Goal: Task Accomplishment & Management: Complete application form

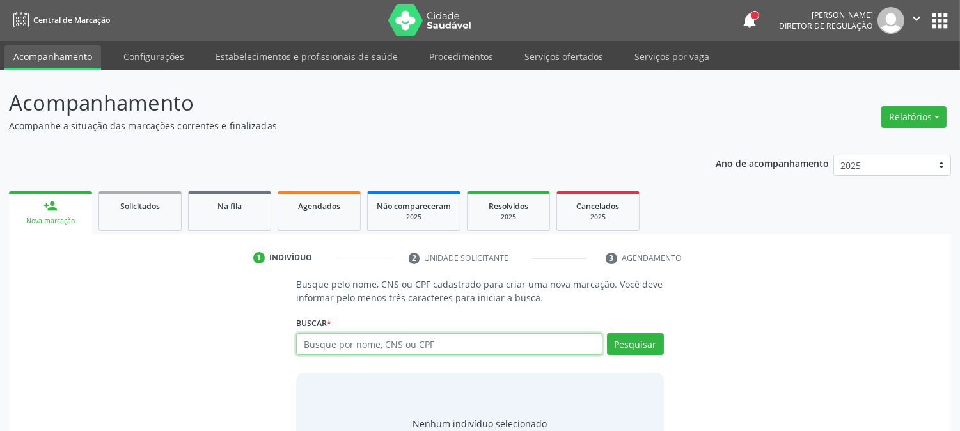
click at [459, 341] on input "text" at bounding box center [449, 344] width 306 height 22
type input "166020712200001"
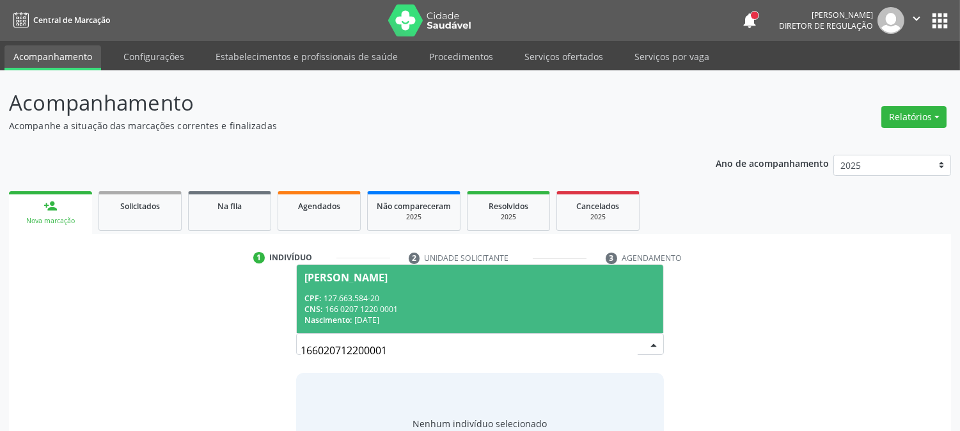
scroll to position [61, 0]
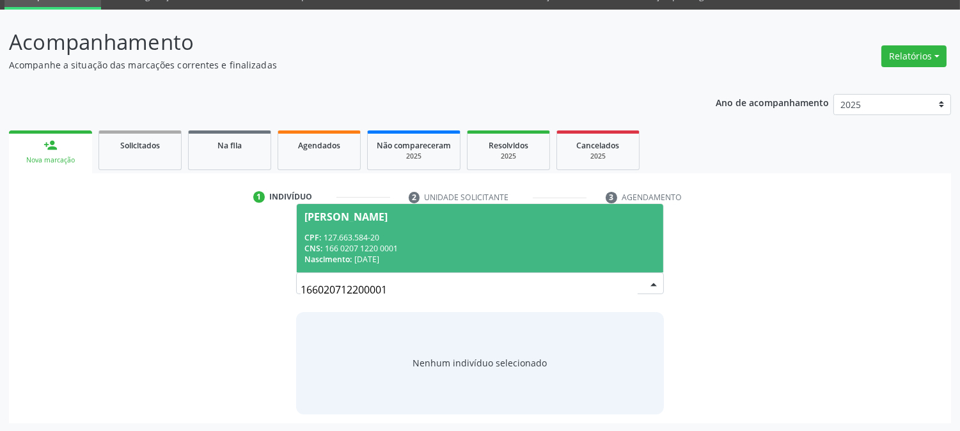
click at [475, 237] on div "CPF: 127.663.584-20" at bounding box center [479, 237] width 351 height 11
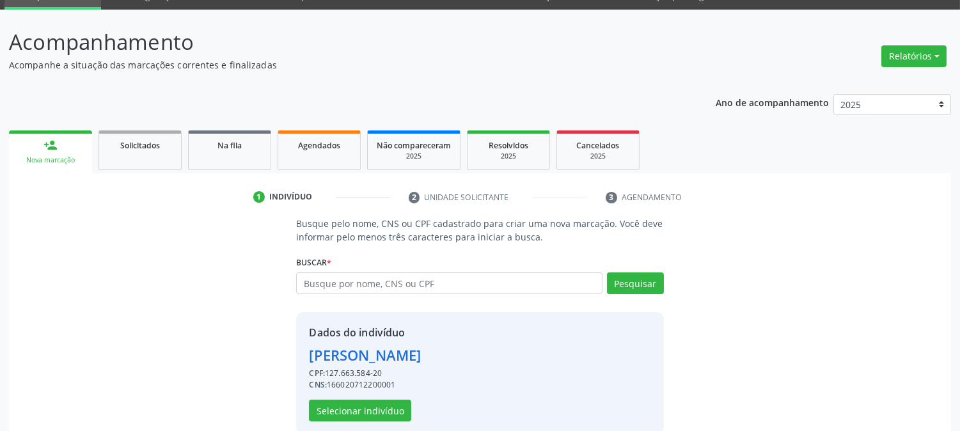
scroll to position [81, 0]
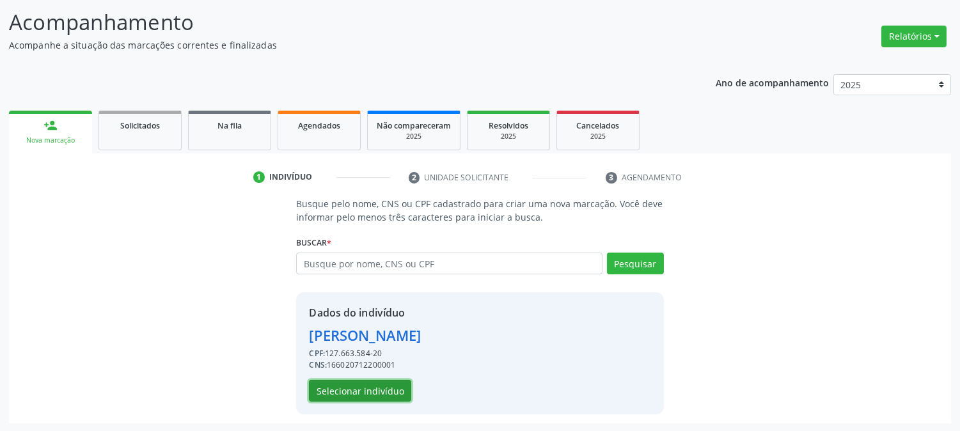
click at [378, 387] on button "Selecionar indivíduo" at bounding box center [360, 391] width 102 height 22
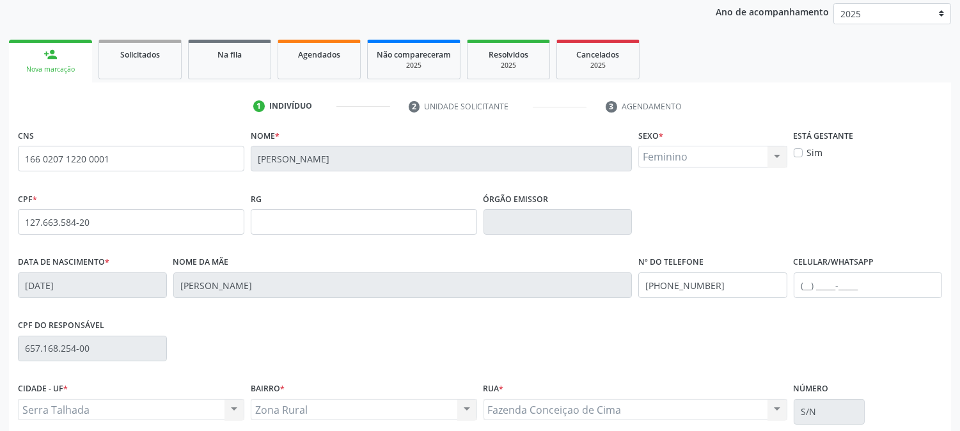
scroll to position [261, 0]
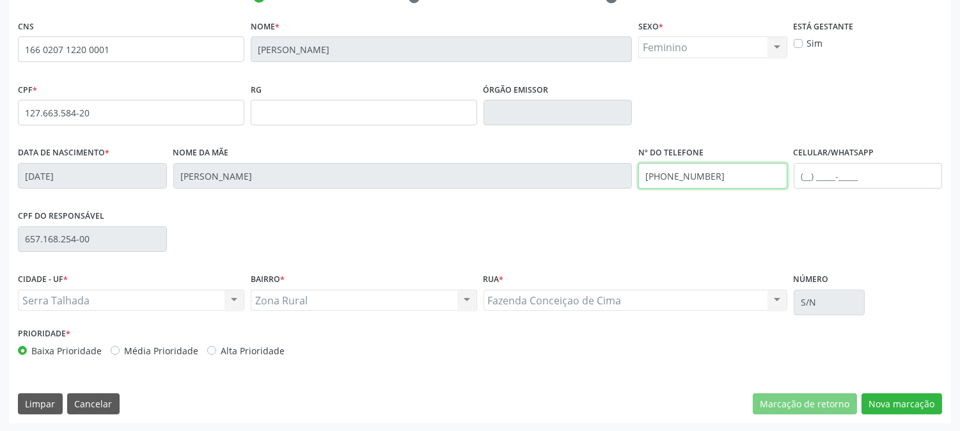
drag, startPoint x: 728, startPoint y: 179, endPoint x: 586, endPoint y: 193, distance: 142.6
click at [587, 191] on div "Data de nascimento * 21/06/1999 Nome da mãe Vera Alice da Rocha Silva Nº do Tel…" at bounding box center [480, 174] width 931 height 63
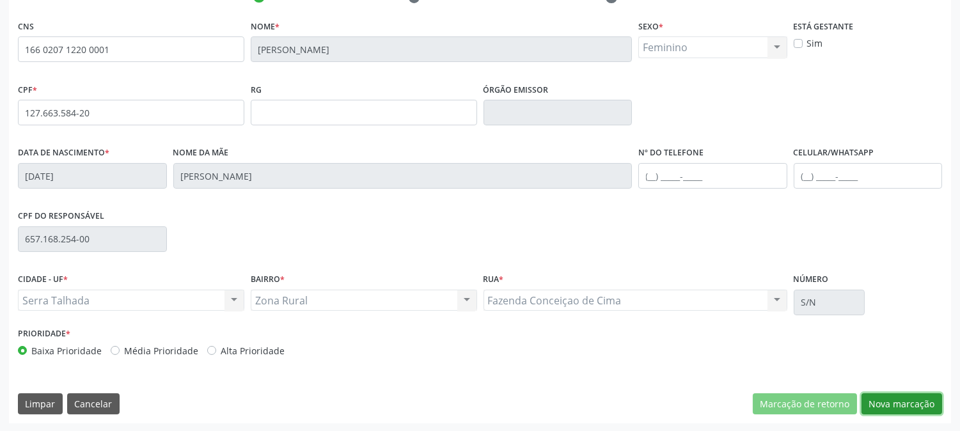
click at [905, 407] on button "Nova marcação" at bounding box center [902, 404] width 81 height 22
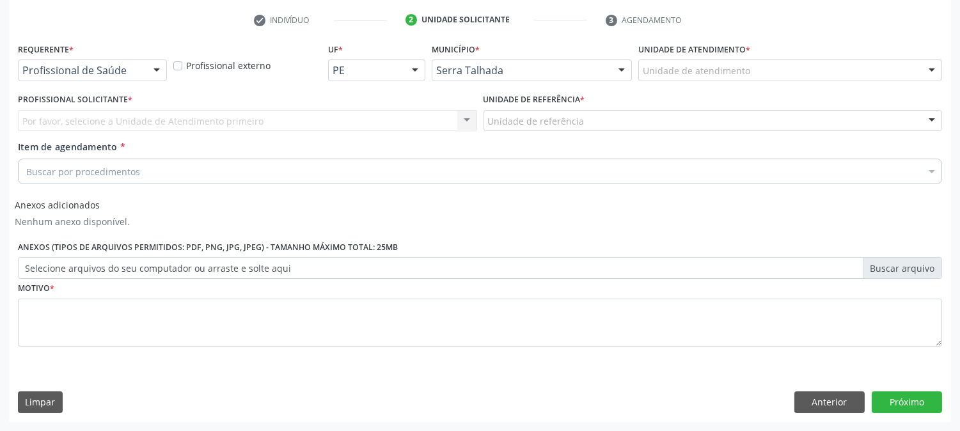
scroll to position [237, 0]
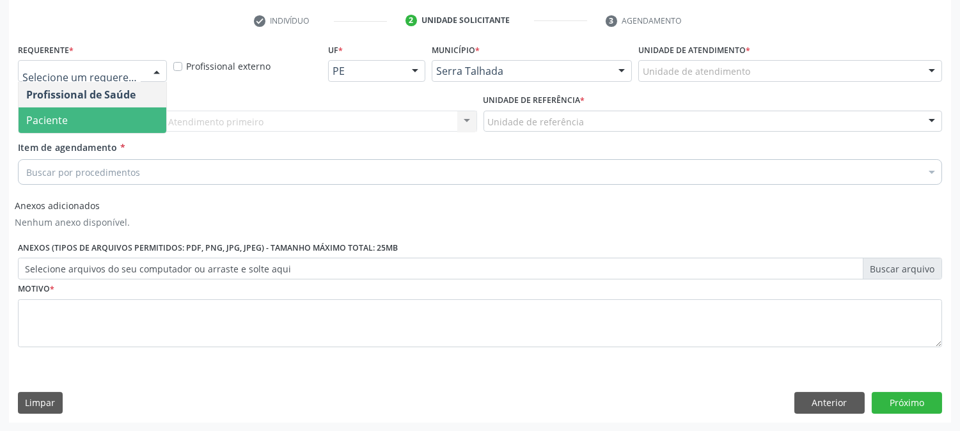
click at [111, 116] on span "Paciente" at bounding box center [93, 120] width 148 height 26
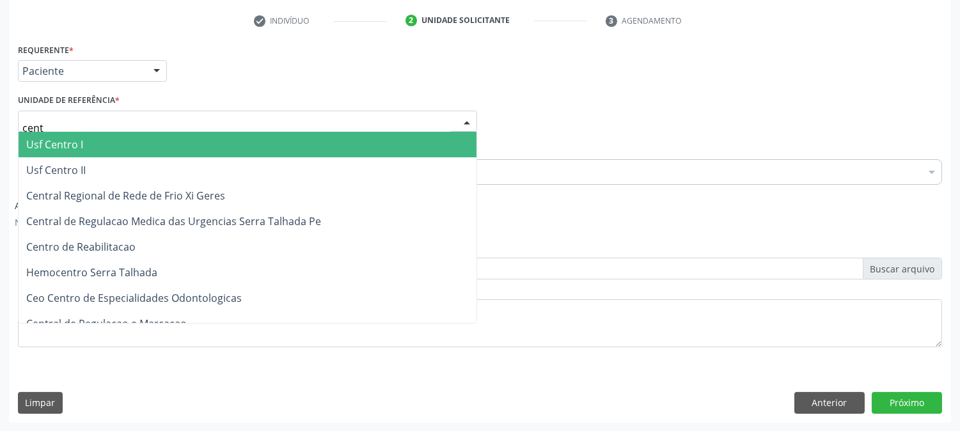
type input "centr"
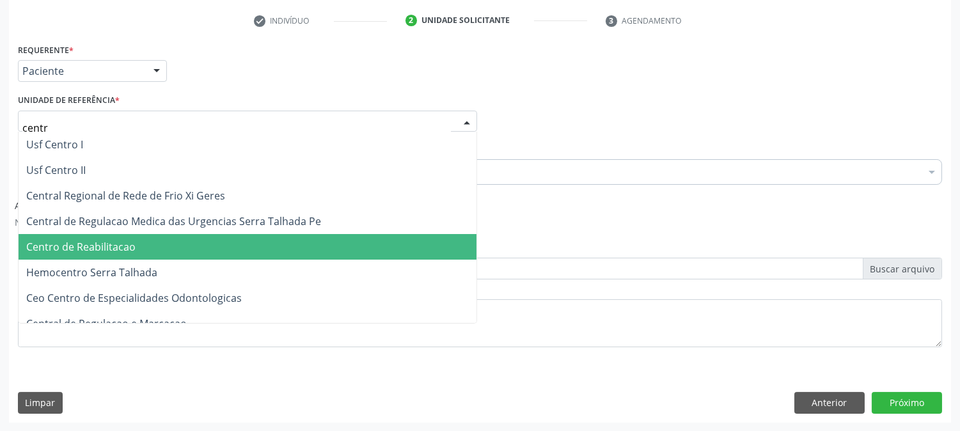
click at [127, 237] on span "Centro de Reabilitacao" at bounding box center [248, 247] width 458 height 26
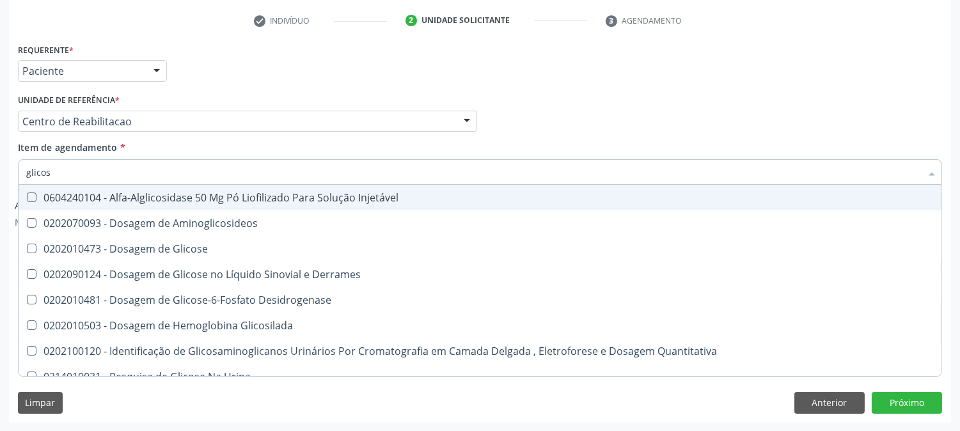
type input "glicose"
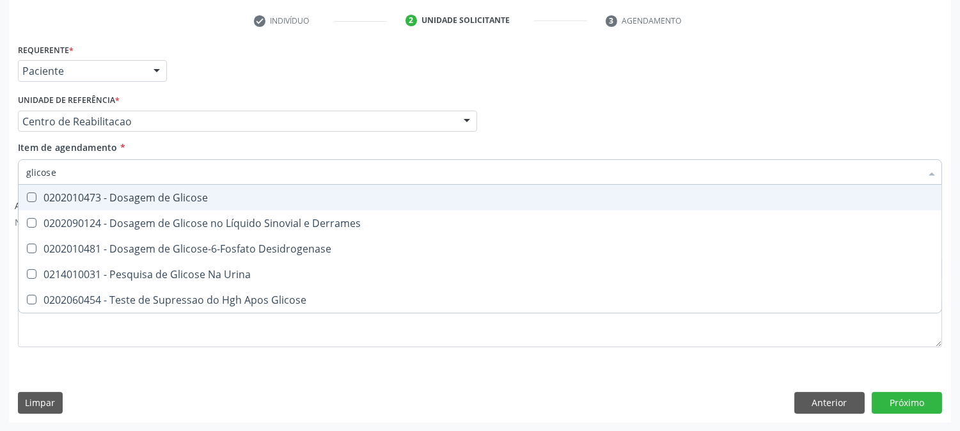
click at [112, 189] on span "0202010473 - Dosagem de Glicose" at bounding box center [480, 198] width 923 height 26
checkbox Glicose "true"
drag, startPoint x: 69, startPoint y: 173, endPoint x: 0, endPoint y: 175, distance: 69.1
click at [0, 175] on div "Acompanhamento Acompanhe a situação das marcações correntes e finalizadas Relat…" at bounding box center [480, 132] width 960 height 599
type input "cr"
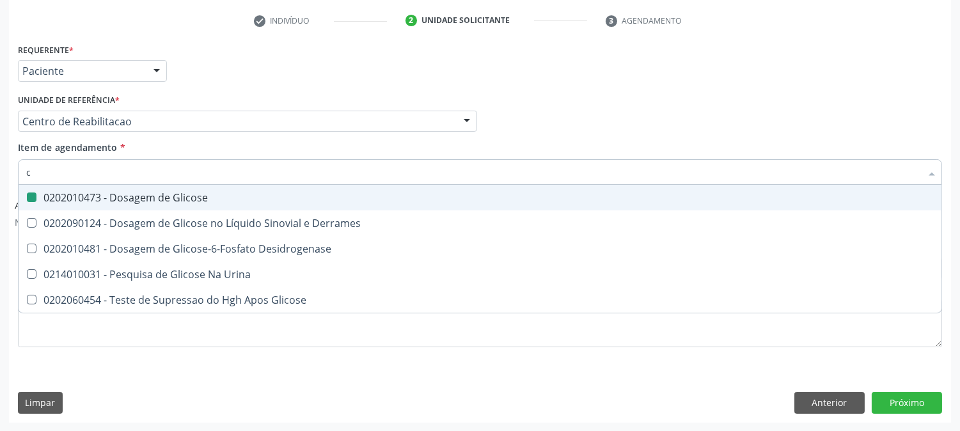
checkbox Glicose "false"
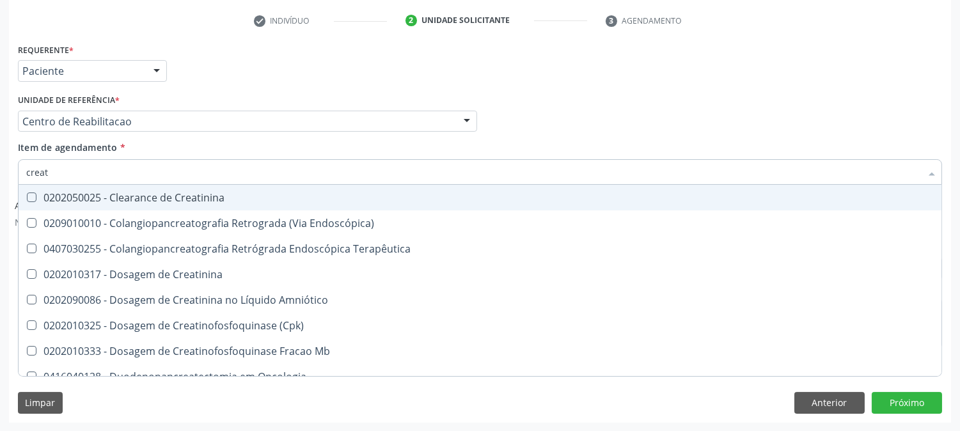
type input "creati"
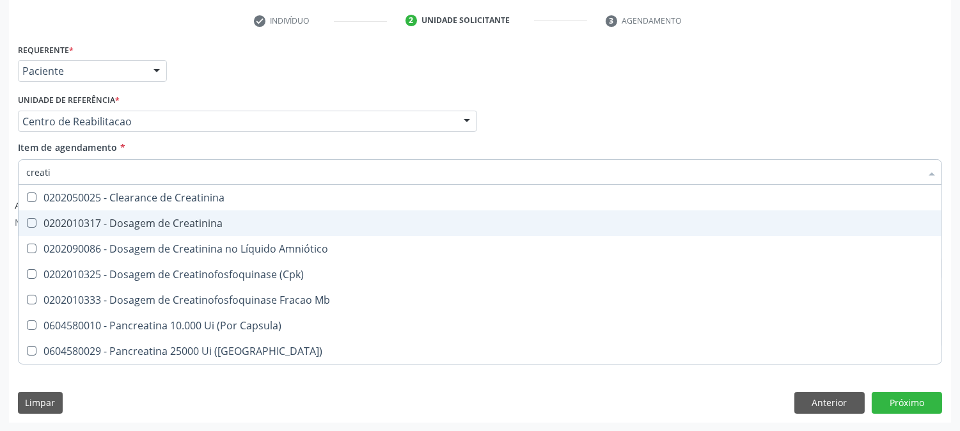
click at [58, 212] on span "0202010317 - Dosagem de Creatinina" at bounding box center [480, 223] width 923 height 26
checkbox Creatinina "true"
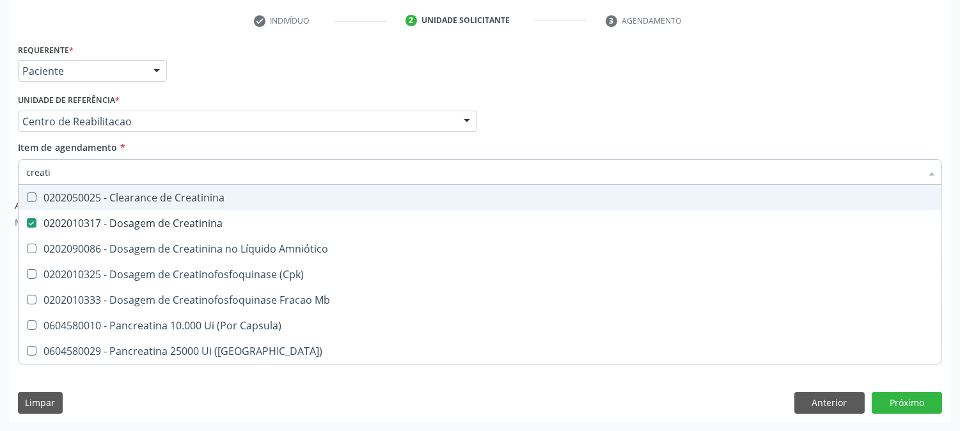
drag, startPoint x: 54, startPoint y: 170, endPoint x: 9, endPoint y: 164, distance: 45.9
click at [9, 164] on div "Requerente * Paciente Profissional de Saúde Paciente Nenhum resultado encontrad…" at bounding box center [480, 231] width 942 height 382
type input "co"
checkbox Creatinina "false"
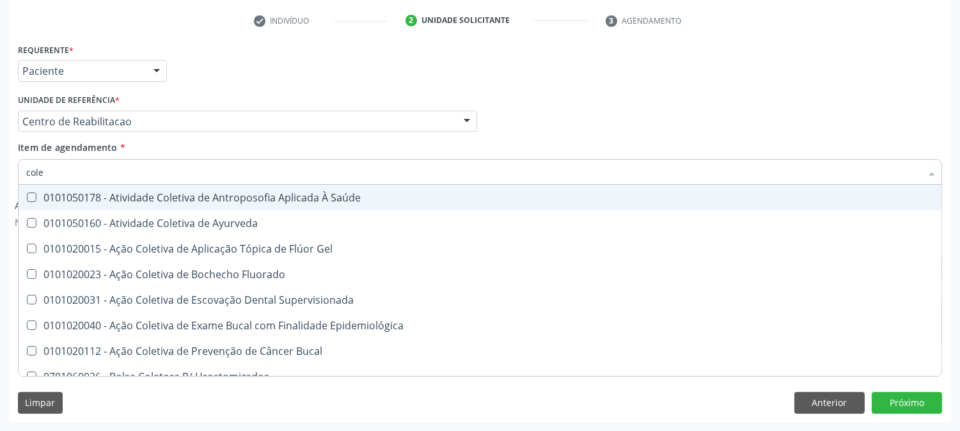
type input "coles"
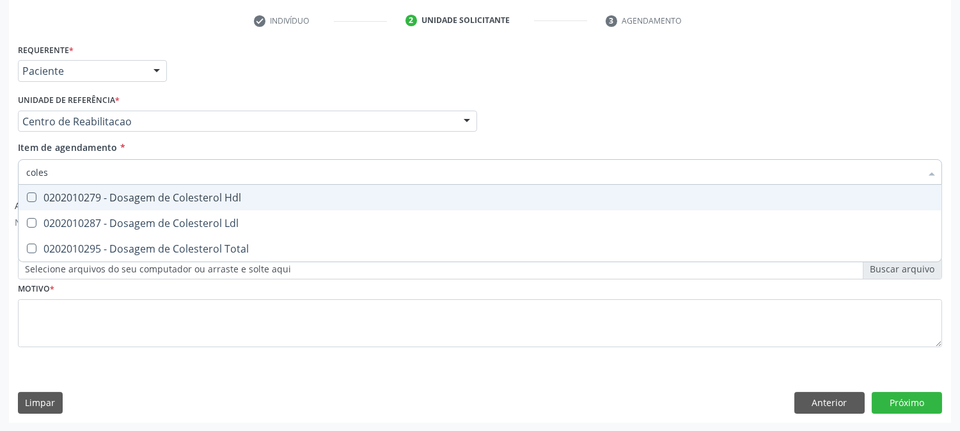
click at [35, 191] on span "0202010279 - Dosagem de Colesterol Hdl" at bounding box center [480, 198] width 923 height 26
checkbox Hdl "true"
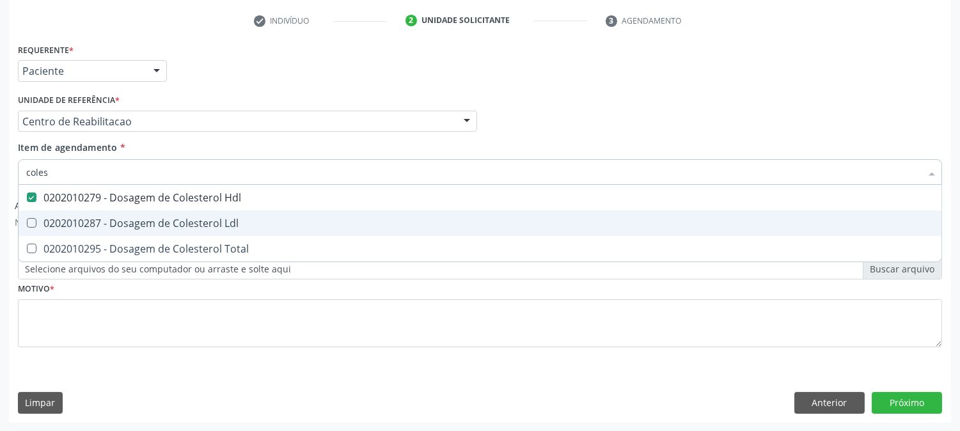
click at [36, 225] on div "0202010287 - Dosagem de Colesterol Ldl" at bounding box center [480, 223] width 908 height 10
checkbox Ldl "true"
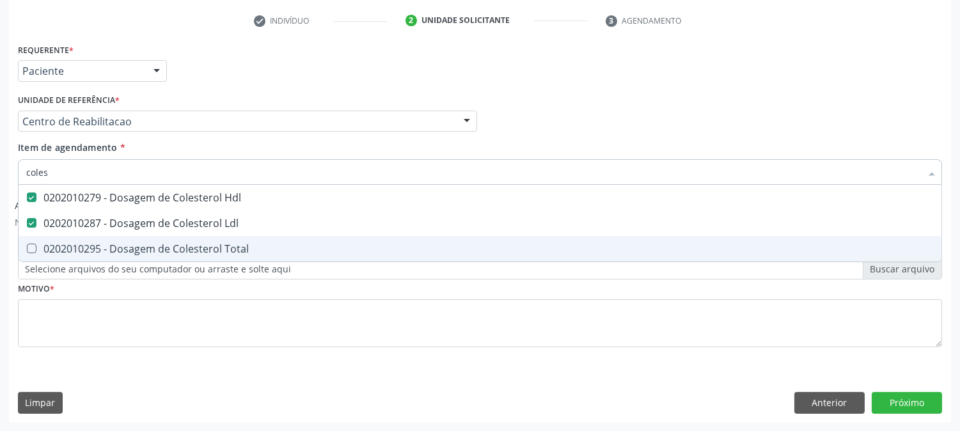
click at [36, 238] on span "0202010295 - Dosagem de Colesterol Total" at bounding box center [480, 249] width 923 height 26
checkbox Total "true"
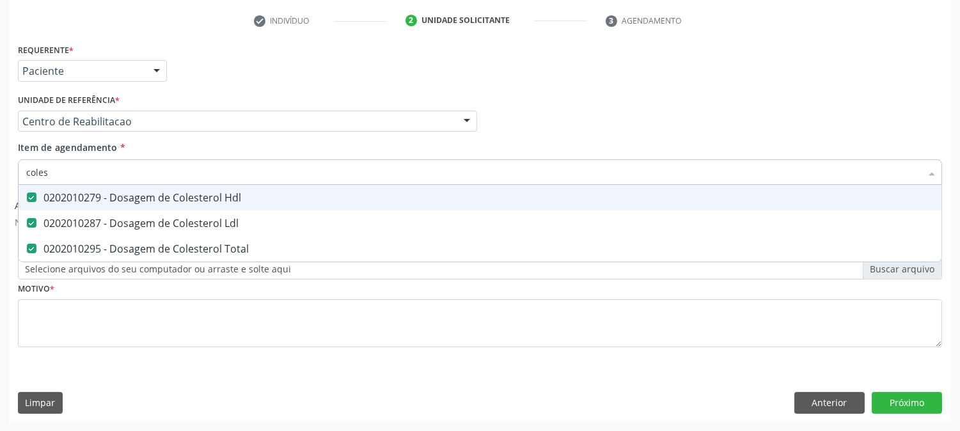
drag, startPoint x: 58, startPoint y: 173, endPoint x: 0, endPoint y: 162, distance: 59.1
click at [0, 162] on div "Acompanhamento Acompanhe a situação das marcações correntes e finalizadas Relat…" at bounding box center [480, 132] width 960 height 599
type input "tr"
checkbox Hdl "false"
checkbox Ldl "false"
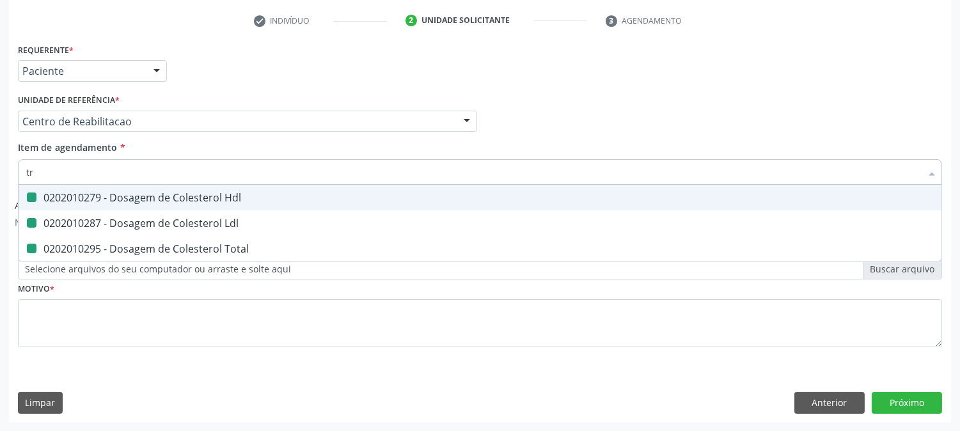
checkbox Total "false"
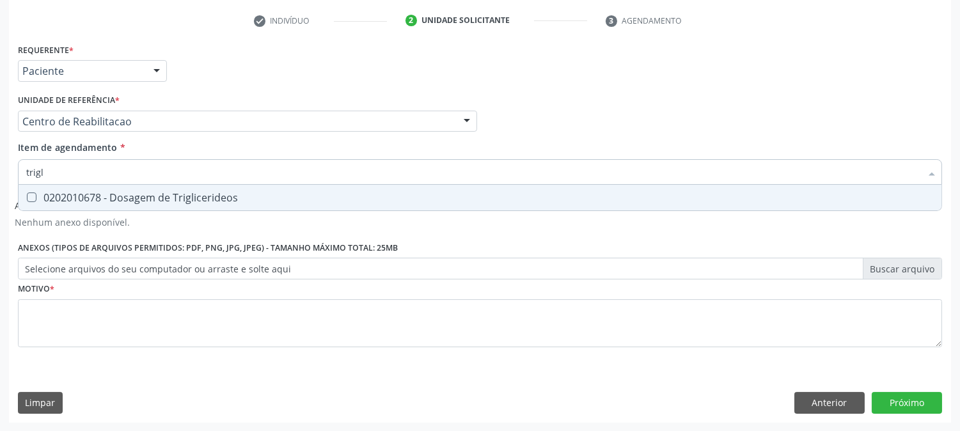
type input "trigli"
click at [27, 202] on span "0202010678 - Dosagem de Triglicerideos" at bounding box center [480, 198] width 923 height 26
checkbox Triglicerideos "true"
drag, startPoint x: 53, startPoint y: 175, endPoint x: 10, endPoint y: 173, distance: 43.5
click at [3, 173] on div "Acompanhamento Acompanhe a situação das marcações correntes e finalizadas Relat…" at bounding box center [480, 132] width 960 height 599
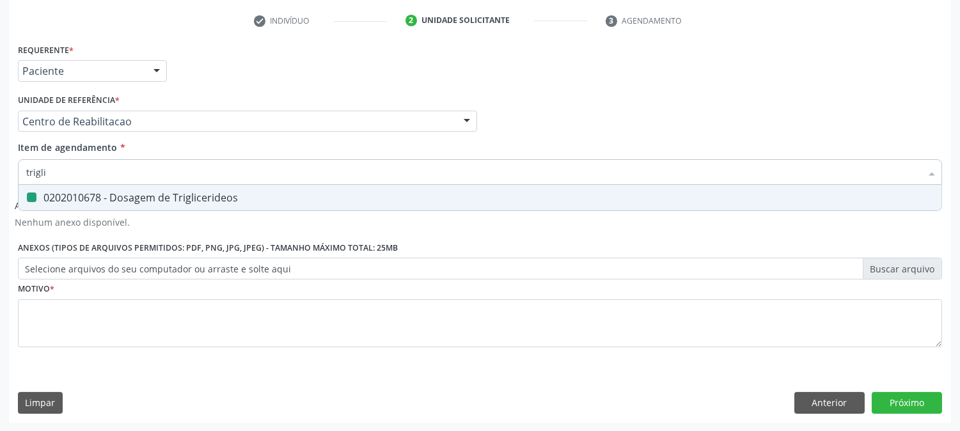
type input "h"
checkbox Triglicerideos "false"
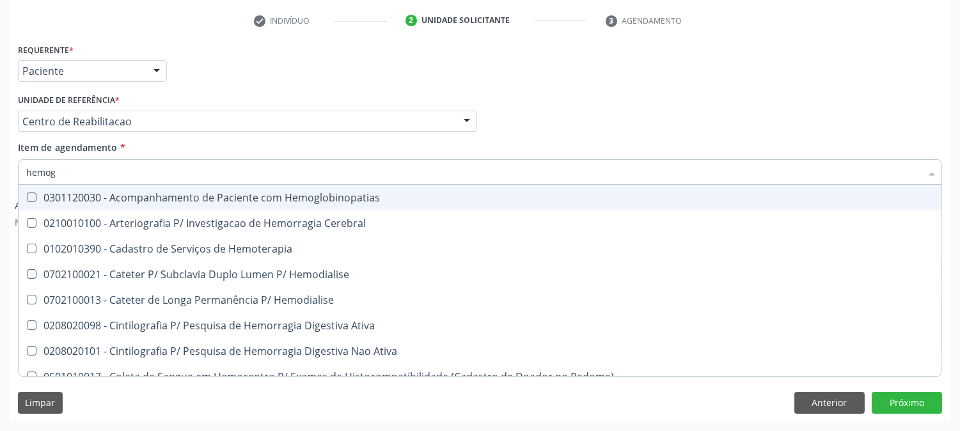
type input "hemogr"
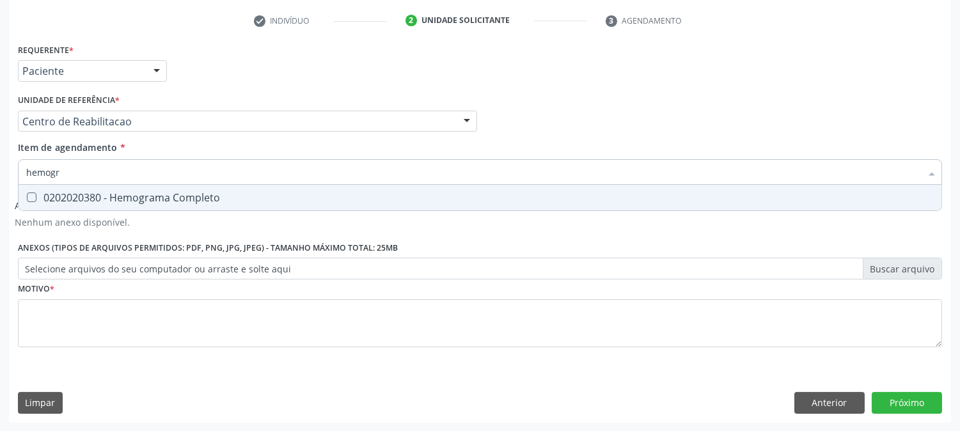
drag, startPoint x: 31, startPoint y: 194, endPoint x: 70, endPoint y: 169, distance: 46.5
click at [33, 191] on span "0202020380 - Hemograma Completo" at bounding box center [480, 198] width 923 height 26
checkbox Completo "true"
drag, startPoint x: 71, startPoint y: 169, endPoint x: 6, endPoint y: 168, distance: 64.6
click at [6, 168] on div "Acompanhamento Acompanhe a situação das marcações correntes e finalizadas Relat…" at bounding box center [480, 132] width 960 height 599
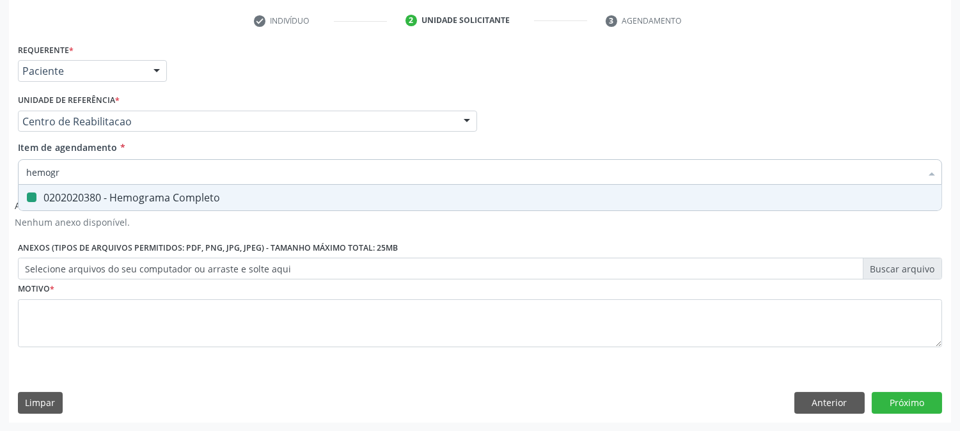
type input "u"
checkbox Completo "false"
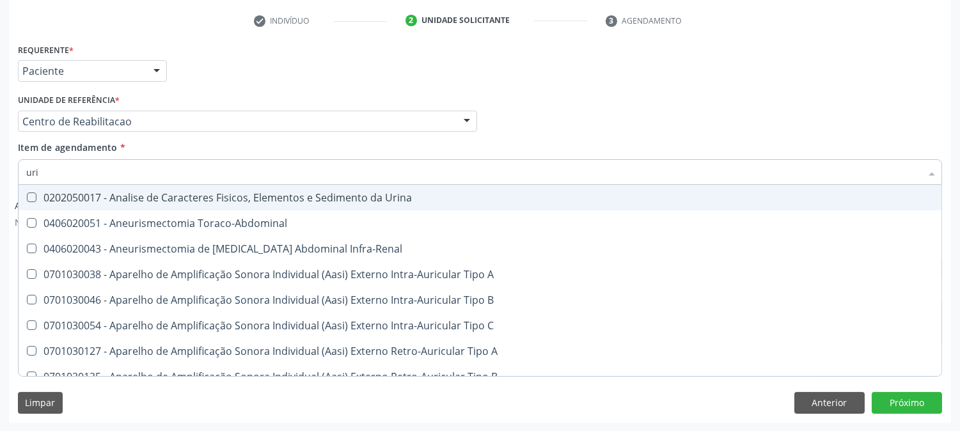
type input "urin"
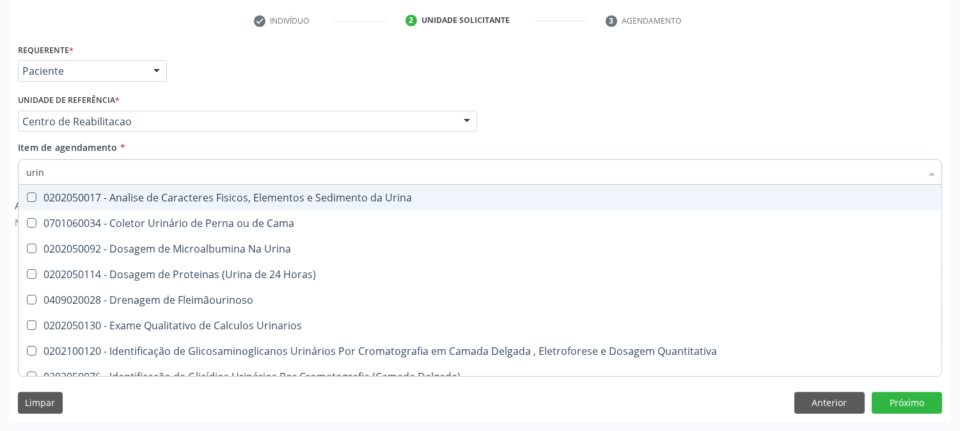
click at [104, 193] on div "0202050017 - Analise de Caracteres Fisicos, Elementos e Sedimento da Urina" at bounding box center [480, 198] width 908 height 10
checkbox Urina "true"
drag, startPoint x: 59, startPoint y: 177, endPoint x: 0, endPoint y: 177, distance: 58.8
click at [0, 177] on div "Acompanhamento Acompanhe a situação das marcações correntes e finalizadas Relat…" at bounding box center [480, 132] width 960 height 599
type input "p"
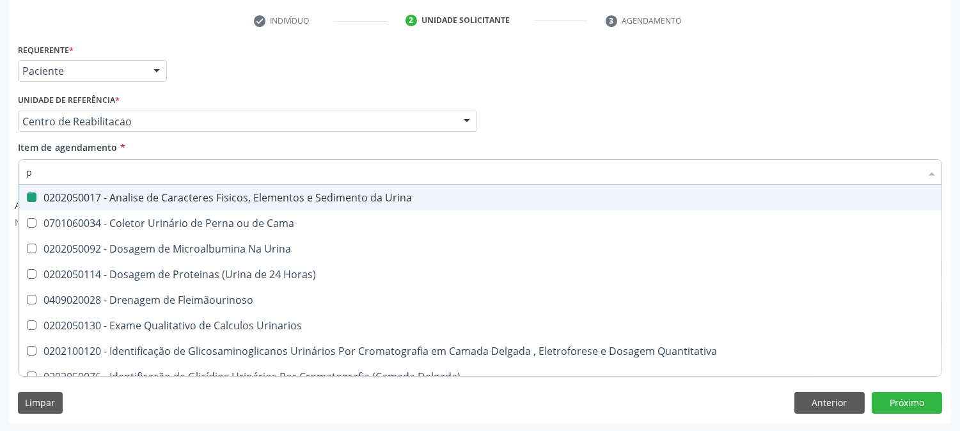
checkbox Urina "false"
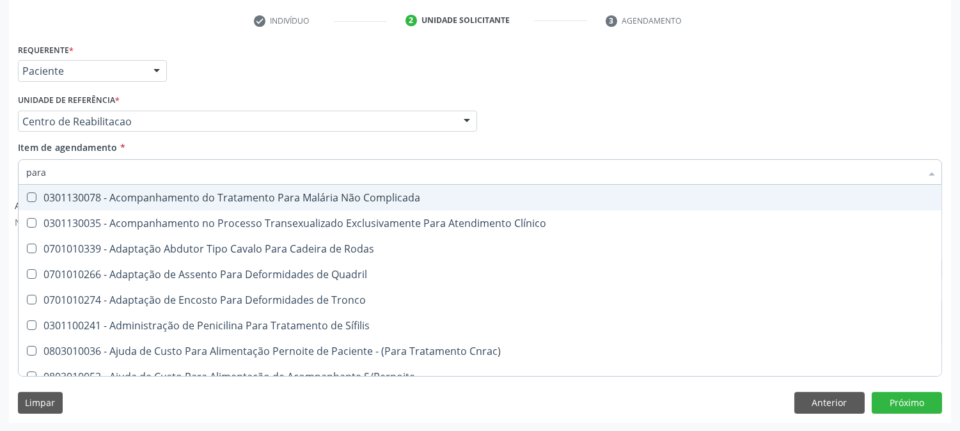
type input "paras"
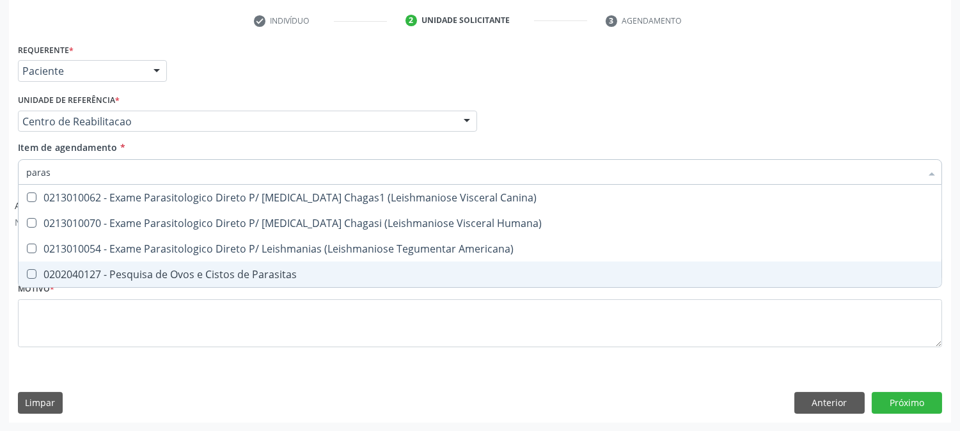
click at [47, 273] on div "0202040127 - Pesquisa de Ovos e Cistos de Parasitas" at bounding box center [480, 274] width 908 height 10
checkbox Parasitas "true"
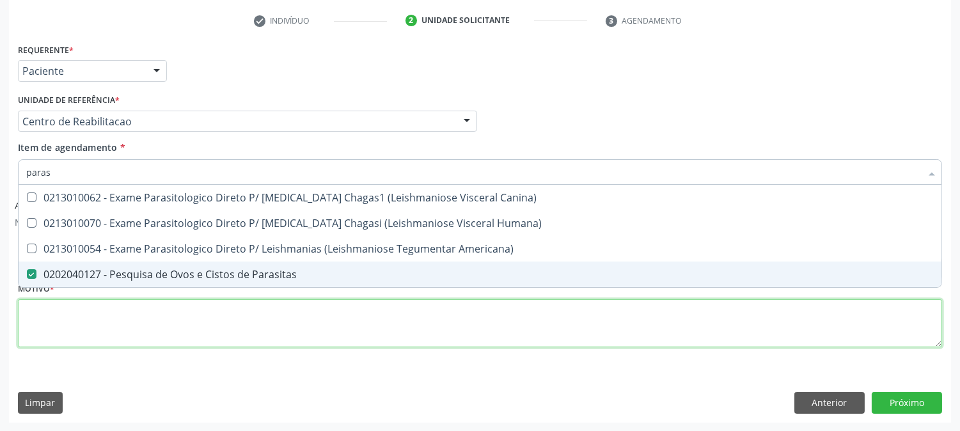
click at [49, 317] on div "Requerente * Paciente Profissional de Saúde Paciente Nenhum resultado encontrad…" at bounding box center [480, 202] width 924 height 325
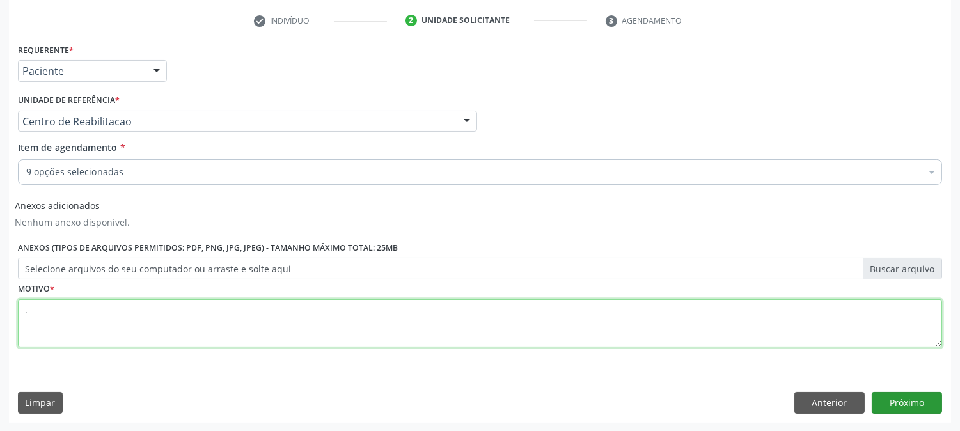
type textarea "."
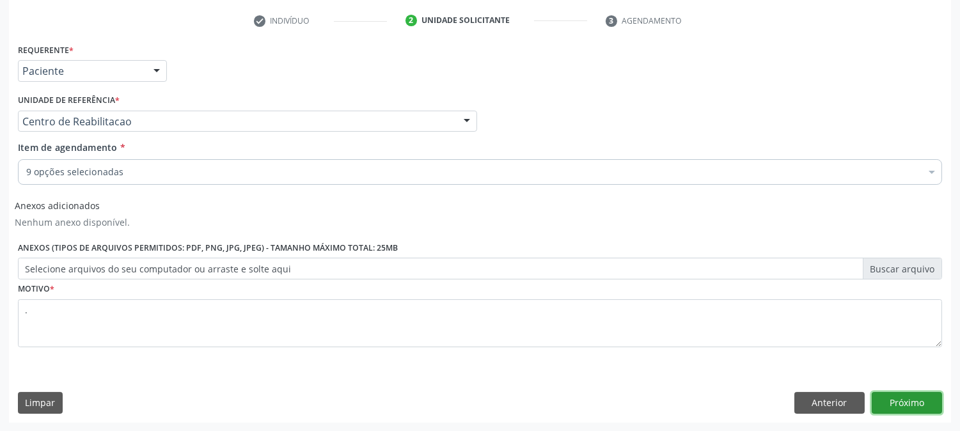
click at [910, 408] on button "Próximo" at bounding box center [907, 403] width 70 height 22
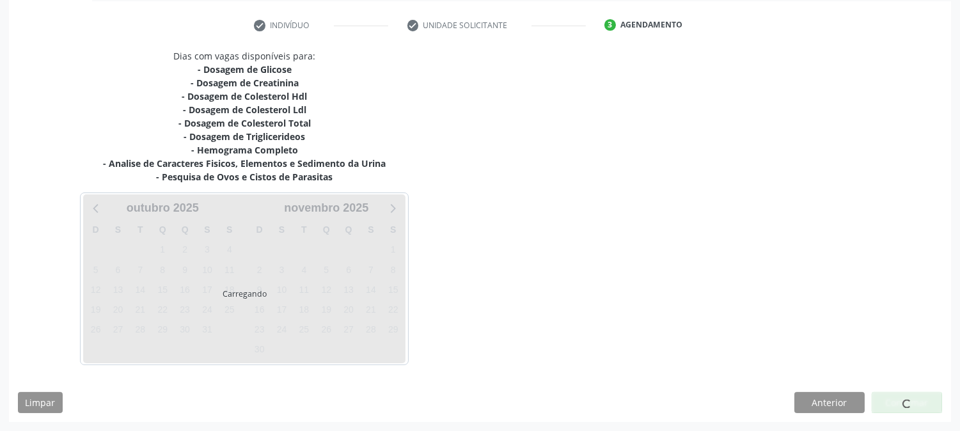
scroll to position [232, 0]
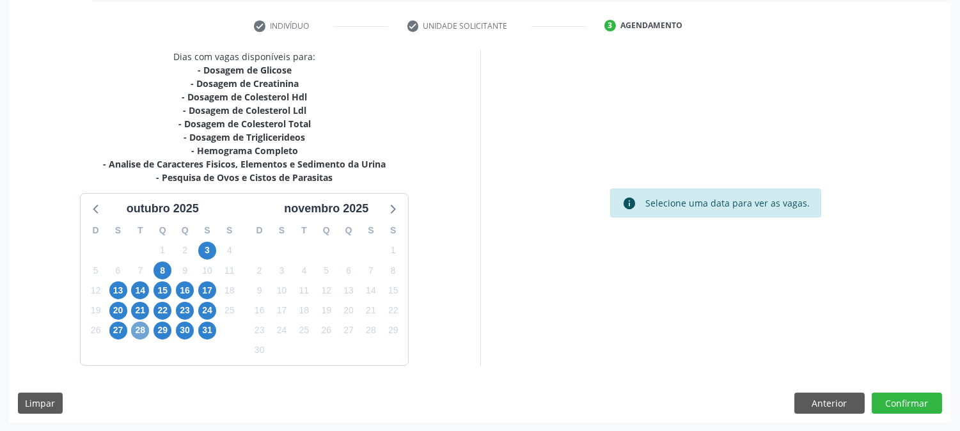
click at [138, 331] on span "28" at bounding box center [140, 331] width 18 height 18
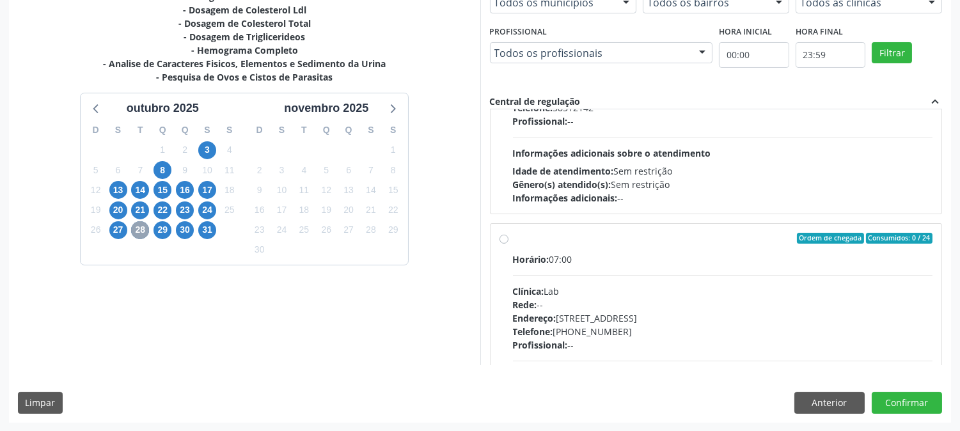
scroll to position [650, 0]
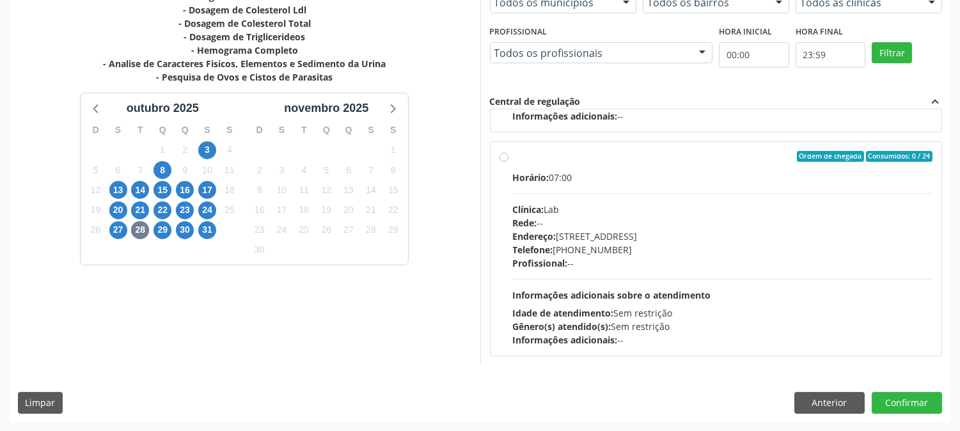
click at [109, 233] on div "27" at bounding box center [118, 230] width 18 height 20
click at [113, 232] on span "27" at bounding box center [118, 230] width 18 height 18
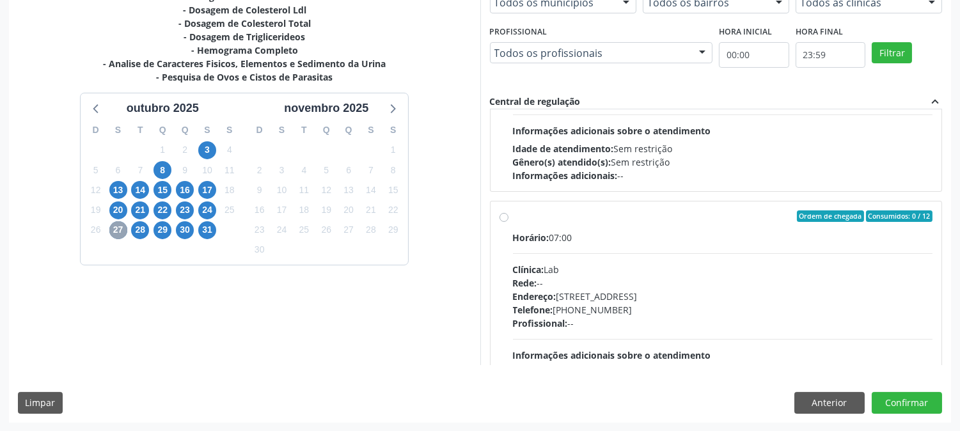
scroll to position [0, 0]
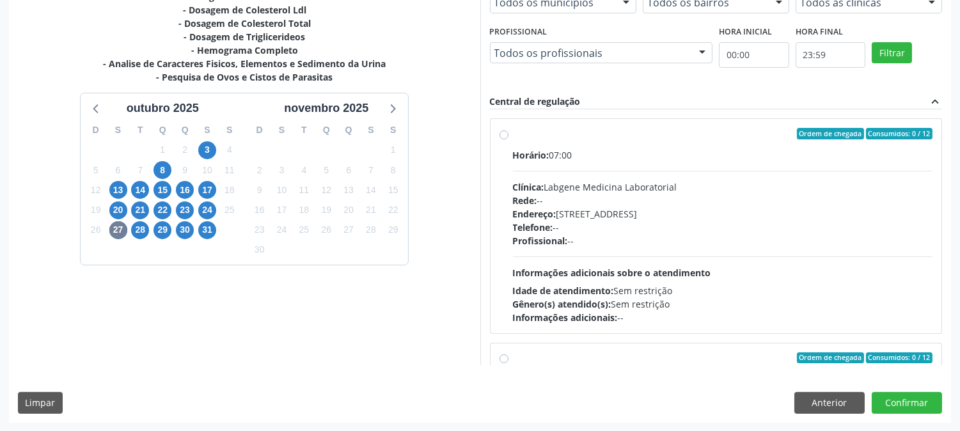
click at [152, 228] on div "29" at bounding box center [163, 230] width 22 height 20
click at [158, 228] on span "29" at bounding box center [163, 230] width 18 height 18
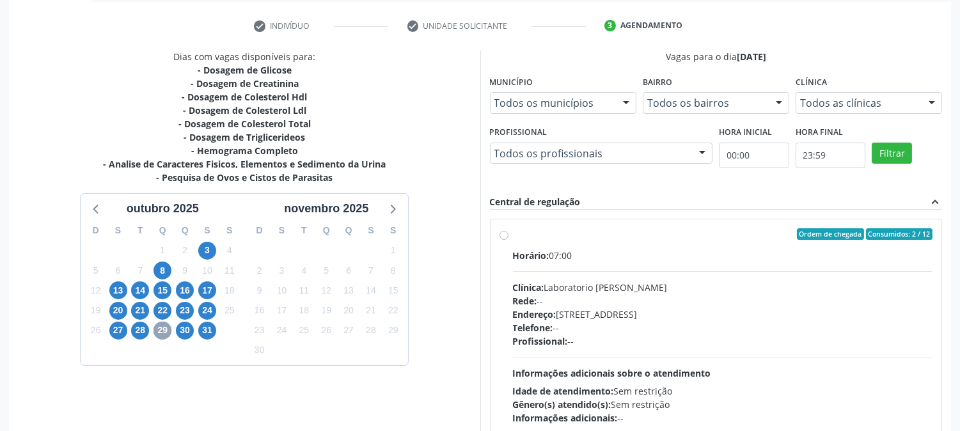
scroll to position [333, 0]
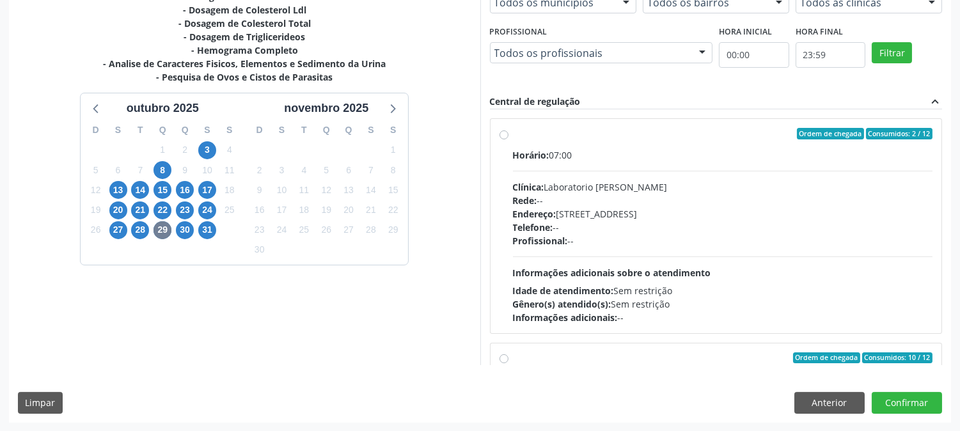
click at [772, 258] on div "Horário: 07:00 Clínica: Laboratorio [PERSON_NAME]: -- Endereço: [STREET_ADDRESS…" at bounding box center [723, 236] width 420 height 176
click at [508, 139] on input "Ordem de chegada Consumidos: 2 / 12 Horário: 07:00 Clínica: Laboratorio Jose Pa…" at bounding box center [504, 134] width 9 height 12
radio input "true"
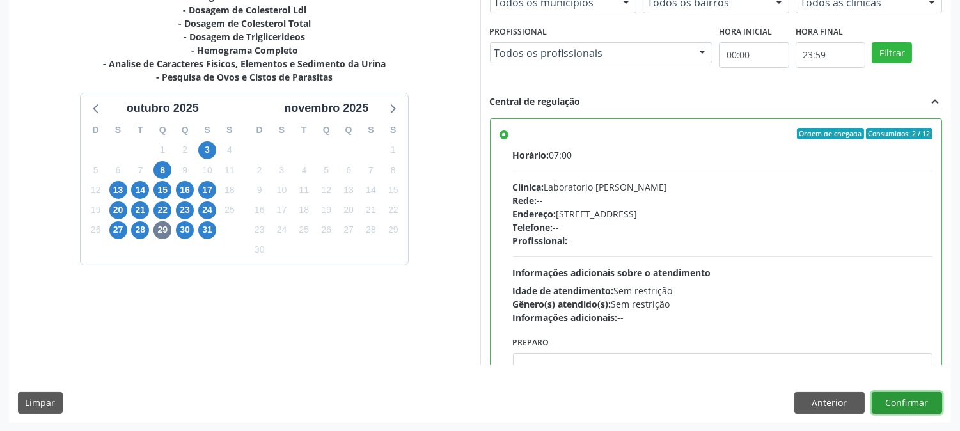
click at [895, 395] on button "Confirmar" at bounding box center [907, 403] width 70 height 22
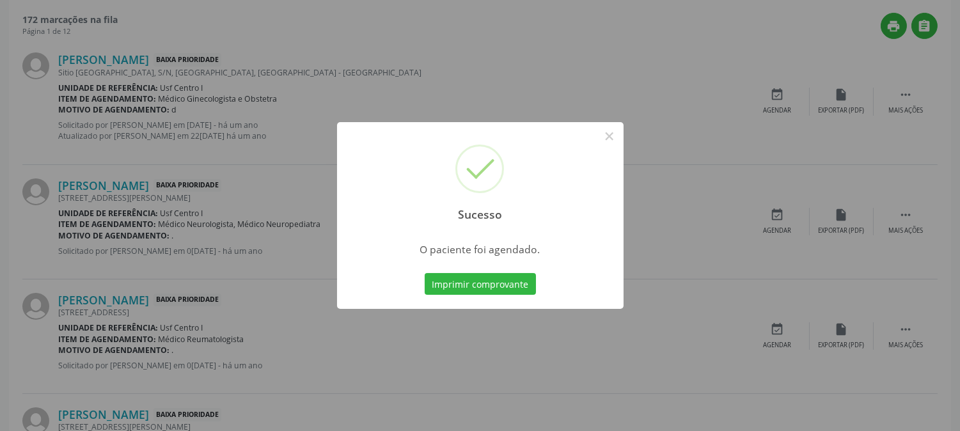
scroll to position [0, 0]
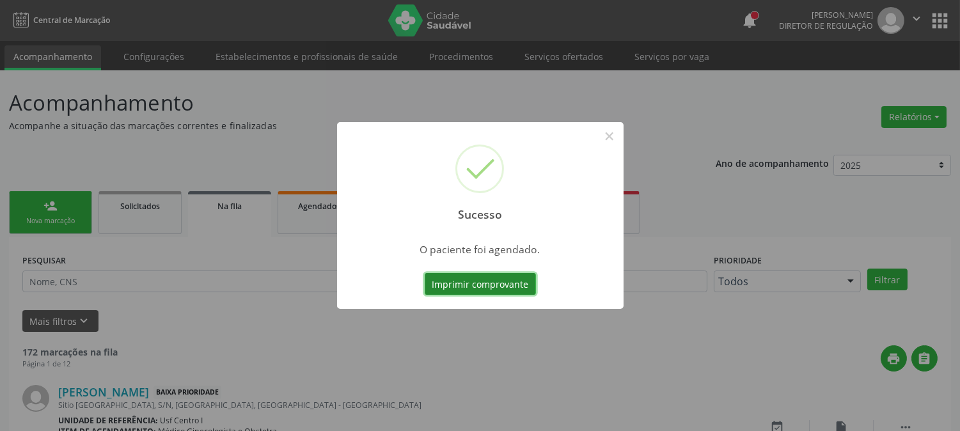
click at [480, 281] on button "Imprimir comprovante" at bounding box center [480, 284] width 111 height 22
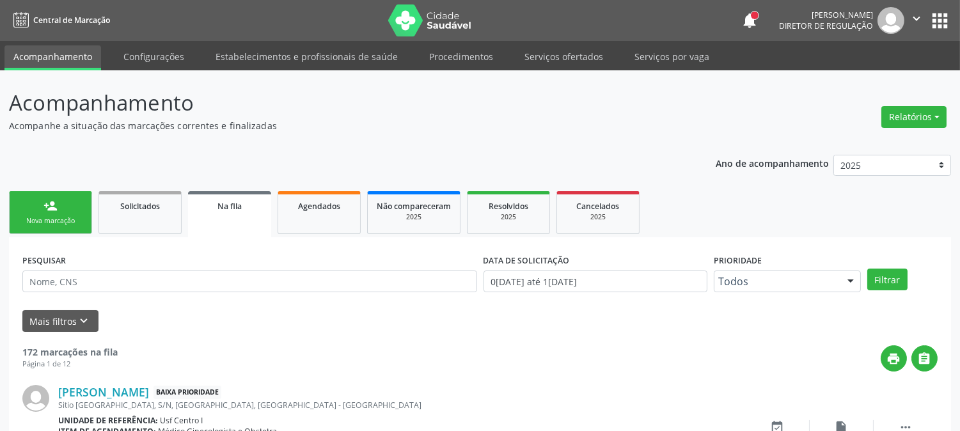
click at [68, 203] on link "person_add Nova marcação" at bounding box center [50, 212] width 83 height 43
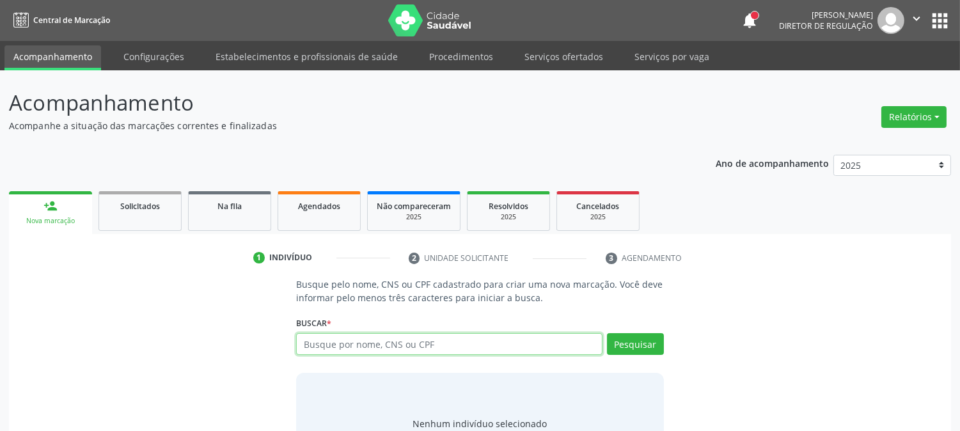
click at [311, 346] on input "text" at bounding box center [449, 344] width 306 height 22
paste input "166 0207 1220 0001"
type input "166 0207 1220 0001"
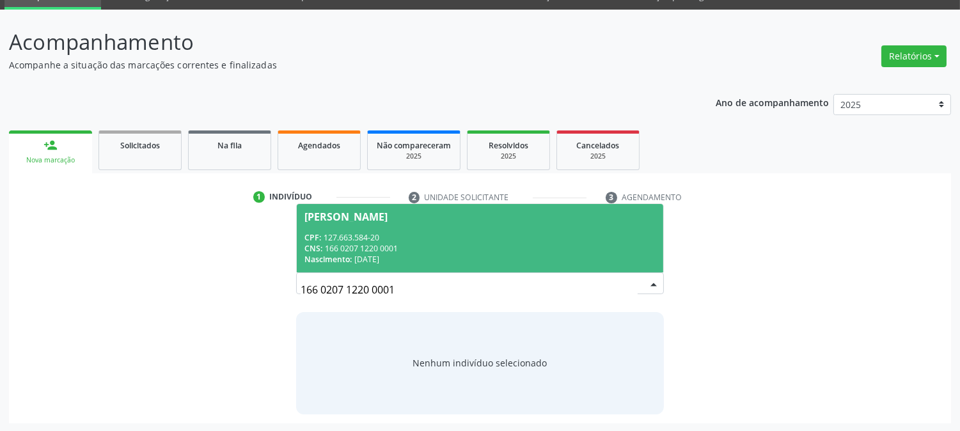
click at [363, 225] on span "Vaneza da Rocha Silva CPF: 127.663.584-20 CNS: 166 0207 1220 0001 Nascimento: 2…" at bounding box center [480, 238] width 366 height 68
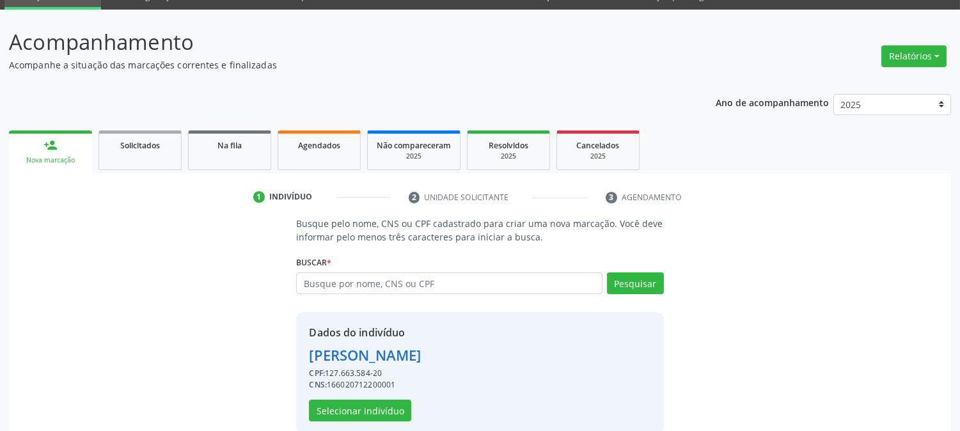
scroll to position [81, 0]
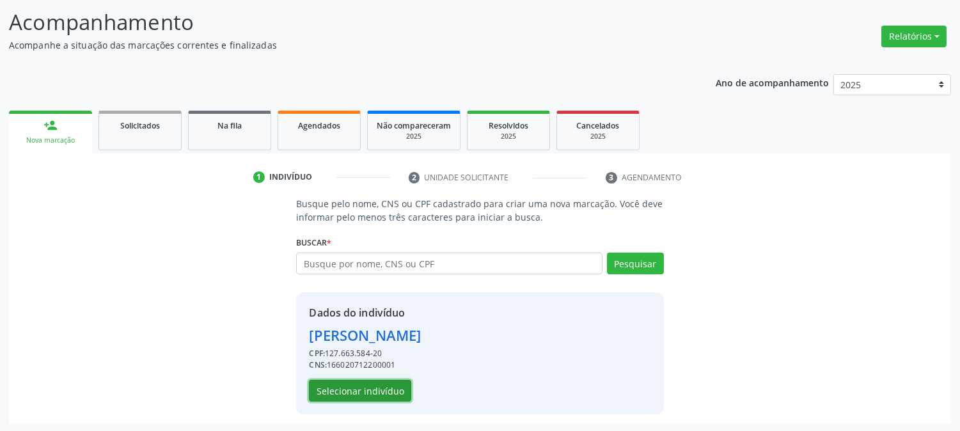
click at [359, 389] on button "Selecionar indivíduo" at bounding box center [360, 391] width 102 height 22
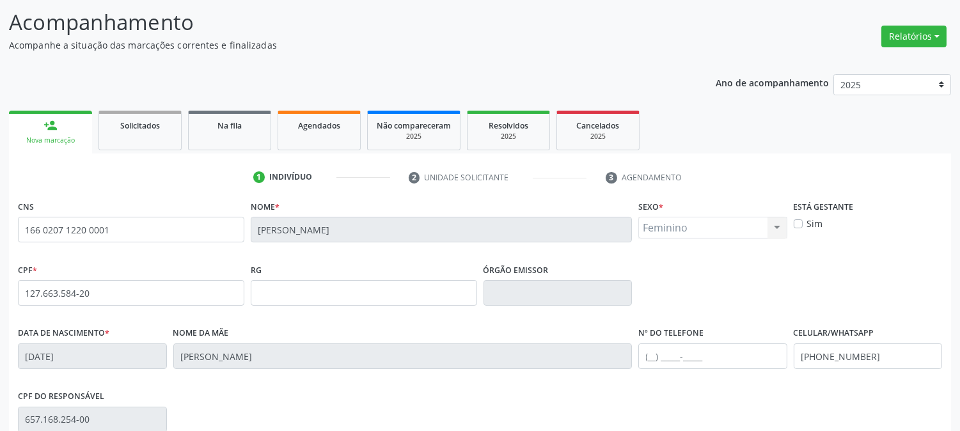
scroll to position [261, 0]
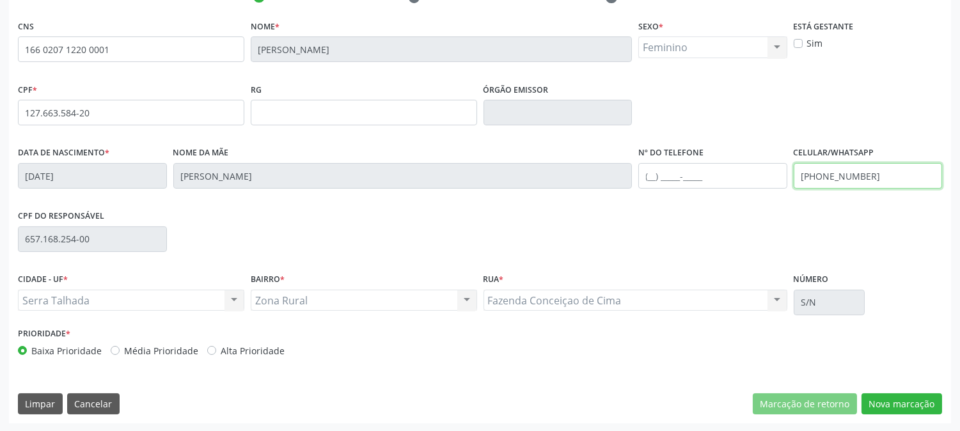
drag, startPoint x: 877, startPoint y: 180, endPoint x: 692, endPoint y: 182, distance: 184.9
click at [692, 182] on div "Data de nascimento * 21/06/1999 Nome da mãe Vera Alice da Rocha Silva Nº do Tel…" at bounding box center [480, 174] width 931 height 63
click at [884, 394] on button "Nova marcação" at bounding box center [902, 404] width 81 height 22
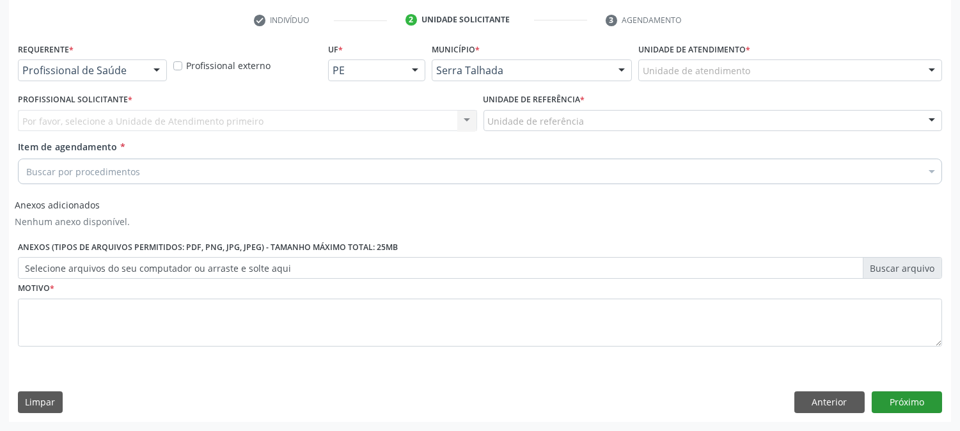
scroll to position [237, 0]
click at [145, 71] on div "Profissional de Saúde Profissional de Saúde Paciente Nenhum resultado encontrad…" at bounding box center [92, 71] width 149 height 22
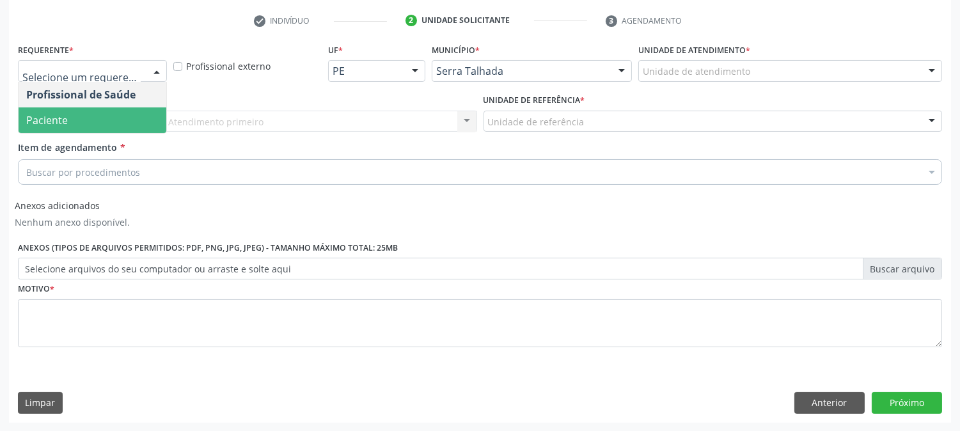
click at [118, 115] on span "Paciente" at bounding box center [93, 120] width 148 height 26
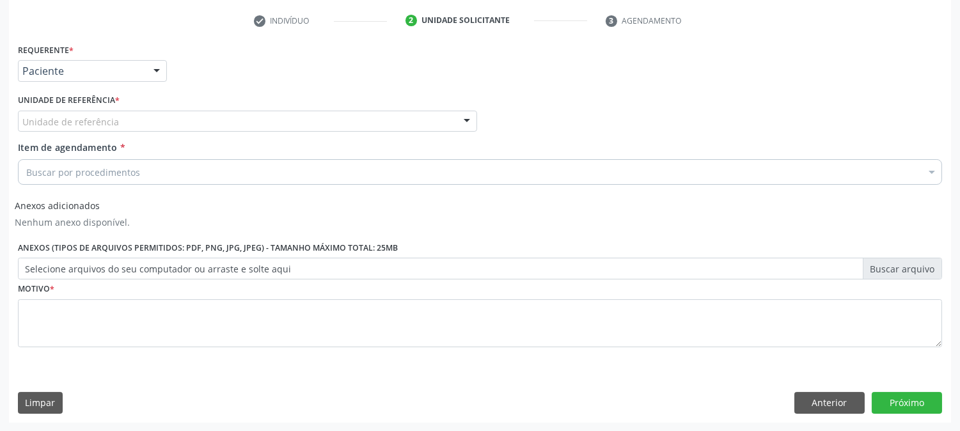
click at [118, 115] on div "Unidade de referência" at bounding box center [247, 122] width 459 height 22
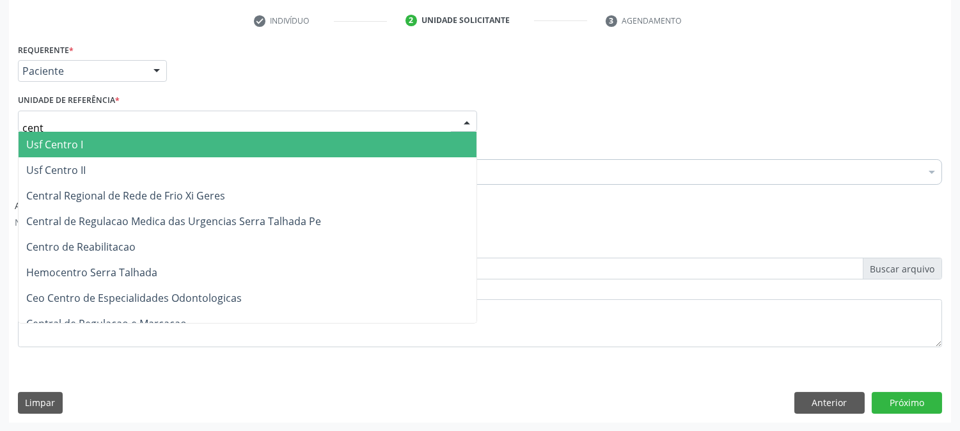
type input "centr"
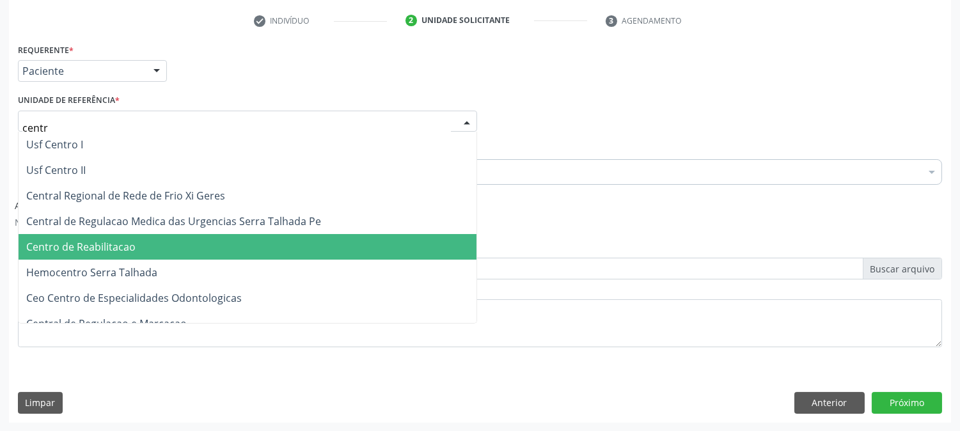
click at [123, 243] on span "Centro de Reabilitacao" at bounding box center [80, 247] width 109 height 14
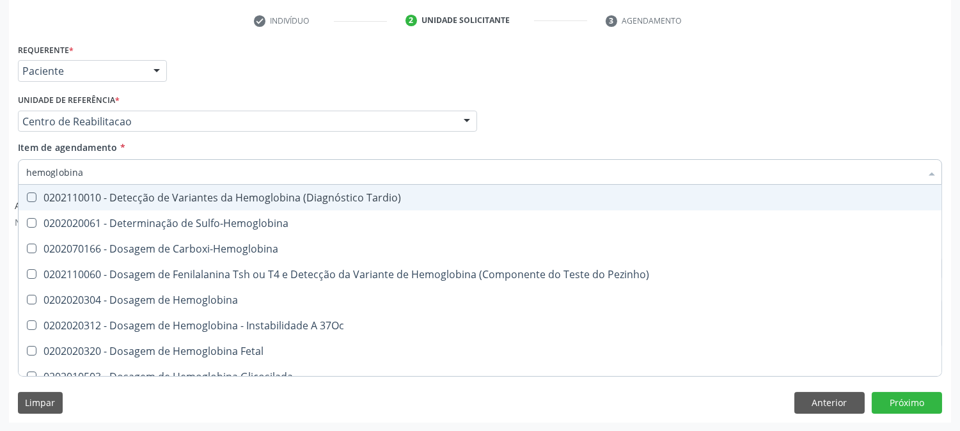
type input "hemoglobina g"
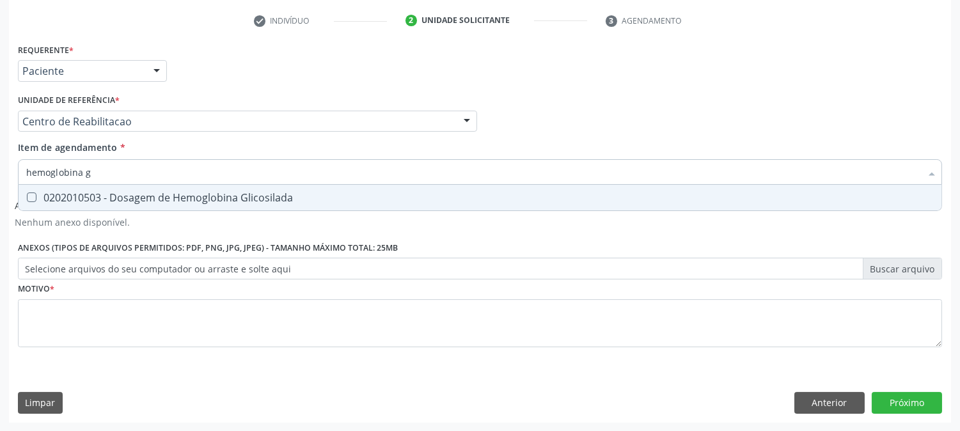
click at [112, 193] on div "0202010503 - Dosagem de Hemoglobina Glicosilada" at bounding box center [480, 198] width 908 height 10
checkbox Glicosilada "true"
drag, startPoint x: 107, startPoint y: 175, endPoint x: 0, endPoint y: 182, distance: 107.0
click at [0, 182] on div "Acompanhamento Acompanhe a situação das marcações correntes e finalizadas Relat…" at bounding box center [480, 132] width 960 height 599
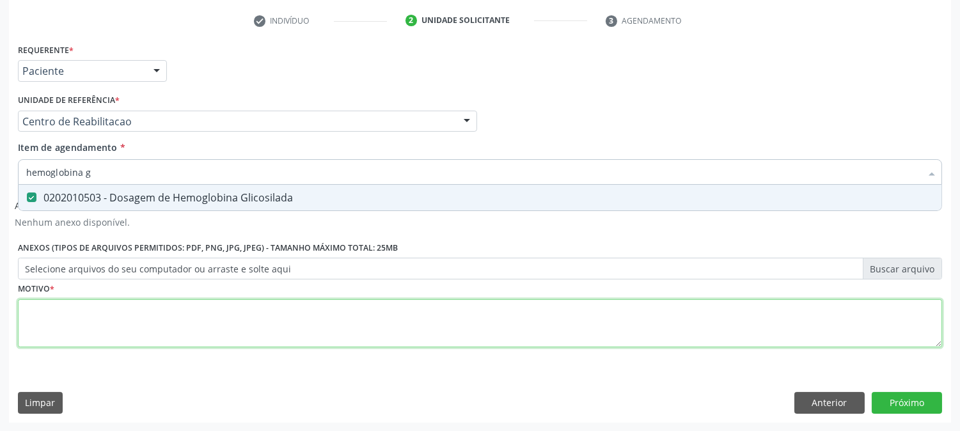
click at [51, 319] on div "Requerente * Paciente Profissional de Saúde Paciente Nenhum resultado encontrad…" at bounding box center [480, 202] width 924 height 325
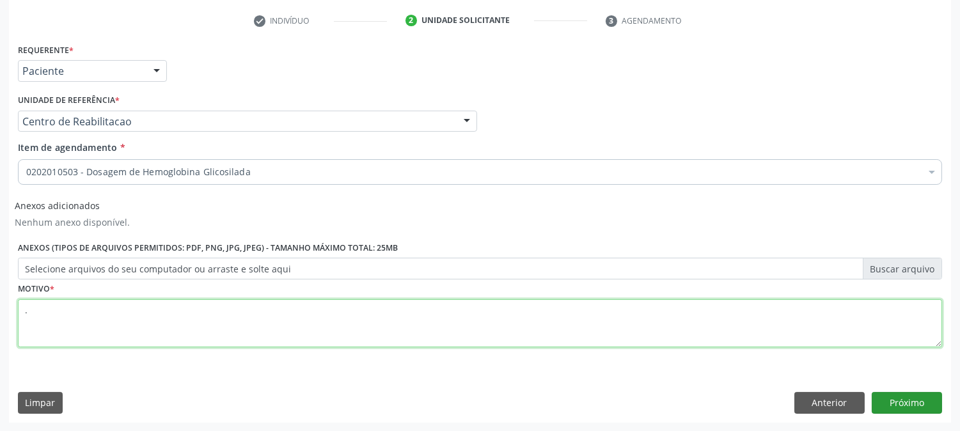
type textarea "."
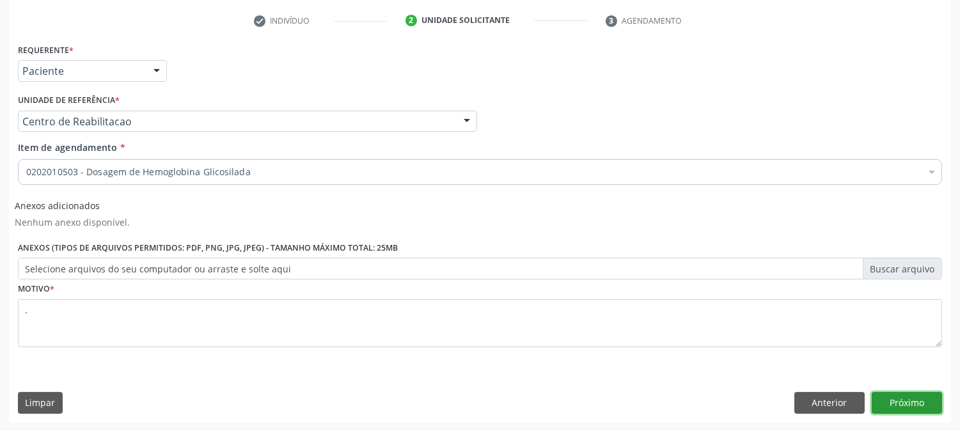
click at [885, 399] on button "Próximo" at bounding box center [907, 403] width 70 height 22
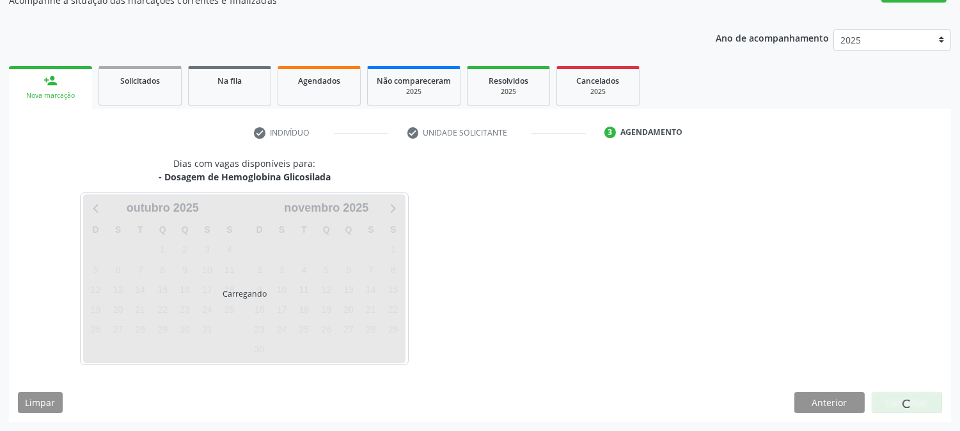
scroll to position [125, 0]
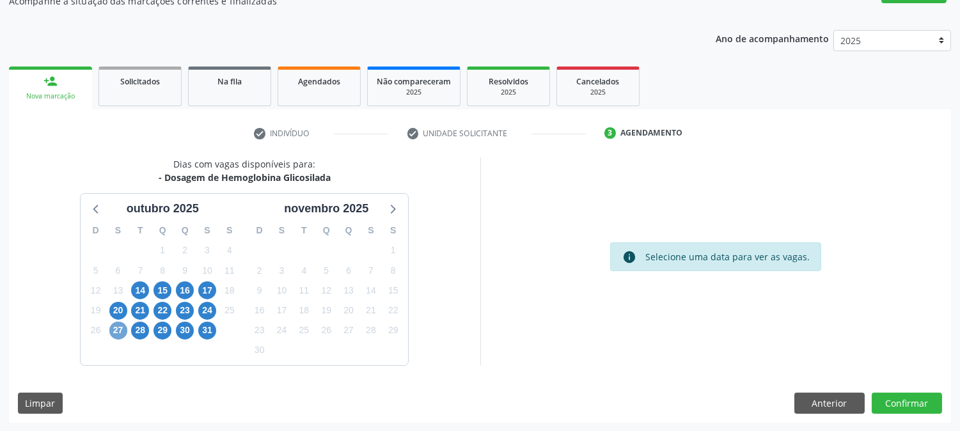
click at [123, 331] on span "27" at bounding box center [118, 331] width 18 height 18
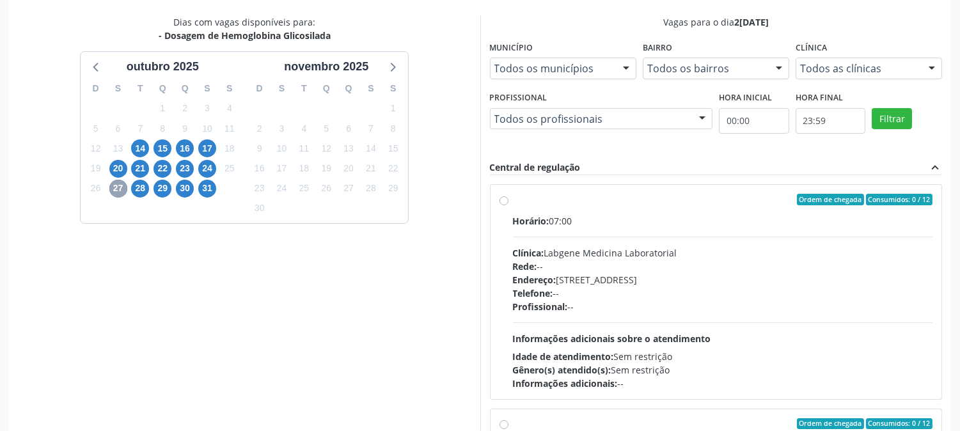
scroll to position [333, 0]
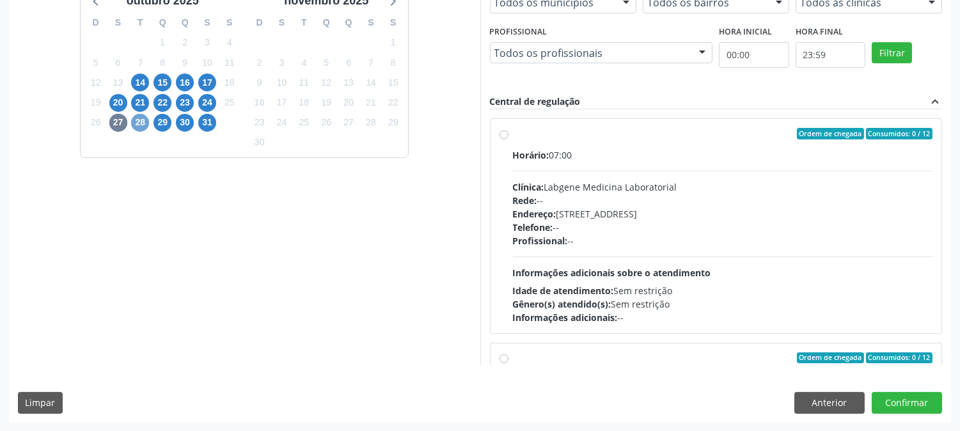
click at [139, 125] on span "28" at bounding box center [140, 123] width 18 height 18
click at [681, 267] on span "Informações adicionais sobre o atendimento" at bounding box center [612, 273] width 198 height 12
click at [508, 139] on input "Ordem de chegada Consumidos: 1 / 12 Horário: 07:00 Clínica: S B Laboratorio de …" at bounding box center [504, 134] width 9 height 12
radio input "true"
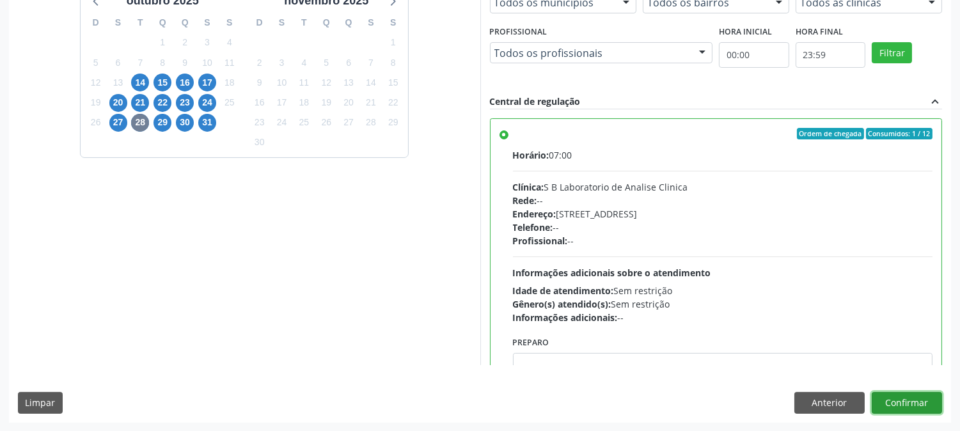
click at [885, 407] on button "Confirmar" at bounding box center [907, 403] width 70 height 22
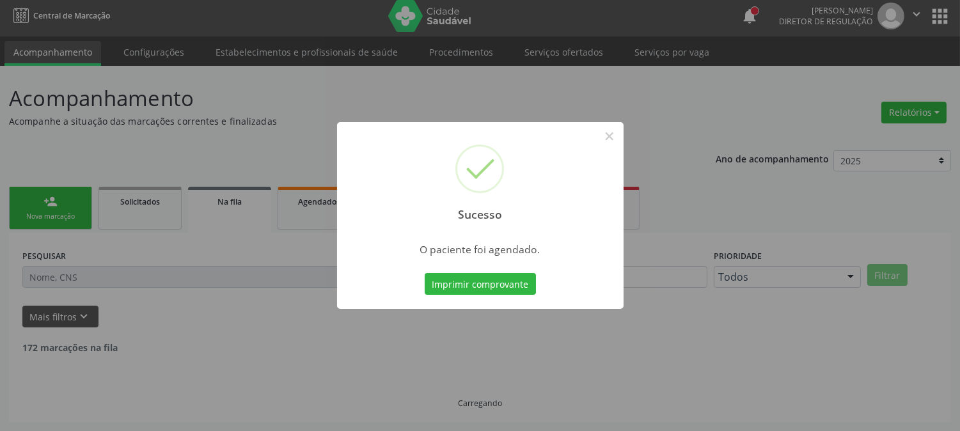
scroll to position [0, 0]
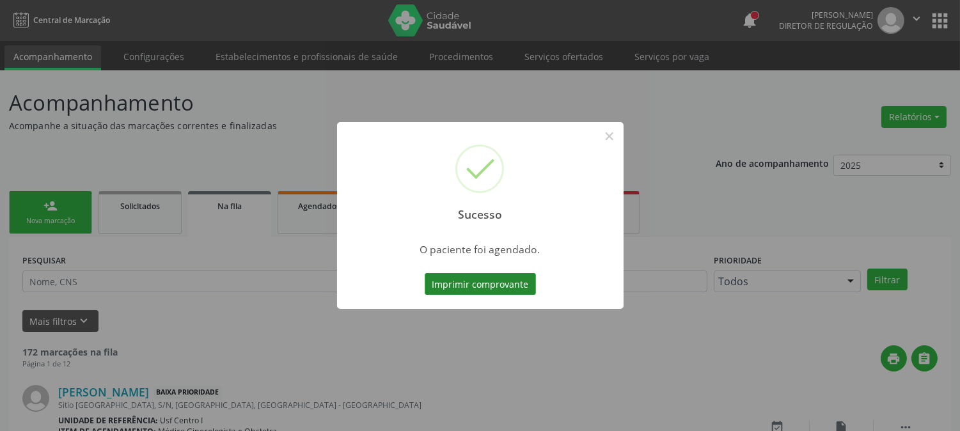
click at [463, 284] on button "Imprimir comprovante" at bounding box center [480, 284] width 111 height 22
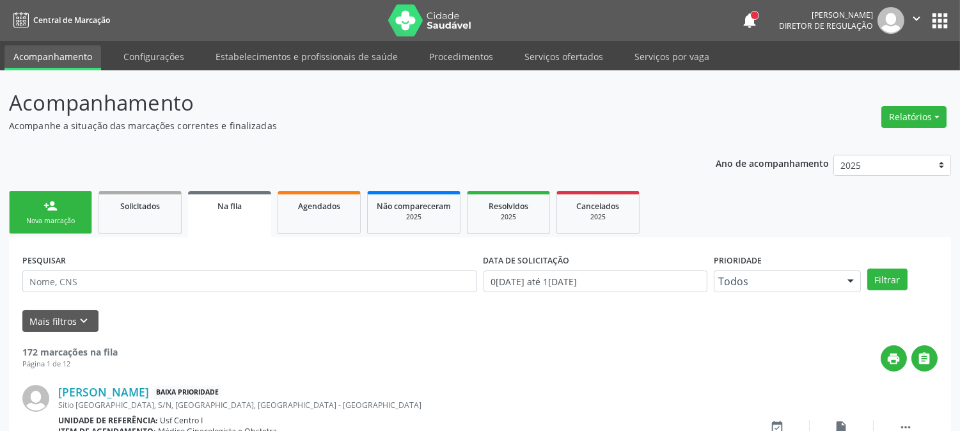
click at [58, 201] on link "person_add Nova marcação" at bounding box center [50, 212] width 83 height 43
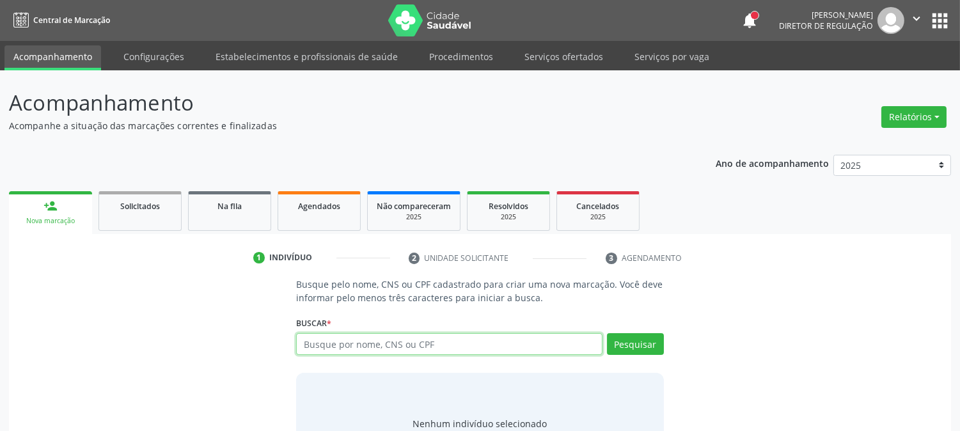
click at [392, 350] on input "text" at bounding box center [449, 344] width 306 height 22
type input "raimundo fabio f"
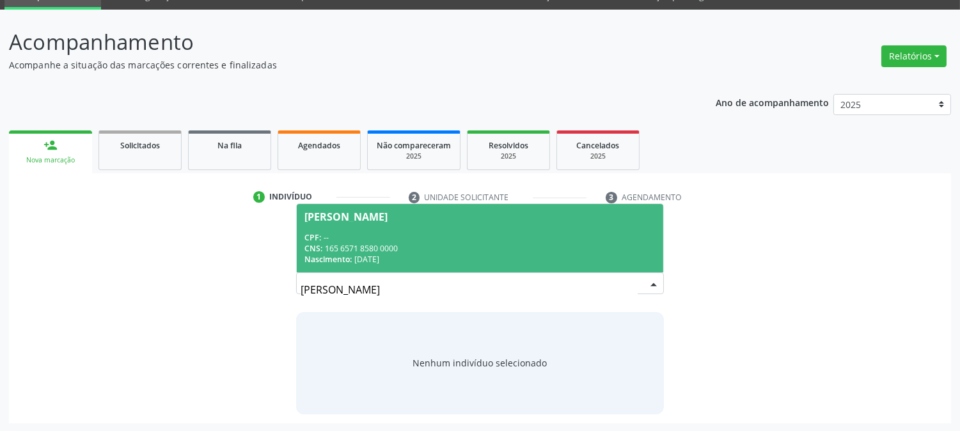
click at [404, 243] on div "CNS: 165 6571 8580 0000" at bounding box center [479, 248] width 351 height 11
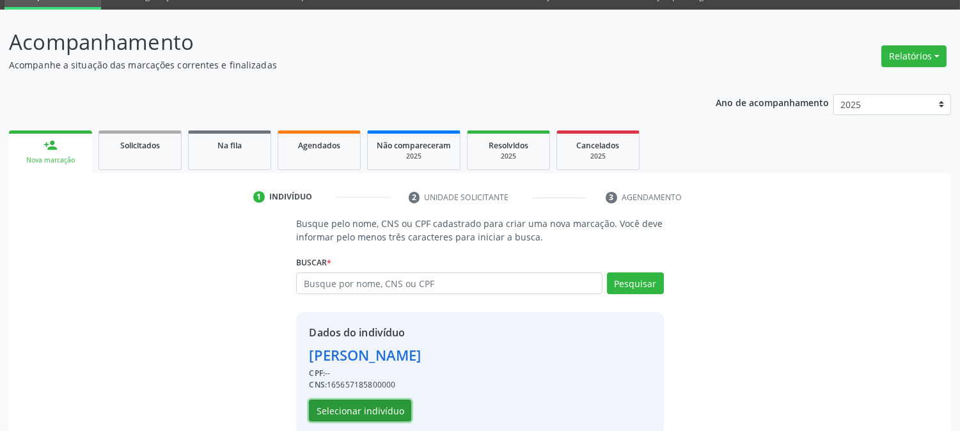
click at [388, 404] on button "Selecionar indivíduo" at bounding box center [360, 411] width 102 height 22
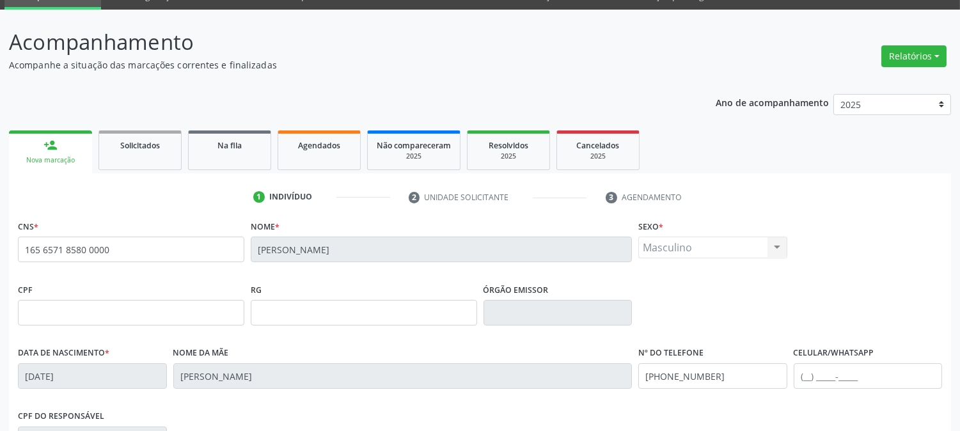
scroll to position [261, 0]
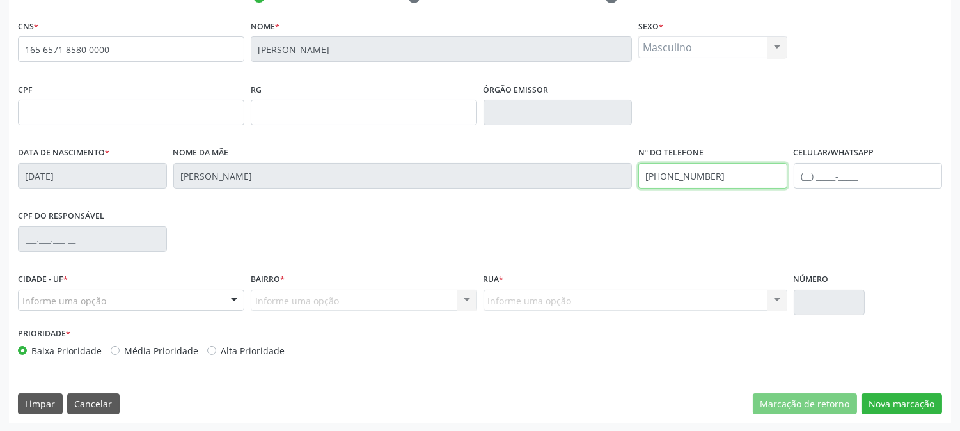
click at [599, 174] on div "Data de nascimento * 20/01/1994 Nome da mãe Maria Lindinalva Alves Monteiro Nº …" at bounding box center [480, 174] width 931 height 63
click at [136, 296] on div "Informe uma opção" at bounding box center [131, 301] width 226 height 22
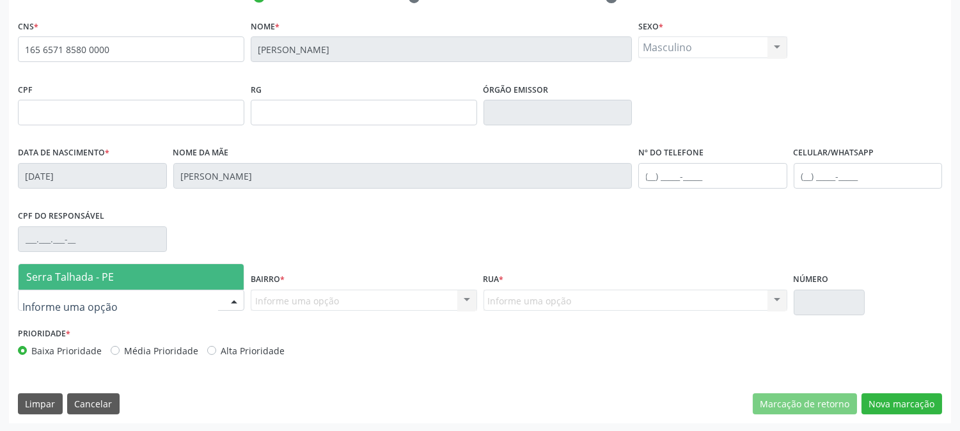
click at [130, 274] on span "Serra Talhada - PE" at bounding box center [131, 277] width 225 height 26
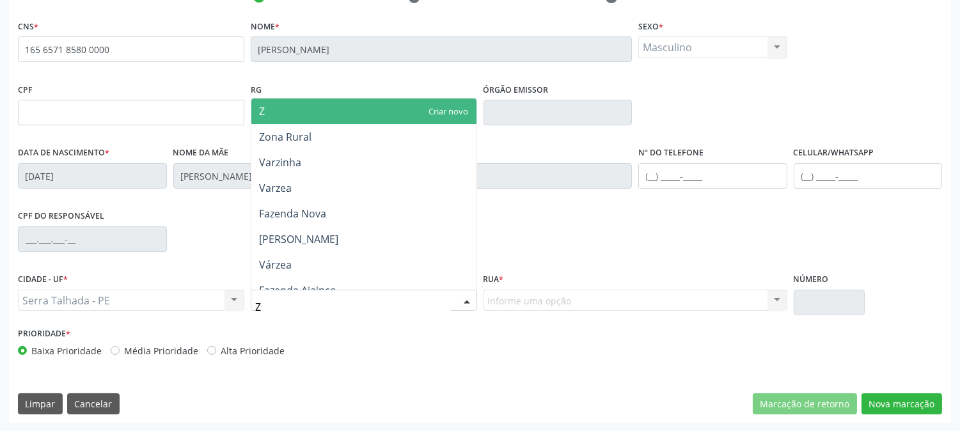
click at [320, 296] on input "Z" at bounding box center [353, 307] width 196 height 26
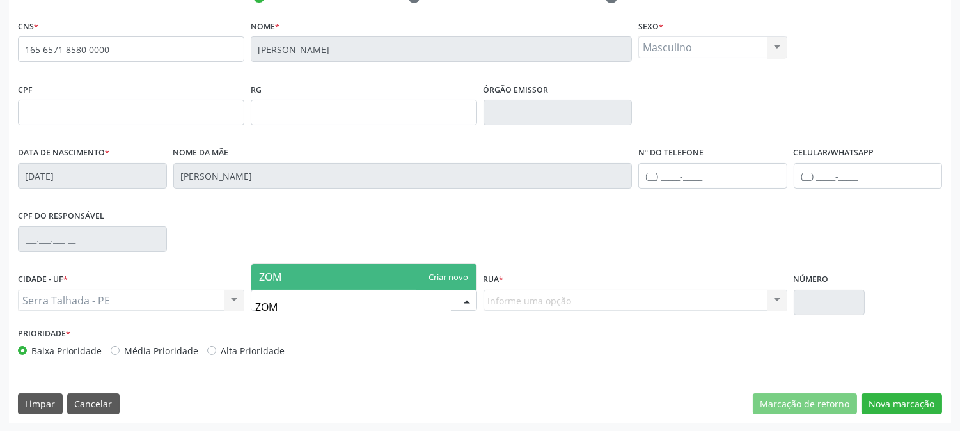
type input "ZO"
click at [316, 278] on span "Zona Rural" at bounding box center [363, 277] width 225 height 26
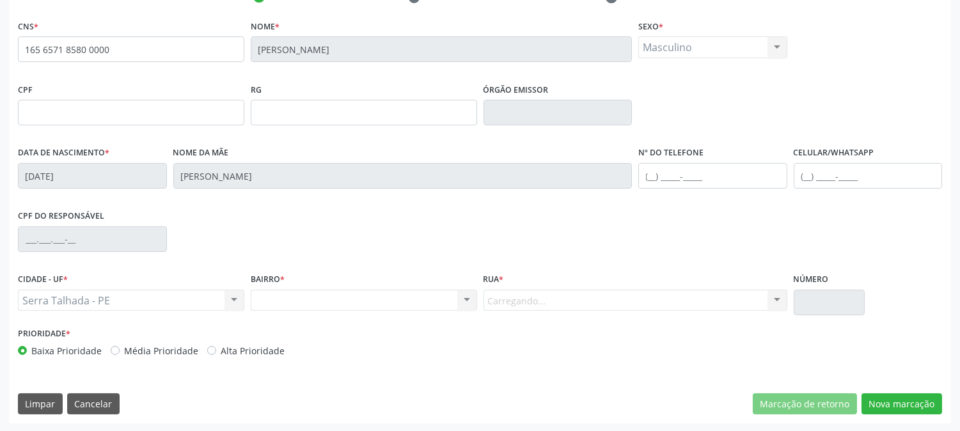
click at [508, 291] on div "Carregando... Nenhum resultado encontrado para: " " Nenhuma opção encontrada. D…" at bounding box center [636, 301] width 304 height 22
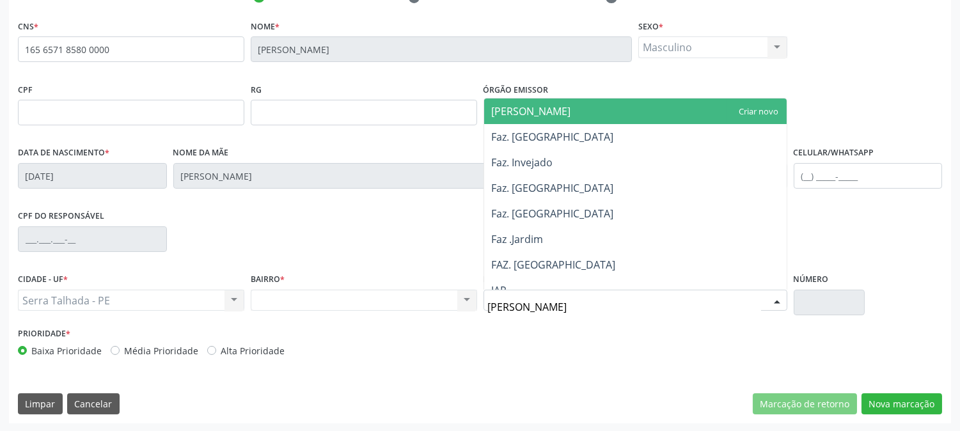
type input "JAR"
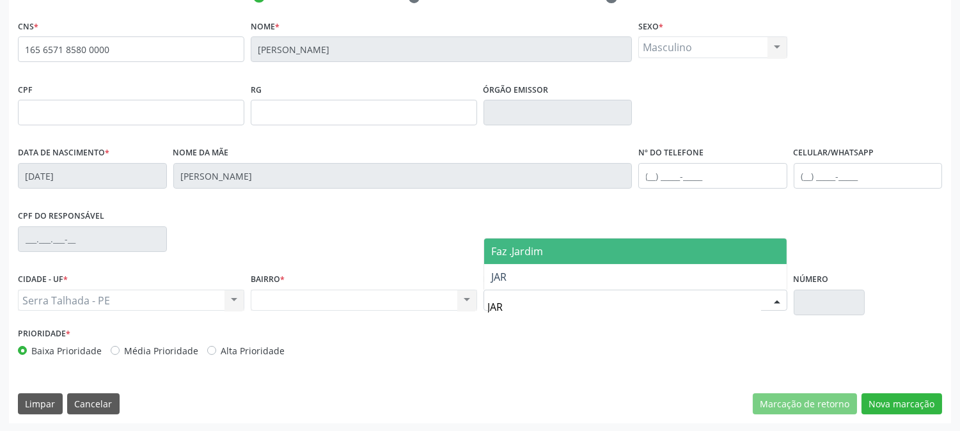
click at [518, 258] on span "Faz .Jardim" at bounding box center [635, 252] width 303 height 26
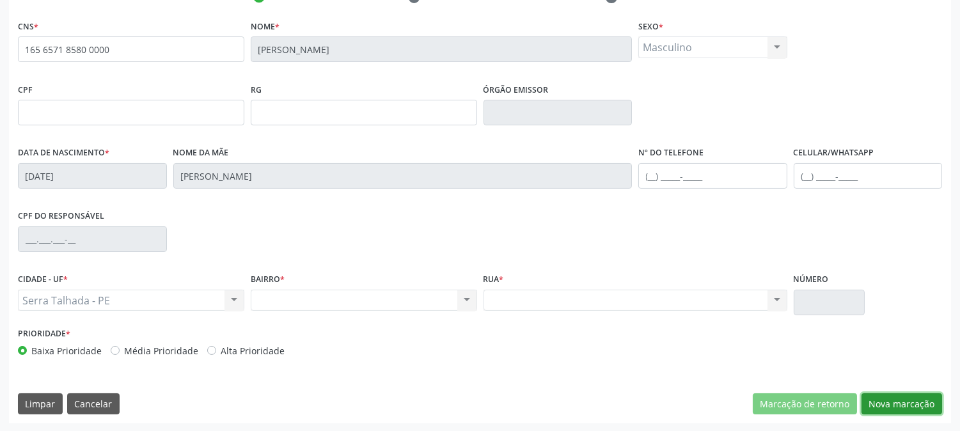
click at [908, 404] on button "Nova marcação" at bounding box center [902, 404] width 81 height 22
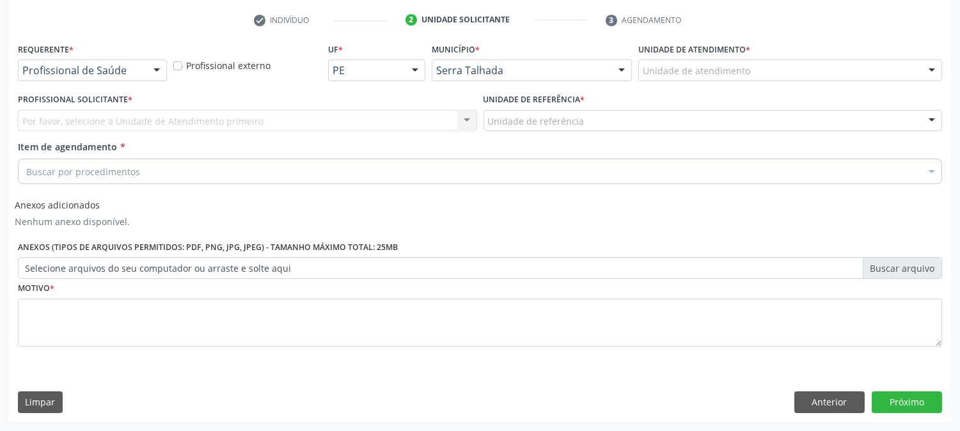
scroll to position [237, 0]
click at [149, 67] on div at bounding box center [156, 72] width 19 height 22
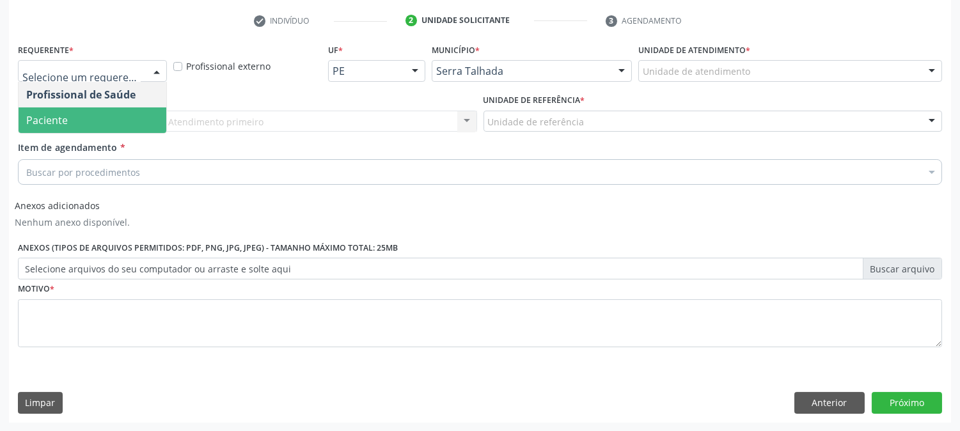
click at [120, 116] on span "Paciente" at bounding box center [93, 120] width 148 height 26
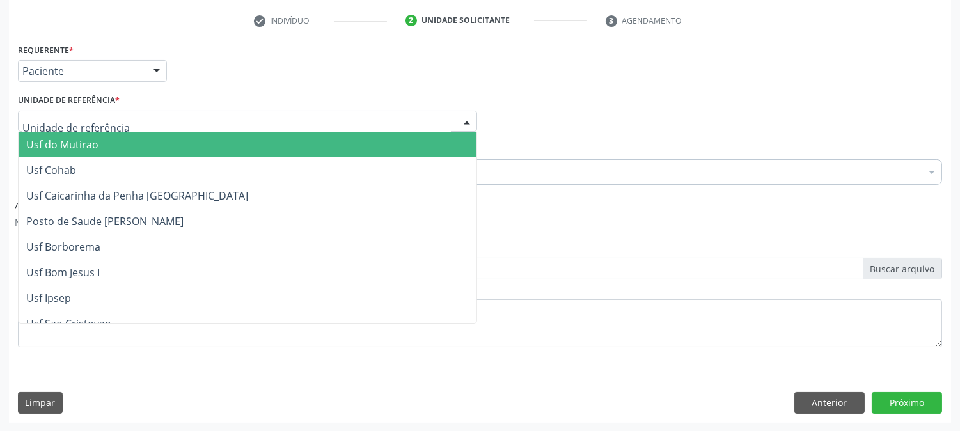
click at [120, 116] on div at bounding box center [247, 122] width 459 height 22
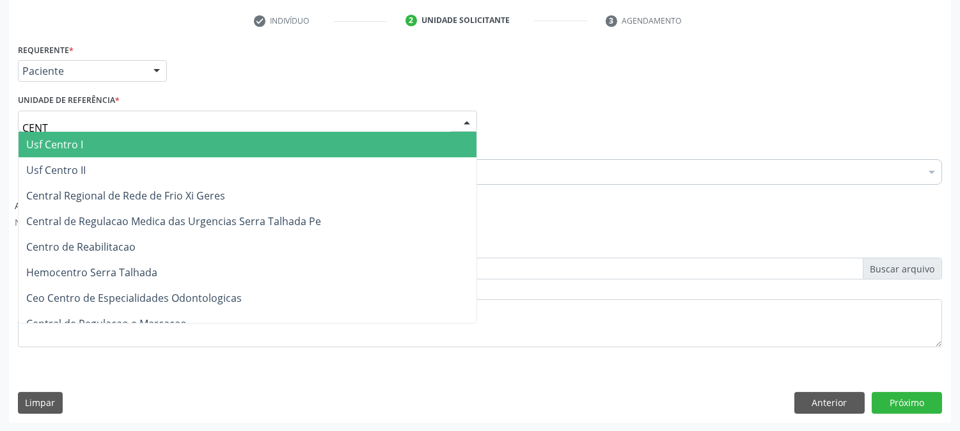
type input "CENTR"
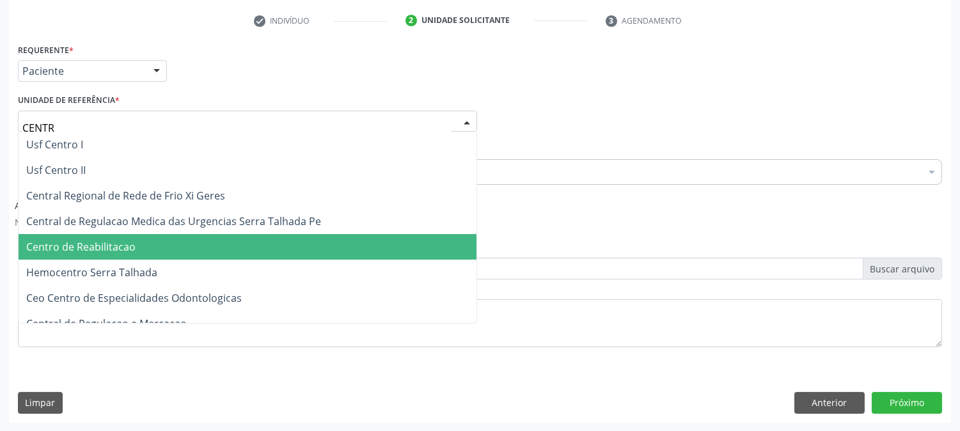
click at [135, 251] on span "Centro de Reabilitacao" at bounding box center [248, 247] width 458 height 26
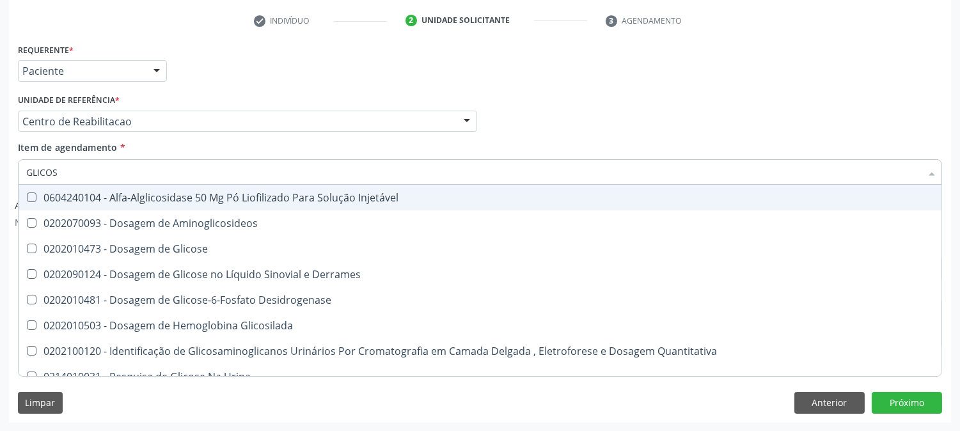
type input "GLICOSE"
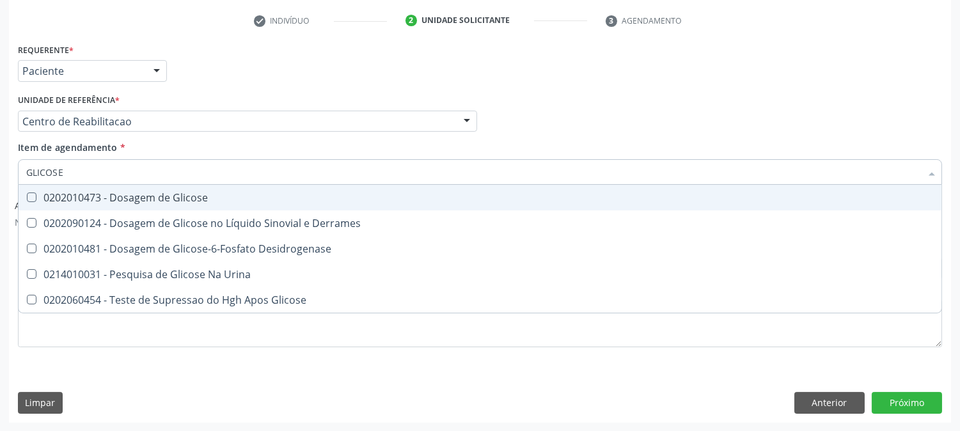
click at [142, 196] on div "0202010473 - Dosagem de Glicose" at bounding box center [480, 198] width 908 height 10
checkbox Glicose "true"
drag, startPoint x: 91, startPoint y: 173, endPoint x: 0, endPoint y: 173, distance: 90.8
click at [0, 173] on div "Acompanhamento Acompanhe a situação das marcações correntes e finalizadas Relat…" at bounding box center [480, 132] width 960 height 599
type input "C"
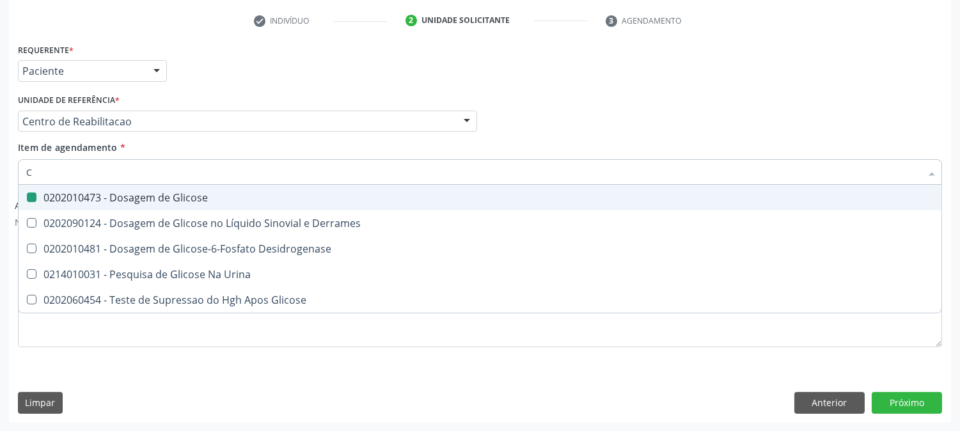
checkbox Glicose "false"
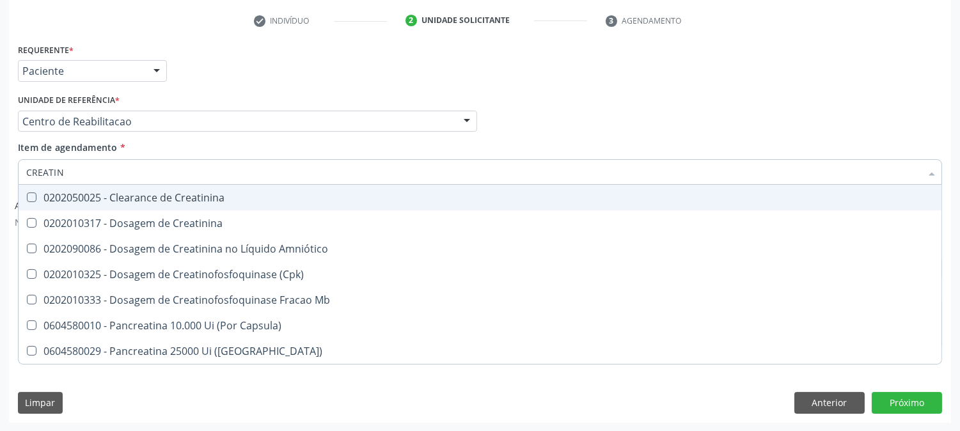
type input "CREATINI"
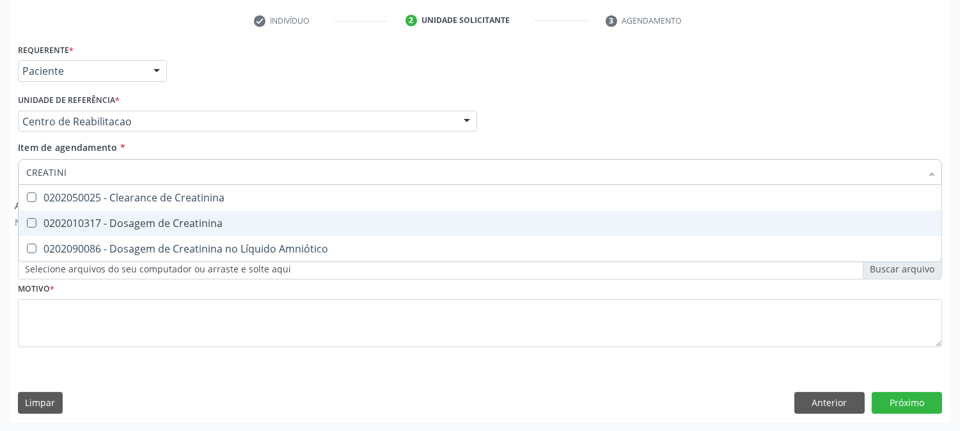
click at [58, 219] on div "0202010317 - Dosagem de Creatinina" at bounding box center [480, 223] width 908 height 10
checkbox Creatinina "true"
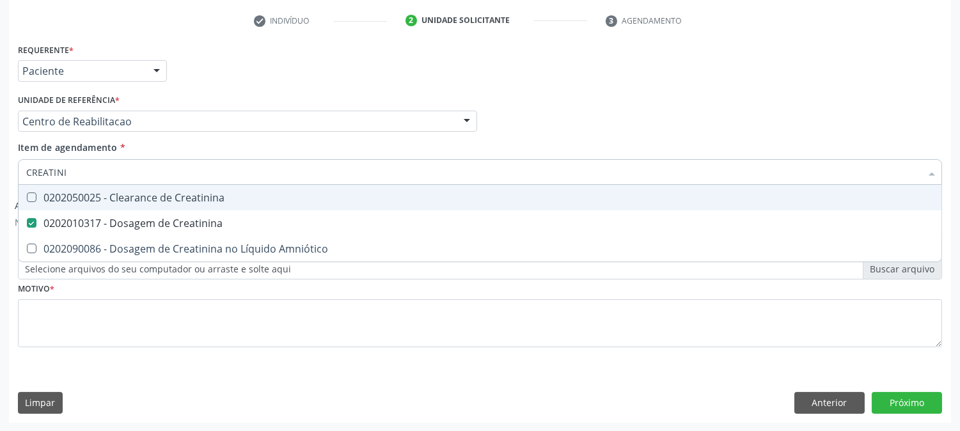
drag, startPoint x: 69, startPoint y: 169, endPoint x: 10, endPoint y: 171, distance: 58.9
click at [10, 171] on div "Requerente * Paciente Profissional de Saúde Paciente Nenhum resultado encontrad…" at bounding box center [480, 231] width 942 height 382
type input "C"
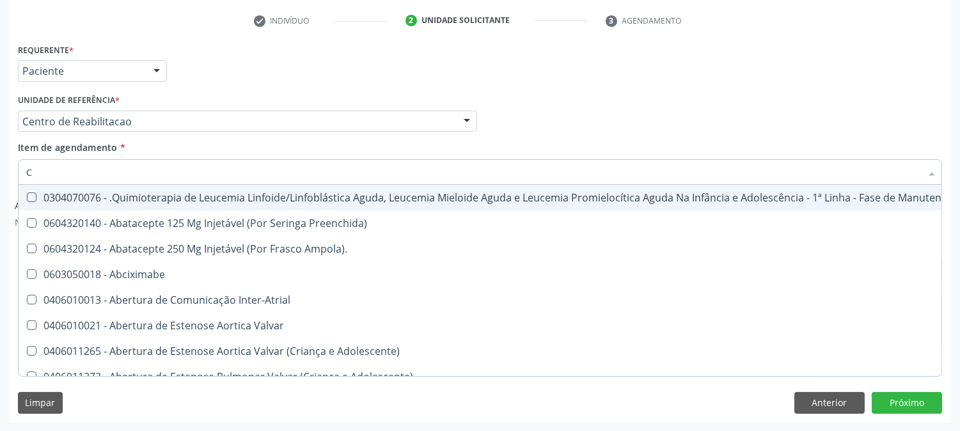
checkbox Preenchida\) "false"
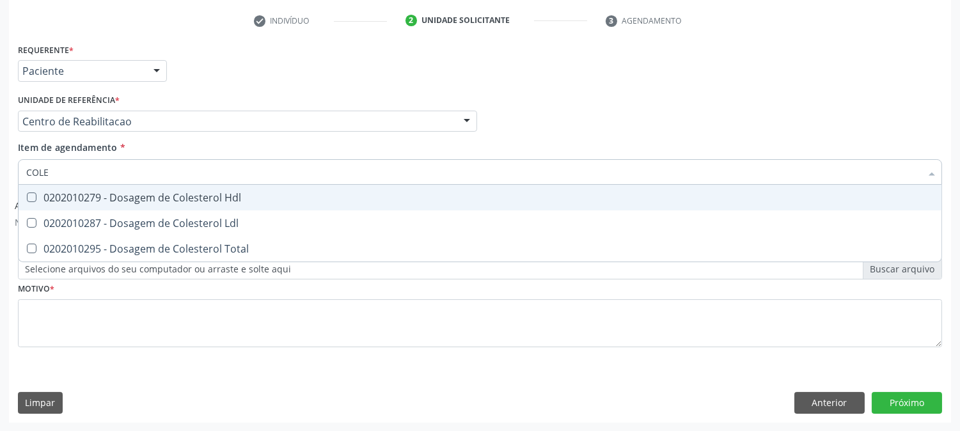
type input "COLES"
click at [59, 202] on div "0202010279 - Dosagem de Colesterol Hdl" at bounding box center [480, 198] width 908 height 10
checkbox Hdl "true"
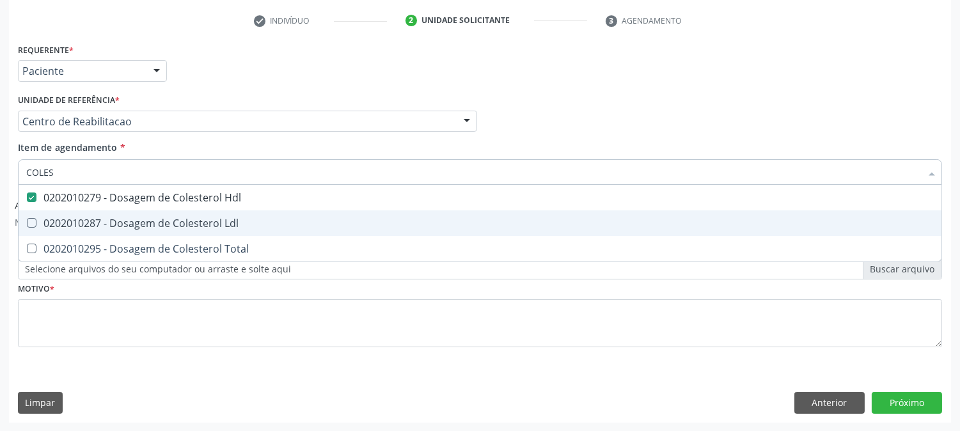
click at [59, 221] on div "0202010287 - Dosagem de Colesterol Ldl" at bounding box center [480, 223] width 908 height 10
checkbox Ldl "true"
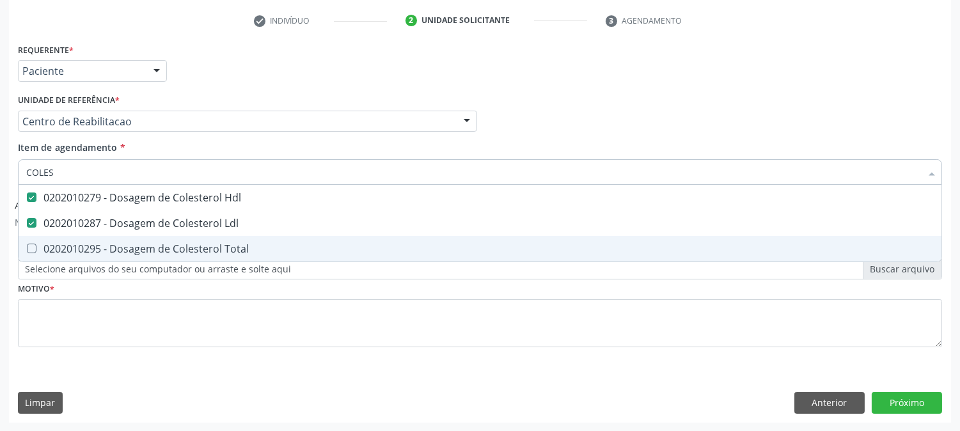
drag, startPoint x: 56, startPoint y: 242, endPoint x: 52, endPoint y: 230, distance: 12.4
click at [55, 240] on span "0202010295 - Dosagem de Colesterol Total" at bounding box center [480, 249] width 923 height 26
checkbox Total "true"
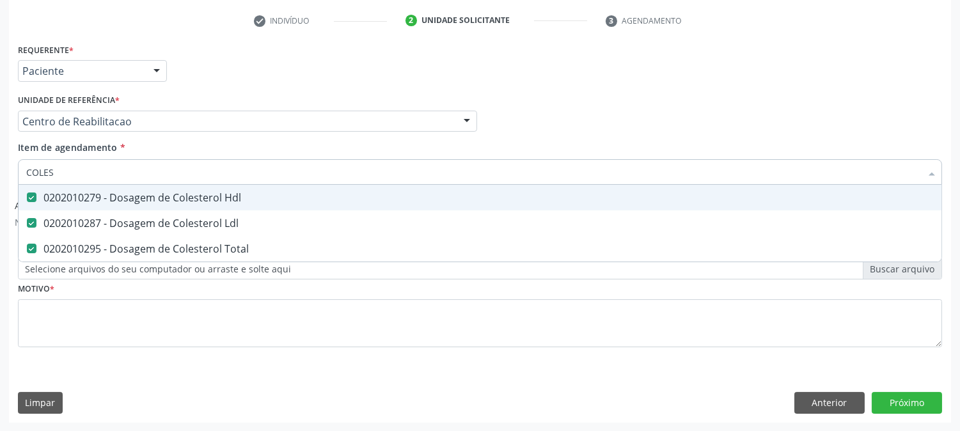
drag, startPoint x: 56, startPoint y: 171, endPoint x: 22, endPoint y: 175, distance: 34.8
click at [22, 175] on div "COLES" at bounding box center [480, 172] width 924 height 26
type input "TR"
checkbox Hdl "false"
checkbox Ldl "false"
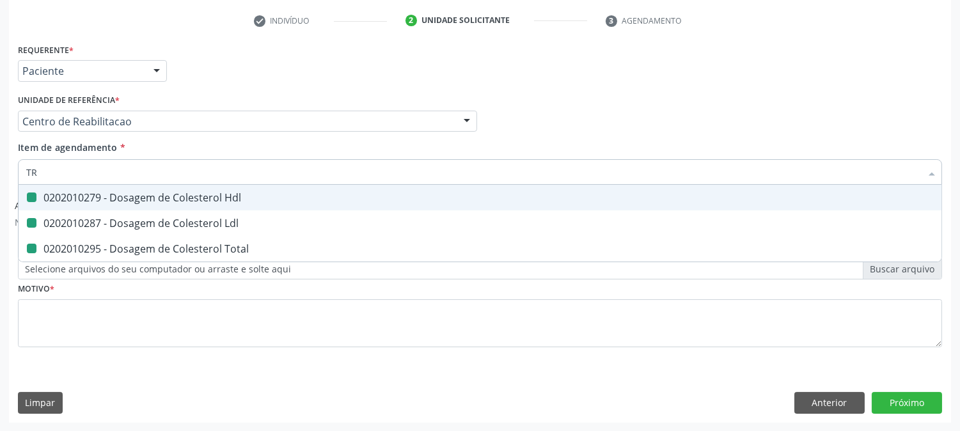
checkbox Total "false"
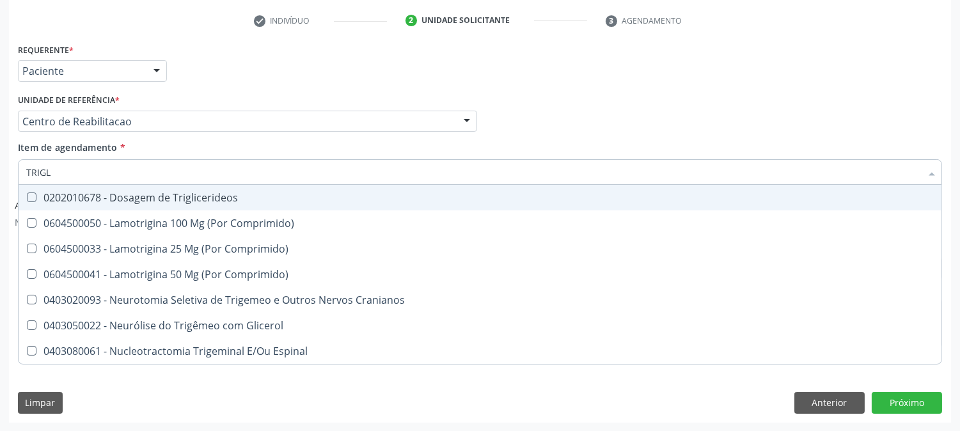
type input "TRIGLI"
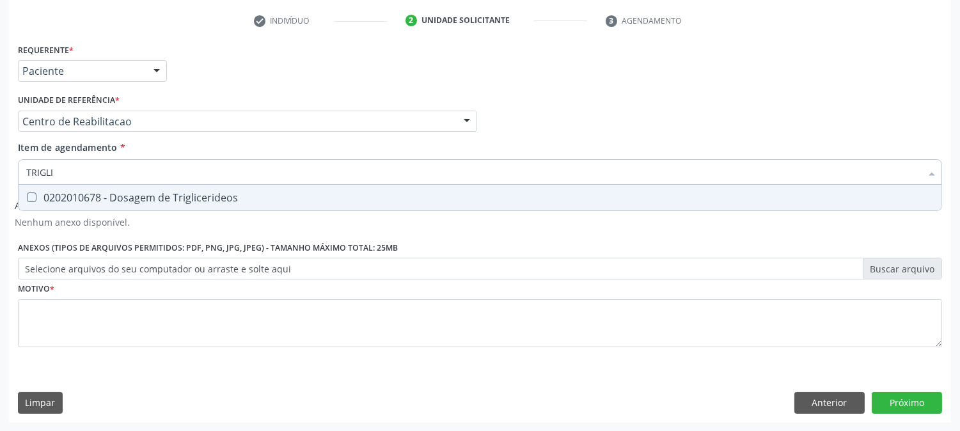
click at [61, 197] on div "0202010678 - Dosagem de Triglicerideos" at bounding box center [480, 198] width 908 height 10
checkbox Triglicerideos "true"
drag, startPoint x: 54, startPoint y: 170, endPoint x: 0, endPoint y: 171, distance: 53.7
click at [0, 171] on div "Acompanhamento Acompanhe a situação das marcações correntes e finalizadas Relat…" at bounding box center [480, 132] width 960 height 599
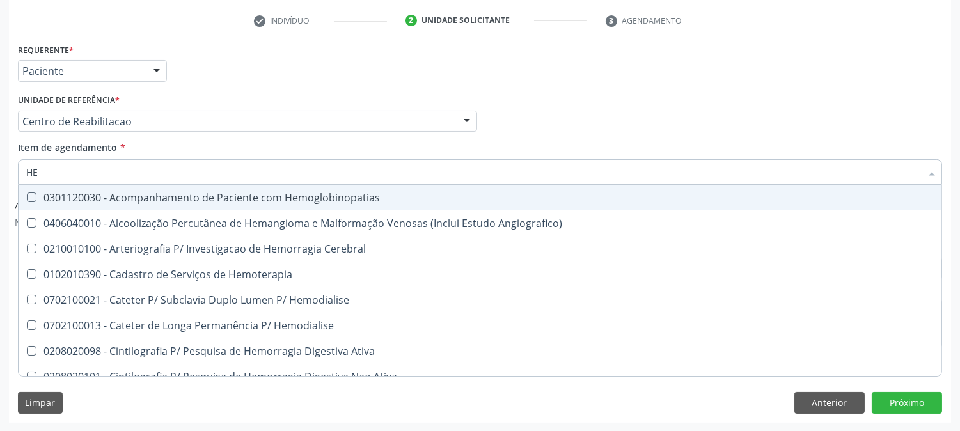
type input "HEM"
checkbox Hemoglobinopatias "false"
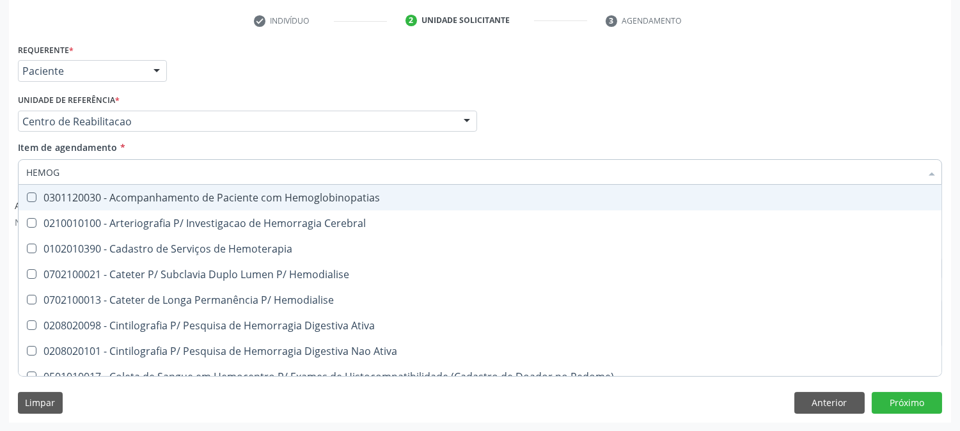
type input "HEMOGR"
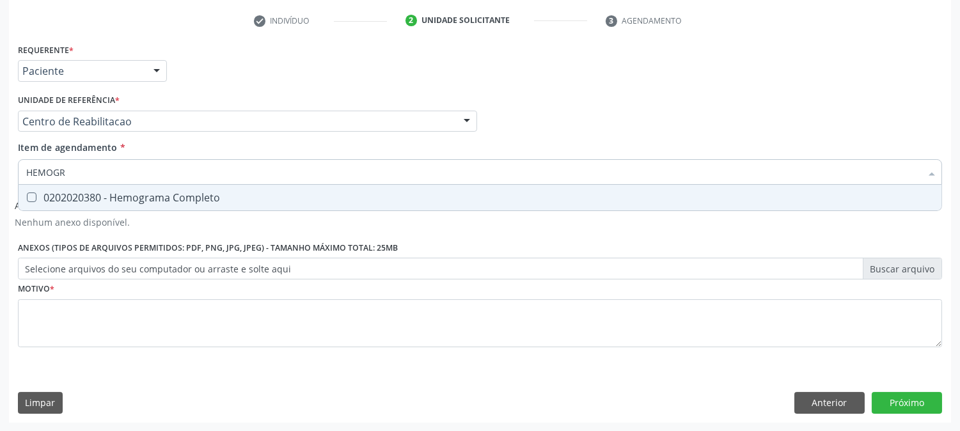
click at [49, 193] on div "0202020380 - Hemograma Completo" at bounding box center [480, 198] width 908 height 10
checkbox Completo "true"
drag, startPoint x: 72, startPoint y: 173, endPoint x: 0, endPoint y: 173, distance: 71.6
click at [0, 173] on div "Acompanhamento Acompanhe a situação das marcações correntes e finalizadas Relat…" at bounding box center [480, 132] width 960 height 599
type input "U"
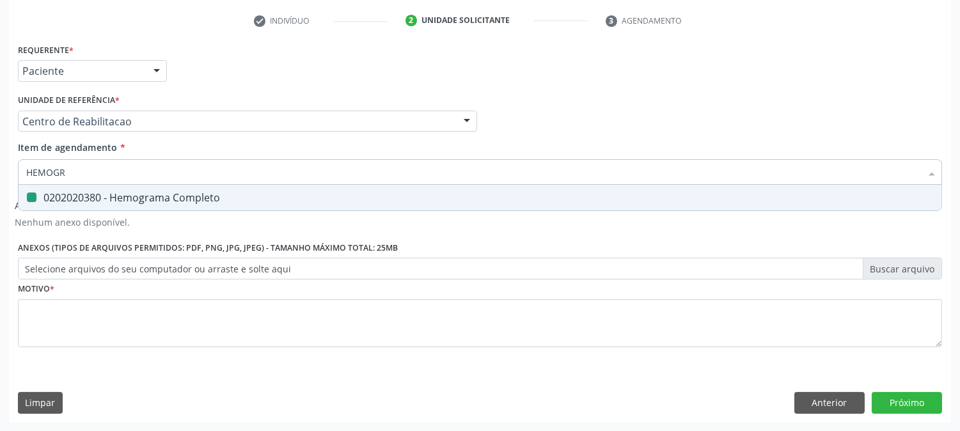
checkbox Completo "false"
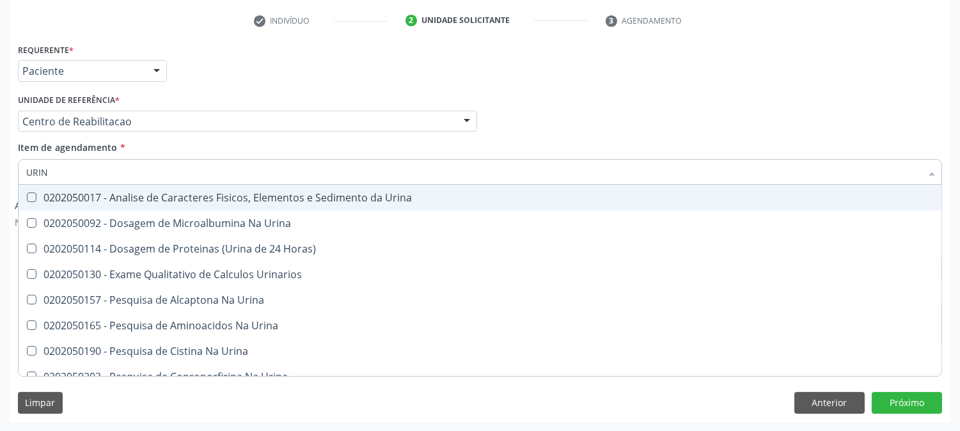
type input "URINA"
click at [129, 197] on div "0202050017 - Analise de Caracteres Fisicos, Elementos e Sedimento da Urina" at bounding box center [480, 198] width 908 height 10
checkbox Urina "true"
click at [0, 196] on div "Acompanhamento Acompanhe a situação das marcações correntes e finalizadas Relat…" at bounding box center [480, 132] width 960 height 599
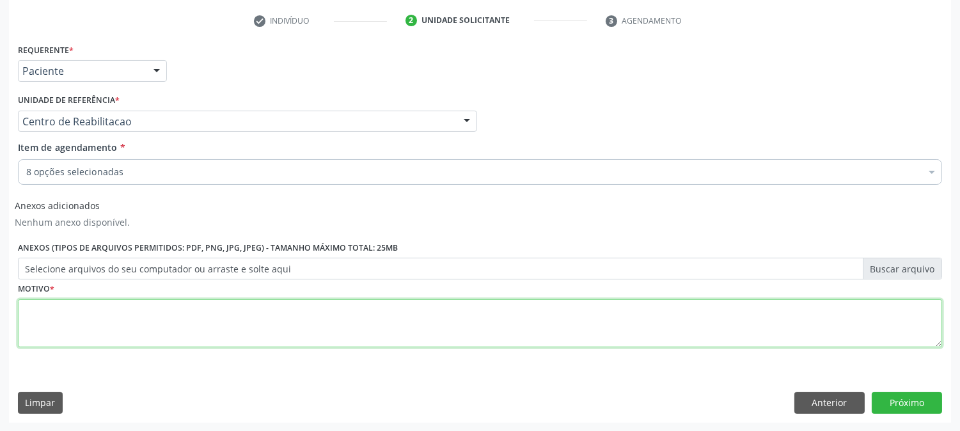
click at [167, 307] on textarea at bounding box center [480, 323] width 924 height 49
type textarea "."
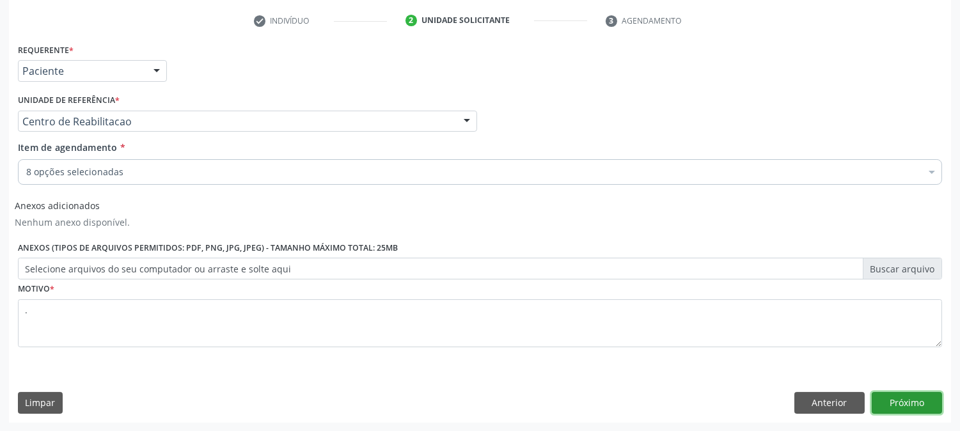
click at [910, 398] on button "Próximo" at bounding box center [907, 403] width 70 height 22
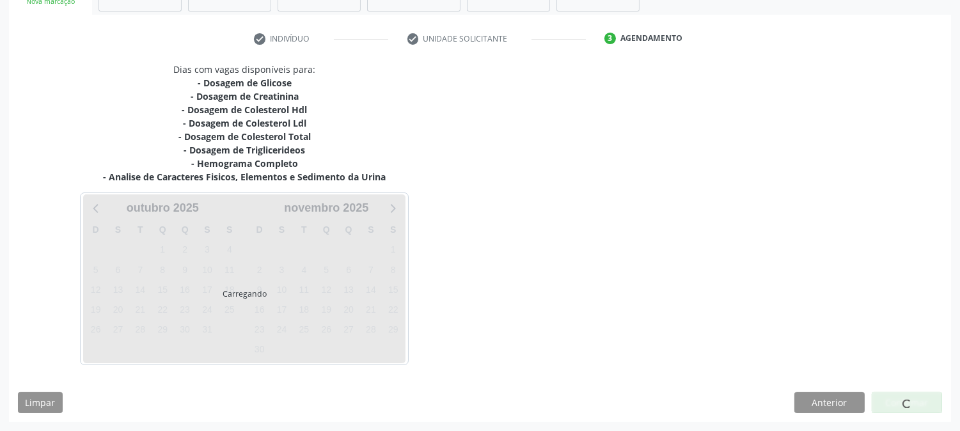
scroll to position [219, 0]
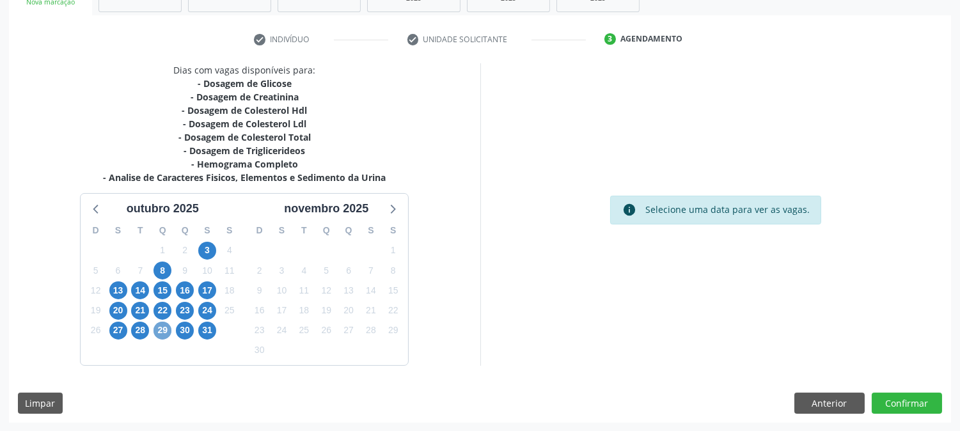
click at [168, 331] on span "29" at bounding box center [163, 331] width 18 height 18
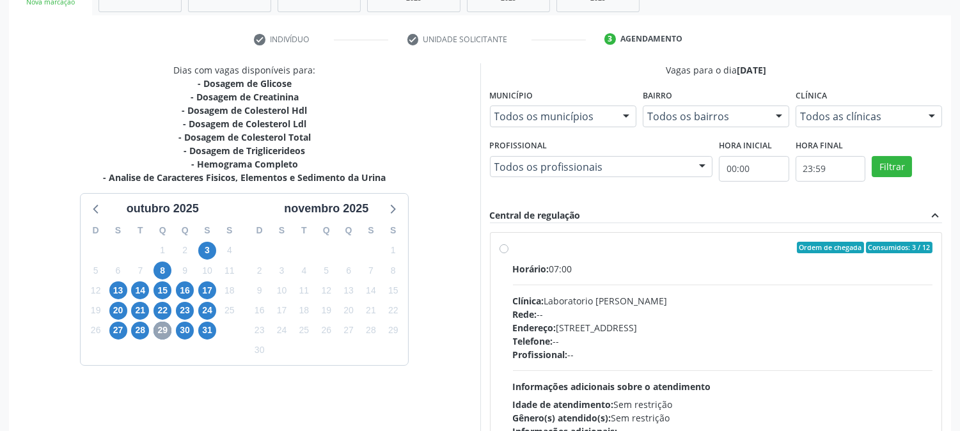
scroll to position [333, 0]
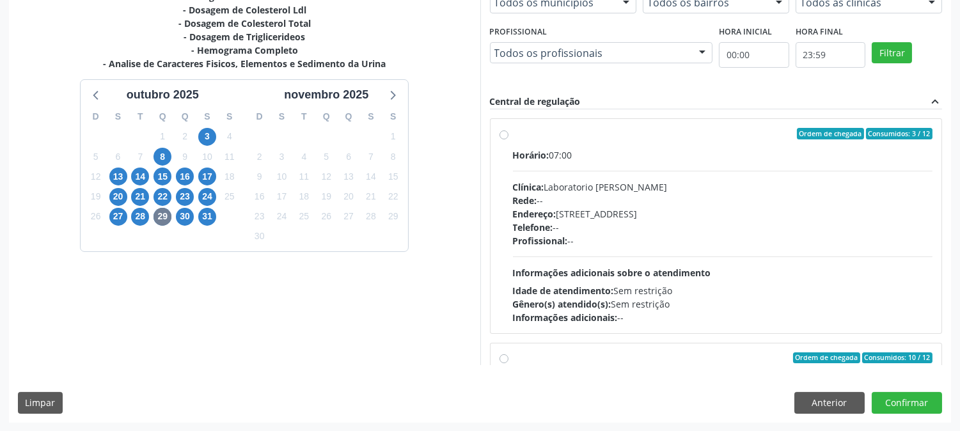
click at [755, 240] on div "Profissional: --" at bounding box center [723, 240] width 420 height 13
click at [508, 139] on input "Ordem de chegada Consumidos: 3 / 12 Horário: 07:00 Clínica: Laboratorio Jose Pa…" at bounding box center [504, 134] width 9 height 12
radio input "true"
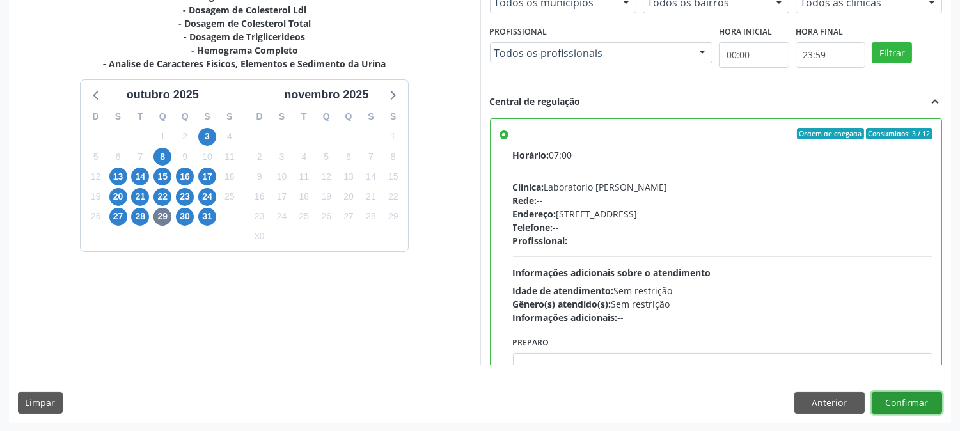
click at [904, 406] on button "Confirmar" at bounding box center [907, 403] width 70 height 22
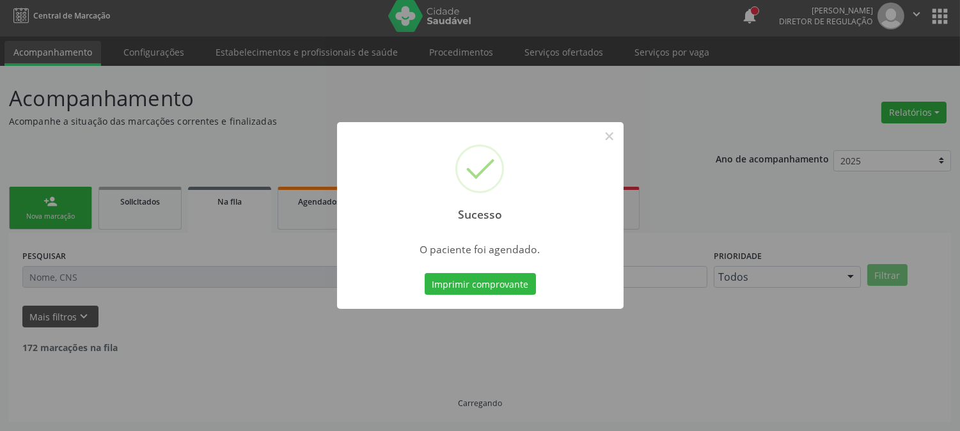
scroll to position [0, 0]
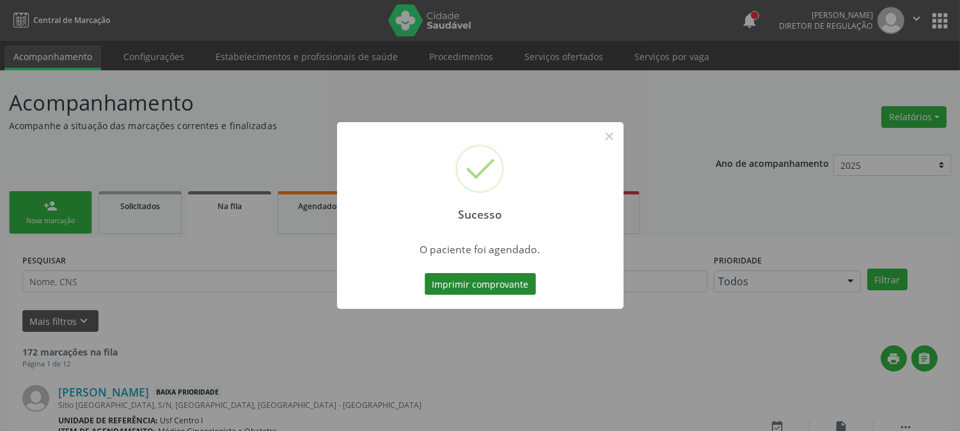
click at [457, 280] on button "Imprimir comprovante" at bounding box center [480, 284] width 111 height 22
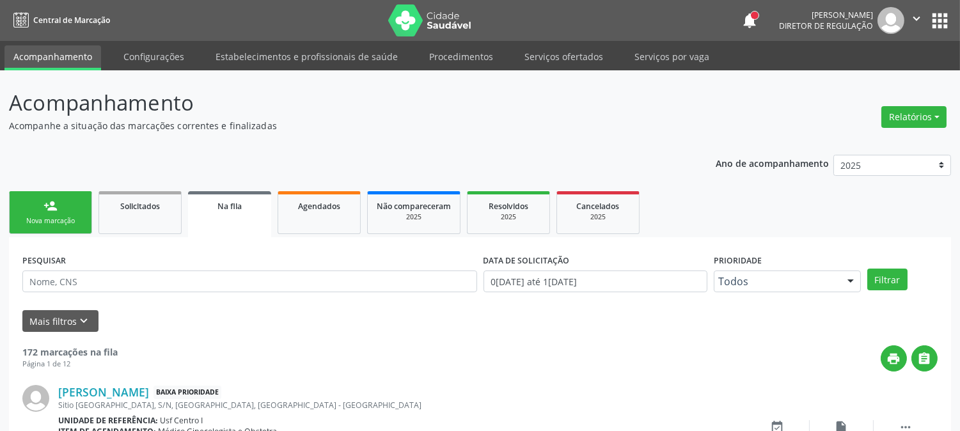
click at [75, 205] on link "person_add Nova marcação" at bounding box center [50, 212] width 83 height 43
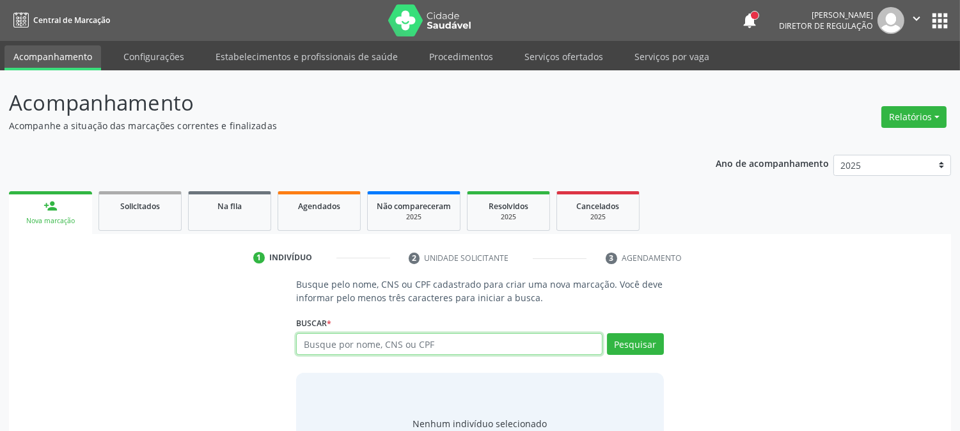
click at [455, 338] on input "text" at bounding box center [449, 344] width 306 height 22
paste input "165 6571 8580 0000"
type input "165 6571 8580 0000"
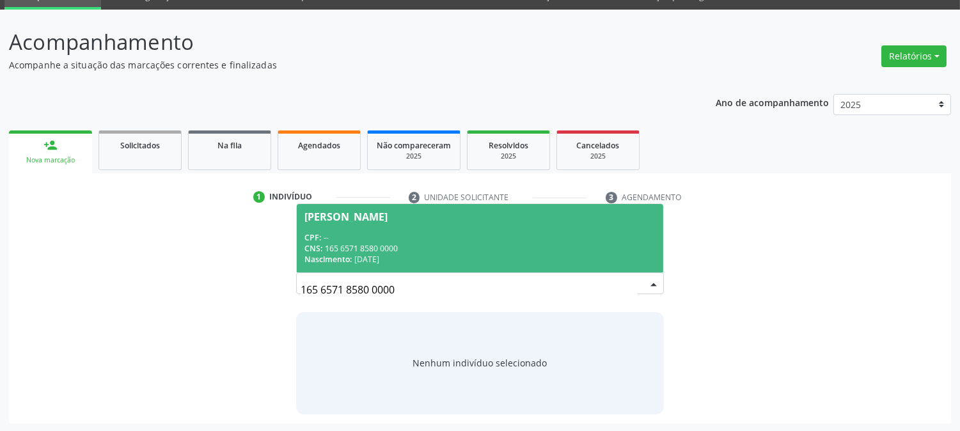
click at [414, 239] on div "CPF: --" at bounding box center [479, 237] width 351 height 11
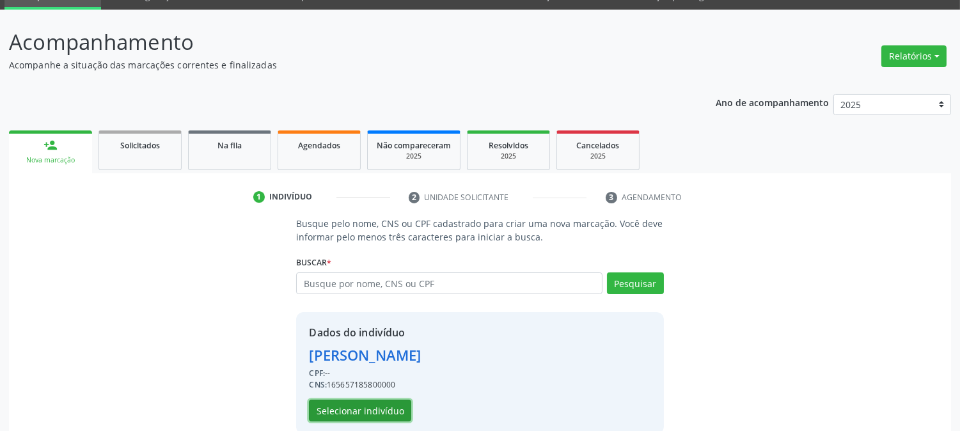
click at [400, 407] on button "Selecionar indivíduo" at bounding box center [360, 411] width 102 height 22
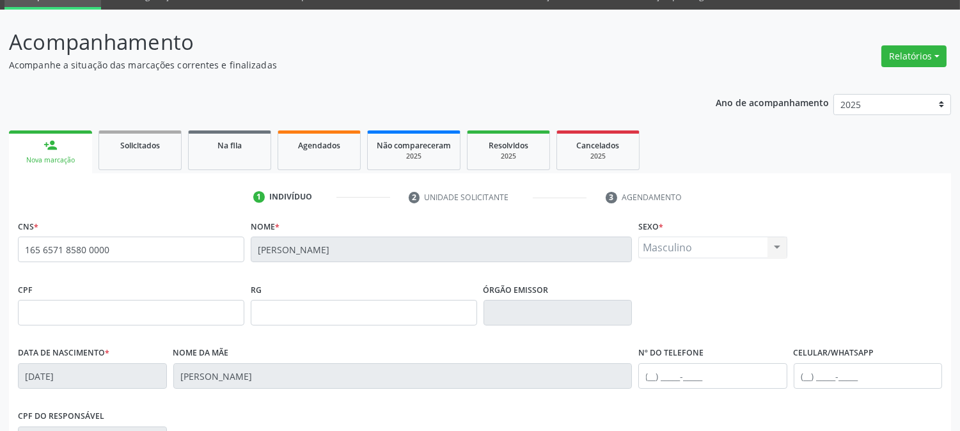
scroll to position [261, 0]
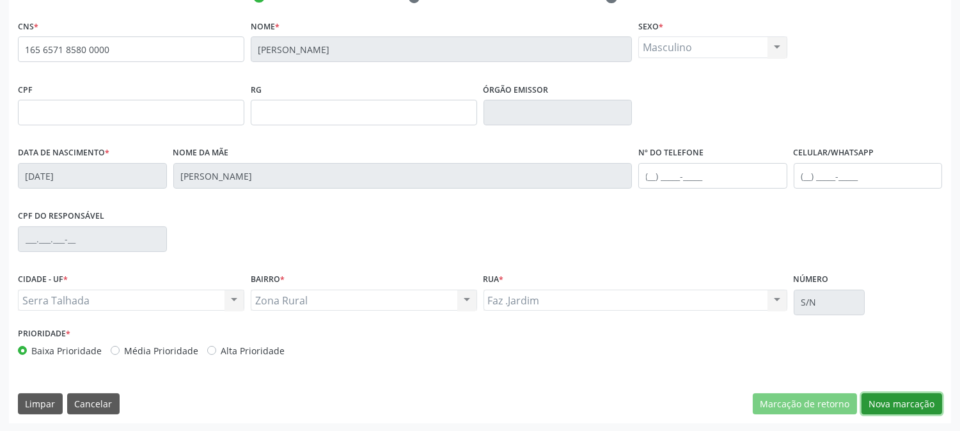
click at [897, 393] on button "Nova marcação" at bounding box center [902, 404] width 81 height 22
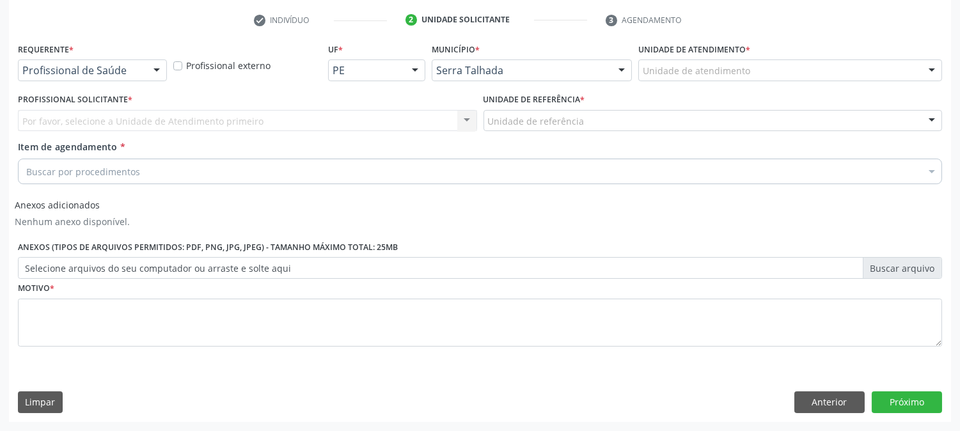
scroll to position [237, 0]
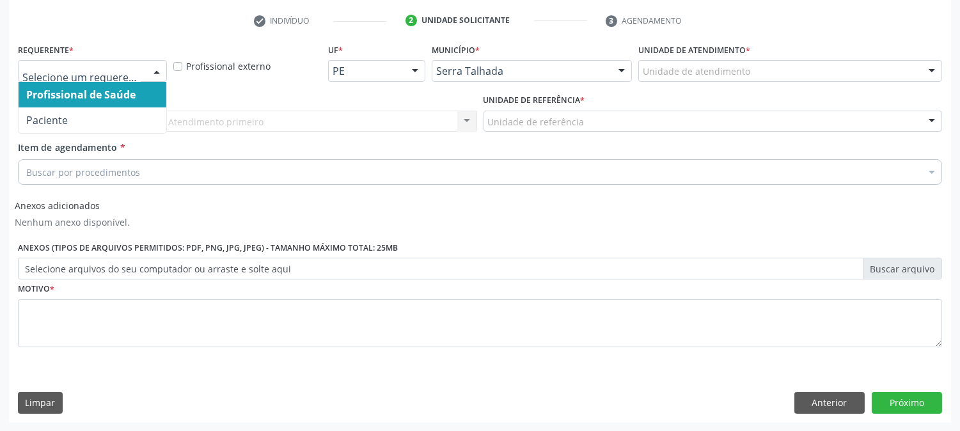
click at [128, 60] on div at bounding box center [92, 71] width 149 height 22
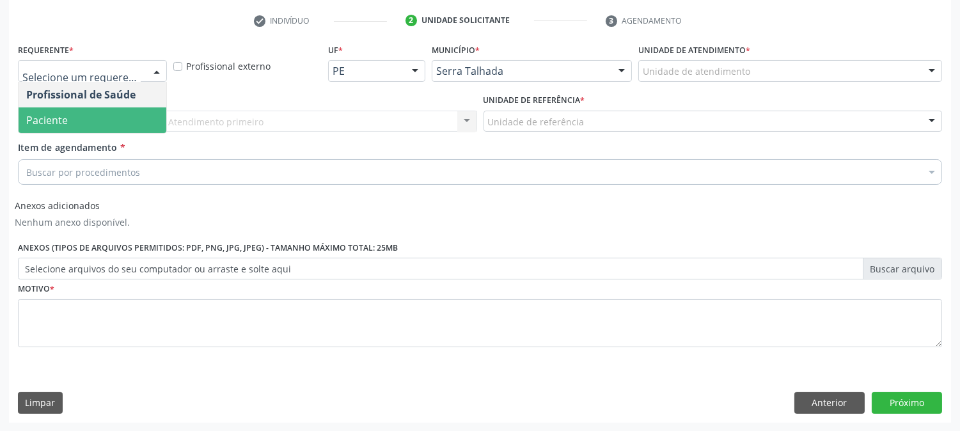
click at [118, 118] on span "Paciente" at bounding box center [93, 120] width 148 height 26
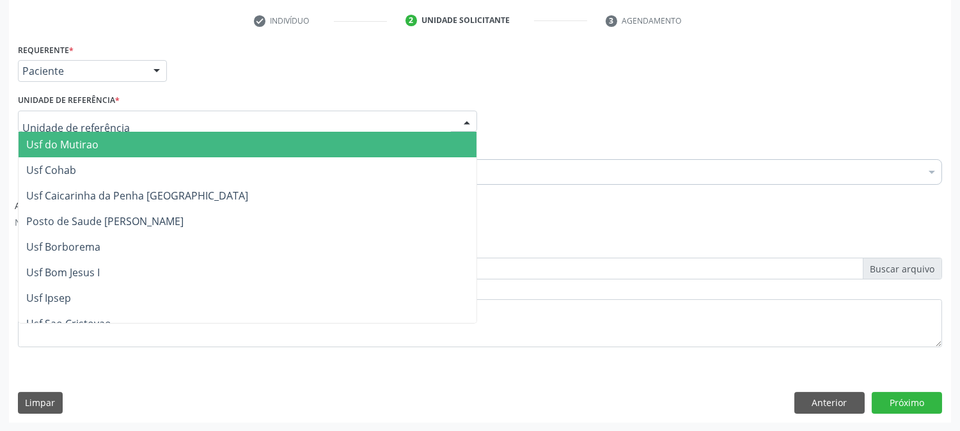
click at [118, 118] on div at bounding box center [247, 122] width 459 height 22
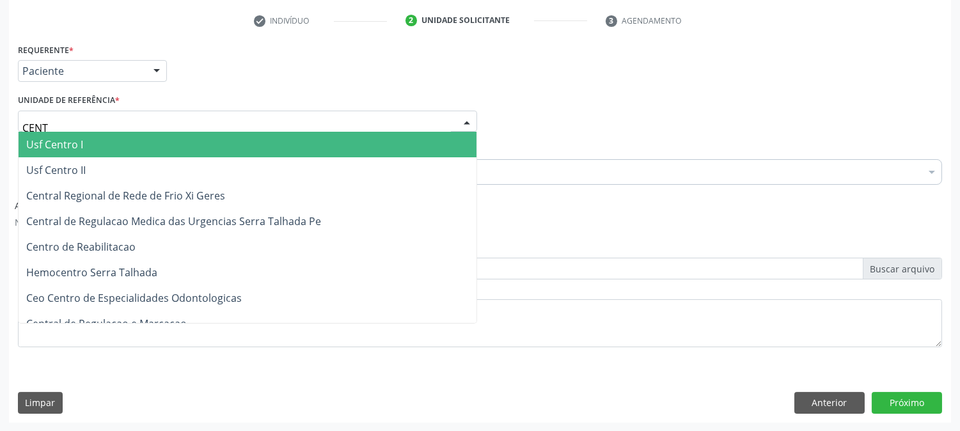
type input "CENTR"
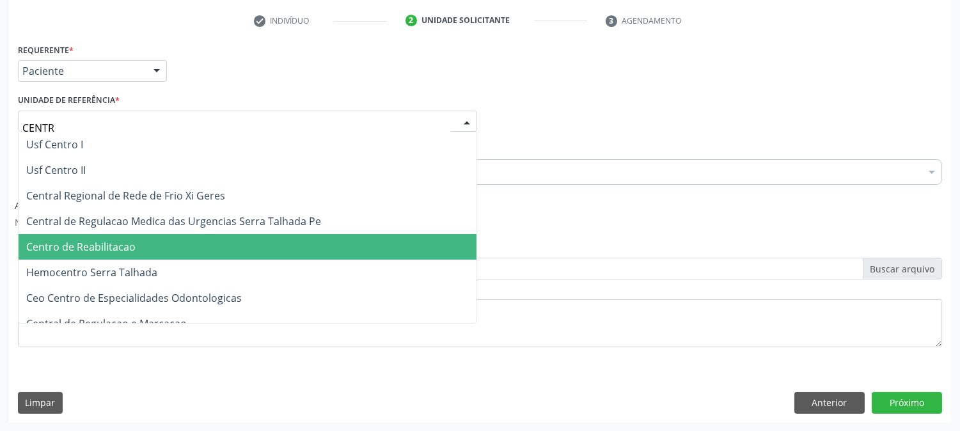
click at [148, 244] on span "Centro de Reabilitacao" at bounding box center [248, 247] width 458 height 26
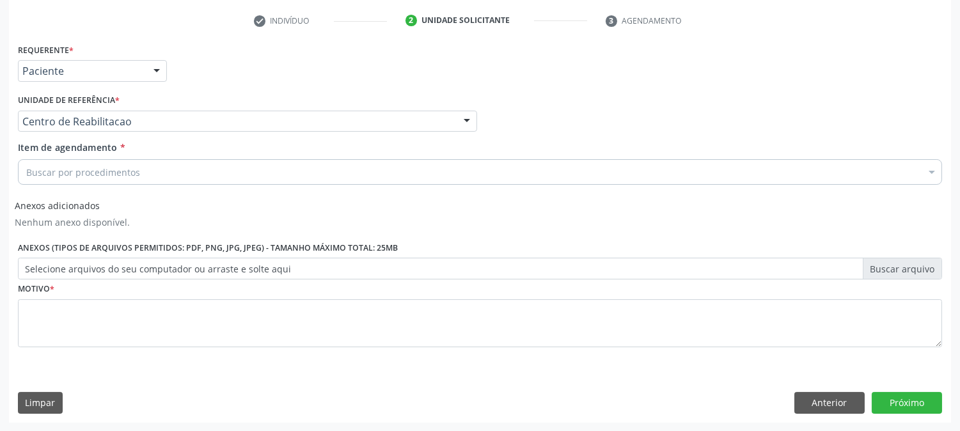
click at [139, 173] on div "Buscar por procedimentos" at bounding box center [480, 172] width 924 height 26
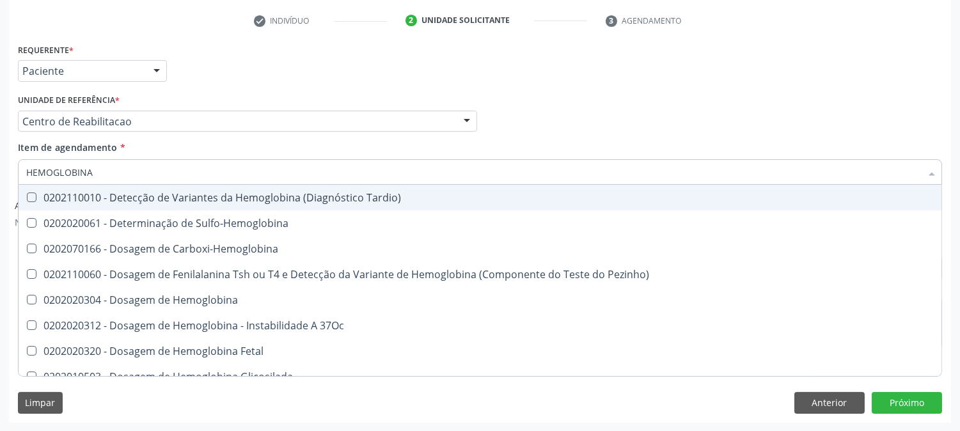
type input "HEMOGLOBINA G"
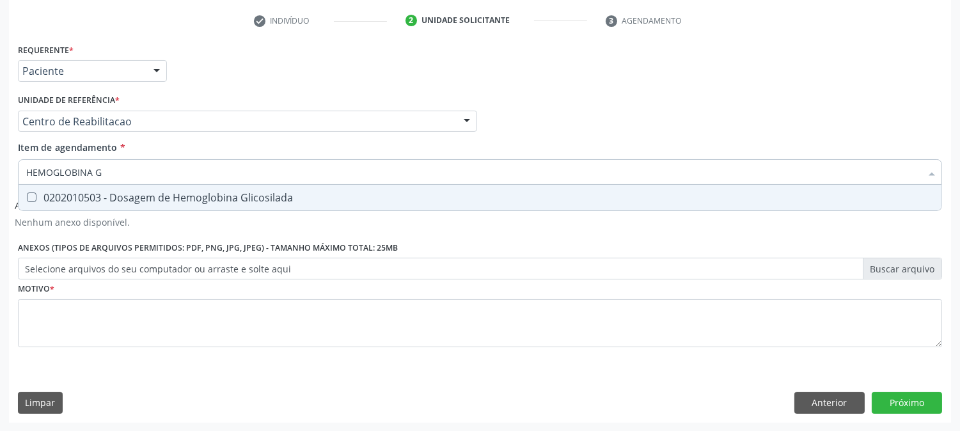
click at [135, 193] on div "0202010503 - Dosagem de Hemoglobina Glicosilada" at bounding box center [480, 198] width 908 height 10
checkbox Glicosilada "true"
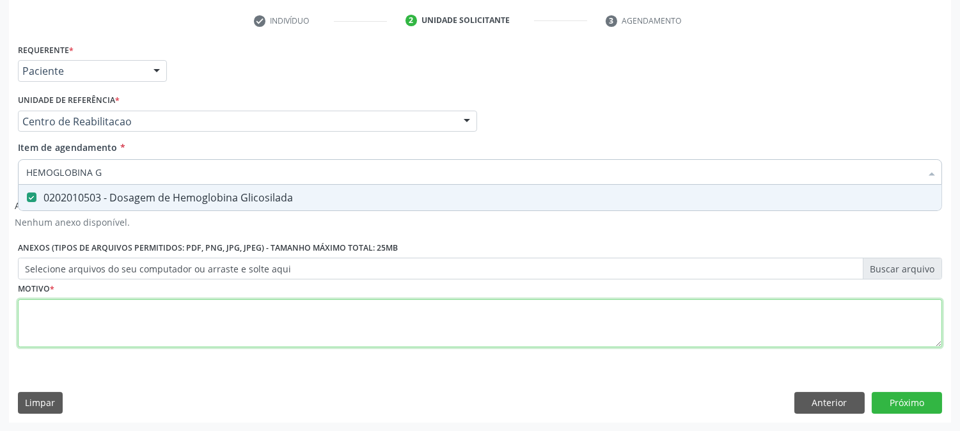
click at [145, 315] on div "Requerente * Paciente Profissional de Saúde Paciente Nenhum resultado encontrad…" at bounding box center [480, 202] width 924 height 325
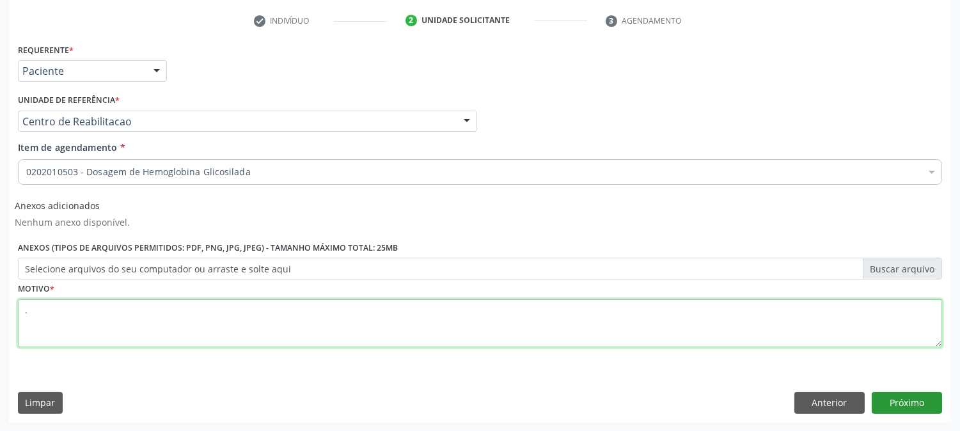
type textarea "."
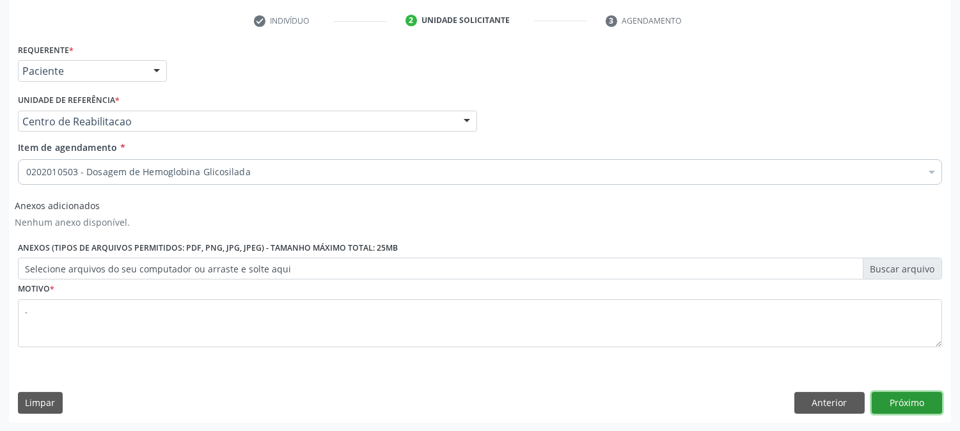
click at [917, 406] on button "Próximo" at bounding box center [907, 403] width 70 height 22
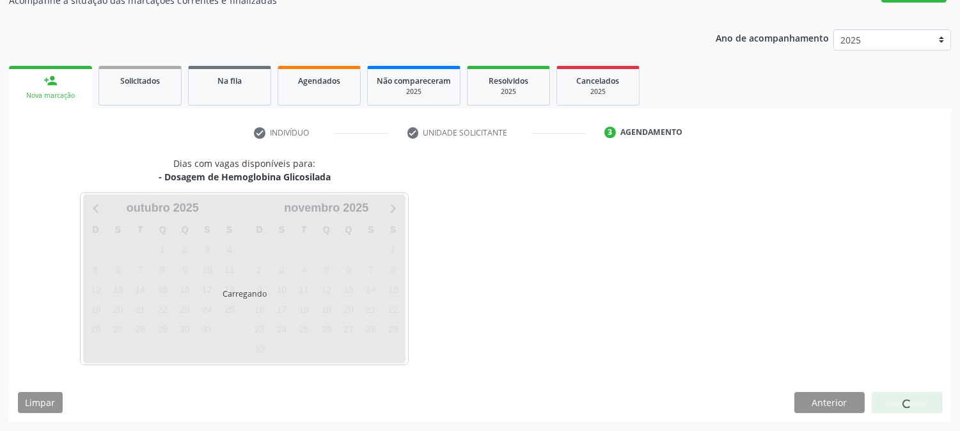
scroll to position [125, 0]
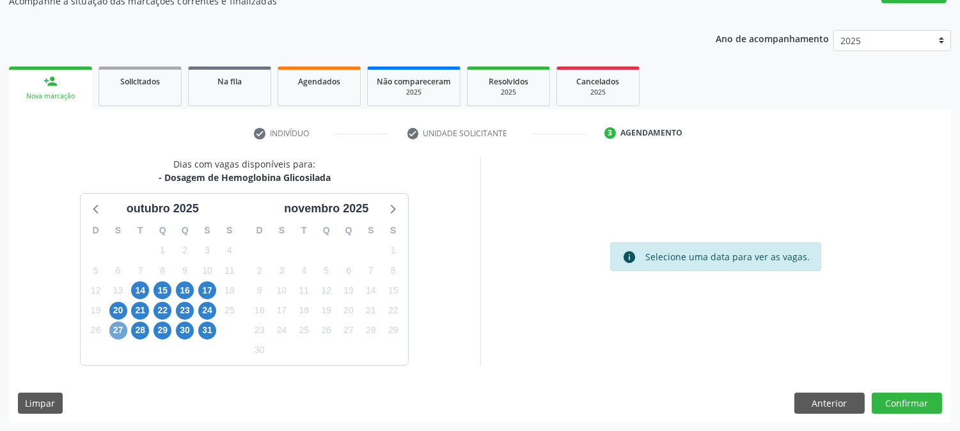
click at [114, 333] on span "27" at bounding box center [118, 331] width 18 height 18
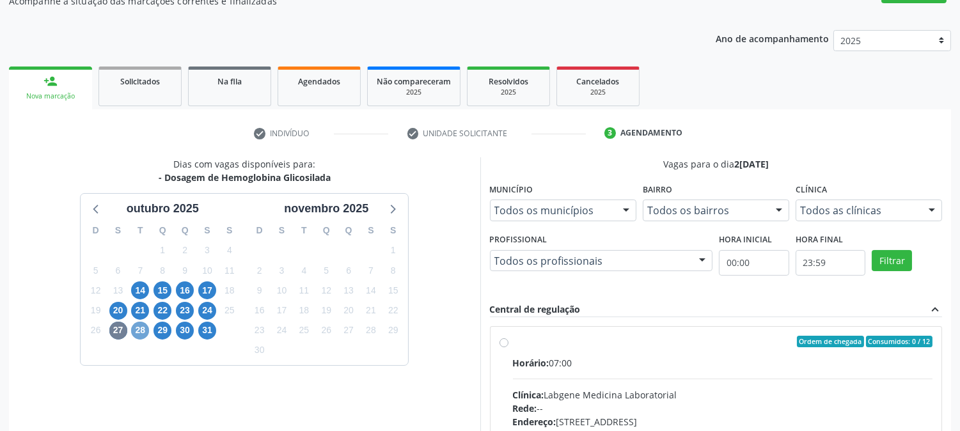
click at [141, 333] on span "28" at bounding box center [140, 331] width 18 height 18
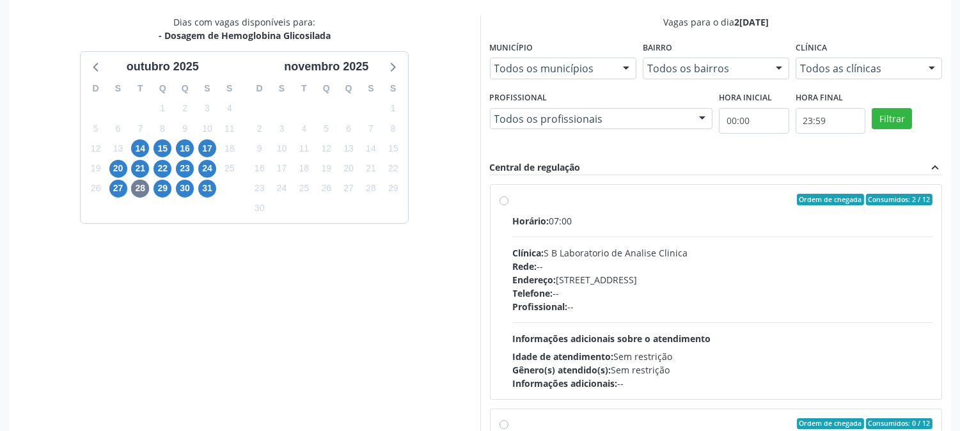
click at [682, 276] on div "Endereço: Casa, nº 679, Centro, Serra Talhada - PE" at bounding box center [723, 279] width 420 height 13
click at [508, 205] on input "Ordem de chegada Consumidos: 2 / 12 Horário: 07:00 Clínica: S B Laboratorio de …" at bounding box center [504, 200] width 9 height 12
radio input "true"
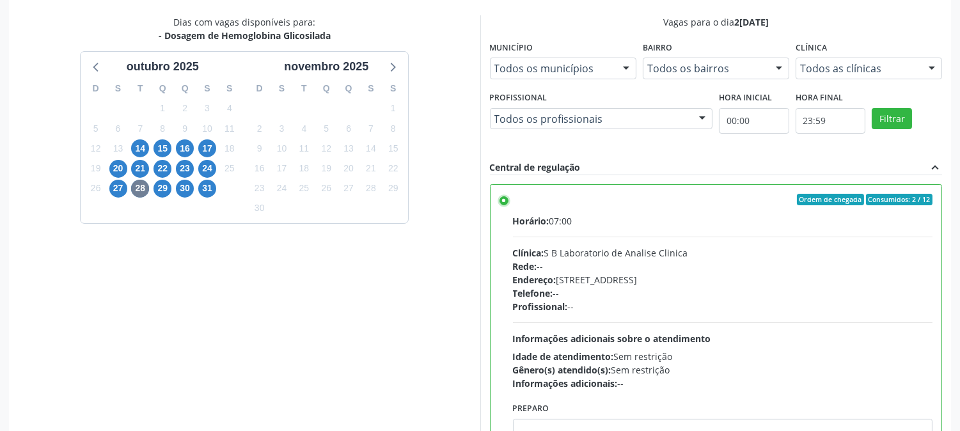
scroll to position [333, 0]
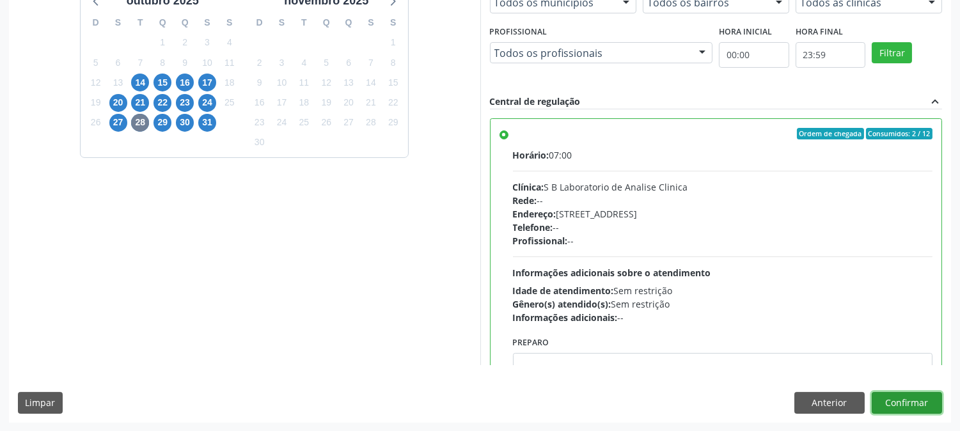
click at [926, 402] on button "Confirmar" at bounding box center [907, 403] width 70 height 22
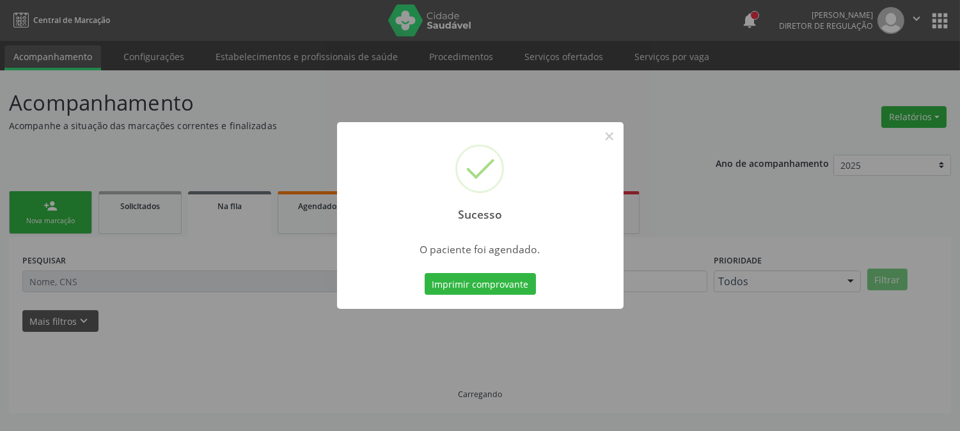
scroll to position [0, 0]
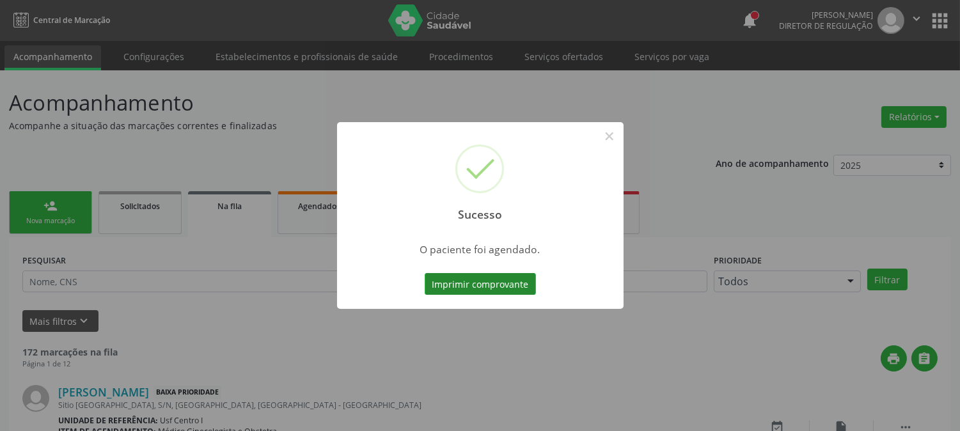
click at [453, 287] on button "Imprimir comprovante" at bounding box center [480, 284] width 111 height 22
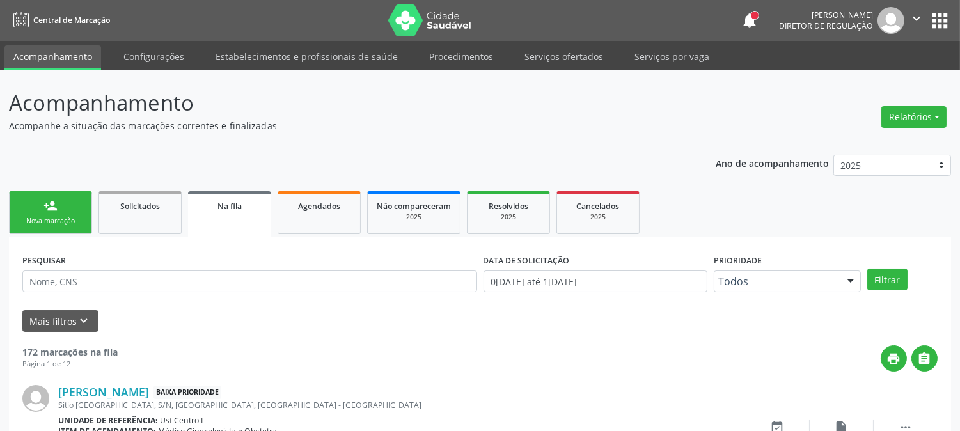
click at [62, 214] on link "person_add Nova marcação" at bounding box center [50, 212] width 83 height 43
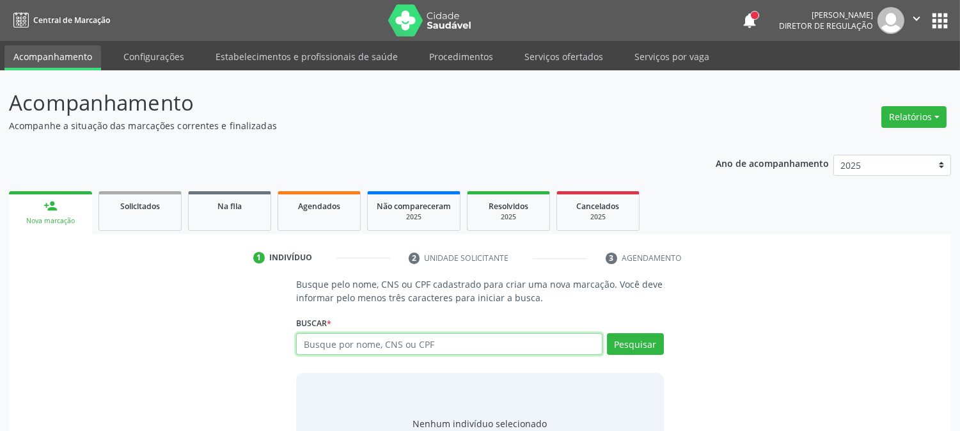
click at [395, 349] on input "text" at bounding box center [449, 344] width 306 height 22
type input "898003715829178"
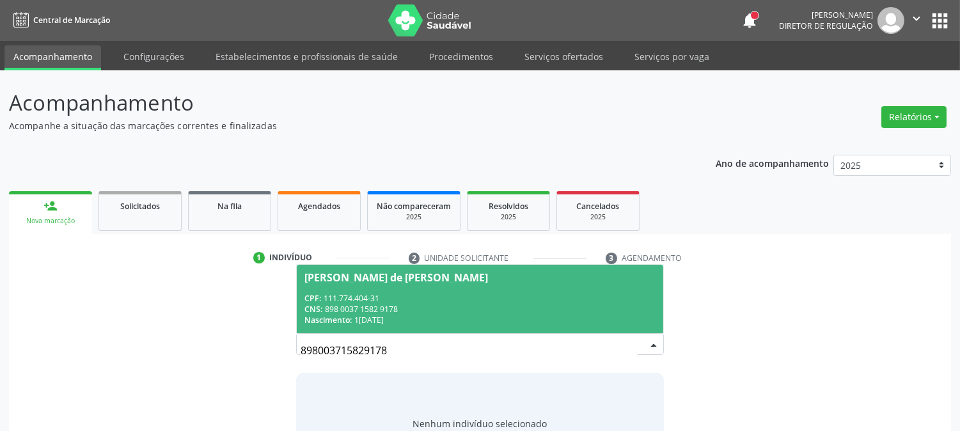
click at [361, 301] on div "CPF: 111.774.404-31" at bounding box center [479, 298] width 351 height 11
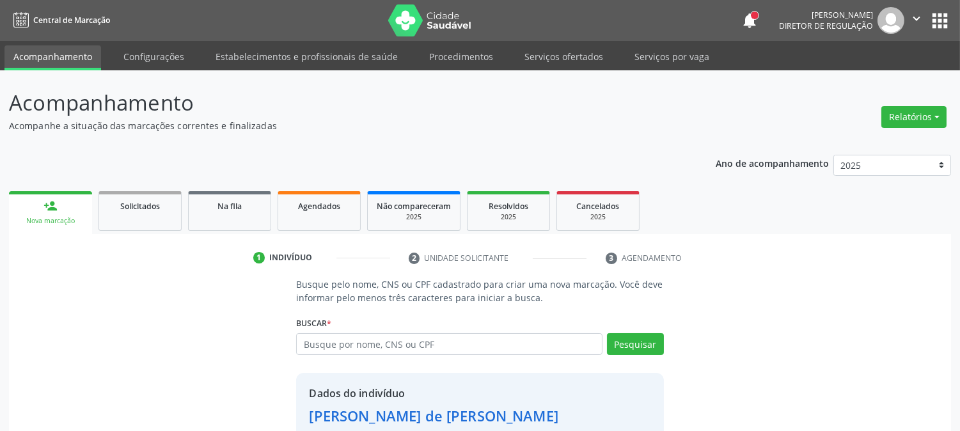
scroll to position [81, 0]
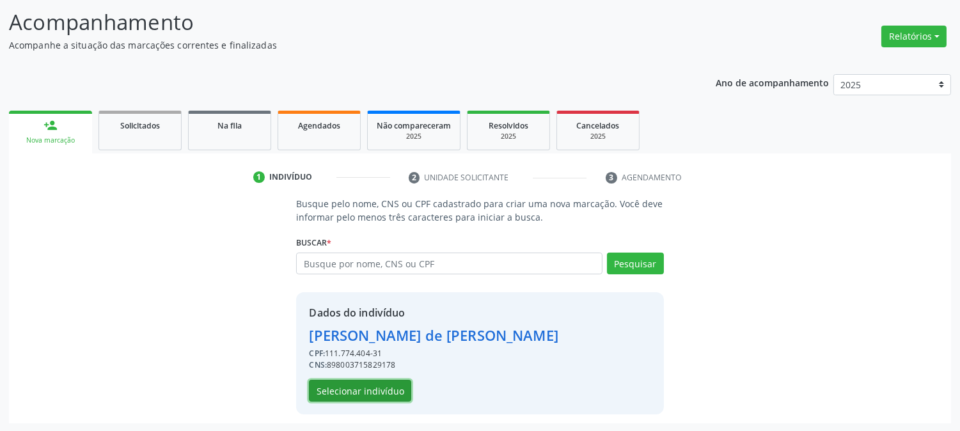
click at [356, 391] on button "Selecionar indivíduo" at bounding box center [360, 391] width 102 height 22
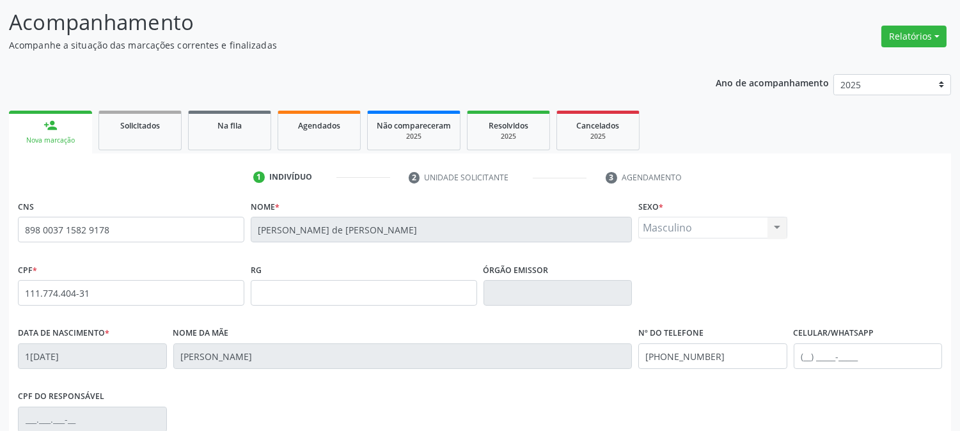
scroll to position [152, 0]
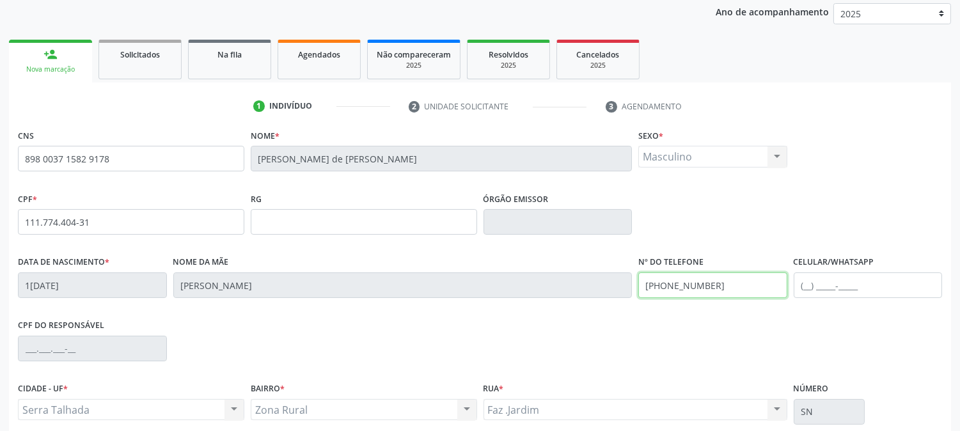
drag, startPoint x: 727, startPoint y: 283, endPoint x: 579, endPoint y: 315, distance: 151.2
click at [579, 315] on div "Data de nascimento * 10/05/1995 Nome da mãe Josenilda Maria de Moura Silva Nº d…" at bounding box center [480, 284] width 931 height 63
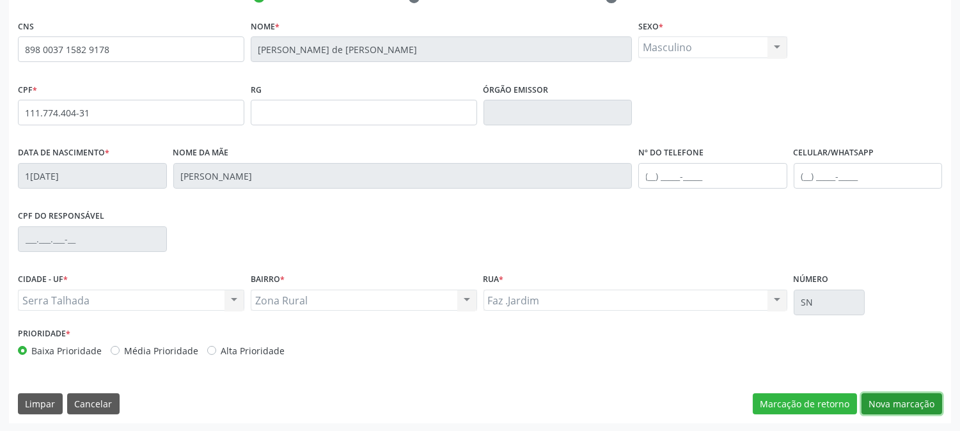
click at [896, 397] on button "Nova marcação" at bounding box center [902, 404] width 81 height 22
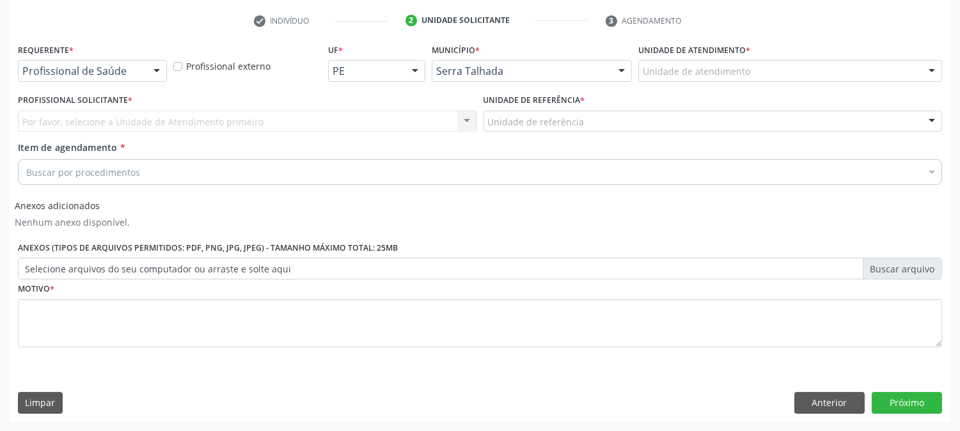
click at [86, 78] on div "Profissional de Saúde" at bounding box center [92, 71] width 149 height 22
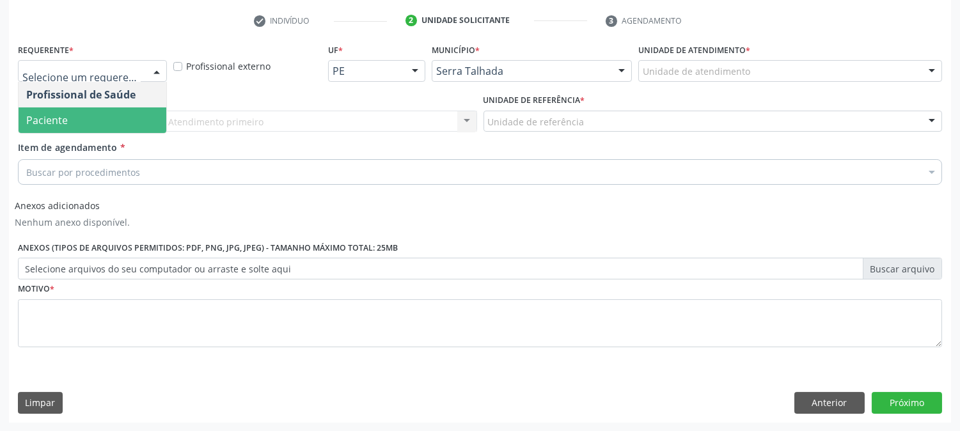
click at [69, 111] on span "Paciente" at bounding box center [93, 120] width 148 height 26
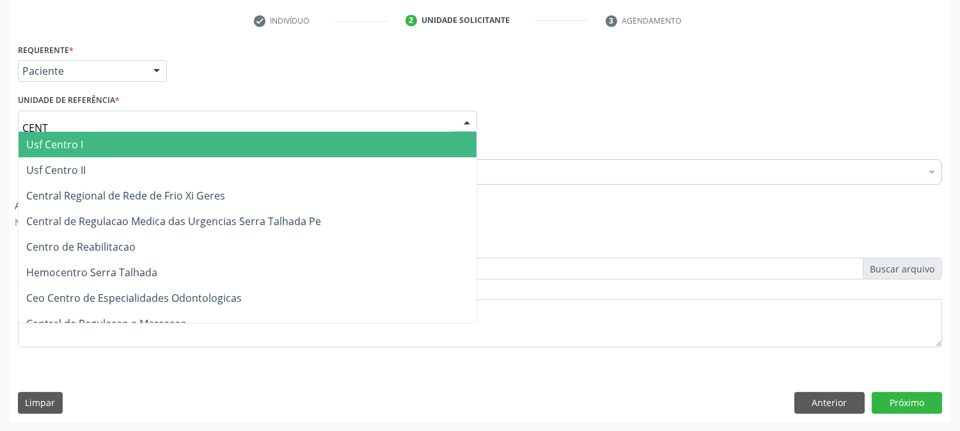
type input "CENTR"
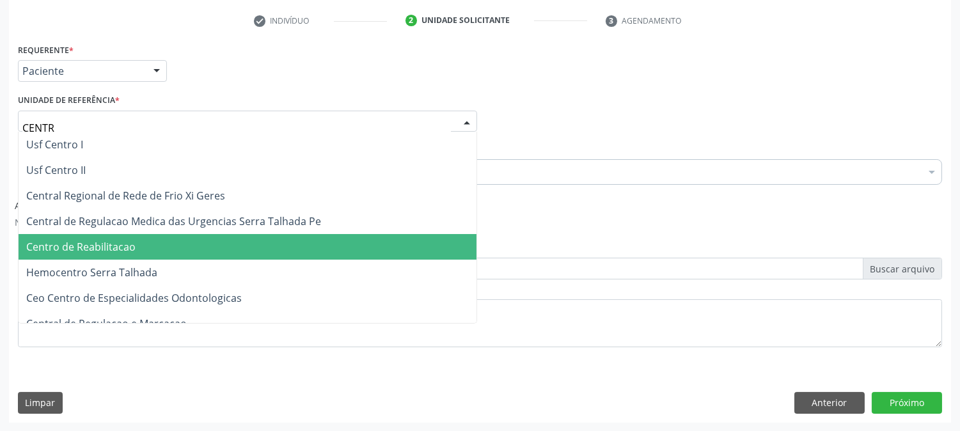
click at [102, 248] on span "Centro de Reabilitacao" at bounding box center [80, 247] width 109 height 14
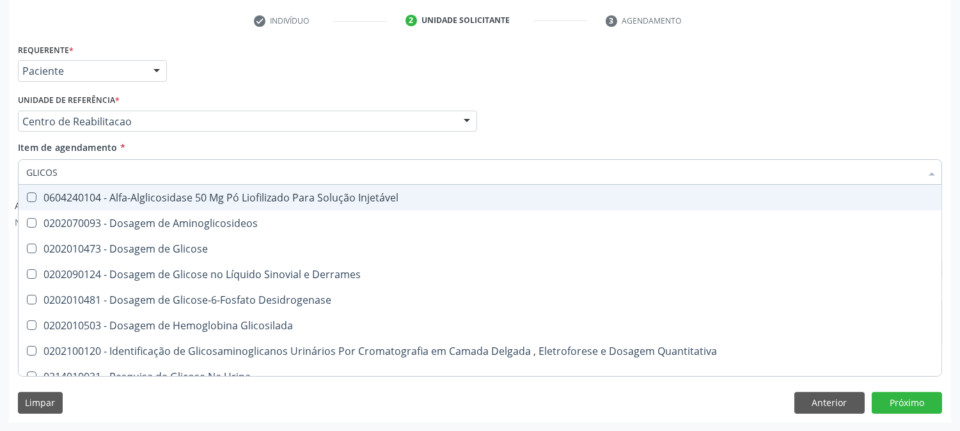
type input "GLICOSE"
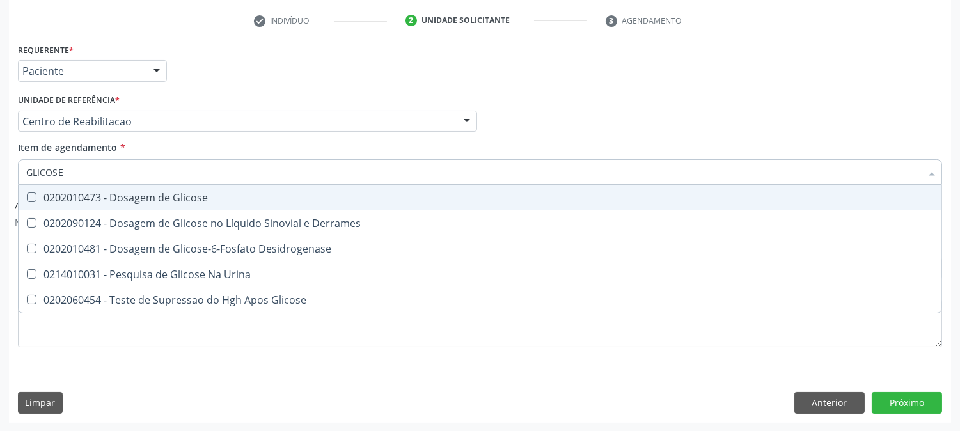
click at [80, 193] on div "0202010473 - Dosagem de Glicose" at bounding box center [480, 198] width 908 height 10
checkbox Glicose "true"
drag, startPoint x: 74, startPoint y: 171, endPoint x: 0, endPoint y: 182, distance: 75.1
click at [0, 182] on div "Acompanhamento Acompanhe a situação das marcações correntes e finalizadas Relat…" at bounding box center [480, 132] width 960 height 599
type input "CRE"
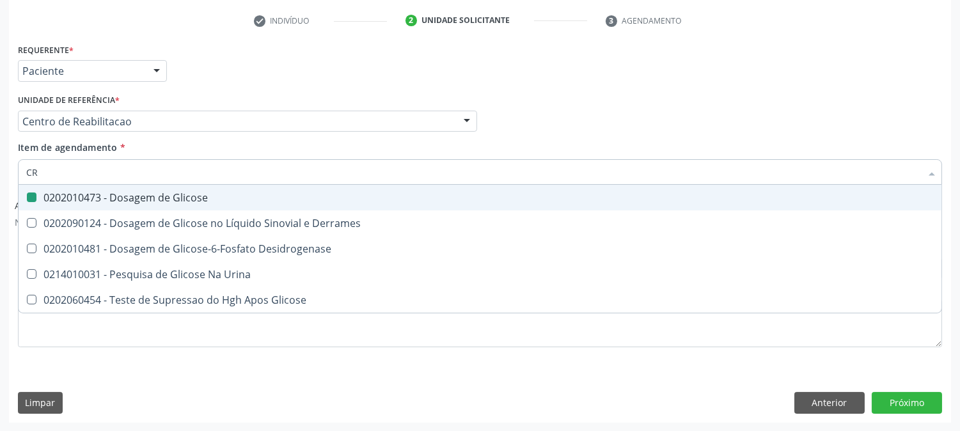
checkbox Glicose "false"
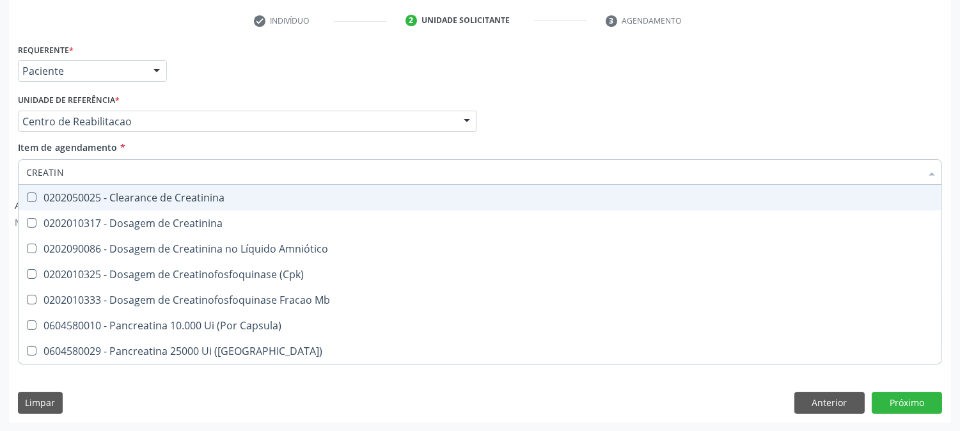
type input "CREATINI"
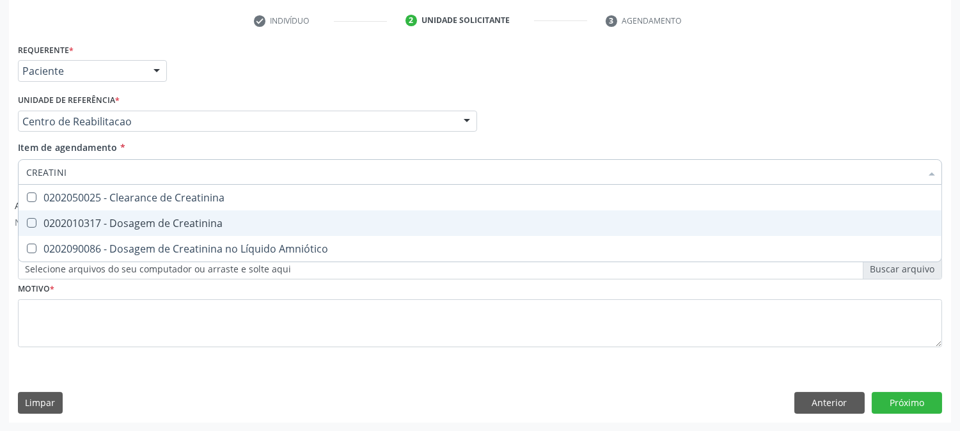
click at [52, 221] on div "0202010317 - Dosagem de Creatinina" at bounding box center [480, 223] width 908 height 10
checkbox Creatinina "true"
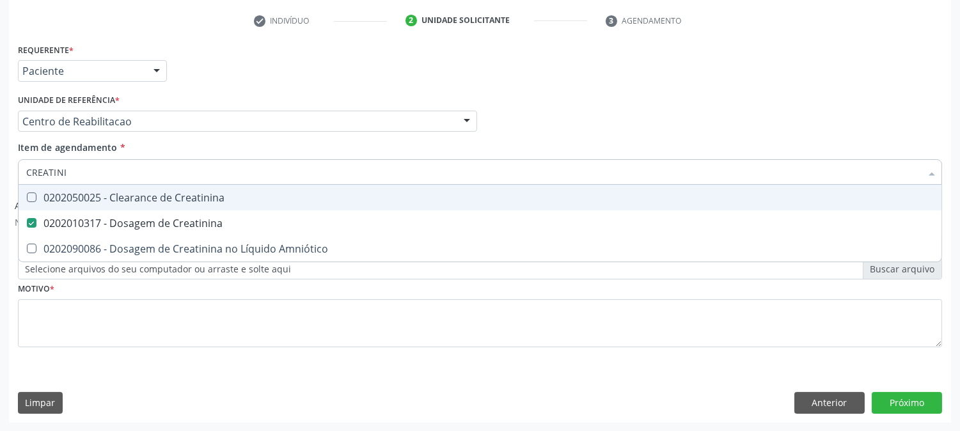
drag, startPoint x: 75, startPoint y: 168, endPoint x: 10, endPoint y: 185, distance: 67.7
click at [10, 185] on div "Requerente * Paciente Profissional de Saúde Paciente Nenhum resultado encontrad…" at bounding box center [480, 231] width 942 height 382
type input "UREI"
checkbox Creatinina "false"
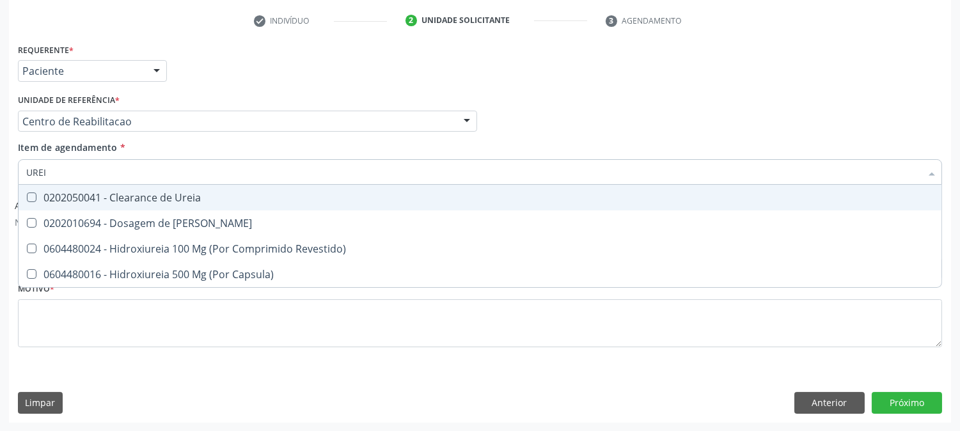
type input "UREIA"
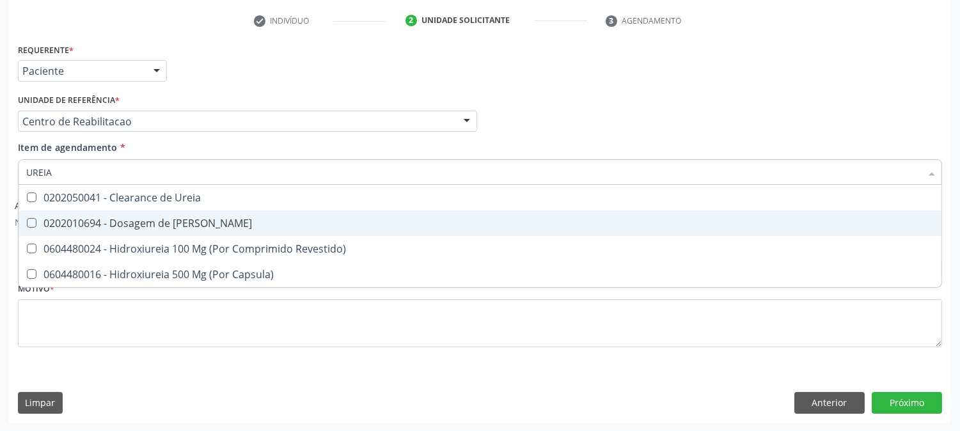
click at [46, 218] on div "0202010694 - Dosagem de [PERSON_NAME]" at bounding box center [480, 223] width 908 height 10
checkbox Ureia "true"
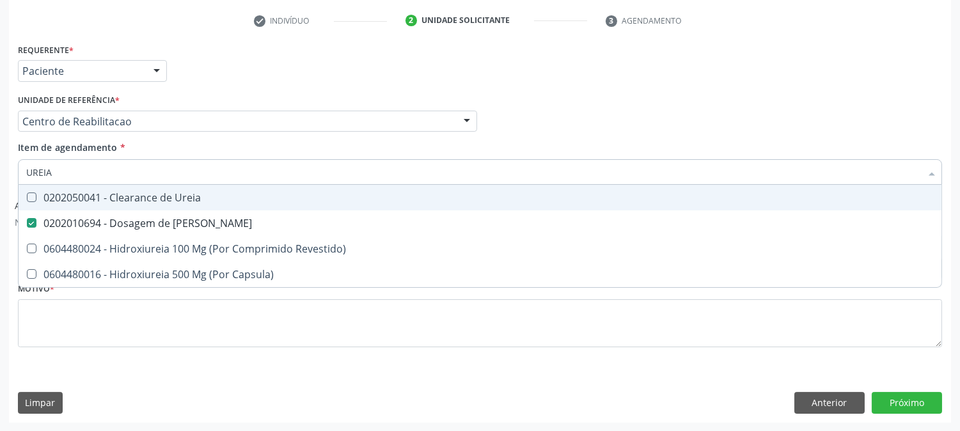
drag, startPoint x: 59, startPoint y: 167, endPoint x: 0, endPoint y: 167, distance: 59.5
click at [0, 167] on div "Acompanhamento Acompanhe a situação das marcações correntes e finalizadas Relat…" at bounding box center [480, 132] width 960 height 599
type input "CO"
checkbox Ureia "false"
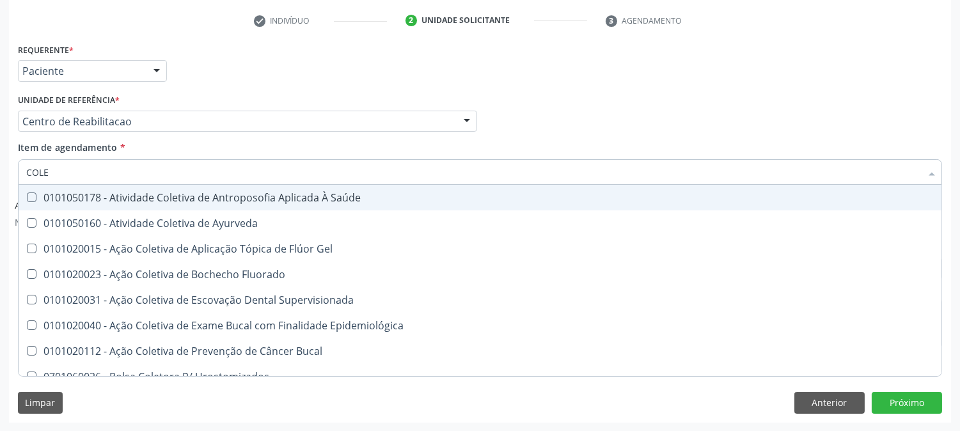
type input "COLES"
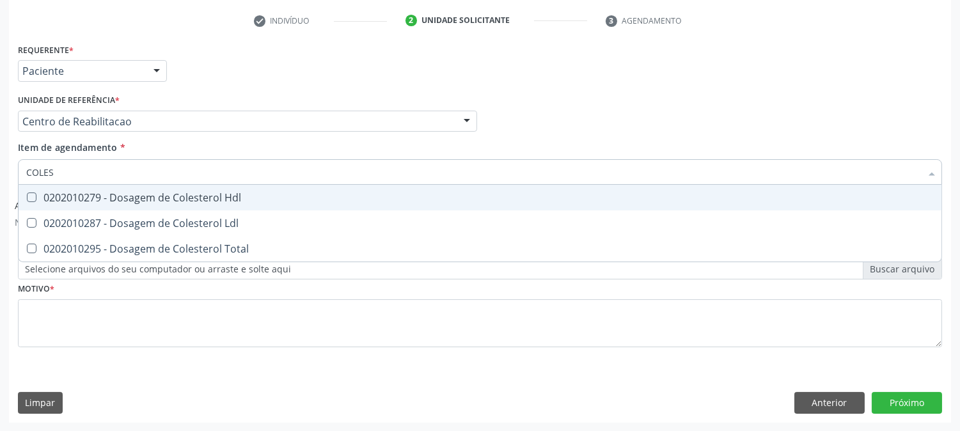
click at [52, 200] on div "0202010279 - Dosagem de Colesterol Hdl" at bounding box center [480, 198] width 908 height 10
checkbox Hdl "true"
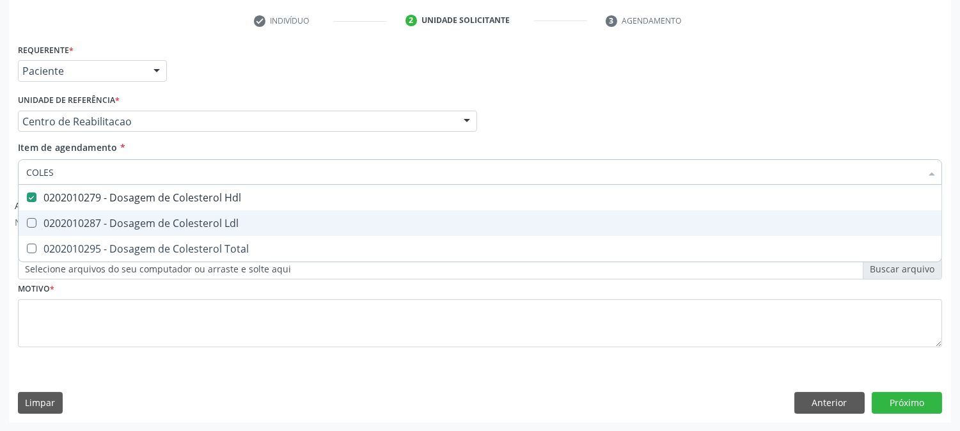
click at [56, 224] on div "0202010287 - Dosagem de Colesterol Ldl" at bounding box center [480, 223] width 908 height 10
checkbox Ldl "true"
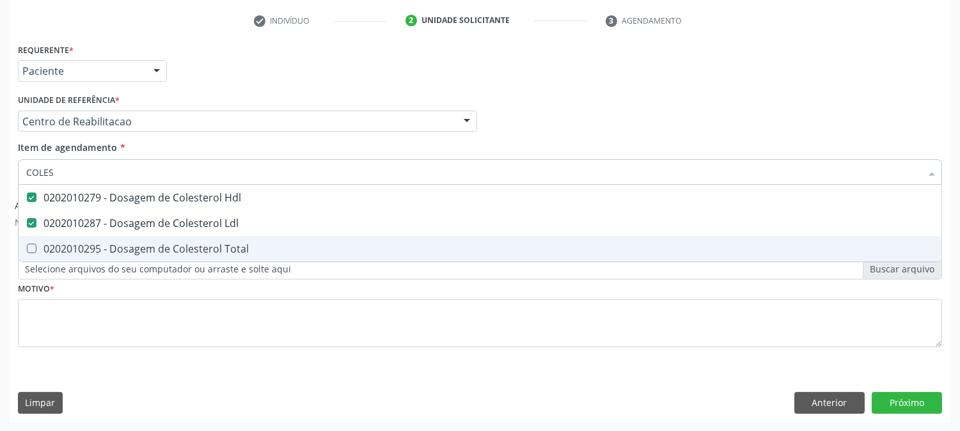
click at [56, 247] on div "0202010295 - Dosagem de Colesterol Total" at bounding box center [480, 249] width 908 height 10
checkbox Total "true"
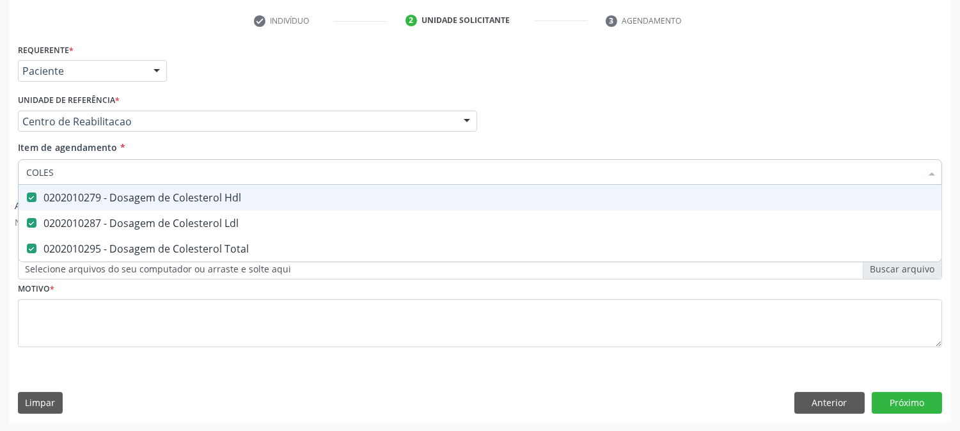
drag, startPoint x: 59, startPoint y: 175, endPoint x: 4, endPoint y: 173, distance: 54.4
click at [4, 173] on div "Acompanhamento Acompanhe a situação das marcações correntes e finalizadas Relat…" at bounding box center [480, 132] width 960 height 599
type input "TR"
checkbox Hdl "false"
checkbox Ldl "false"
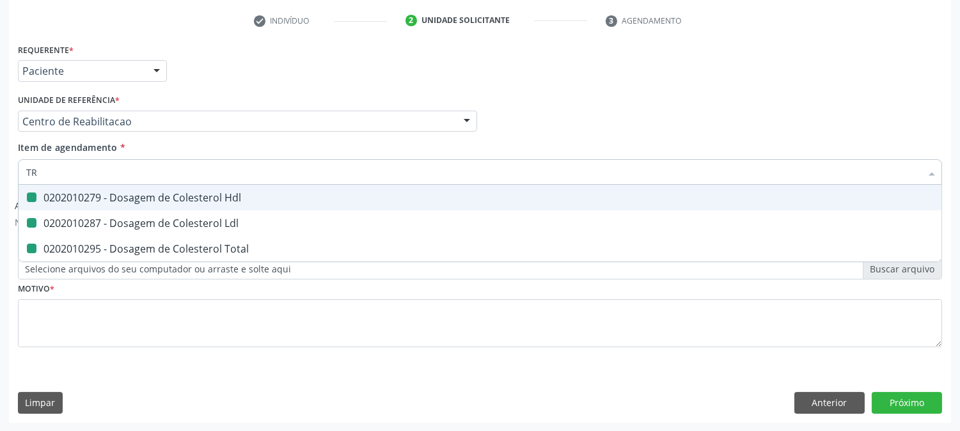
checkbox Total "false"
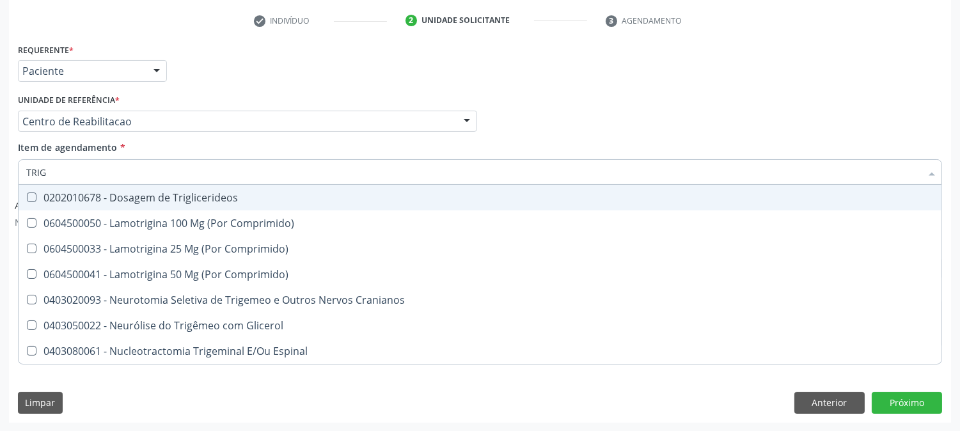
type input "TRIGL"
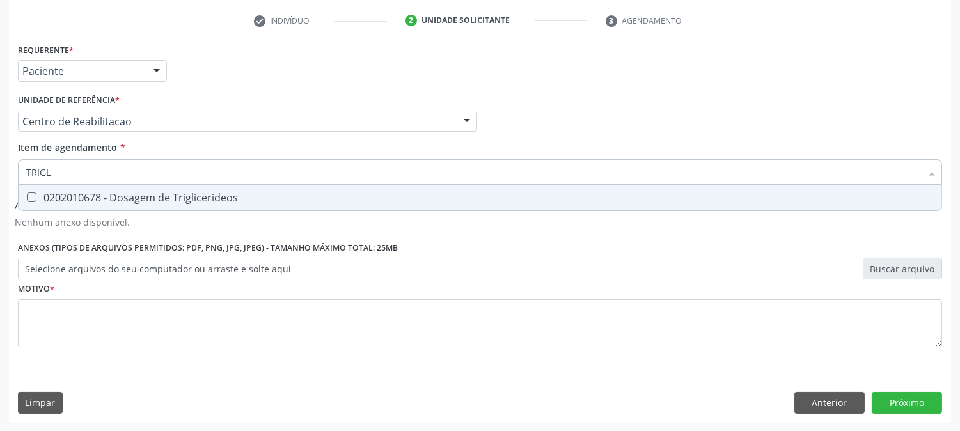
click at [47, 193] on div "0202010678 - Dosagem de Triglicerideos" at bounding box center [480, 198] width 908 height 10
checkbox Triglicerideos "true"
drag, startPoint x: 70, startPoint y: 169, endPoint x: 0, endPoint y: 168, distance: 70.4
click at [0, 168] on div "Acompanhamento Acompanhe a situação das marcações correntes e finalizadas Relat…" at bounding box center [480, 132] width 960 height 599
type input "HE"
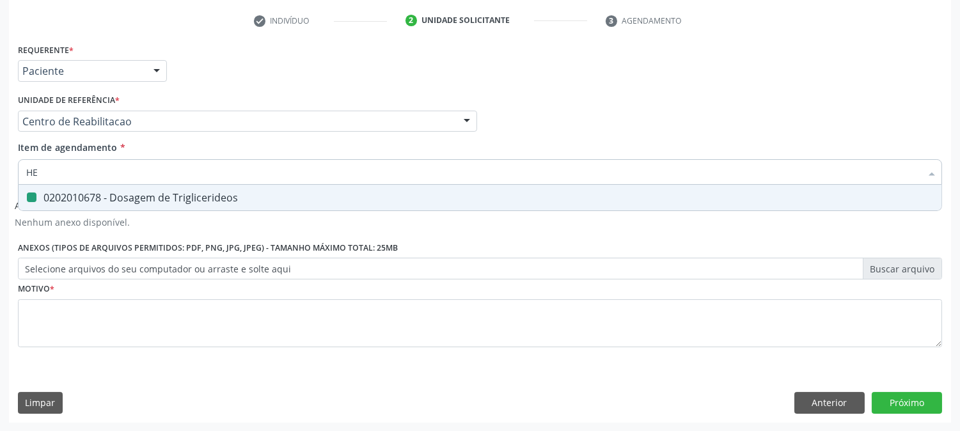
checkbox Triglicerideos "false"
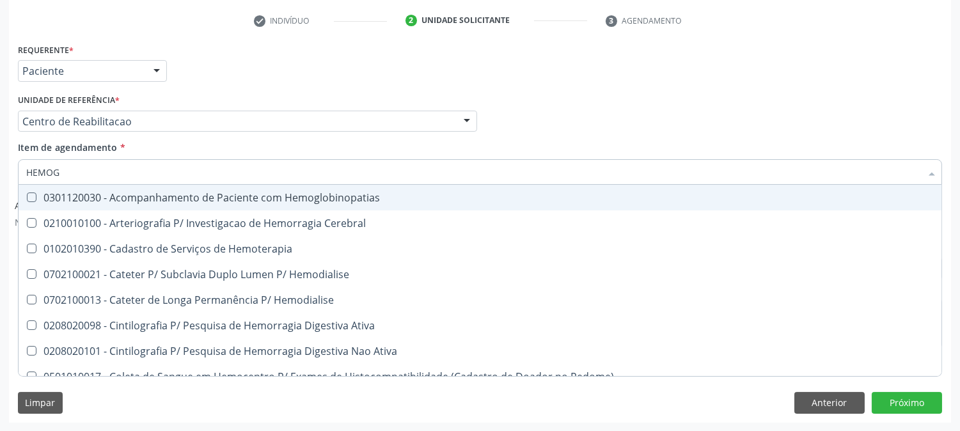
type input "HEMOGR"
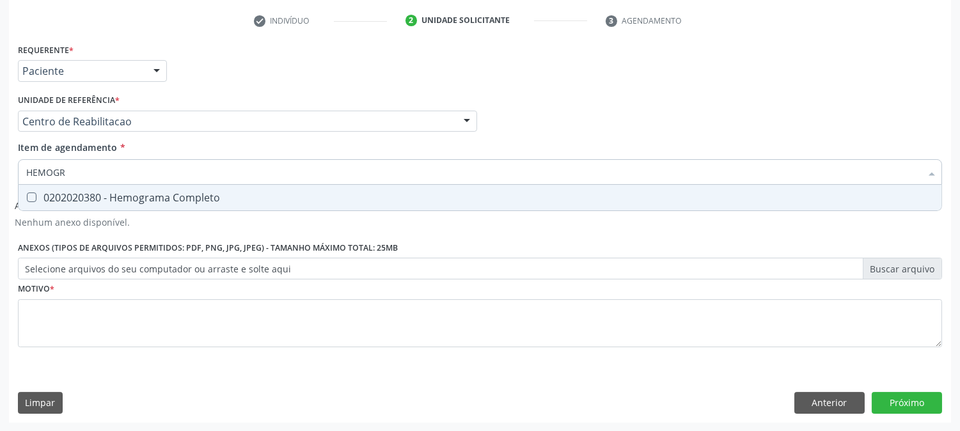
click at [33, 190] on span "0202020380 - Hemograma Completo" at bounding box center [480, 198] width 923 height 26
checkbox Completo "true"
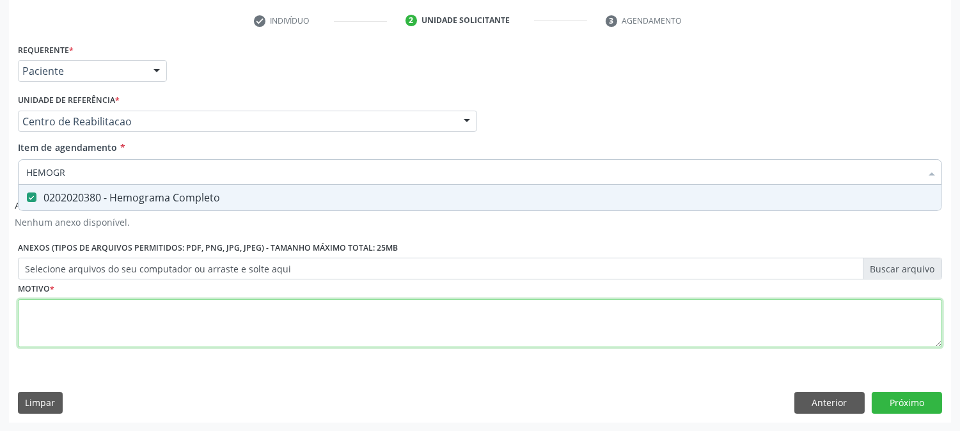
click at [84, 324] on div "Requerente * Paciente Profissional de Saúde Paciente Nenhum resultado encontrad…" at bounding box center [480, 202] width 924 height 325
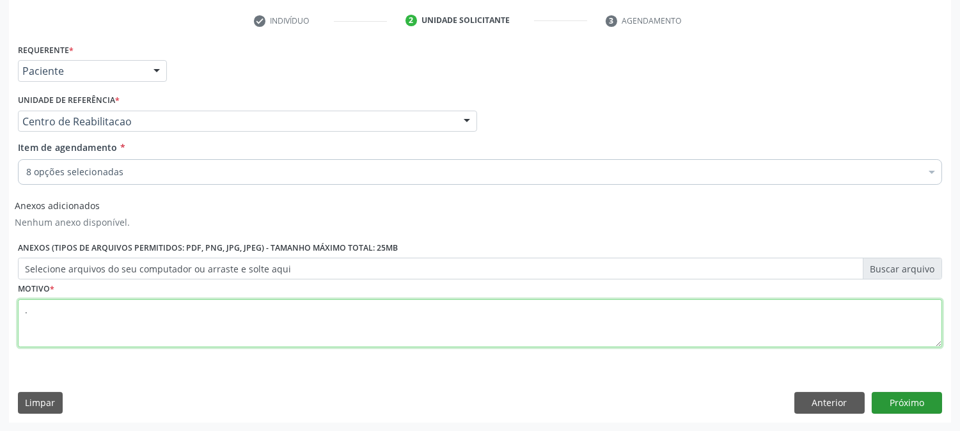
type textarea "."
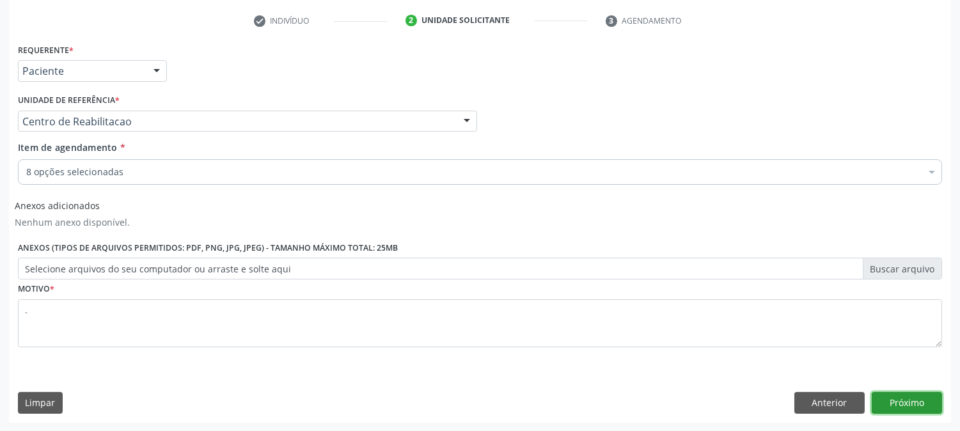
click at [887, 406] on button "Próximo" at bounding box center [907, 403] width 70 height 22
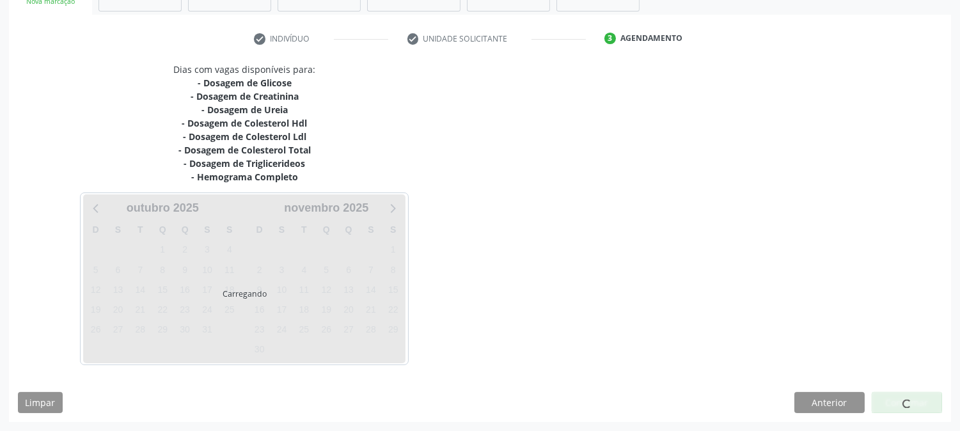
scroll to position [219, 0]
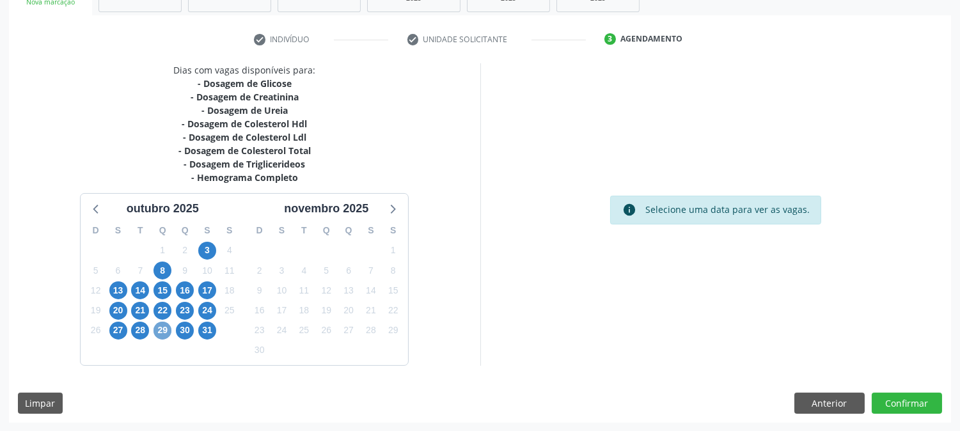
click at [170, 331] on span "29" at bounding box center [163, 331] width 18 height 18
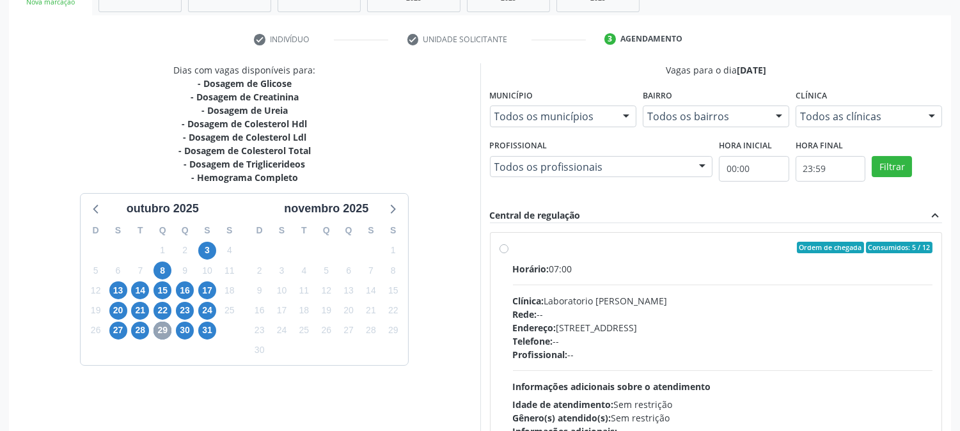
scroll to position [333, 0]
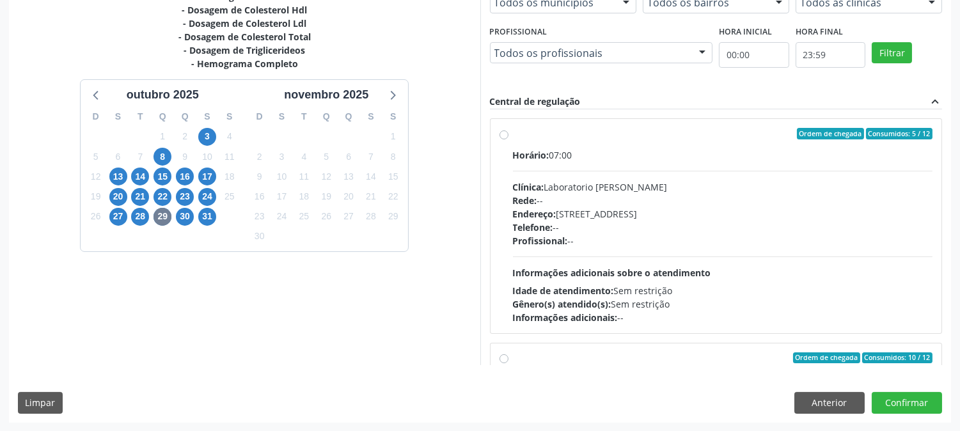
click at [688, 278] on div "Horário: 07:00 Clínica: Laboratorio [PERSON_NAME]: -- Endereço: [STREET_ADDRESS…" at bounding box center [723, 236] width 420 height 176
click at [508, 139] on input "Ordem de chegada Consumidos: 5 / 12 Horário: 07:00 Clínica: Laboratorio Jose Pa…" at bounding box center [504, 134] width 9 height 12
radio input "true"
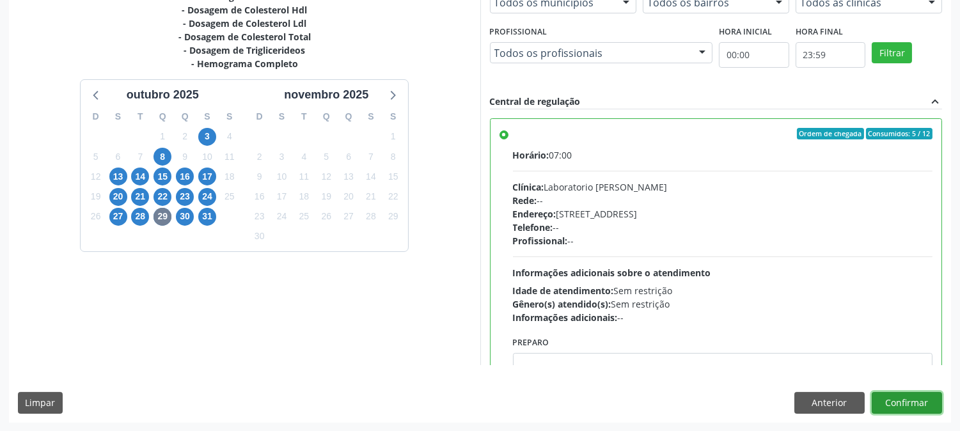
click at [911, 405] on button "Confirmar" at bounding box center [907, 403] width 70 height 22
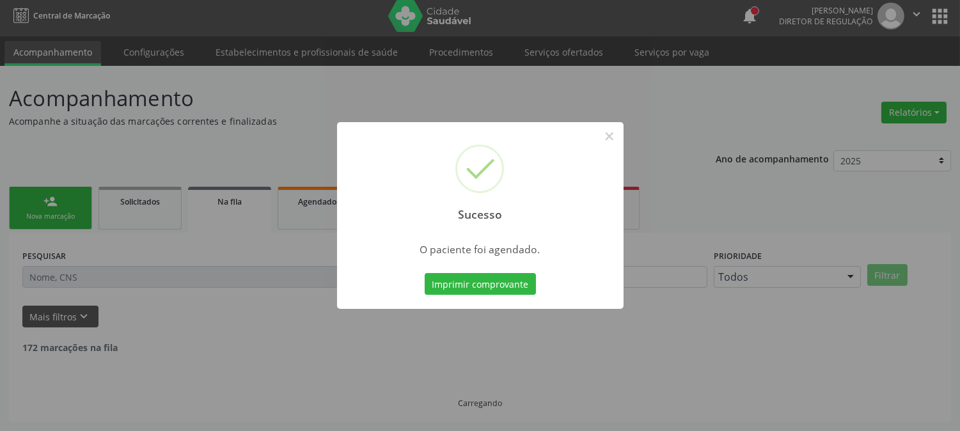
scroll to position [0, 0]
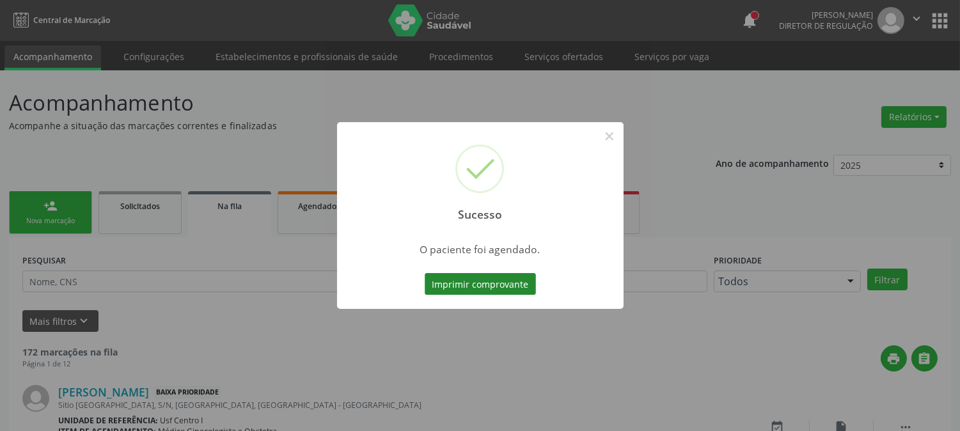
click at [503, 282] on button "Imprimir comprovante" at bounding box center [480, 284] width 111 height 22
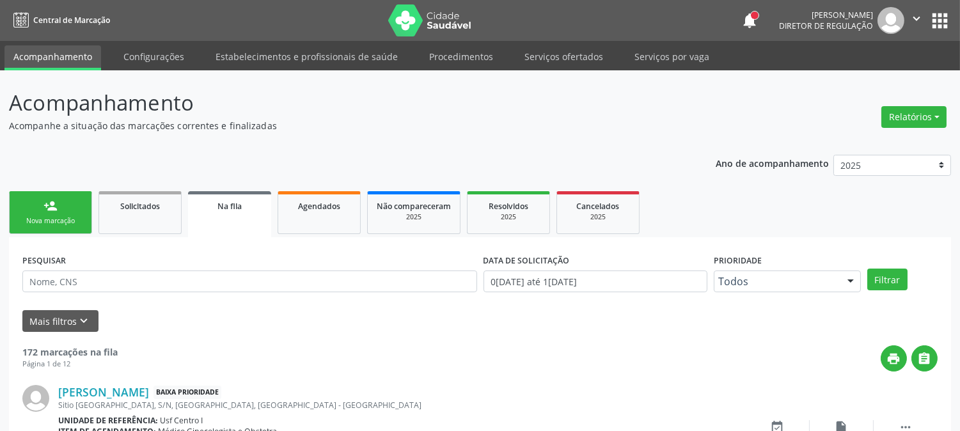
click at [56, 226] on link "person_add Nova marcação" at bounding box center [50, 212] width 83 height 43
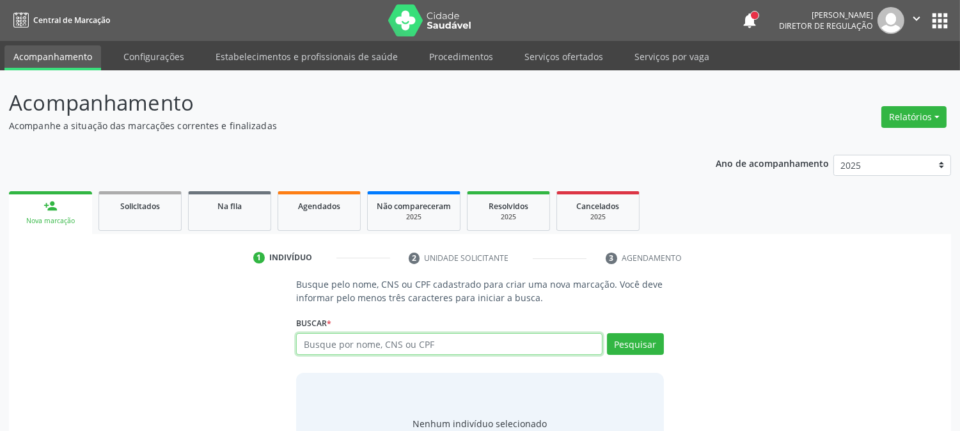
click at [414, 343] on input "text" at bounding box center [449, 344] width 306 height 22
paste input "898 0037 1582 9178"
type input "898 0037 1582 9178"
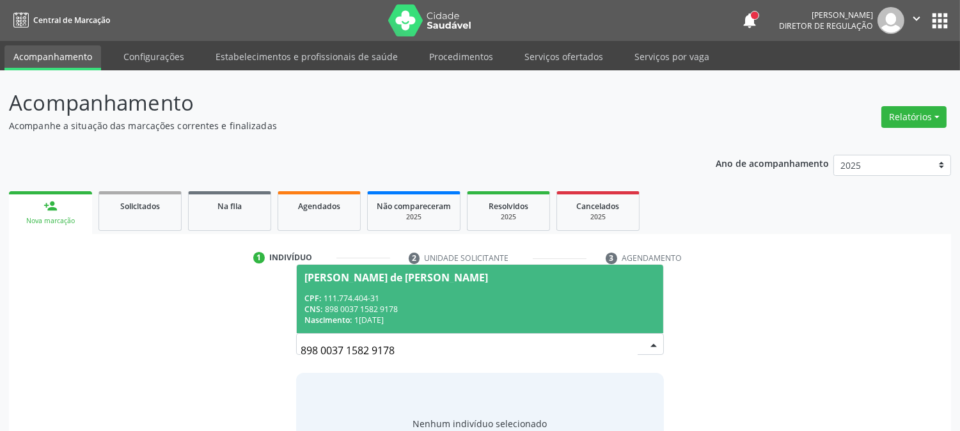
click at [403, 304] on div "CNS: 898 0037 1582 9178" at bounding box center [479, 309] width 351 height 11
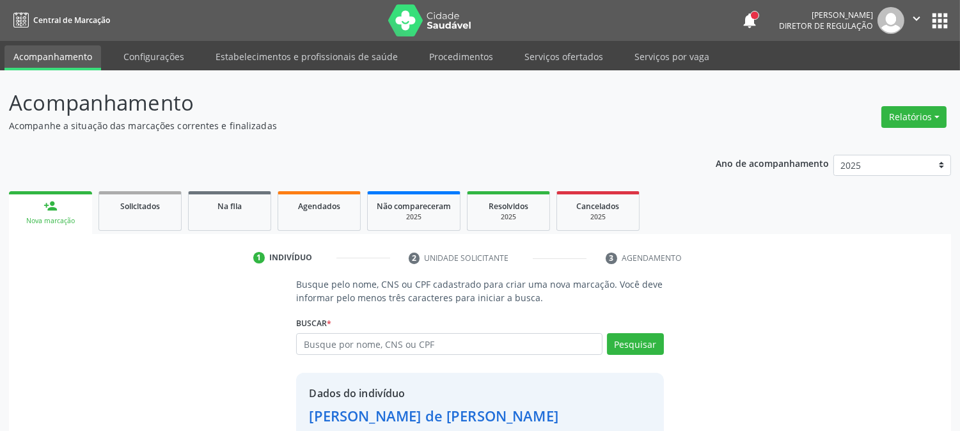
scroll to position [81, 0]
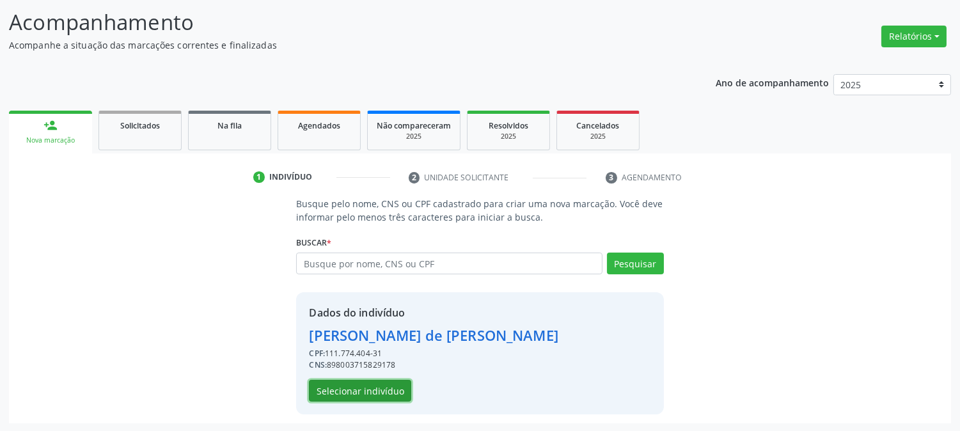
click at [373, 392] on button "Selecionar indivíduo" at bounding box center [360, 391] width 102 height 22
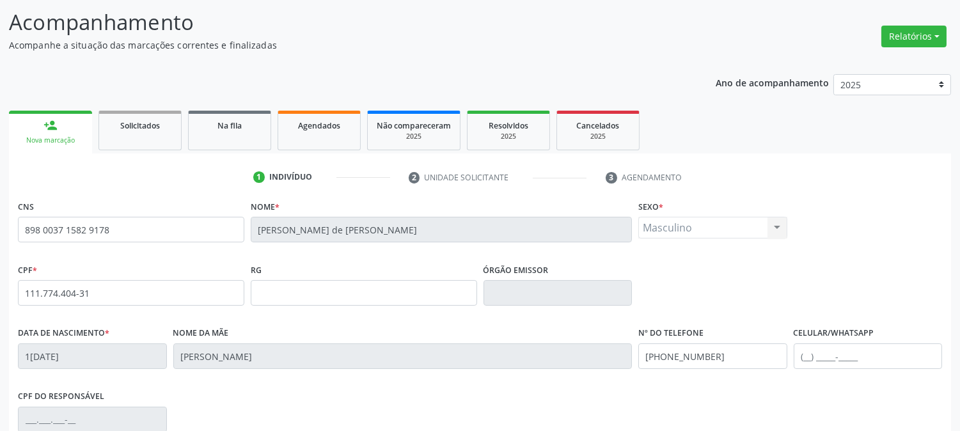
scroll to position [261, 0]
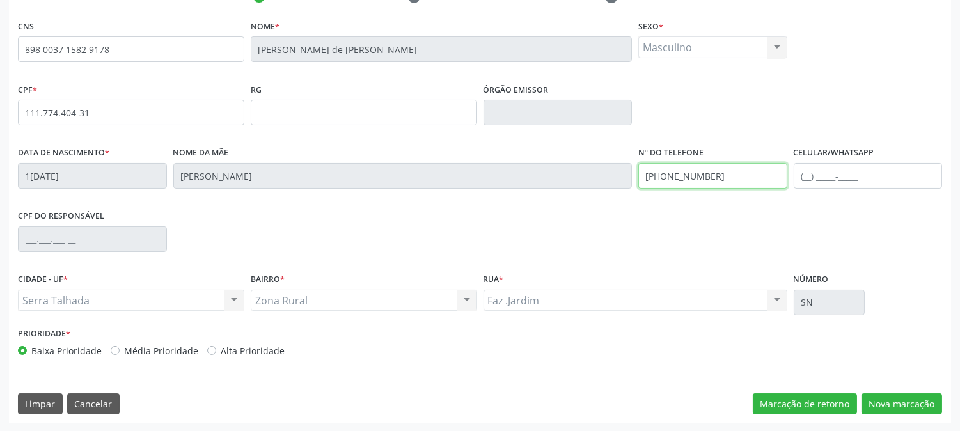
click at [608, 173] on div "Data de nascimento * 10/05/1995 Nome da mãe Josenilda Maria de Moura Silva Nº d…" at bounding box center [480, 174] width 931 height 63
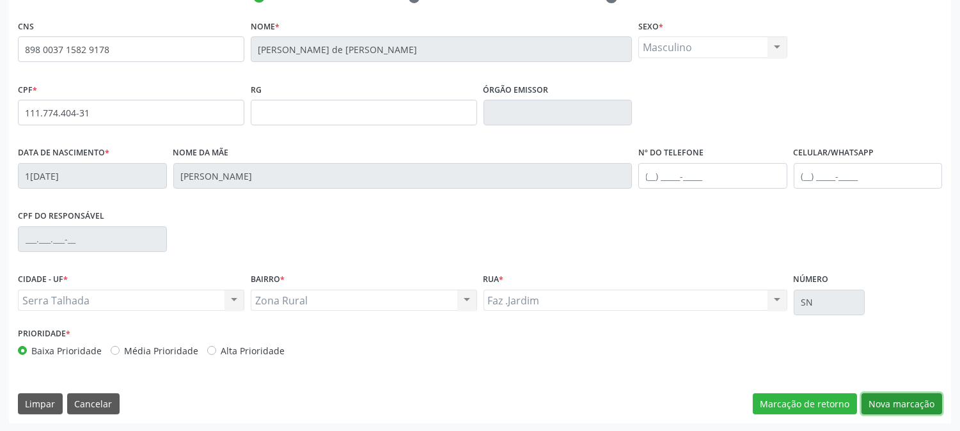
click at [910, 393] on button "Nova marcação" at bounding box center [902, 404] width 81 height 22
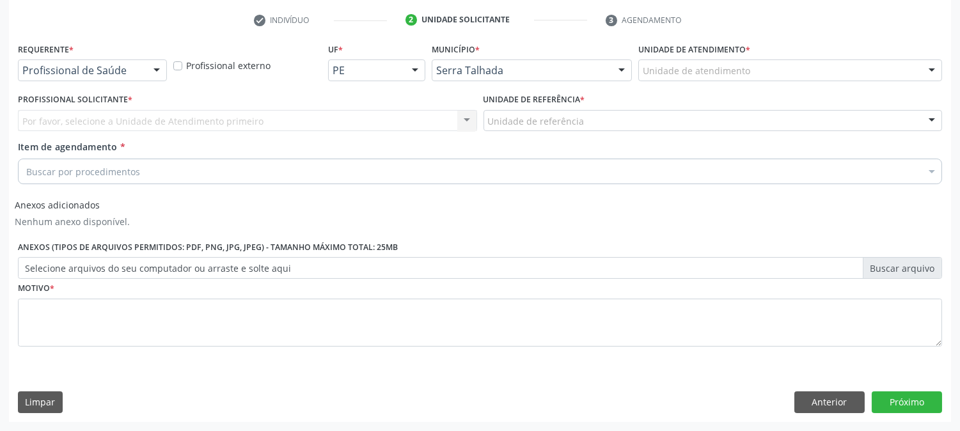
scroll to position [237, 0]
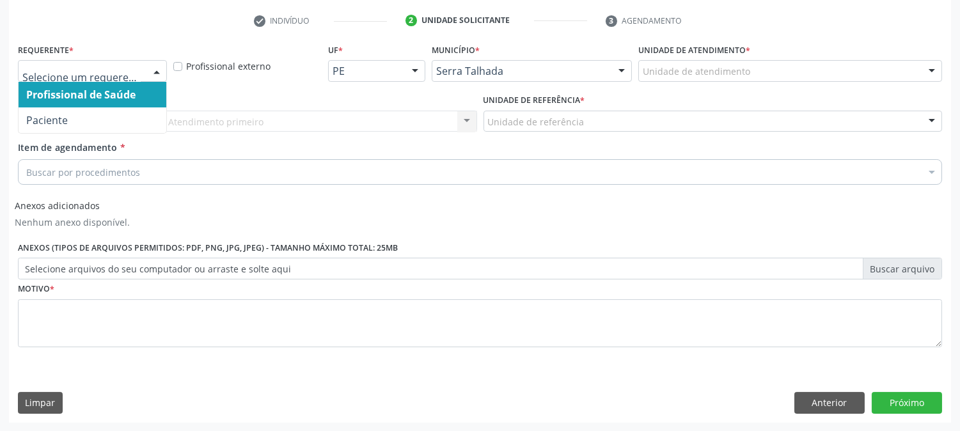
click at [81, 114] on span "Paciente" at bounding box center [93, 120] width 148 height 26
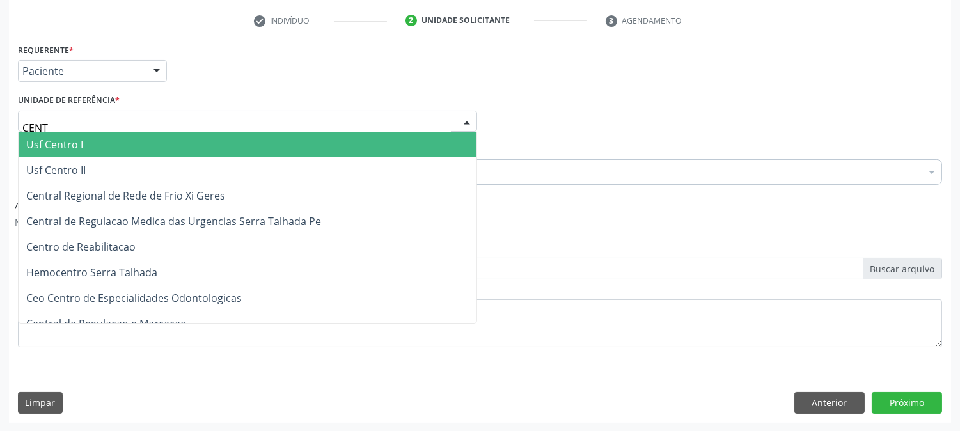
type input "CENTR"
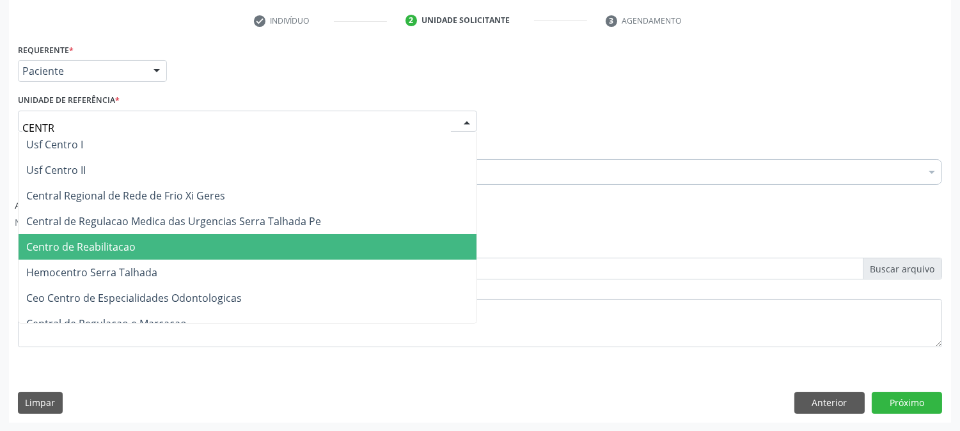
click at [97, 240] on span "Centro de Reabilitacao" at bounding box center [80, 247] width 109 height 14
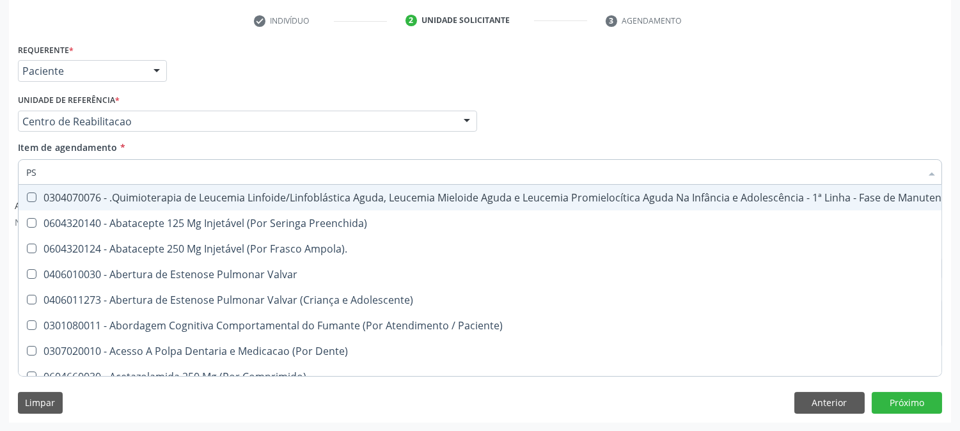
type input "PSA"
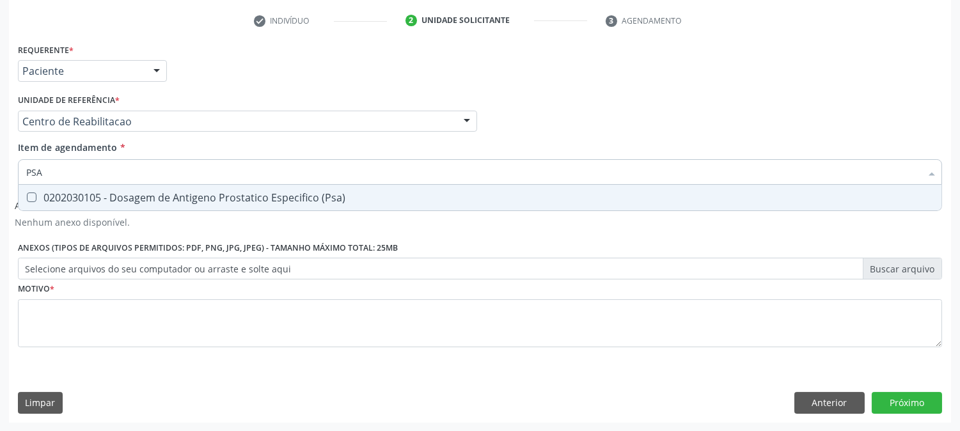
click at [162, 200] on div "0202030105 - Dosagem de Antigeno Prostatico Especifico (Psa)" at bounding box center [480, 198] width 908 height 10
checkbox \(Psa\) "true"
drag, startPoint x: 80, startPoint y: 175, endPoint x: 0, endPoint y: 182, distance: 80.2
click at [0, 182] on div "Acompanhamento Acompanhe a situação das marcações correntes e finalizadas Relat…" at bounding box center [480, 132] width 960 height 599
type input "HE"
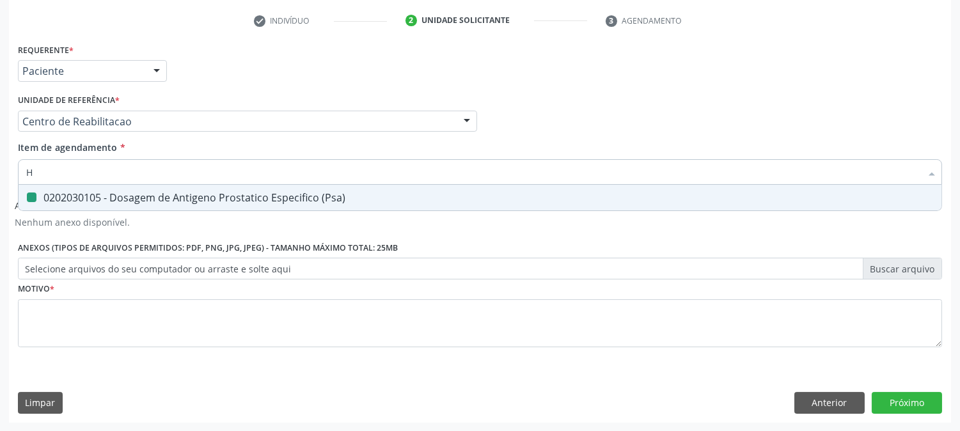
checkbox \(Psa\) "false"
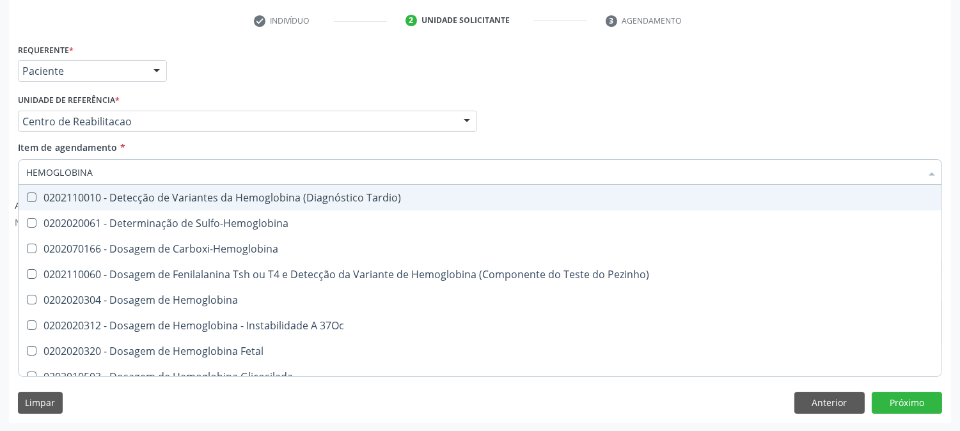
type input "HEMOGLOBINA G"
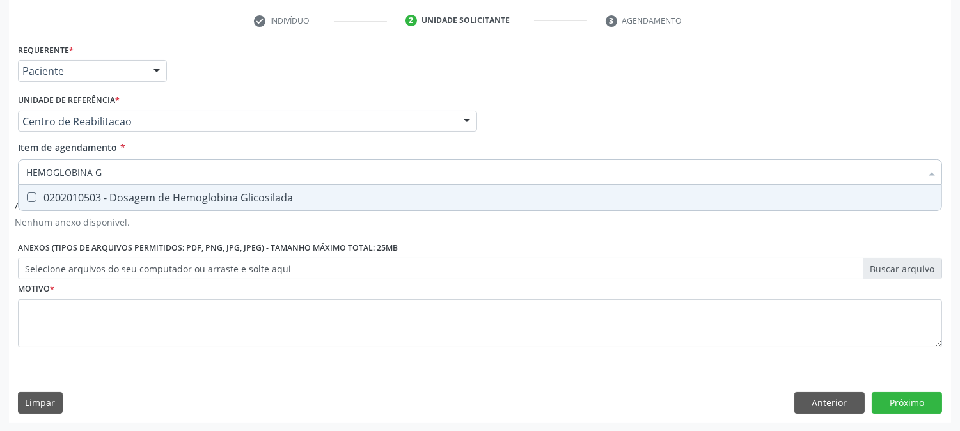
click at [113, 195] on div "0202010503 - Dosagem de Hemoglobina Glicosilada" at bounding box center [480, 198] width 908 height 10
checkbox Glicosilada "true"
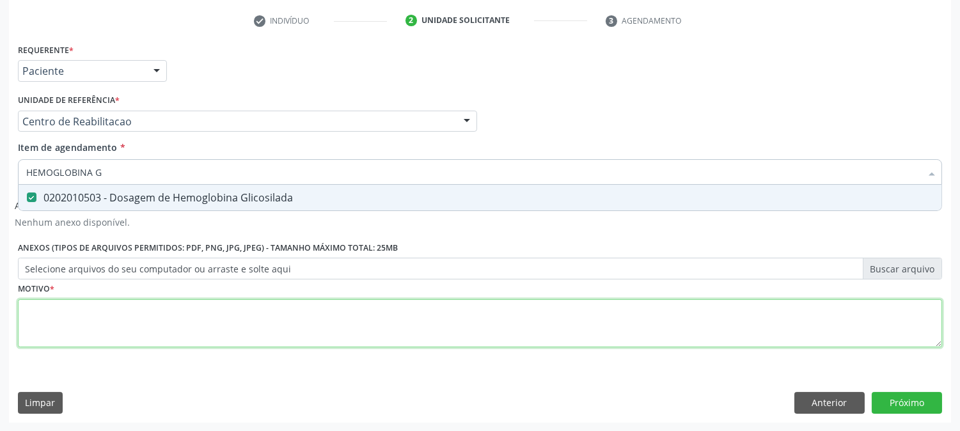
click at [118, 325] on div "Requerente * Paciente Profissional de Saúde Paciente Nenhum resultado encontrad…" at bounding box center [480, 202] width 924 height 325
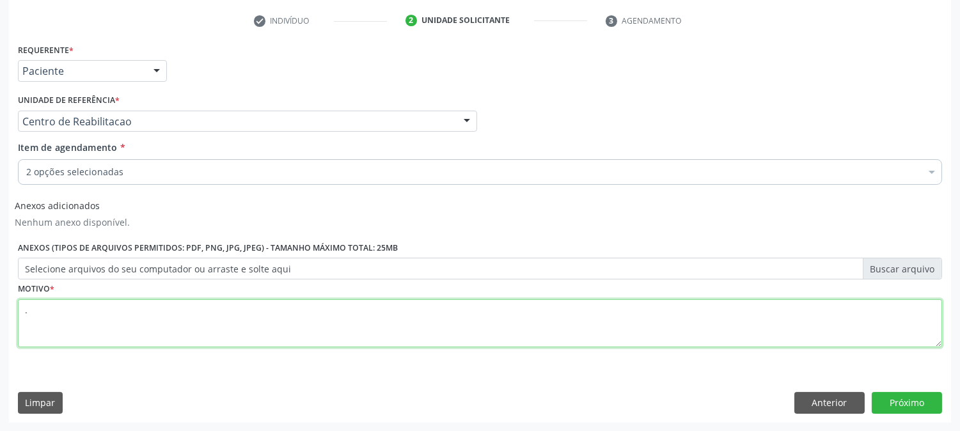
type textarea "."
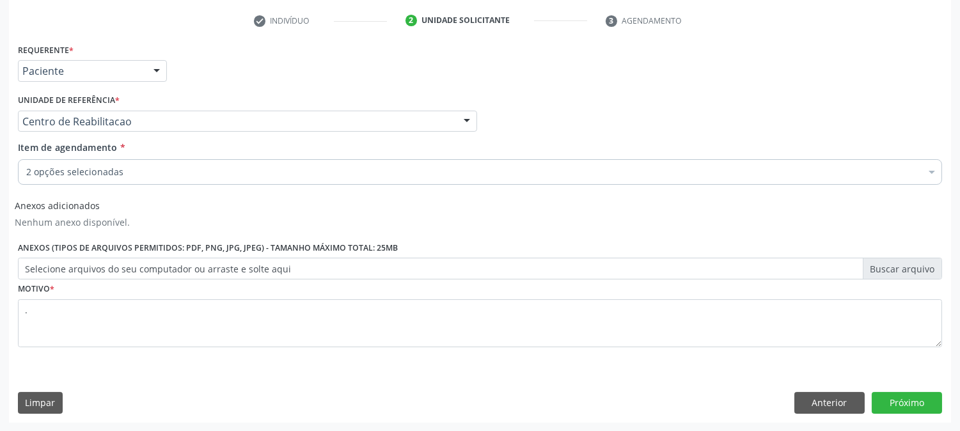
click at [895, 414] on div "Requerente * Paciente Profissional de Saúde Paciente Nenhum resultado encontrad…" at bounding box center [480, 231] width 942 height 382
click at [894, 397] on button "Próximo" at bounding box center [907, 403] width 70 height 22
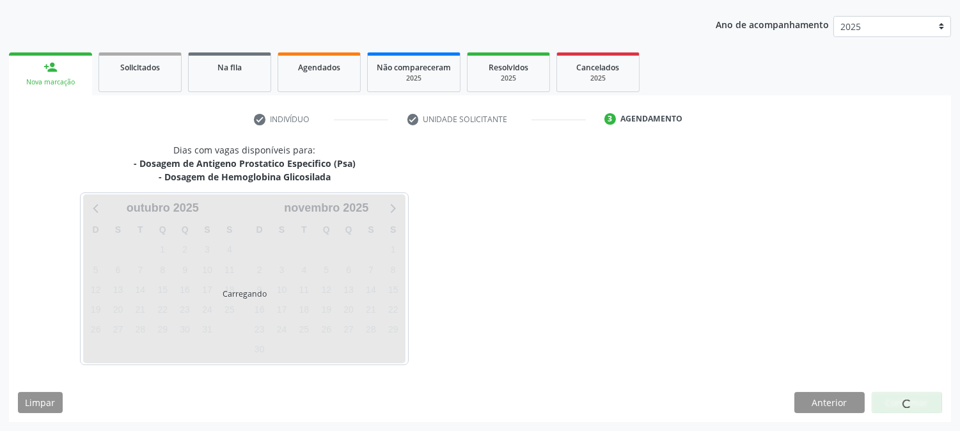
scroll to position [138, 0]
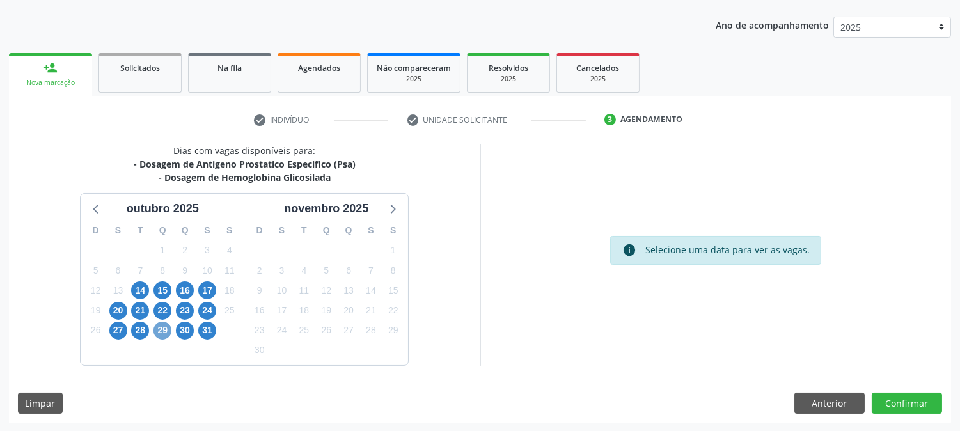
click at [159, 327] on span "29" at bounding box center [163, 331] width 18 height 18
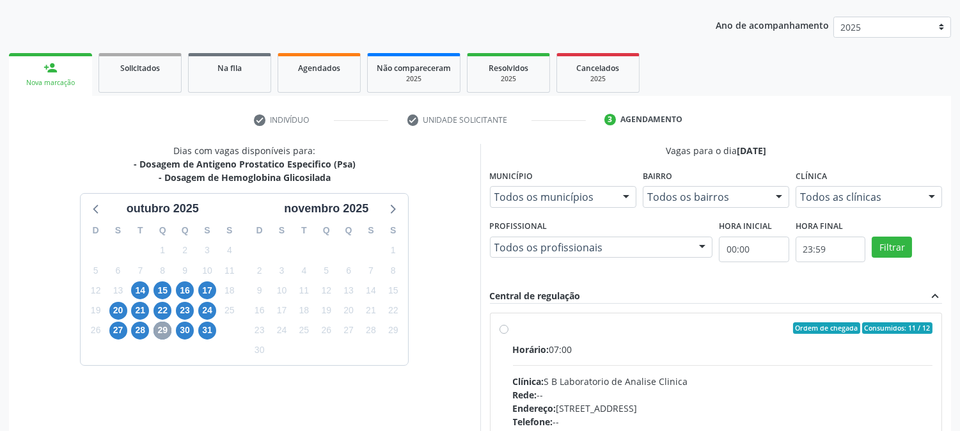
scroll to position [333, 0]
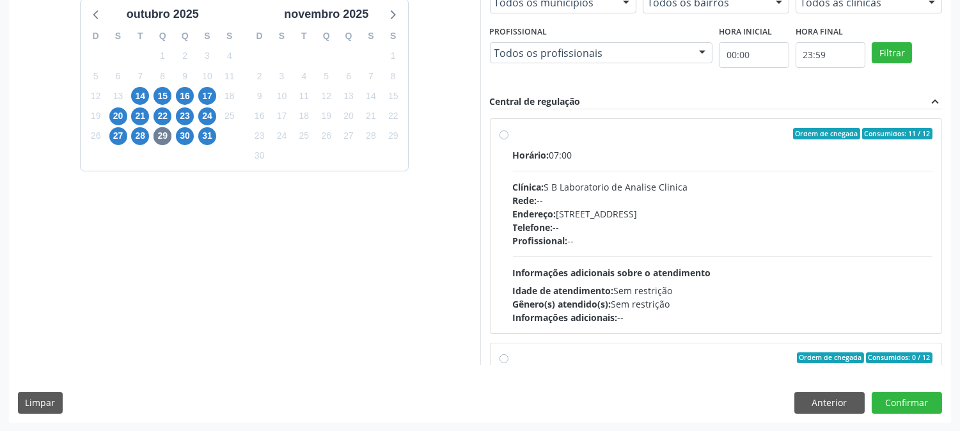
click at [649, 230] on div "Telefone: --" at bounding box center [723, 227] width 420 height 13
click at [508, 139] on input "Ordem de chegada Consumidos: 11 / 12 Horário: 07:00 Clínica: S B Laboratorio de…" at bounding box center [504, 134] width 9 height 12
radio input "true"
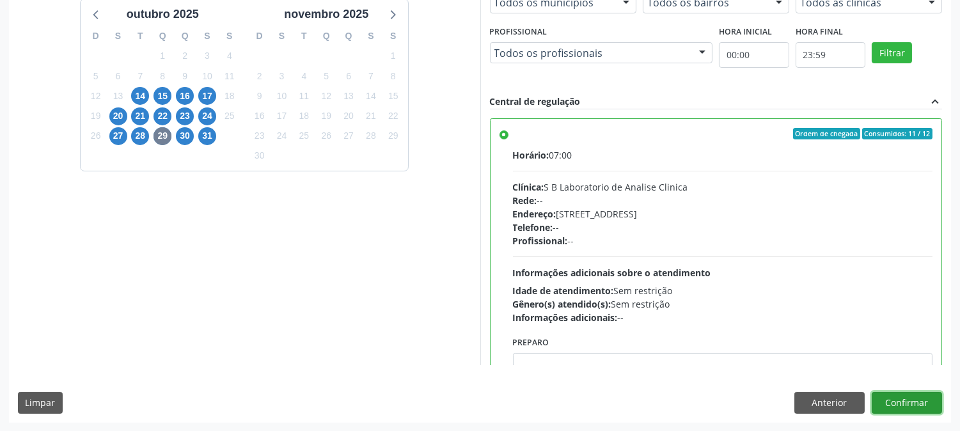
click at [887, 401] on button "Confirmar" at bounding box center [907, 403] width 70 height 22
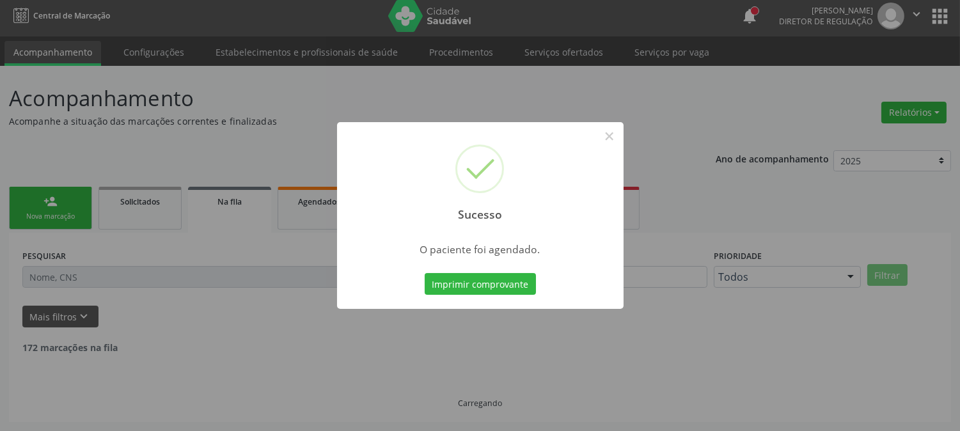
scroll to position [0, 0]
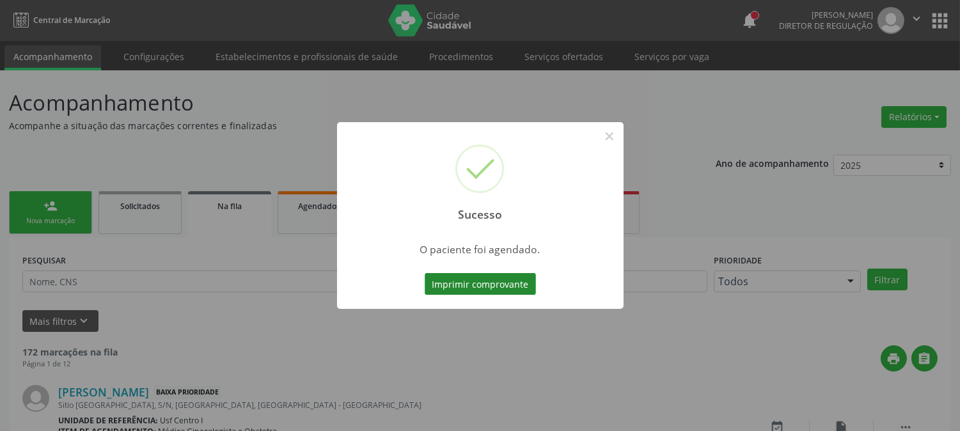
click at [503, 280] on button "Imprimir comprovante" at bounding box center [480, 284] width 111 height 22
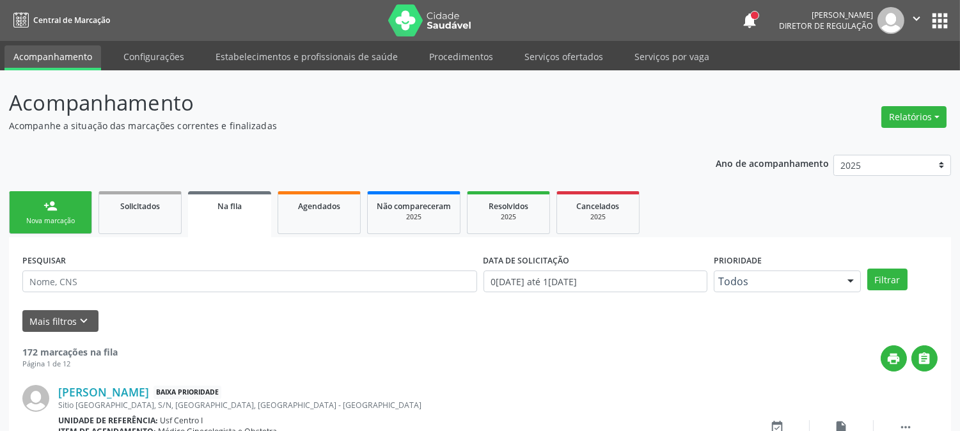
click at [66, 216] on div "Nova marcação" at bounding box center [51, 221] width 64 height 10
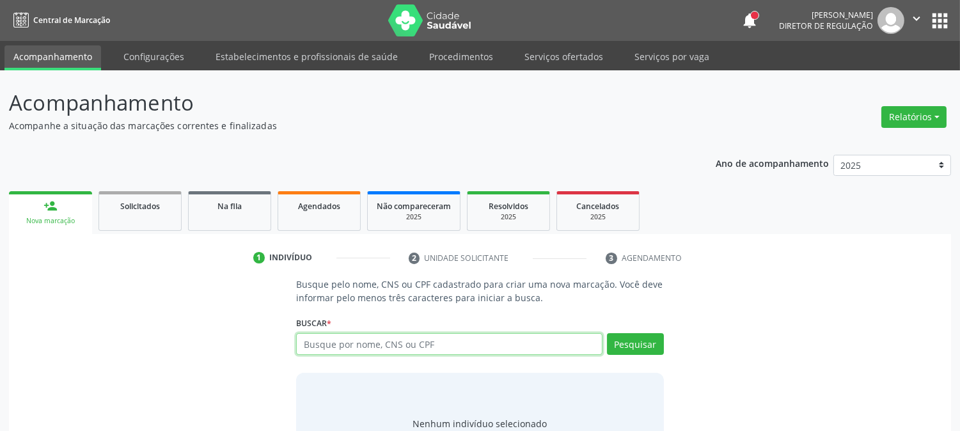
click at [379, 346] on input "text" at bounding box center [449, 344] width 306 height 22
type input "898005925865466"
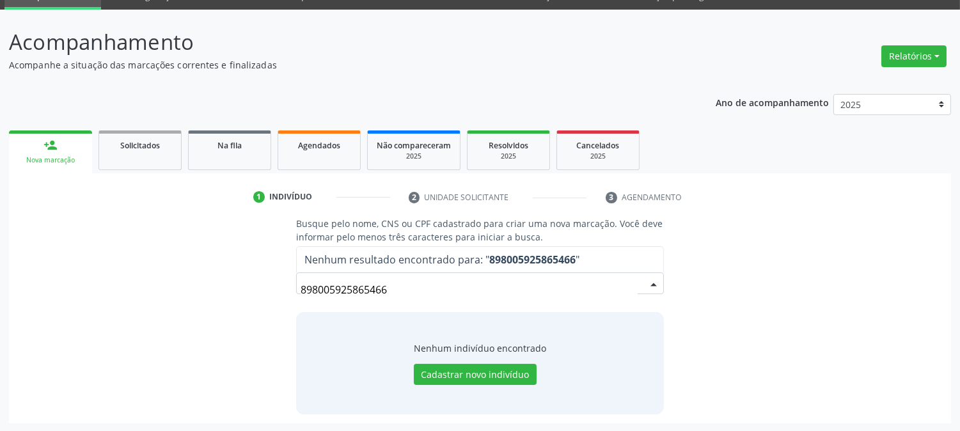
drag, startPoint x: 427, startPoint y: 293, endPoint x: 233, endPoint y: 288, distance: 193.2
click at [233, 288] on div "Busque pelo nome, CNS ou CPF cadastrado para criar uma nova marcação. Você deve…" at bounding box center [480, 315] width 924 height 197
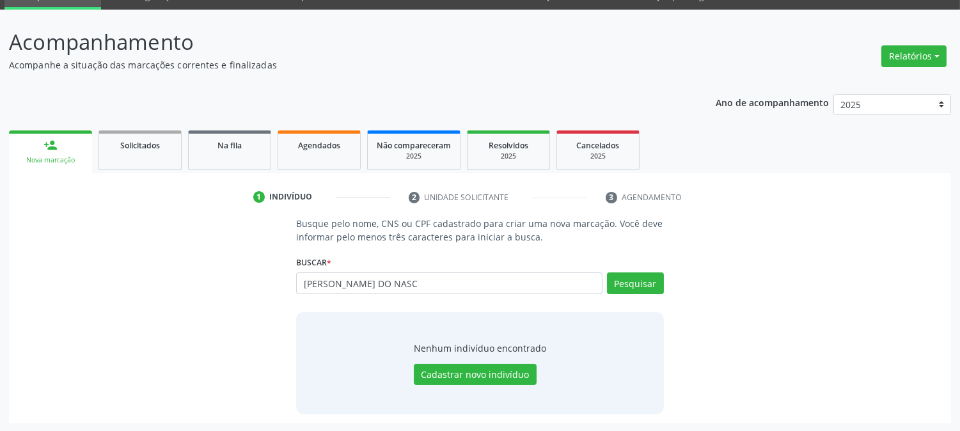
type input "MARIA VITORIA DO NASC"
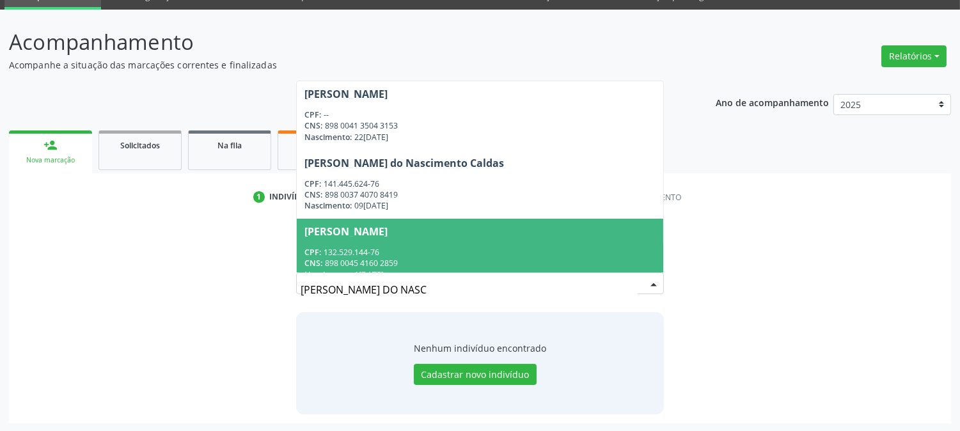
scroll to position [0, 0]
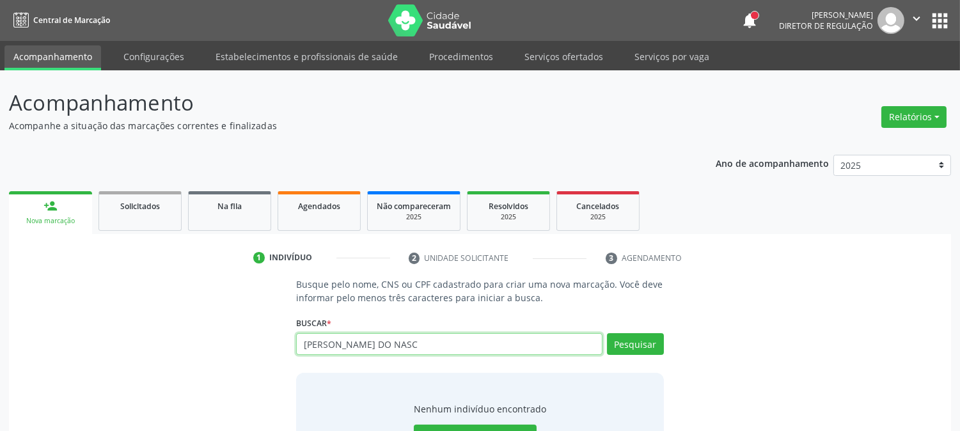
drag, startPoint x: 427, startPoint y: 338, endPoint x: 155, endPoint y: 345, distance: 271.9
click at [155, 345] on div "Busque pelo nome, CNS ou CPF cadastrado para criar uma nova marcação. Você deve…" at bounding box center [480, 376] width 924 height 197
type input "MARIA VITÓRIA DO NAS"
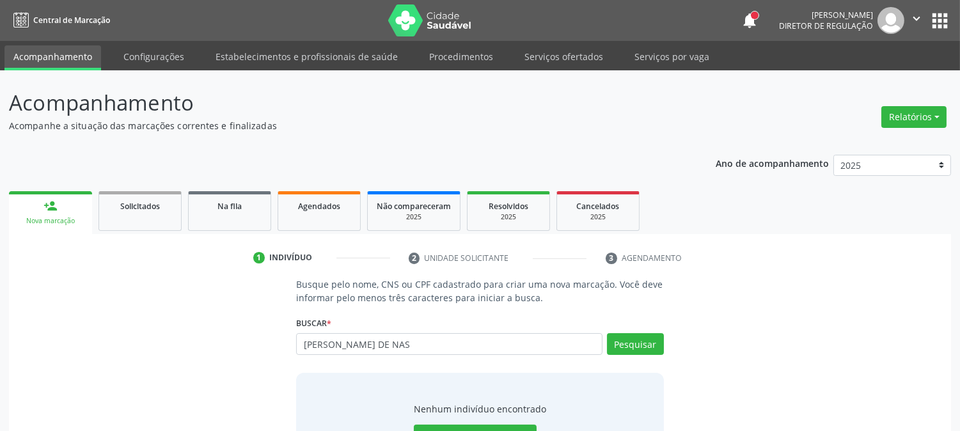
type input "MARIA VITÓRIA DE NAS"
type input "MARIA VITORIA DE NASC"
click at [340, 214] on link "Agendados" at bounding box center [319, 211] width 83 height 40
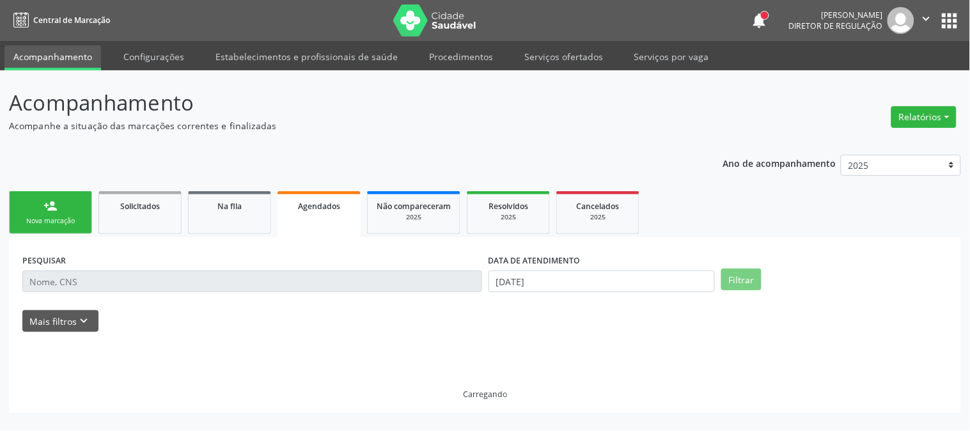
click at [53, 209] on div "person_add" at bounding box center [50, 206] width 14 height 14
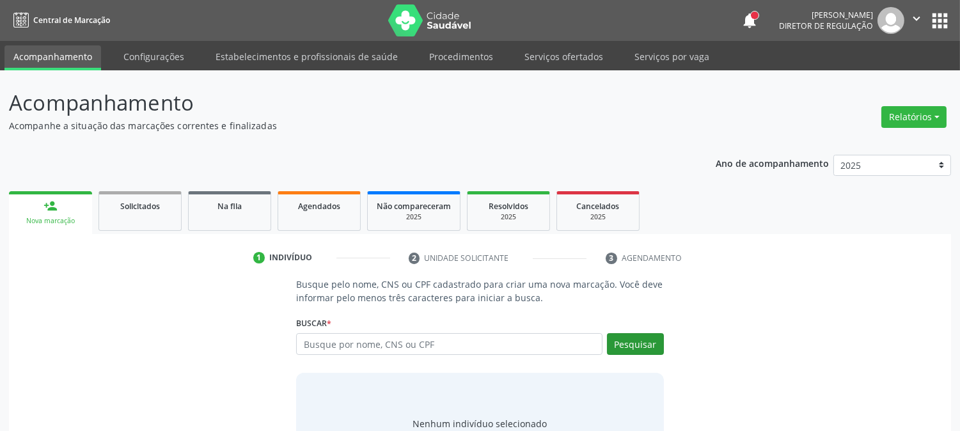
scroll to position [61, 0]
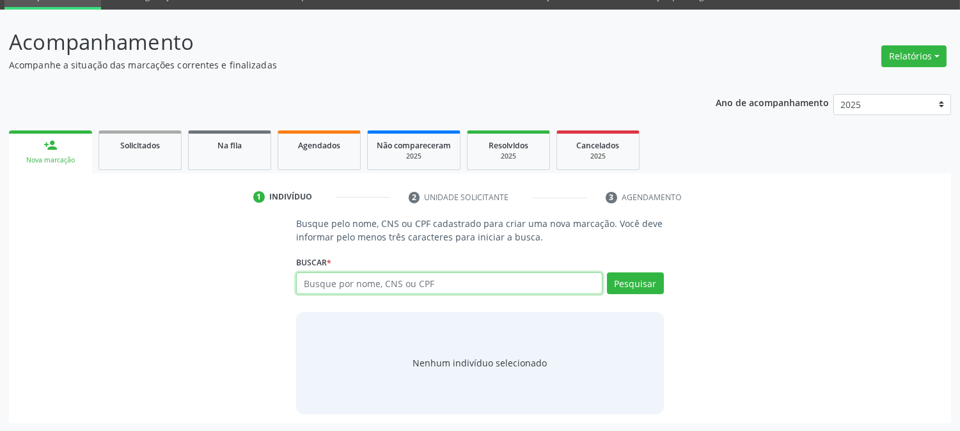
click at [560, 282] on input "text" at bounding box center [449, 283] width 306 height 22
type input "898005925865466"
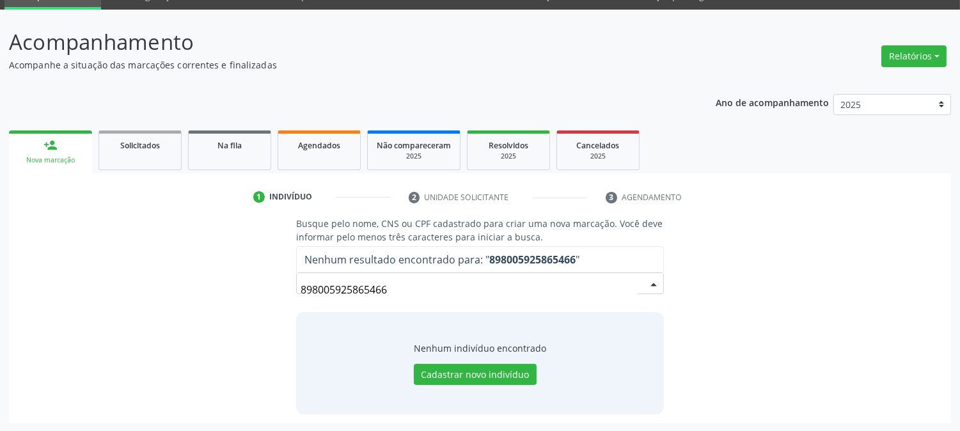
drag, startPoint x: 400, startPoint y: 284, endPoint x: 267, endPoint y: 295, distance: 132.8
click at [267, 295] on div "Busque pelo nome, CNS ou CPF cadastrado para criar uma nova marcação. Você deve…" at bounding box center [480, 315] width 924 height 197
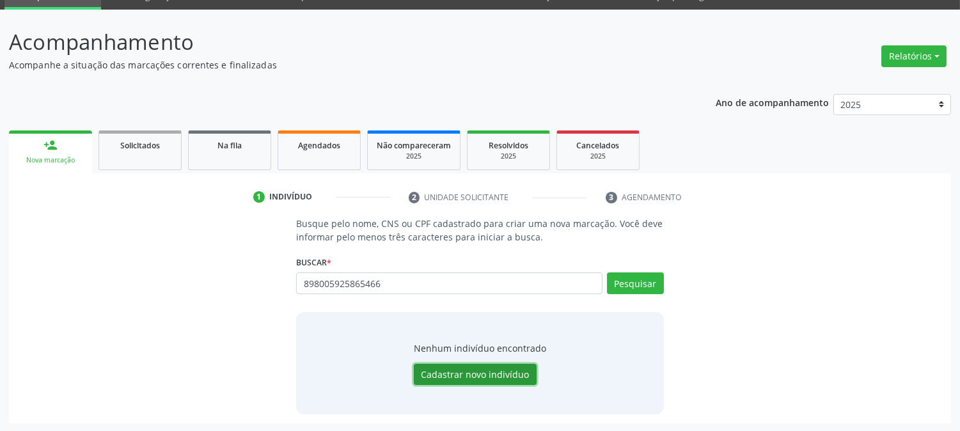
click at [445, 372] on button "Cadastrar novo indivíduo" at bounding box center [475, 375] width 123 height 22
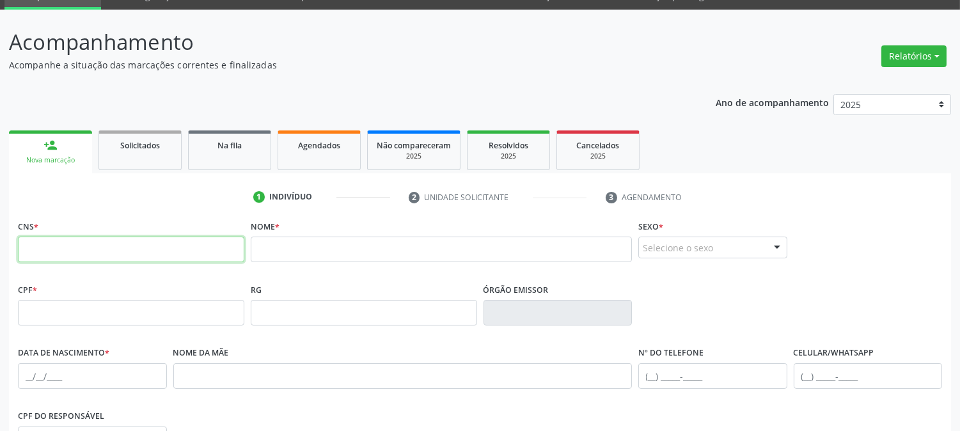
click at [139, 257] on input "text" at bounding box center [131, 250] width 226 height 26
paste input "898 0059 2586 5466"
type input "898 0059 2586 5466"
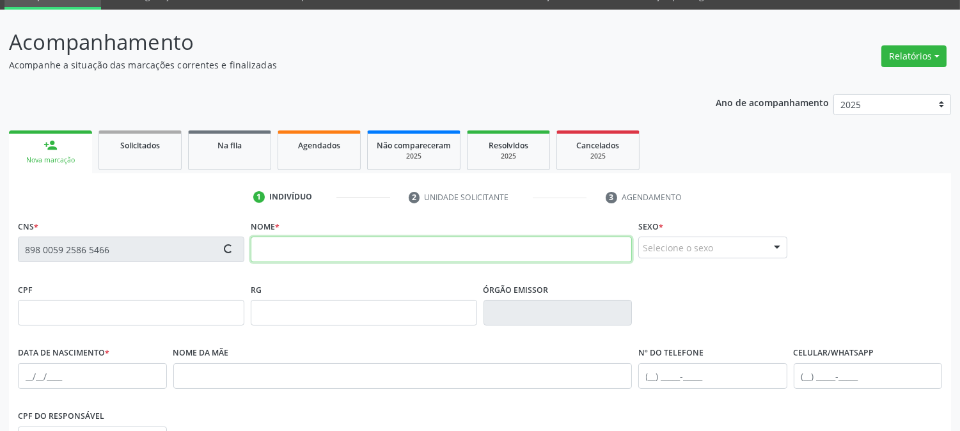
click at [356, 257] on input "text" at bounding box center [441, 250] width 381 height 26
type input "MARIA VITORIA DO NASCIMENTO"
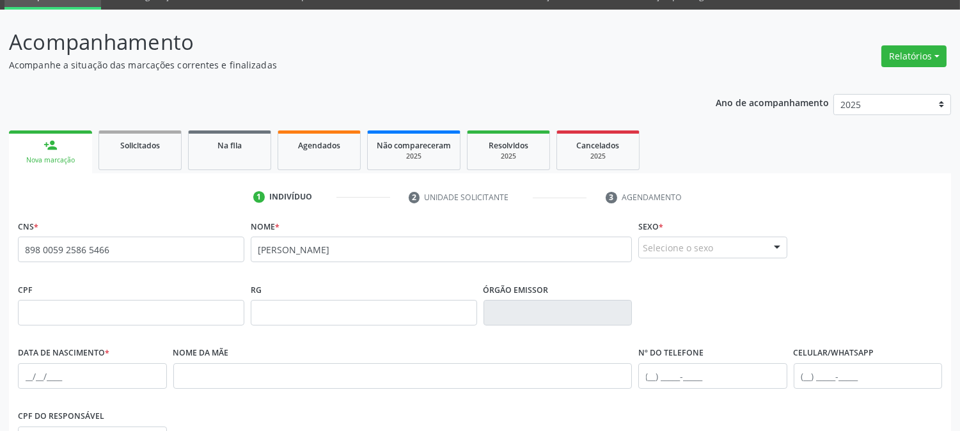
click at [717, 252] on div "Selecione o sexo" at bounding box center [712, 248] width 149 height 22
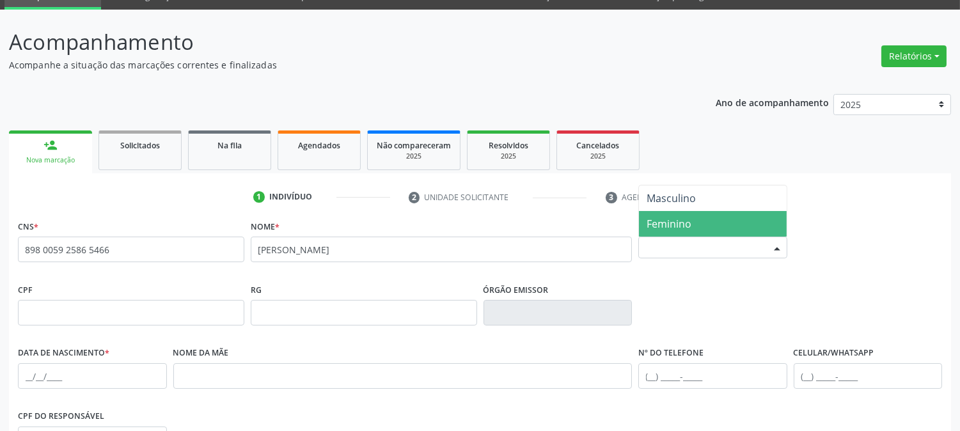
click at [711, 225] on span "Feminino" at bounding box center [713, 224] width 148 height 26
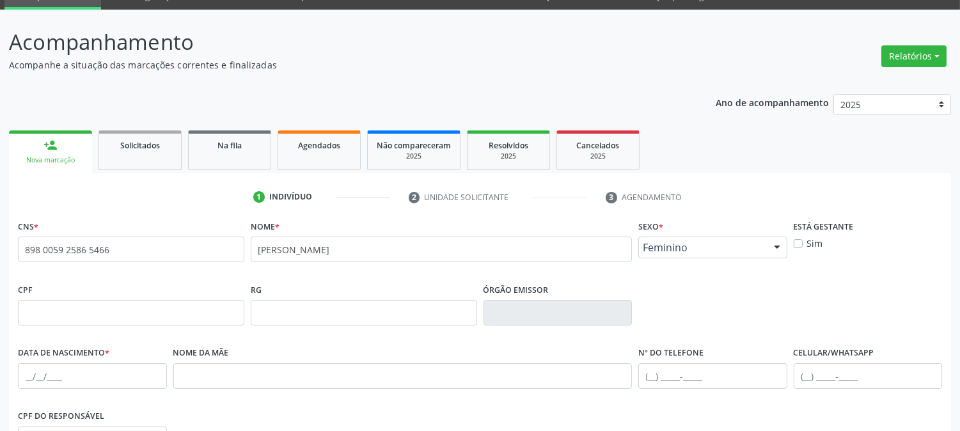
scroll to position [132, 0]
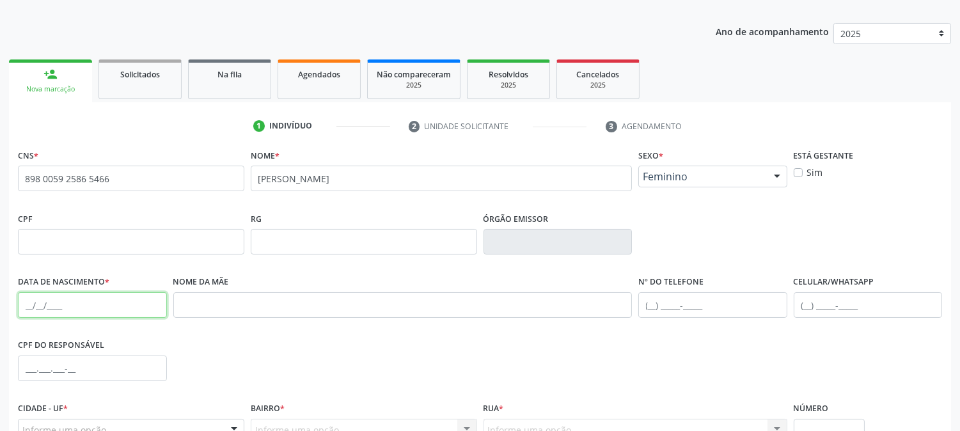
click at [24, 302] on input "text" at bounding box center [92, 305] width 149 height 26
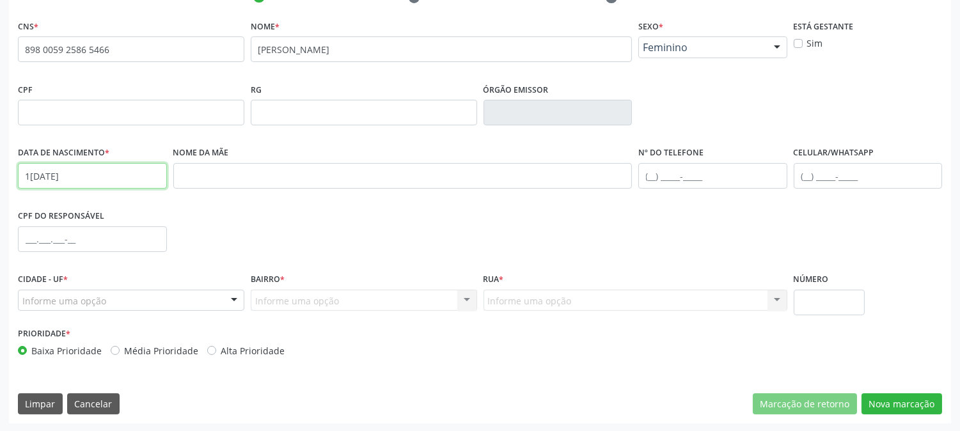
type input "13/08/2019"
click at [59, 308] on div at bounding box center [131, 301] width 226 height 22
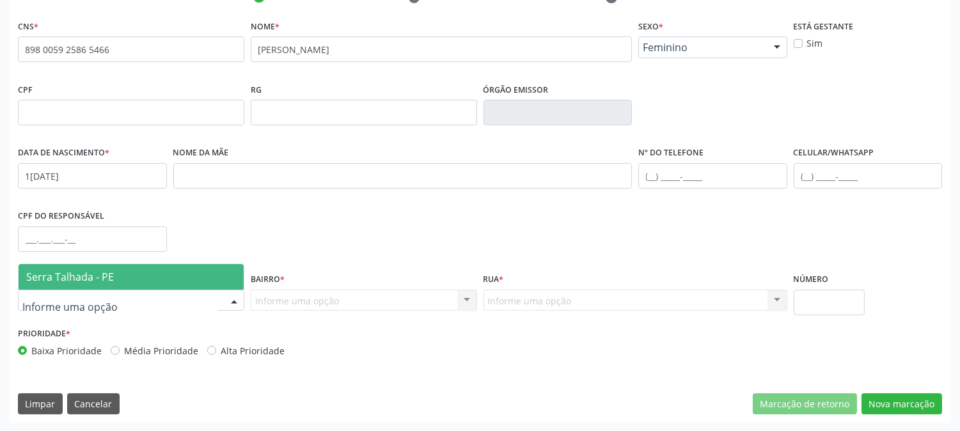
click at [60, 281] on span "Serra Talhada - PE" at bounding box center [70, 277] width 88 height 14
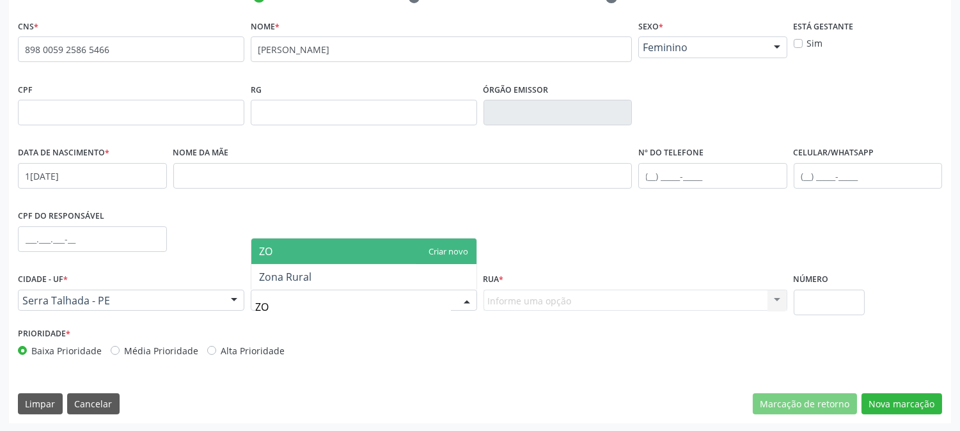
type input "ZON"
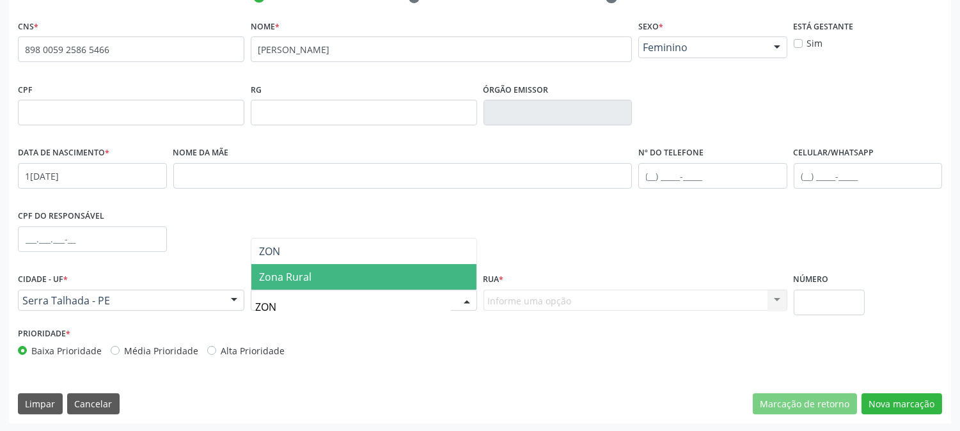
click at [335, 281] on span "Zona Rural" at bounding box center [363, 277] width 225 height 26
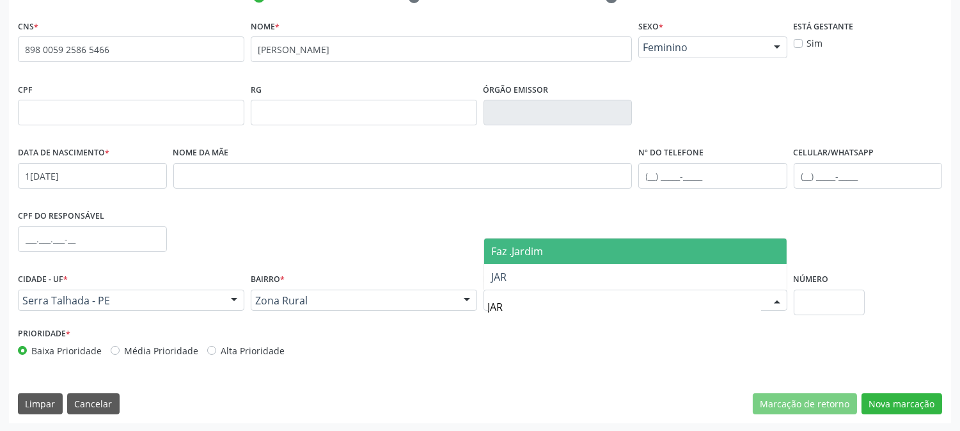
type input "JARD"
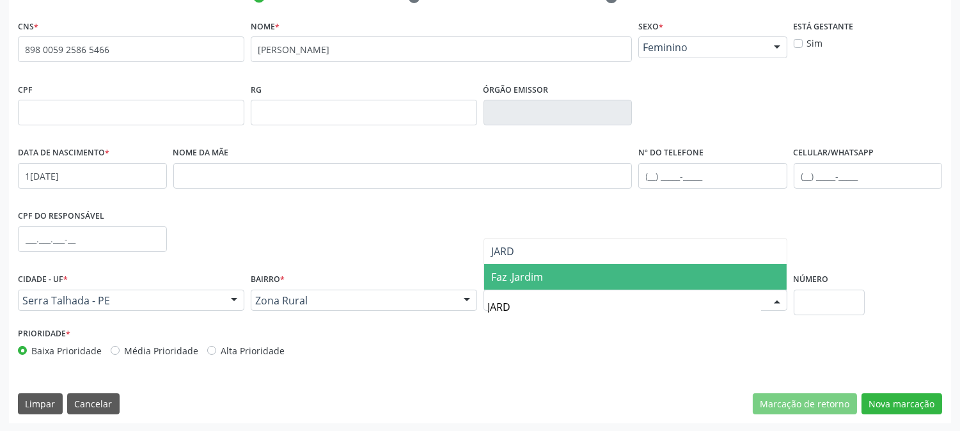
click at [545, 276] on span "Faz .Jardim" at bounding box center [635, 277] width 303 height 26
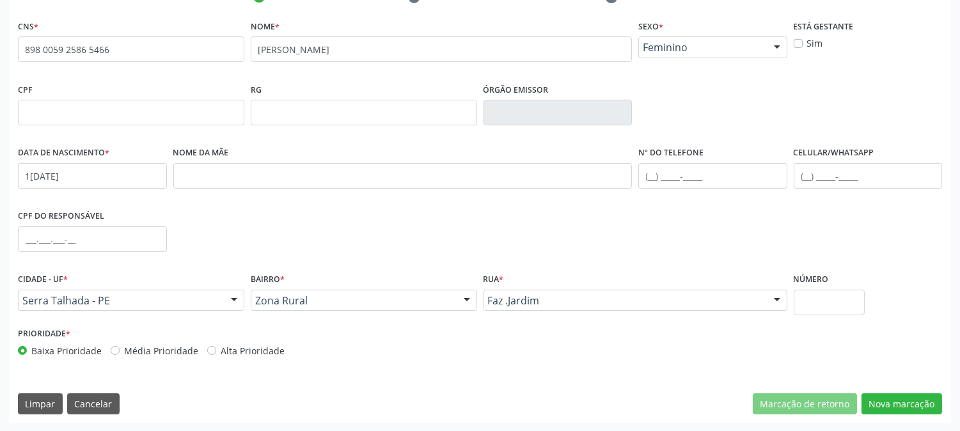
click at [803, 284] on label "Número" at bounding box center [811, 280] width 35 height 20
click at [801, 302] on input "text" at bounding box center [829, 303] width 71 height 26
type input "SN"
click at [917, 395] on button "Nova marcação" at bounding box center [902, 404] width 81 height 22
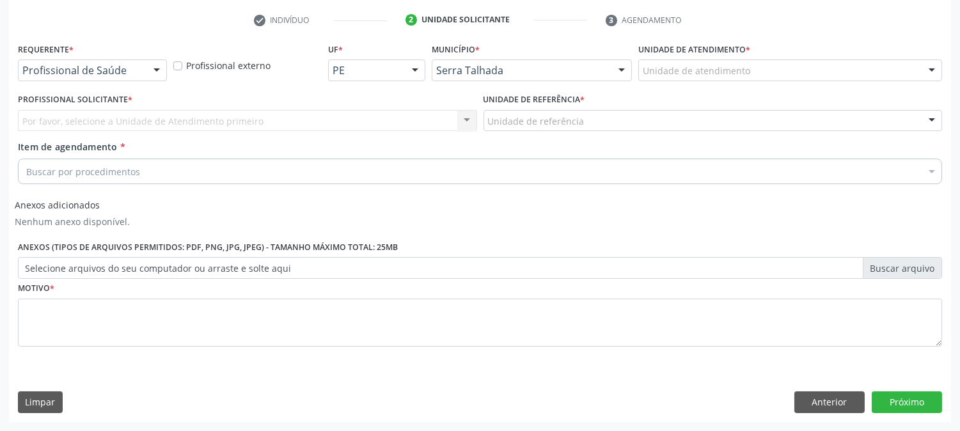
scroll to position [237, 0]
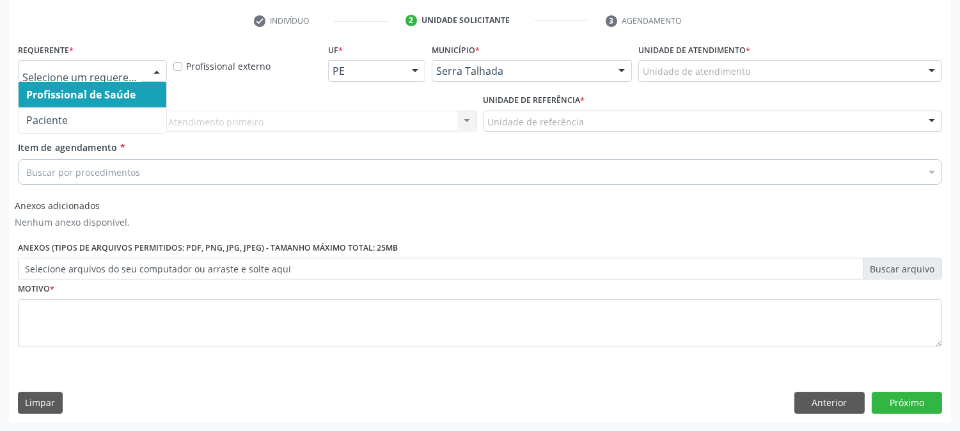
click at [155, 75] on div at bounding box center [156, 72] width 19 height 22
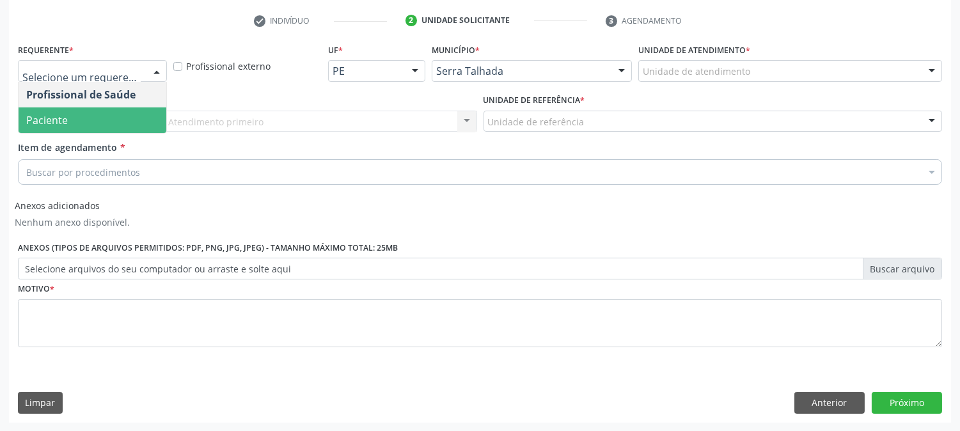
click at [135, 115] on span "Paciente" at bounding box center [93, 120] width 148 height 26
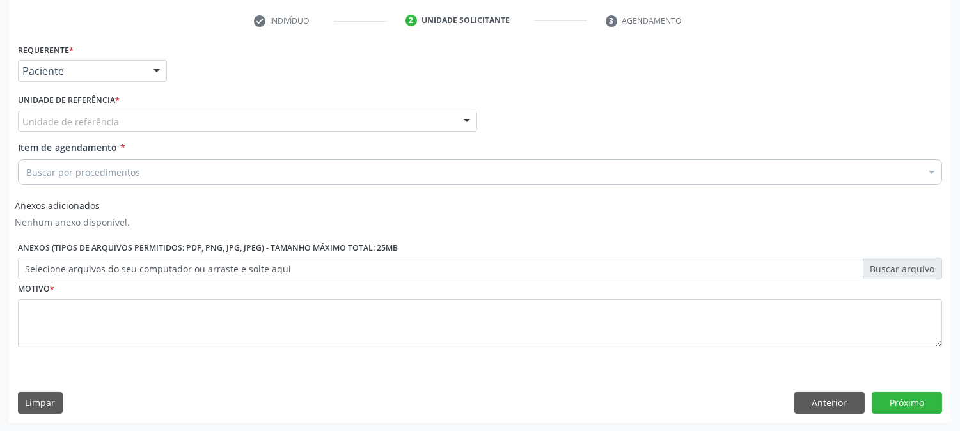
click at [135, 115] on div "Unidade de referência" at bounding box center [247, 122] width 459 height 22
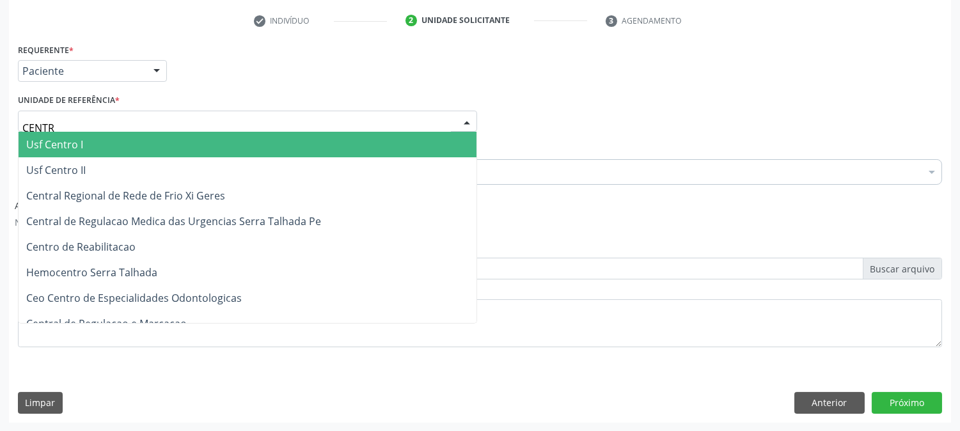
type input "CENTRO"
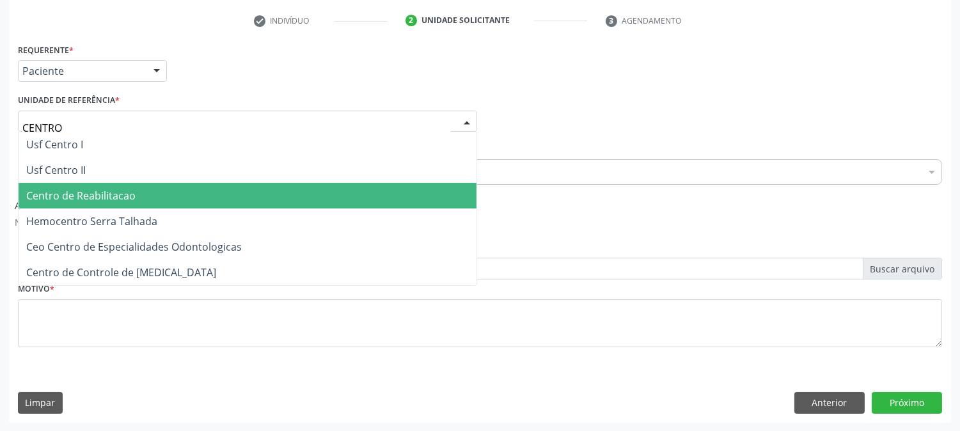
click at [96, 193] on span "Centro de Reabilitacao" at bounding box center [80, 196] width 109 height 14
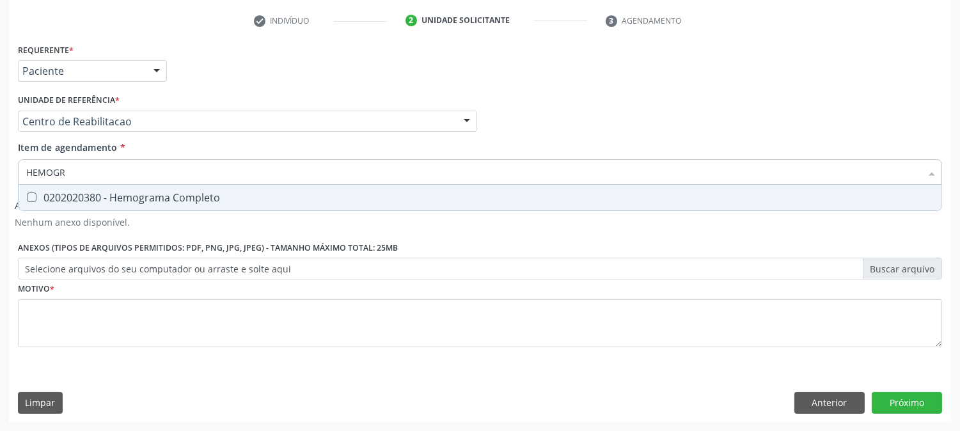
type input "HEMOGRA"
click at [60, 187] on span "0202020380 - Hemograma Completo" at bounding box center [480, 198] width 923 height 26
checkbox Completo "true"
drag, startPoint x: 91, startPoint y: 166, endPoint x: 30, endPoint y: 183, distance: 63.0
click at [30, 183] on input "HEMOGRA" at bounding box center [473, 172] width 895 height 26
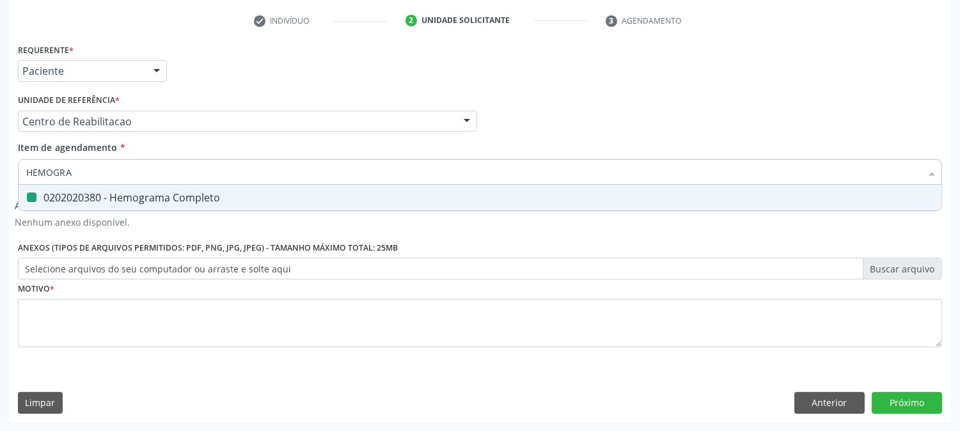
type input "H"
checkbox Completo "false"
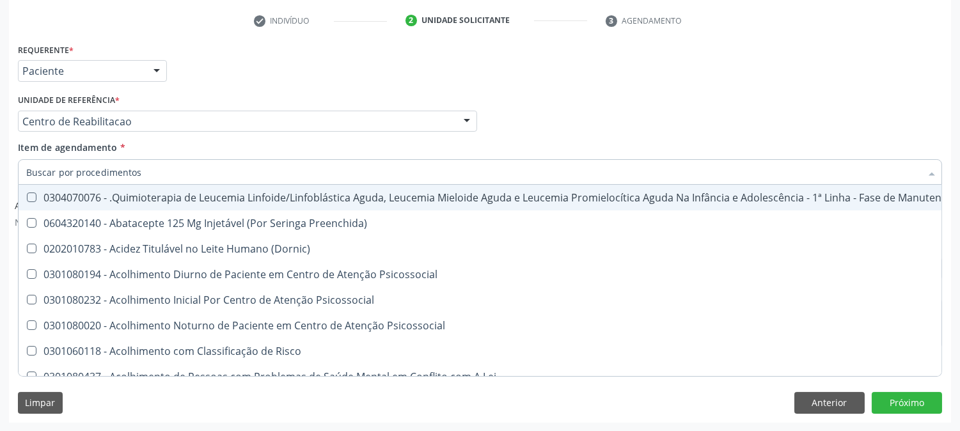
checkbox Completo "false"
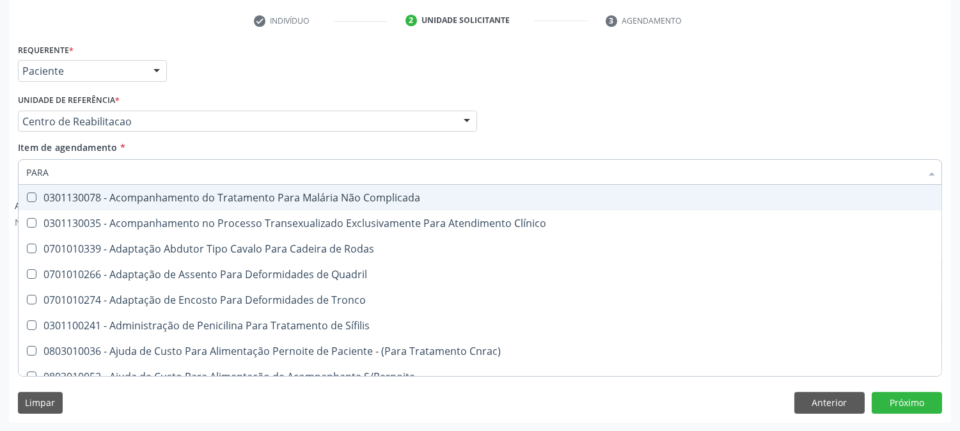
type input "PARAS"
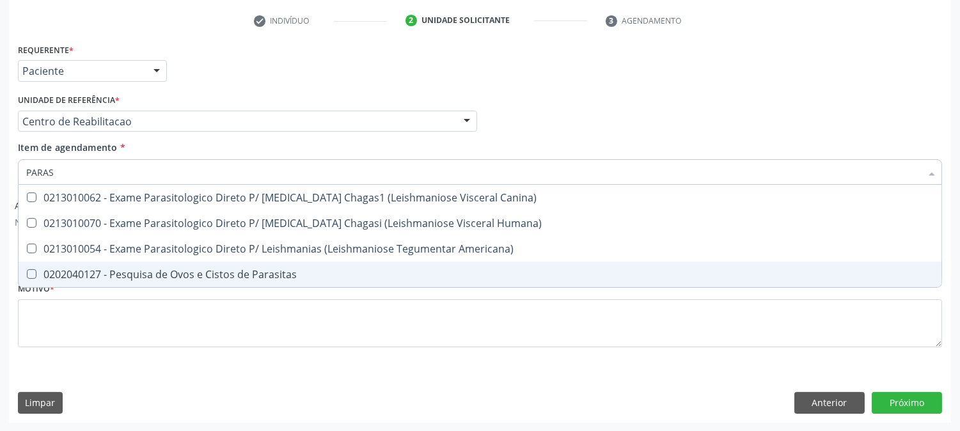
click at [58, 269] on div "0202040127 - Pesquisa de Ovos e Cistos de Parasitas" at bounding box center [480, 274] width 908 height 10
checkbox Parasitas "true"
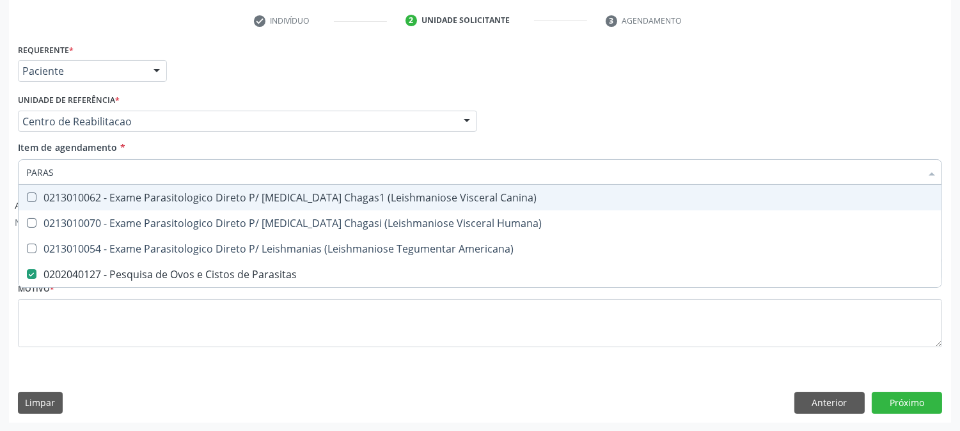
drag, startPoint x: 63, startPoint y: 171, endPoint x: 0, endPoint y: 162, distance: 63.4
click at [0, 162] on div "Acompanhamento Acompanhe a situação das marcações correntes e finalizadas Relat…" at bounding box center [480, 132] width 960 height 599
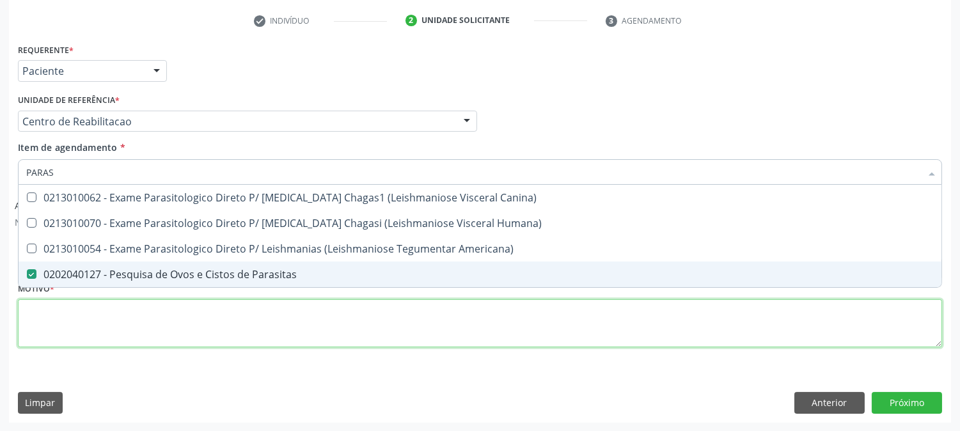
click at [75, 315] on div "Requerente * Paciente Profissional de Saúde Paciente Nenhum resultado encontrad…" at bounding box center [480, 202] width 924 height 325
checkbox Humana\) "true"
checkbox Americana\) "true"
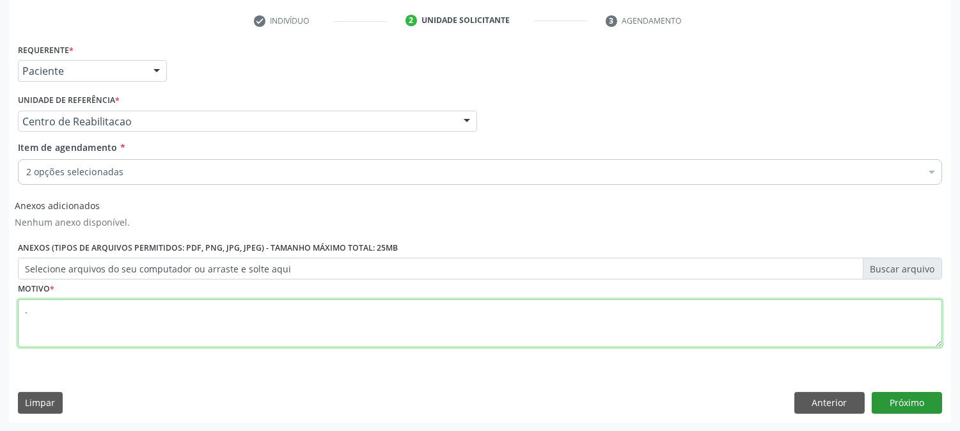
type textarea "."
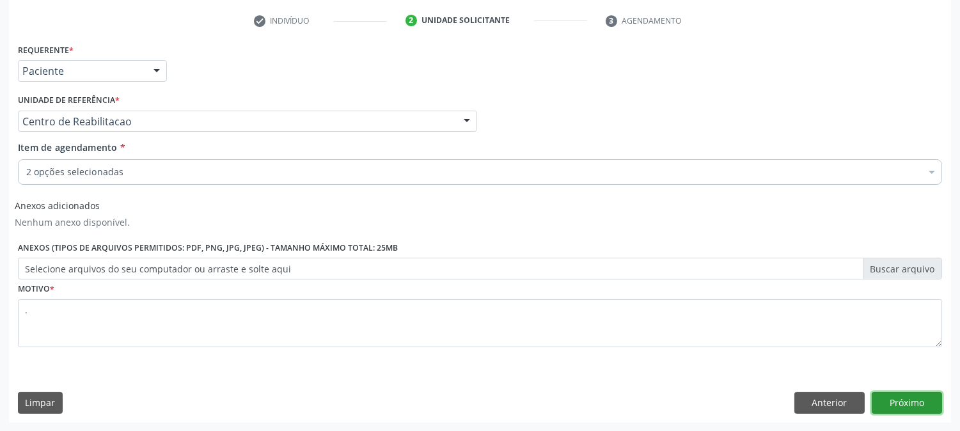
click at [921, 400] on button "Próximo" at bounding box center [907, 403] width 70 height 22
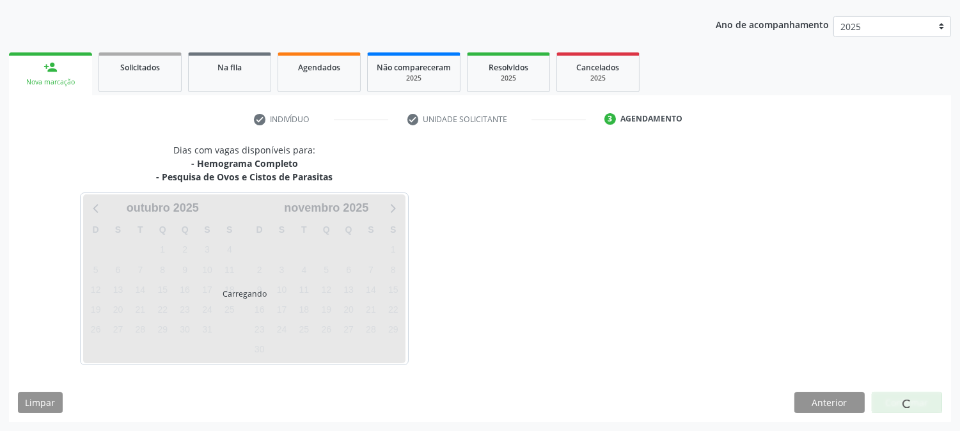
scroll to position [138, 0]
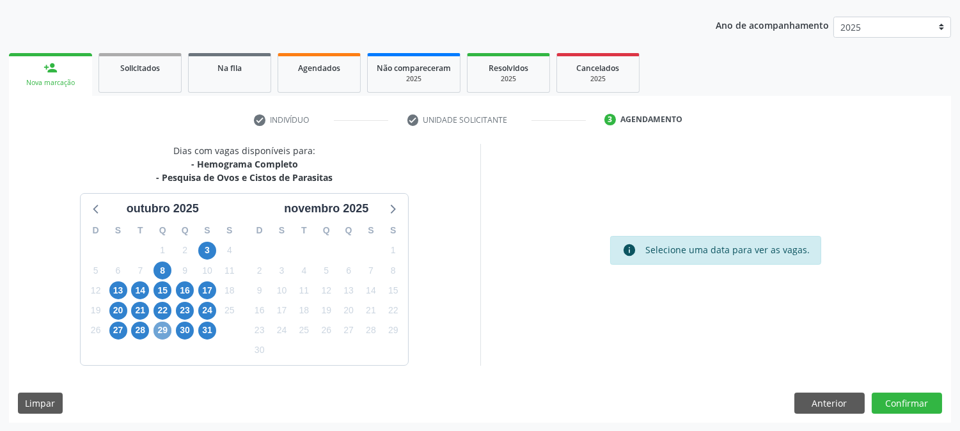
click at [158, 329] on span "29" at bounding box center [163, 331] width 18 height 18
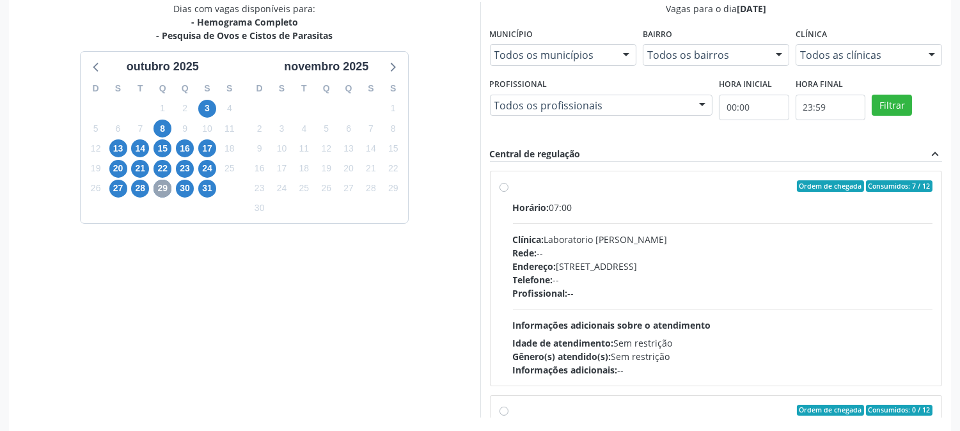
scroll to position [333, 0]
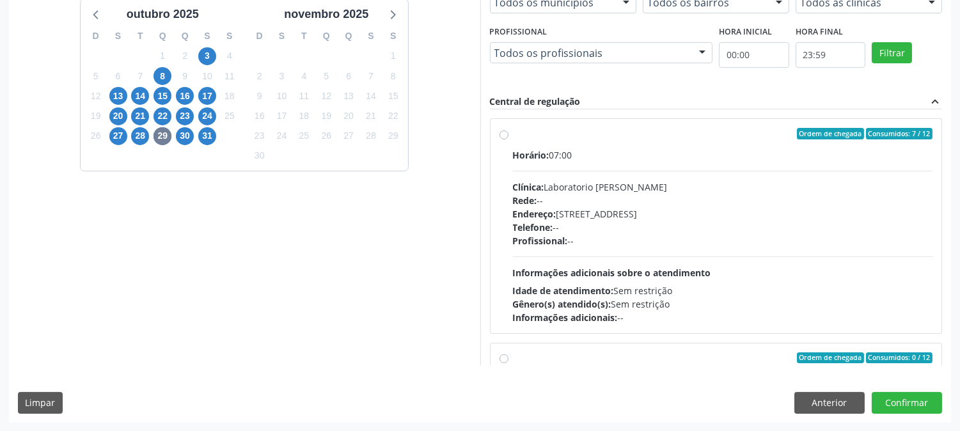
click at [624, 271] on span "Informações adicionais sobre o atendimento" at bounding box center [612, 273] width 198 height 12
click at [508, 139] on input "Ordem de chegada Consumidos: 7 / 12 Horário: 07:00 Clínica: Laboratorio Jose Pa…" at bounding box center [504, 134] width 9 height 12
radio input "true"
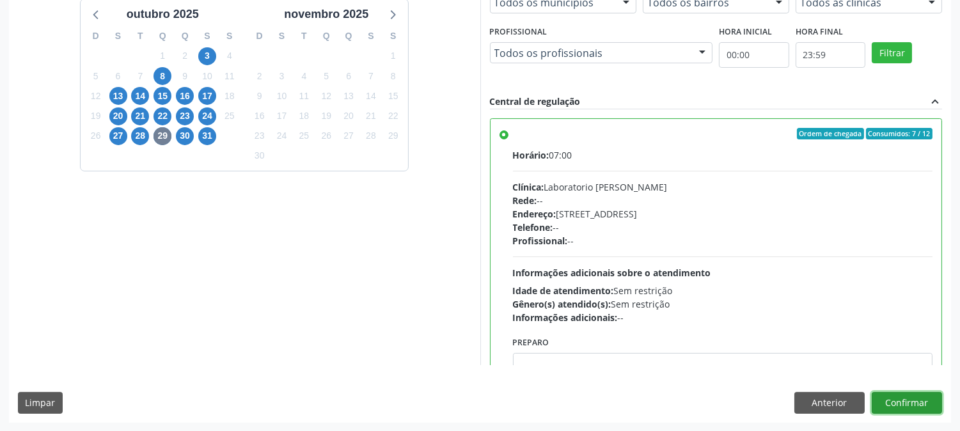
click at [894, 398] on button "Confirmar" at bounding box center [907, 403] width 70 height 22
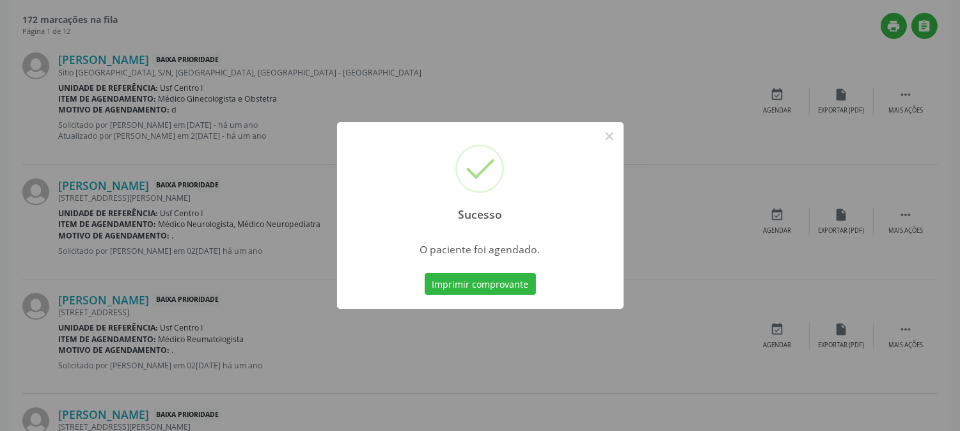
scroll to position [0, 0]
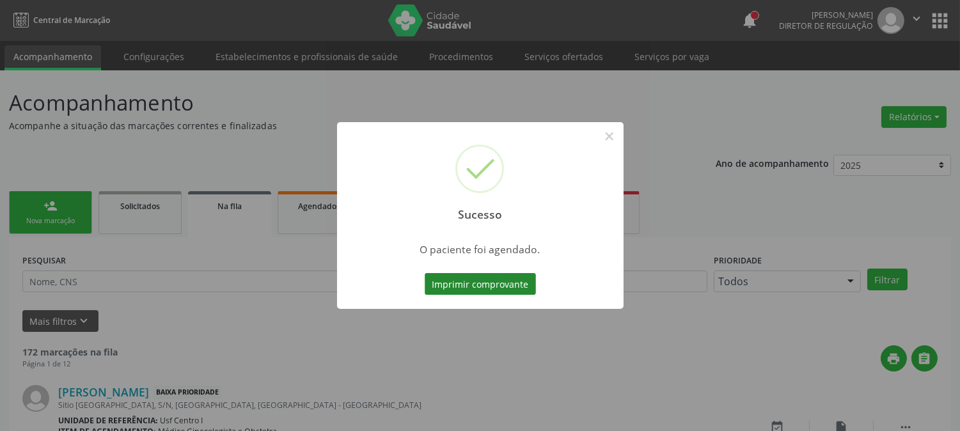
click at [480, 290] on button "Imprimir comprovante" at bounding box center [480, 284] width 111 height 22
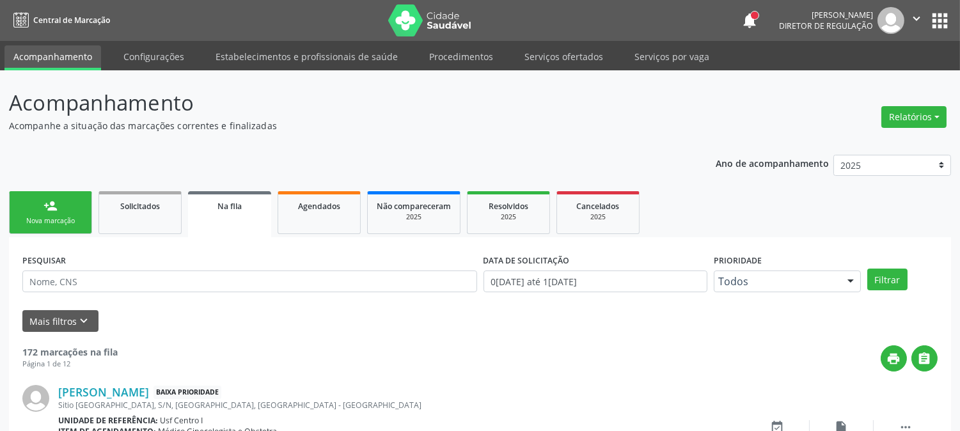
click at [56, 216] on div "Nova marcação" at bounding box center [51, 221] width 64 height 10
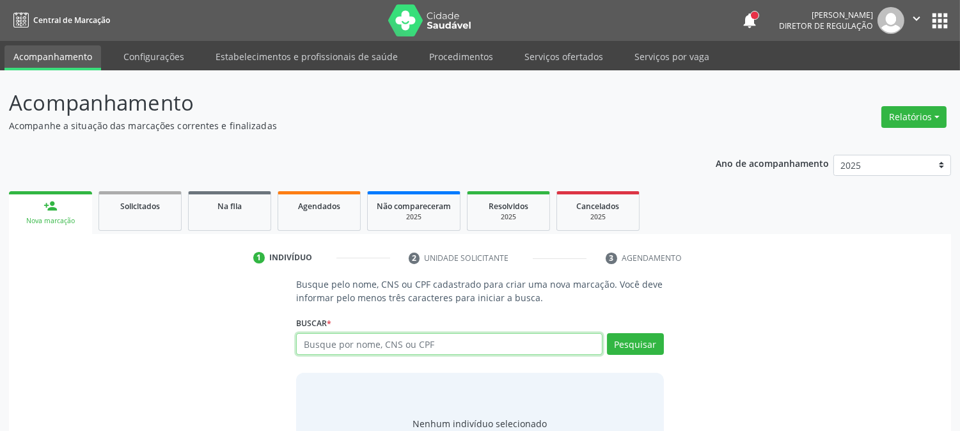
click at [313, 342] on input "text" at bounding box center [449, 344] width 306 height 22
paste input "898 0059 2586 5466"
type input "898 0059 2586 5466"
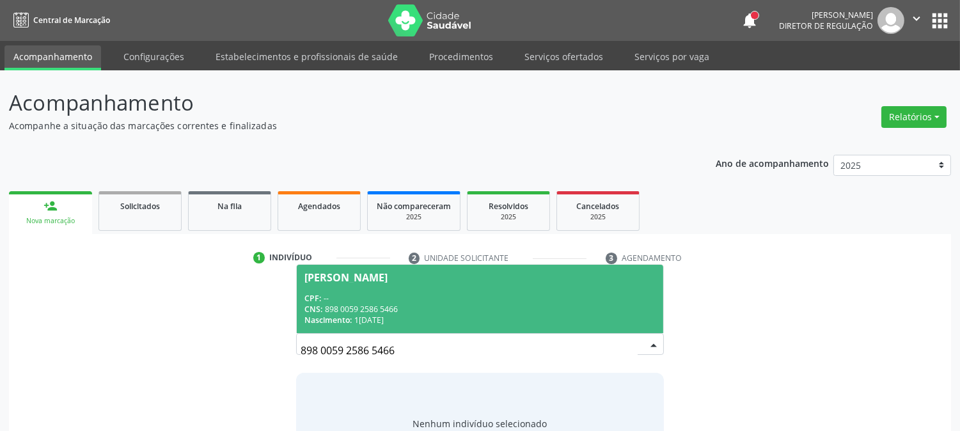
click at [336, 301] on div "CPF: --" at bounding box center [479, 298] width 351 height 11
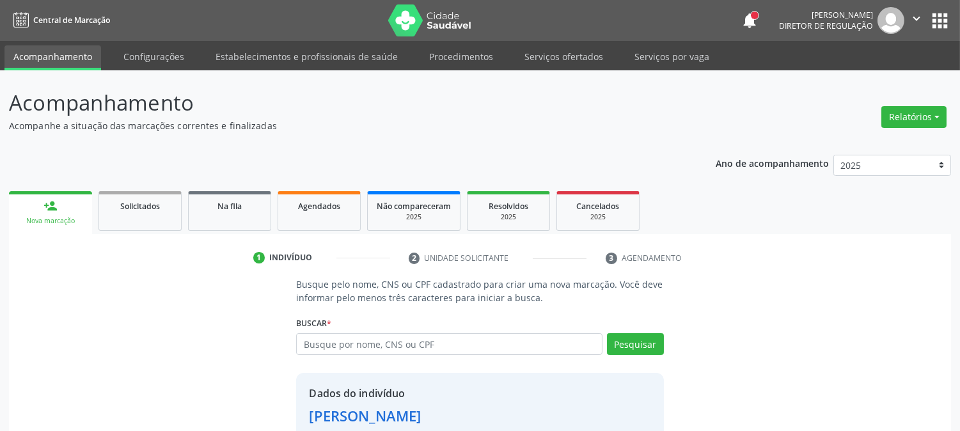
scroll to position [81, 0]
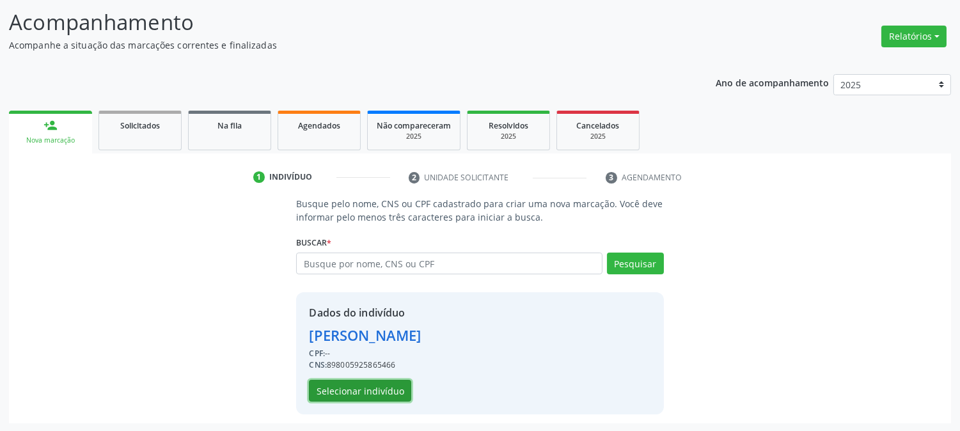
click at [345, 384] on button "Selecionar indivíduo" at bounding box center [360, 391] width 102 height 22
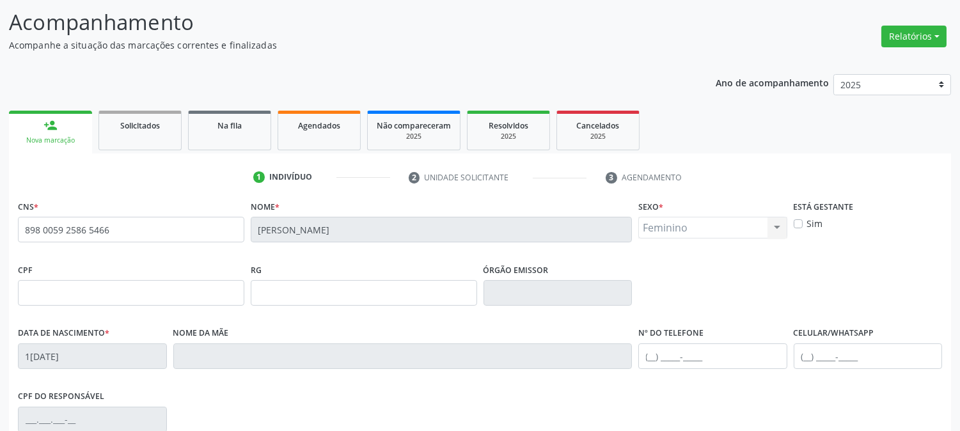
scroll to position [261, 0]
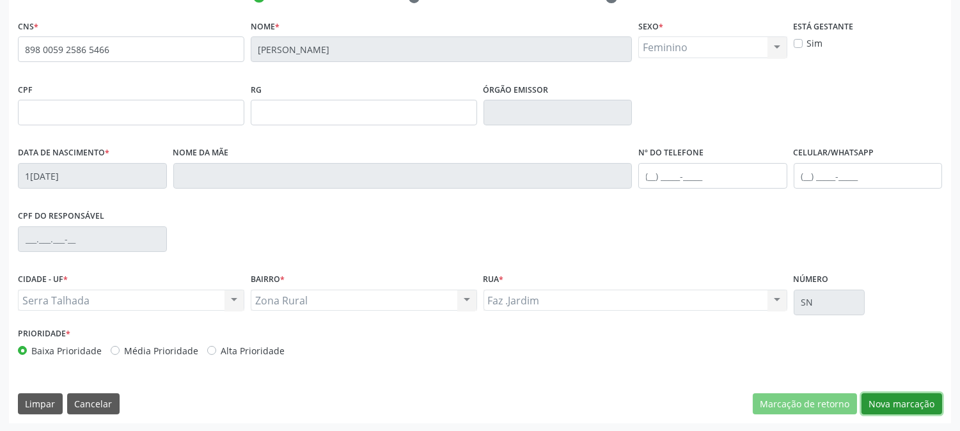
click at [894, 407] on button "Nova marcação" at bounding box center [902, 404] width 81 height 22
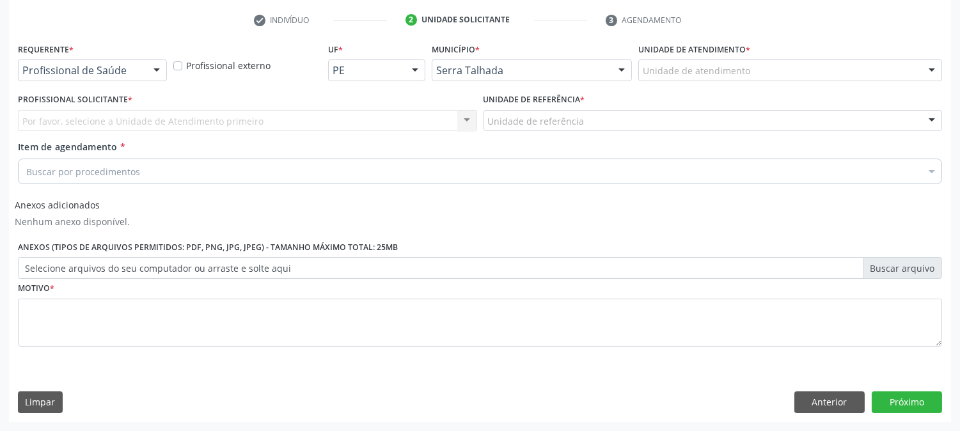
scroll to position [237, 0]
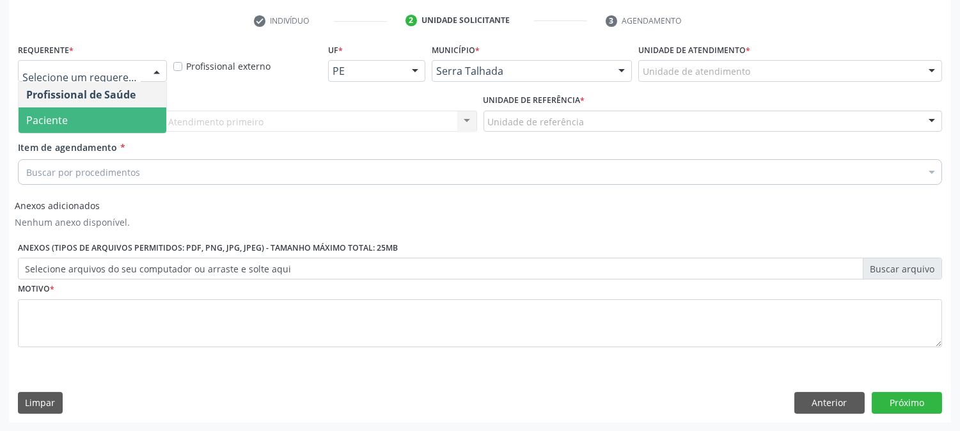
click at [88, 119] on span "Paciente" at bounding box center [93, 120] width 148 height 26
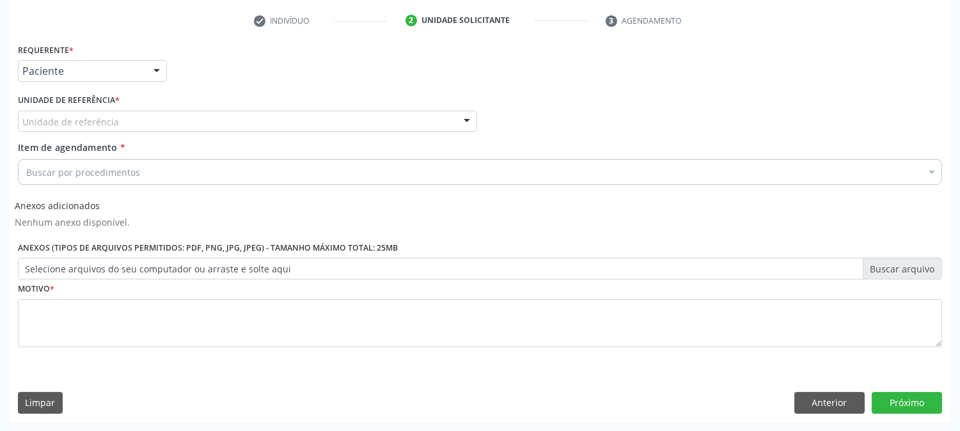
click at [88, 119] on div "Requerente * Paciente Profissional de Saúde Paciente Nenhum resultado encontrad…" at bounding box center [480, 202] width 924 height 325
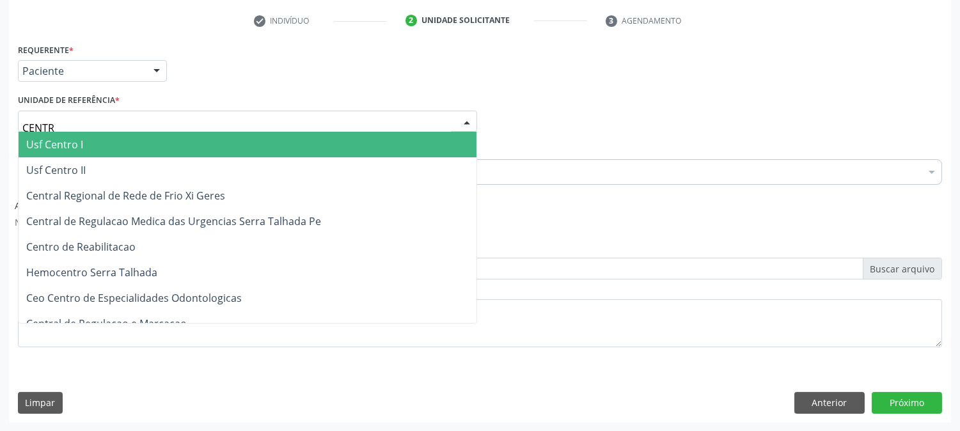
type input "CENTRO"
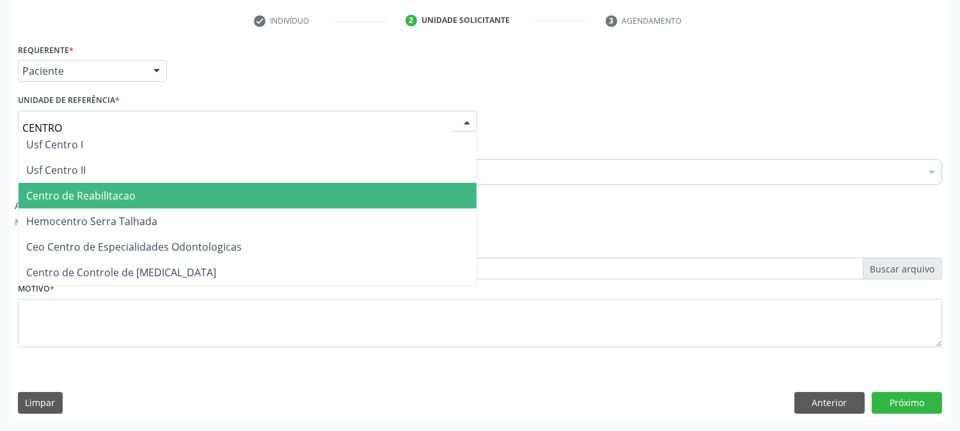
click at [81, 189] on span "Centro de Reabilitacao" at bounding box center [80, 196] width 109 height 14
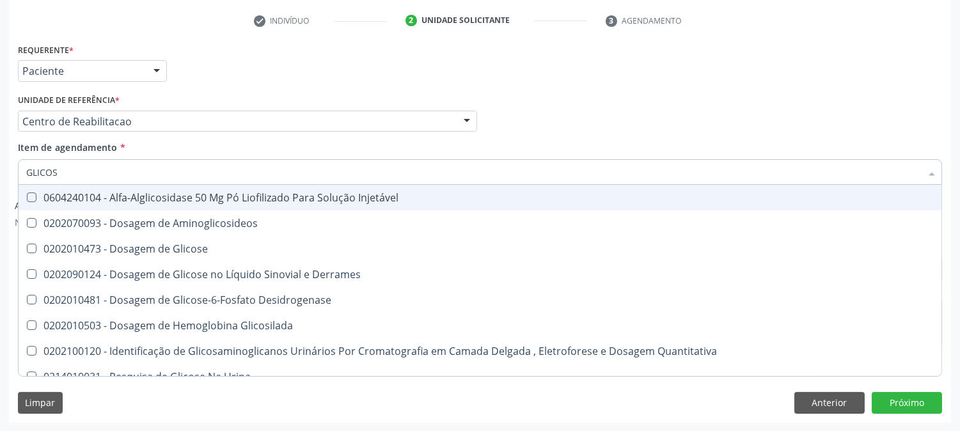
type input "GLICOSE"
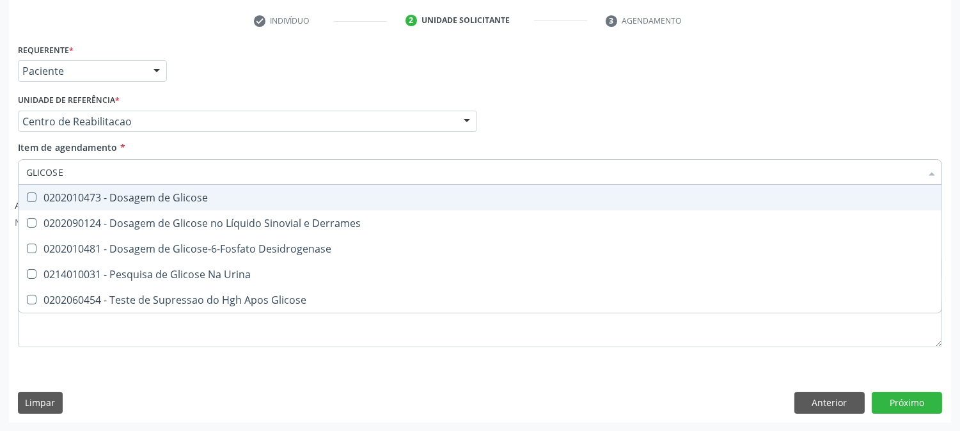
click at [107, 207] on span "0202010473 - Dosagem de Glicose" at bounding box center [480, 198] width 923 height 26
checkbox Glicose "true"
drag, startPoint x: 64, startPoint y: 174, endPoint x: 0, endPoint y: 176, distance: 64.0
click at [0, 176] on div "Acompanhamento Acompanhe a situação das marcações correntes e finalizadas Relat…" at bounding box center [480, 132] width 960 height 599
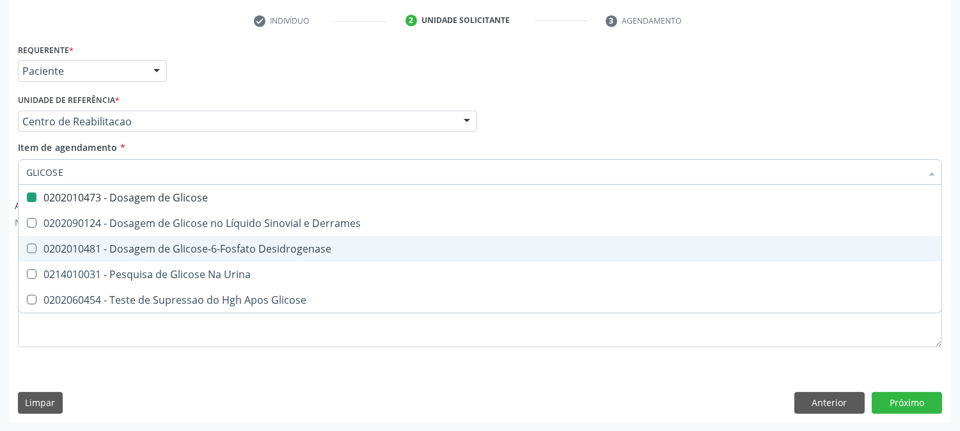
type input "C"
checkbox Glicose "false"
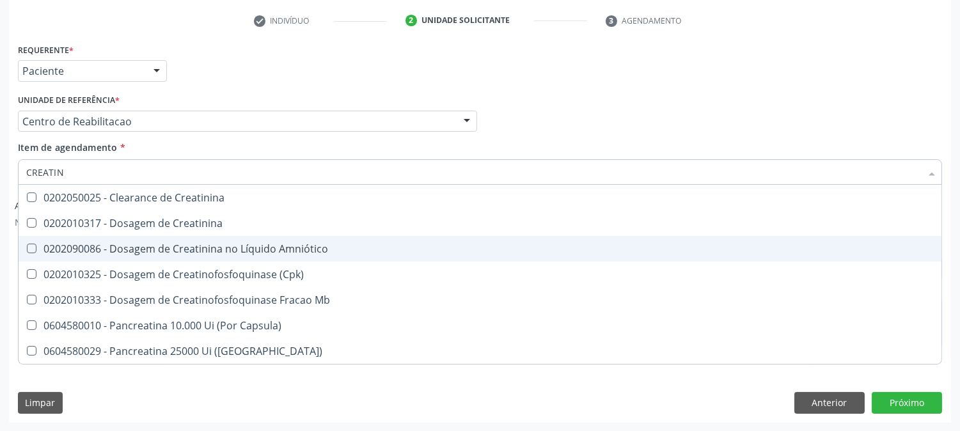
type input "CREATINI"
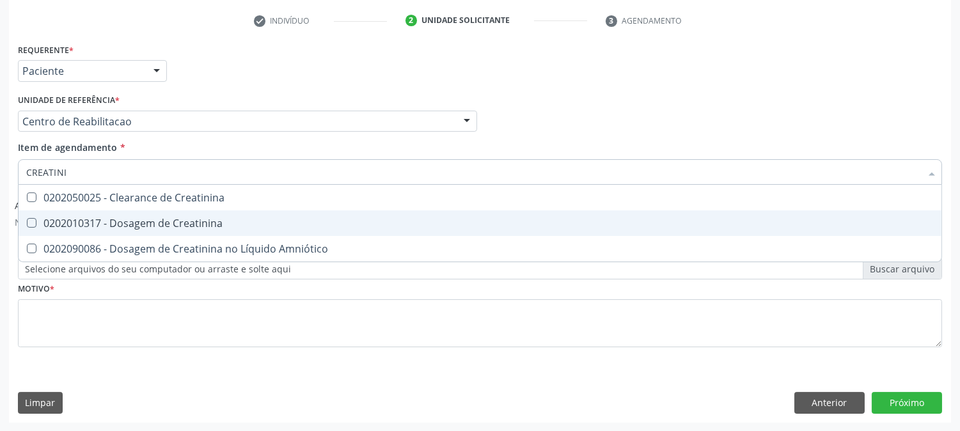
click at [30, 221] on Creatinina at bounding box center [32, 223] width 10 height 10
click at [27, 221] on Creatinina "checkbox" at bounding box center [23, 223] width 8 height 8
checkbox Creatinina "true"
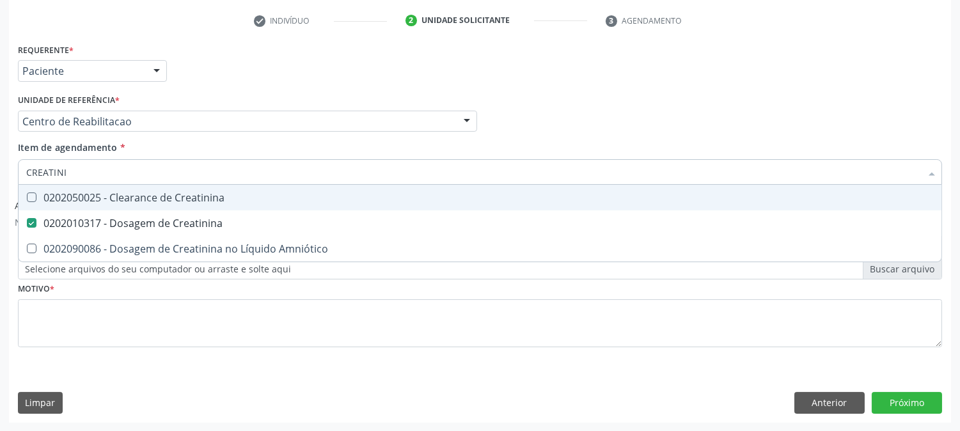
drag, startPoint x: 99, startPoint y: 176, endPoint x: 0, endPoint y: 175, distance: 98.5
click at [0, 175] on div "Acompanhamento Acompanhe a situação das marcações correntes e finalizadas Relat…" at bounding box center [480, 132] width 960 height 599
type input "CO"
checkbox Creatinina "false"
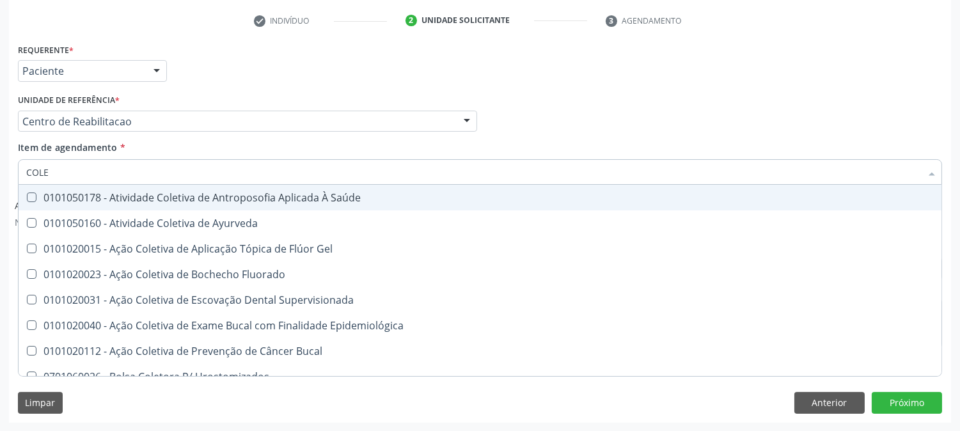
type input "COLES"
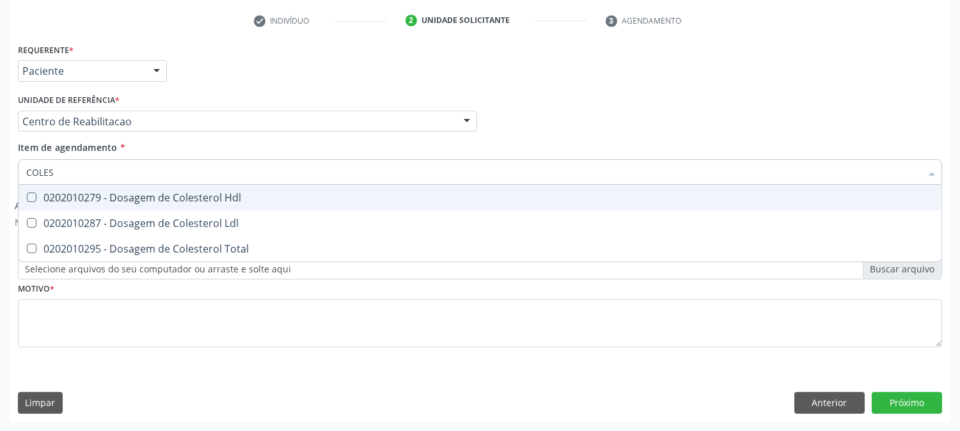
click at [55, 203] on span "0202010279 - Dosagem de Colesterol Hdl" at bounding box center [480, 198] width 923 height 26
checkbox Hdl "true"
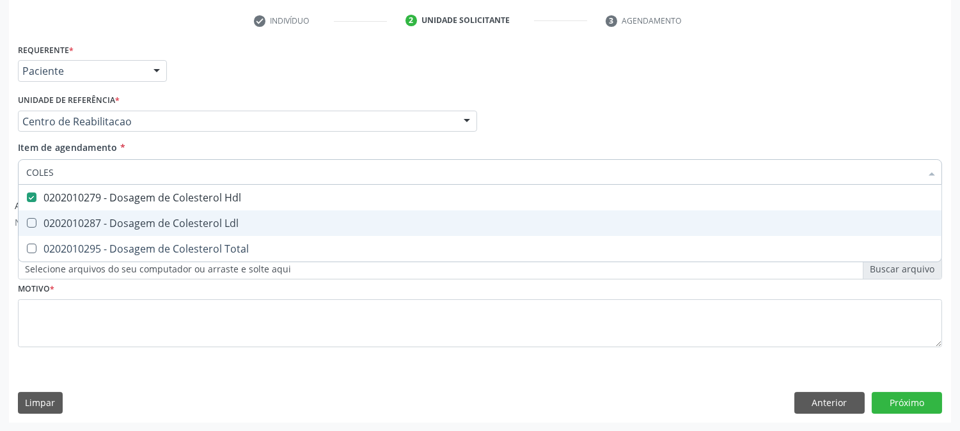
click at [52, 222] on div "0202010287 - Dosagem de Colesterol Ldl" at bounding box center [480, 223] width 908 height 10
checkbox Ldl "true"
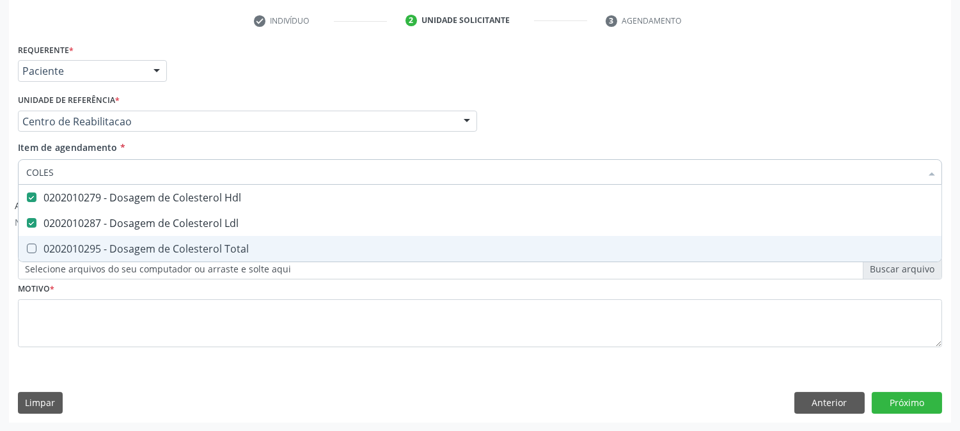
click at [50, 245] on div "0202010295 - Dosagem de Colesterol Total" at bounding box center [480, 249] width 908 height 10
checkbox Total "true"
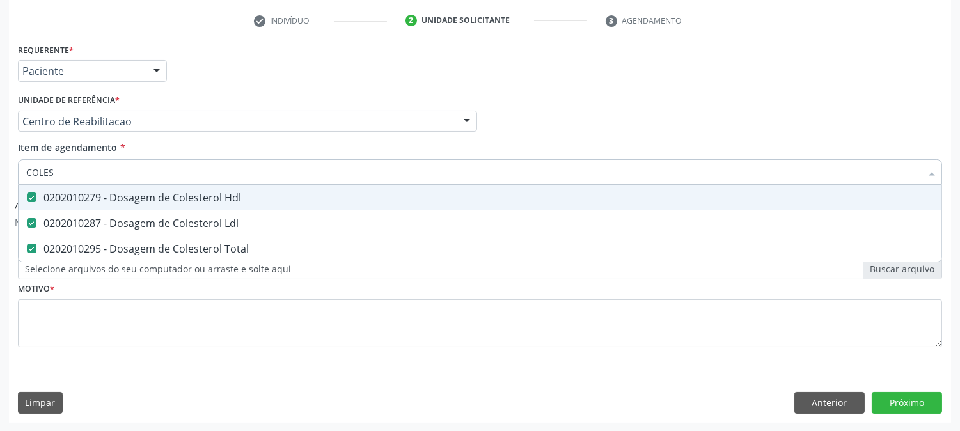
drag, startPoint x: 59, startPoint y: 164, endPoint x: 0, endPoint y: 168, distance: 59.0
click at [0, 168] on div "Acompanhamento Acompanhe a situação das marcações correntes e finalizadas Relat…" at bounding box center [480, 132] width 960 height 599
checkbox Hdl "false"
checkbox Ldl "false"
checkbox Total "false"
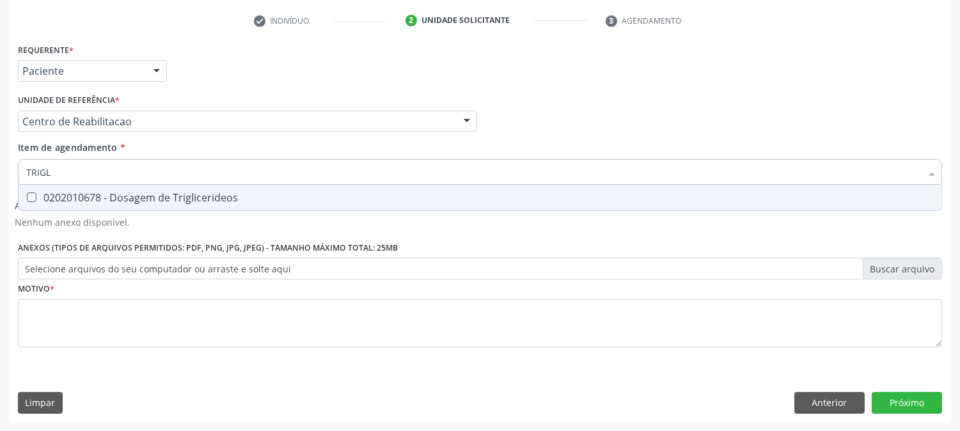
type input "TRIGLI"
click at [48, 193] on div "0202010678 - Dosagem de Triglicerideos" at bounding box center [480, 198] width 908 height 10
checkbox Triglicerideos "true"
drag, startPoint x: 66, startPoint y: 168, endPoint x: 0, endPoint y: 161, distance: 66.3
click at [0, 161] on div "Acompanhamento Acompanhe a situação das marcações correntes e finalizadas Relat…" at bounding box center [480, 132] width 960 height 599
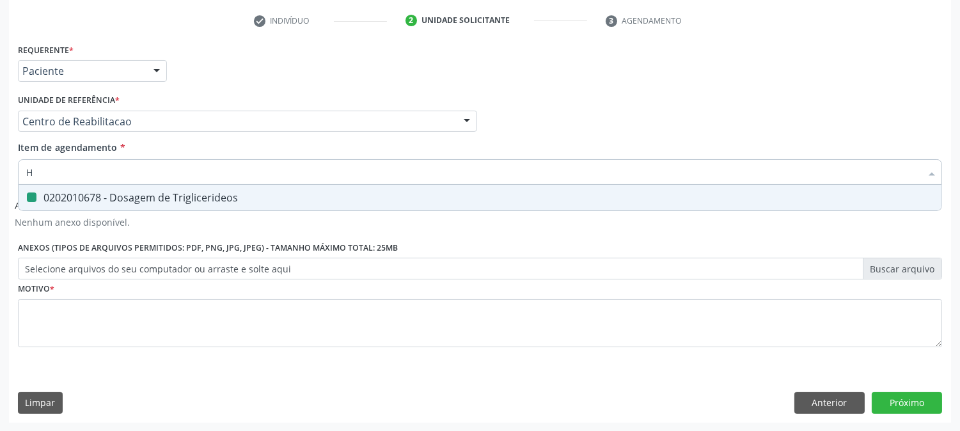
type input "HE"
checkbox Triglicerideos "false"
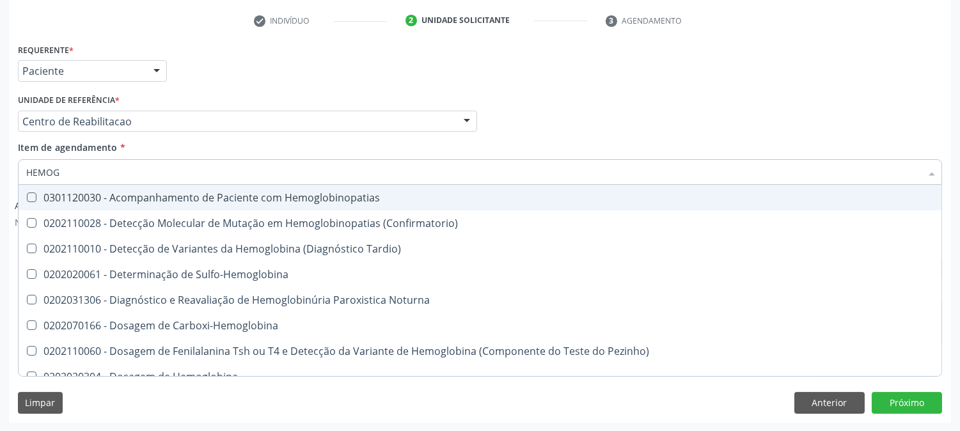
type input "HEMOGR"
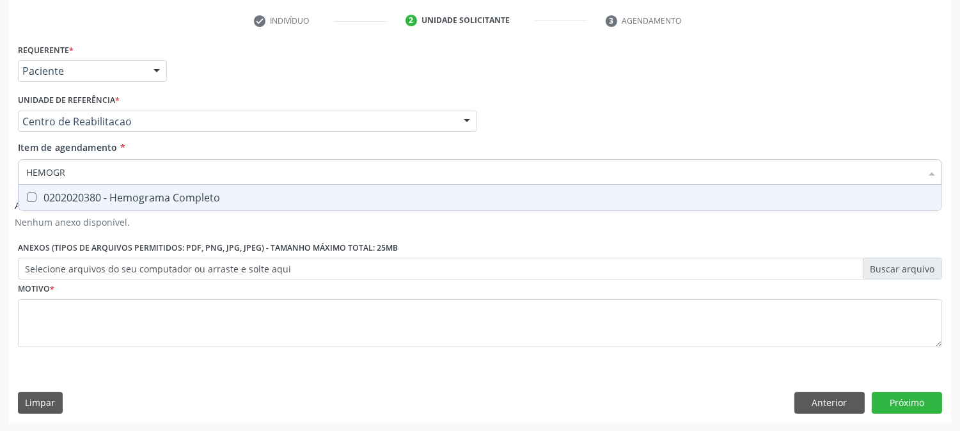
click at [90, 193] on div "0202020380 - Hemograma Completo" at bounding box center [480, 198] width 908 height 10
checkbox Completo "true"
click at [77, 160] on input "HEMOGR" at bounding box center [473, 172] width 895 height 26
drag, startPoint x: 78, startPoint y: 168, endPoint x: 0, endPoint y: 174, distance: 78.3
click at [0, 174] on div "Acompanhamento Acompanhe a situação das marcações correntes e finalizadas Relat…" at bounding box center [480, 132] width 960 height 599
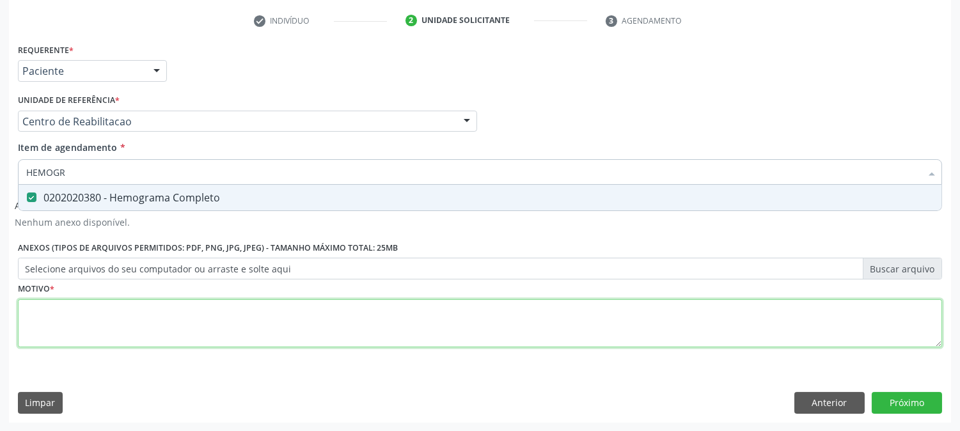
click at [107, 317] on div "Requerente * Paciente Profissional de Saúde Paciente Nenhum resultado encontrad…" at bounding box center [480, 202] width 924 height 325
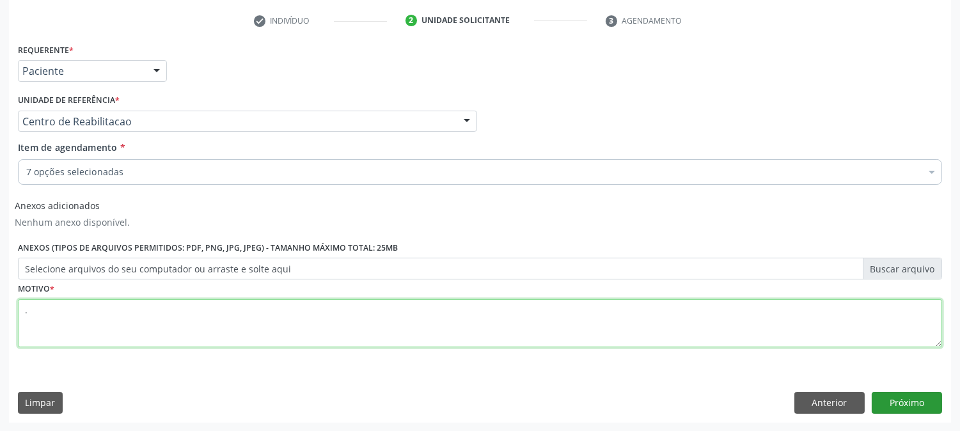
type textarea "."
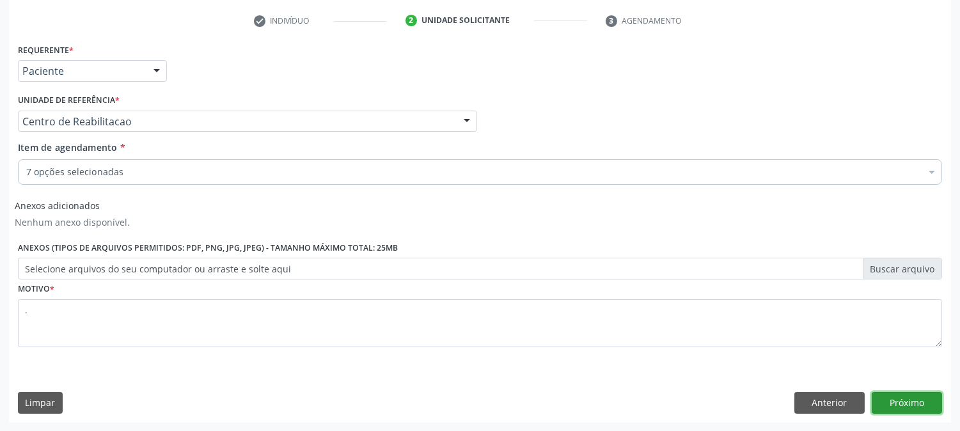
click at [892, 400] on button "Próximo" at bounding box center [907, 403] width 70 height 22
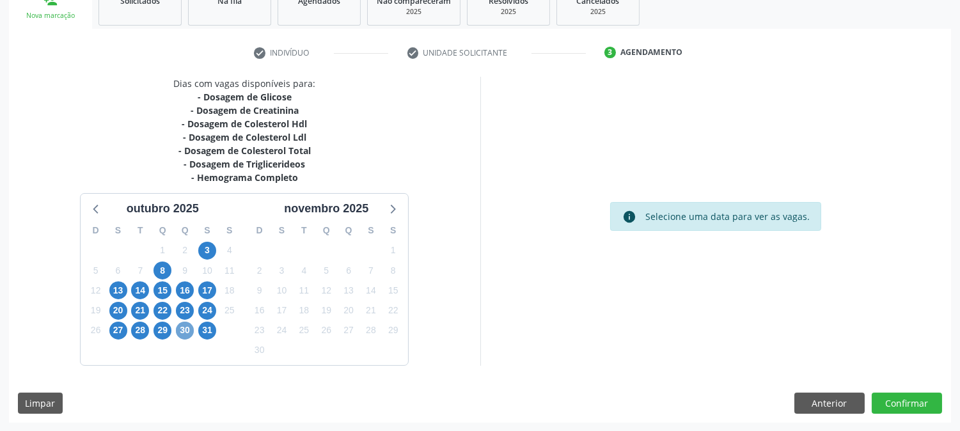
click at [193, 327] on span "30" at bounding box center [185, 331] width 18 height 18
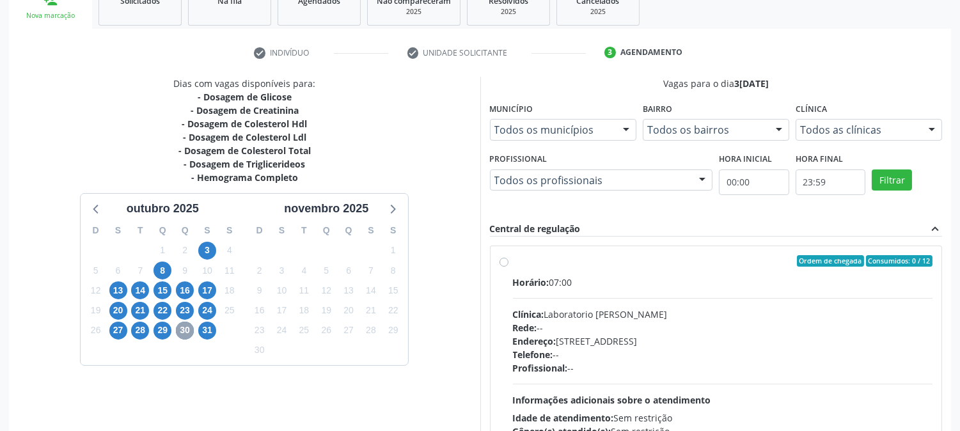
scroll to position [333, 0]
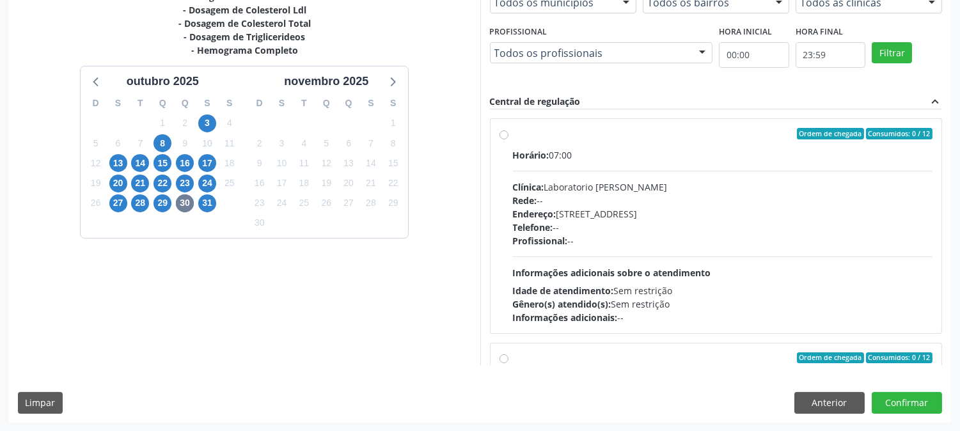
click at [666, 260] on div "Horário: 07:00 Clínica: Laboratorio [PERSON_NAME]: -- Endereço: [STREET_ADDRESS…" at bounding box center [723, 236] width 420 height 176
click at [508, 139] on input "Ordem de chegada Consumidos: 0 / 12 Horário: 07:00 Clínica: Laboratorio [PERSON…" at bounding box center [504, 134] width 9 height 12
radio input "true"
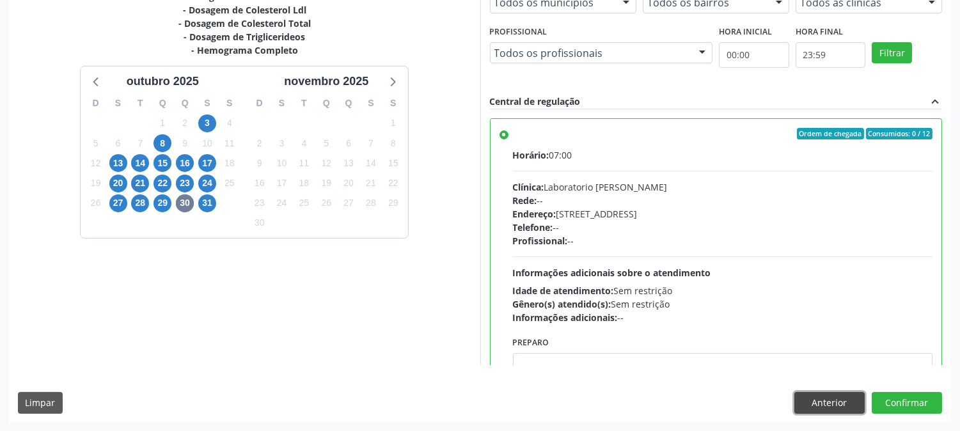
click at [851, 399] on button "Anterior" at bounding box center [829, 403] width 70 height 22
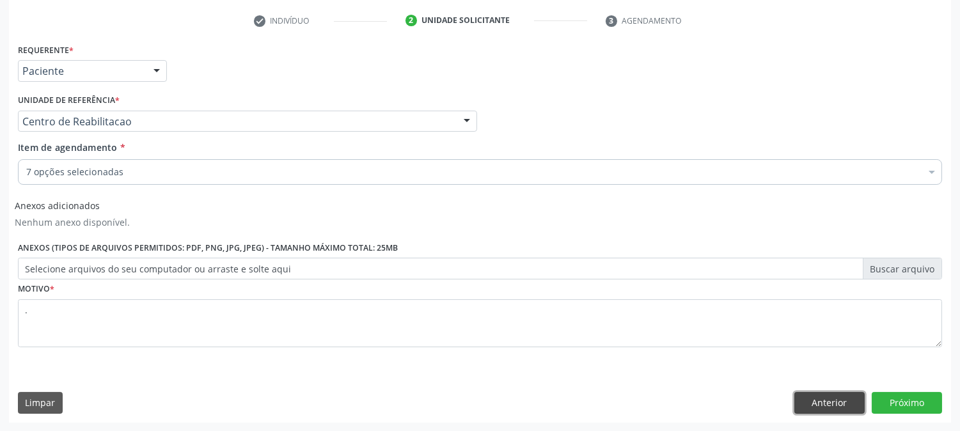
click at [851, 399] on button "Anterior" at bounding box center [829, 403] width 70 height 22
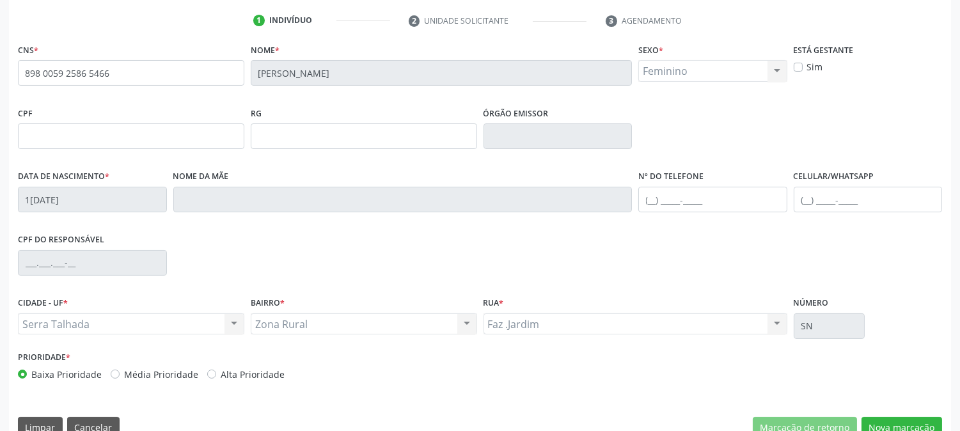
scroll to position [95, 0]
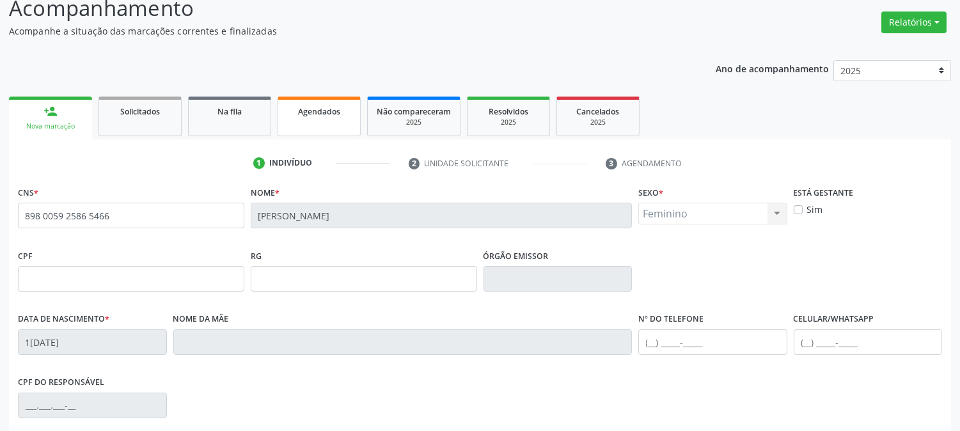
click at [335, 118] on link "Agendados" at bounding box center [319, 117] width 83 height 40
click at [296, 38] on p "Acompanhe a situação das marcações correntes e finalizadas" at bounding box center [338, 30] width 659 height 13
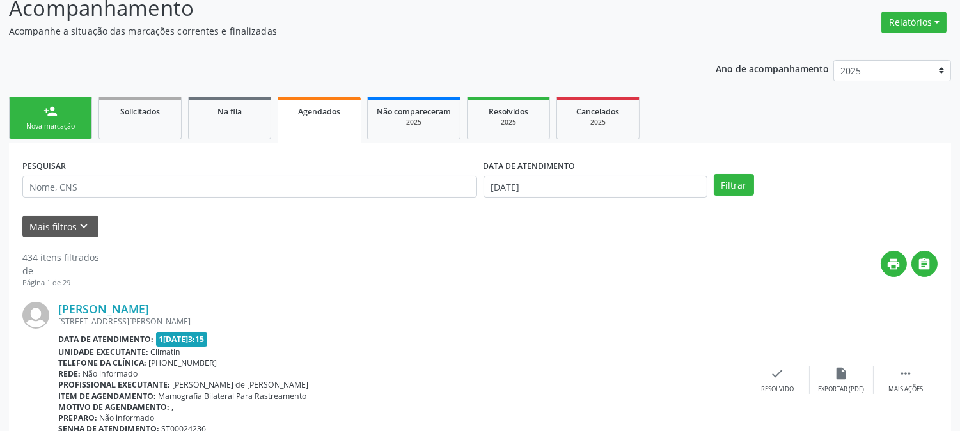
scroll to position [0, 0]
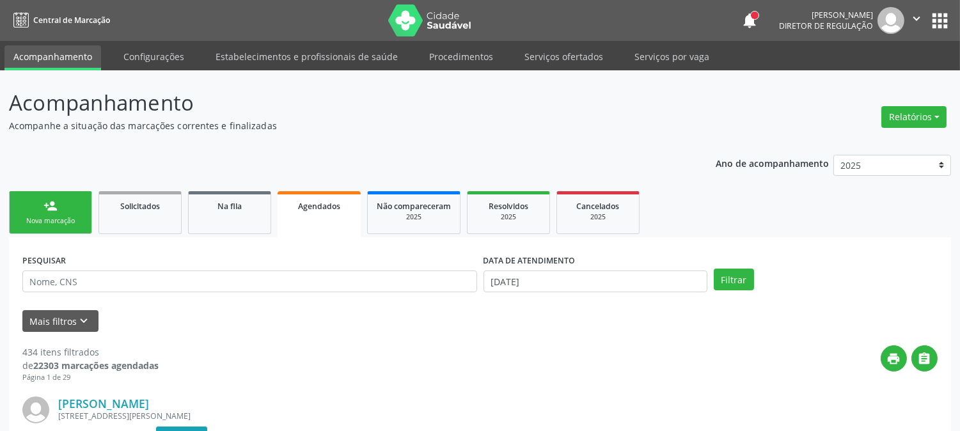
click at [56, 208] on div "person_add" at bounding box center [50, 206] width 14 height 14
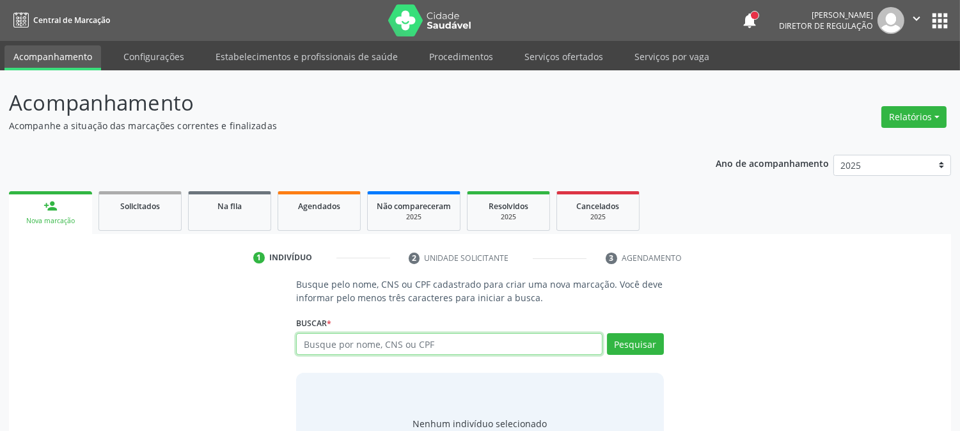
click at [361, 344] on input "text" at bounding box center [449, 344] width 306 height 22
type input "209278243320007"
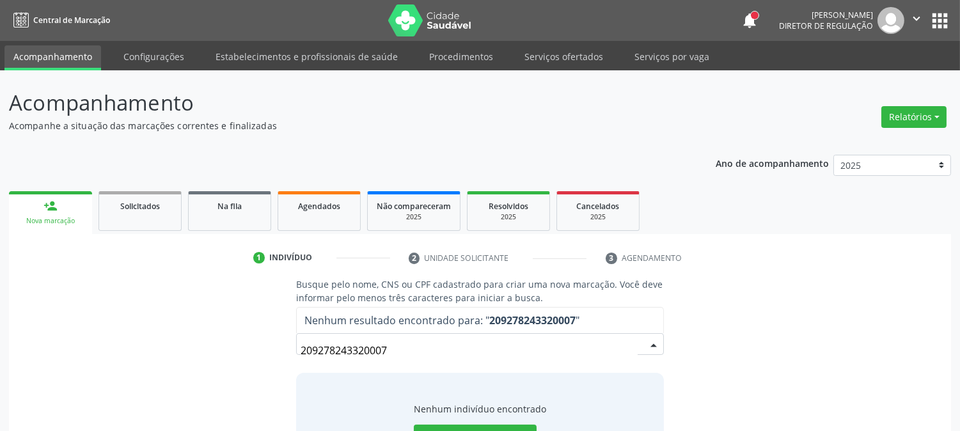
scroll to position [61, 0]
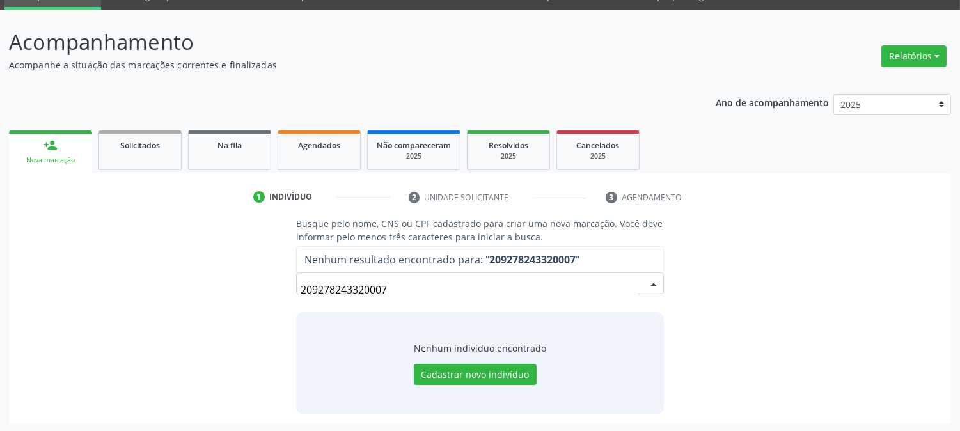
drag, startPoint x: 391, startPoint y: 293, endPoint x: 246, endPoint y: 296, distance: 145.2
click at [246, 296] on div "Busque pelo nome, CNS ou CPF cadastrado para criar uma nova marcação. Você deve…" at bounding box center [480, 315] width 924 height 197
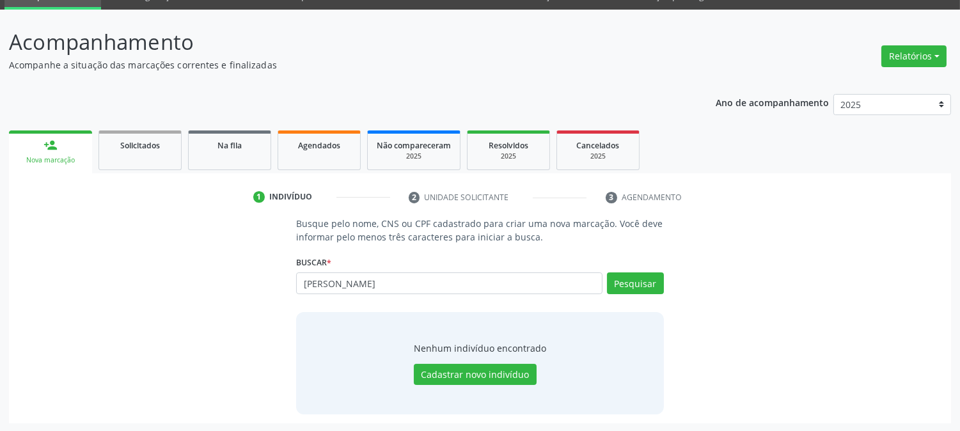
type input "JOSE NILVAN LI"
type input "JOSE NILVA"
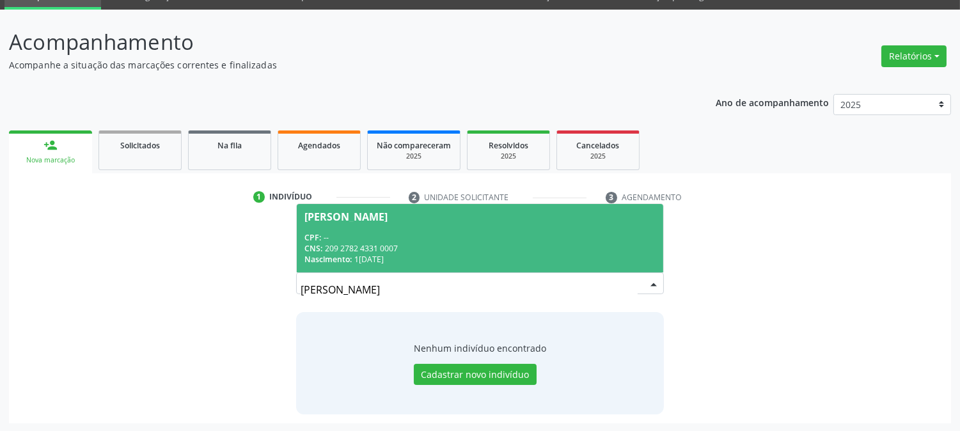
click at [353, 232] on div "CPF: --" at bounding box center [479, 237] width 351 height 11
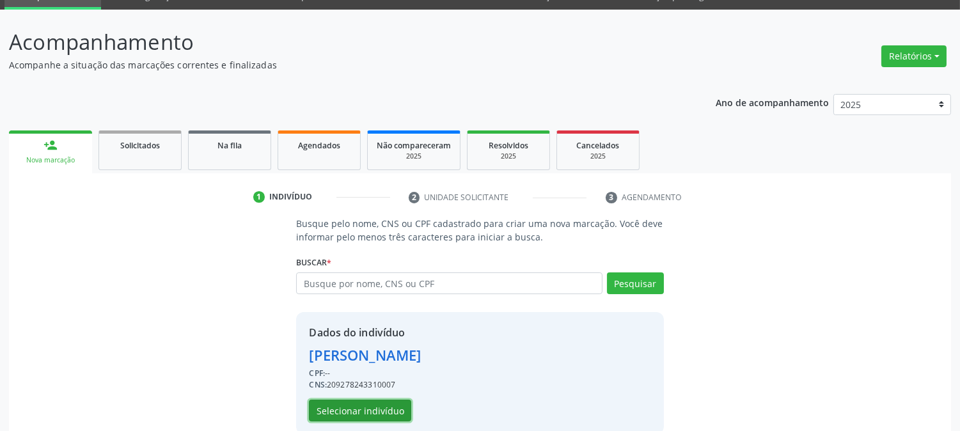
click at [367, 405] on button "Selecionar indivíduo" at bounding box center [360, 411] width 102 height 22
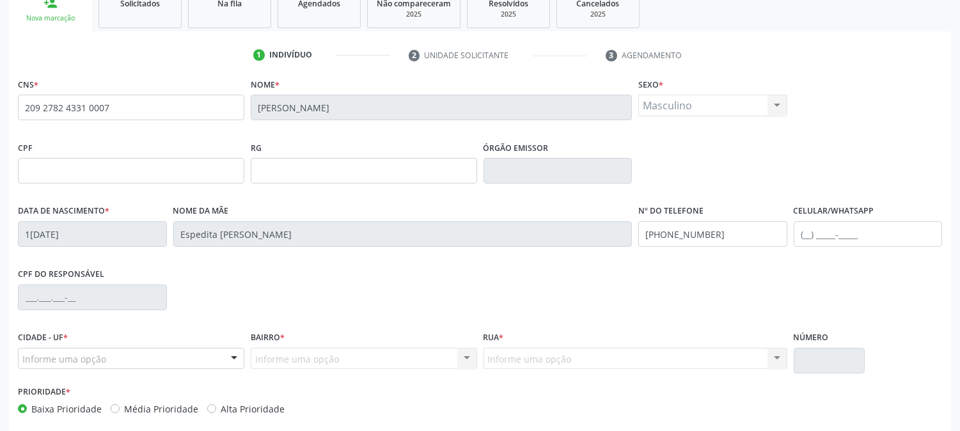
scroll to position [261, 0]
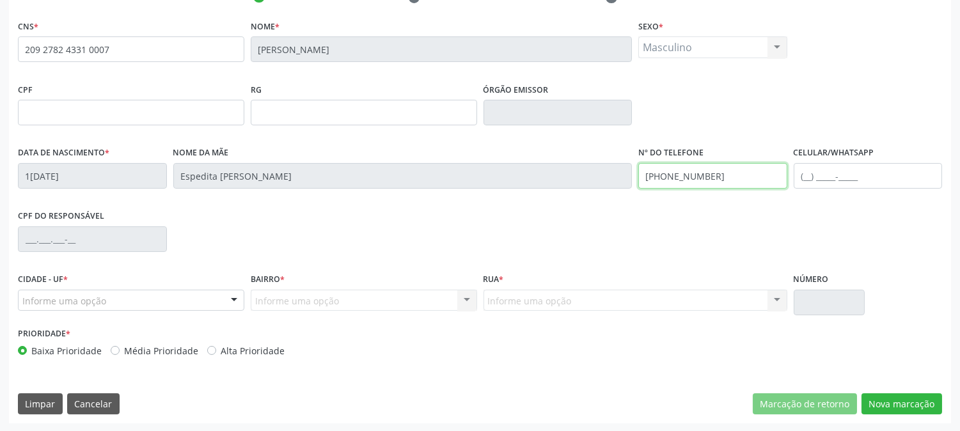
click at [565, 179] on div "Data de nascimento * 19/02/1985 Nome da mãe Espedita Maria de Lima Araujo Nº do…" at bounding box center [480, 174] width 931 height 63
click at [207, 302] on div "Informe uma opção" at bounding box center [131, 301] width 226 height 22
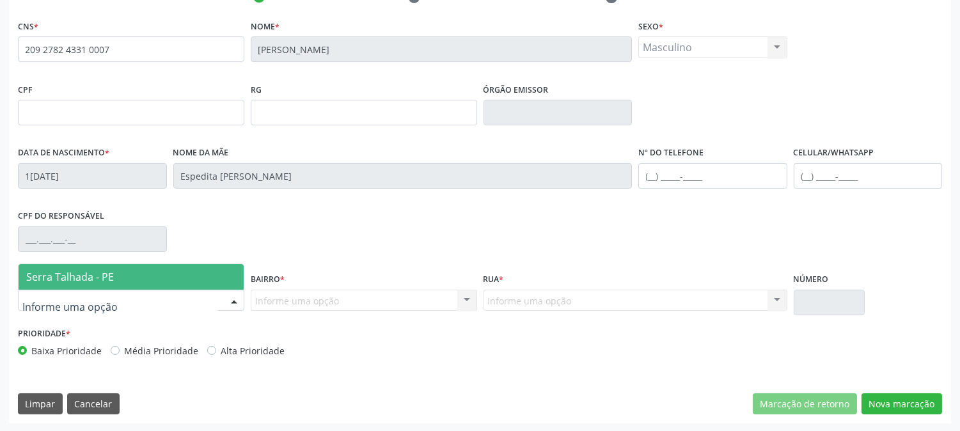
click at [187, 272] on span "Serra Talhada - PE" at bounding box center [131, 277] width 225 height 26
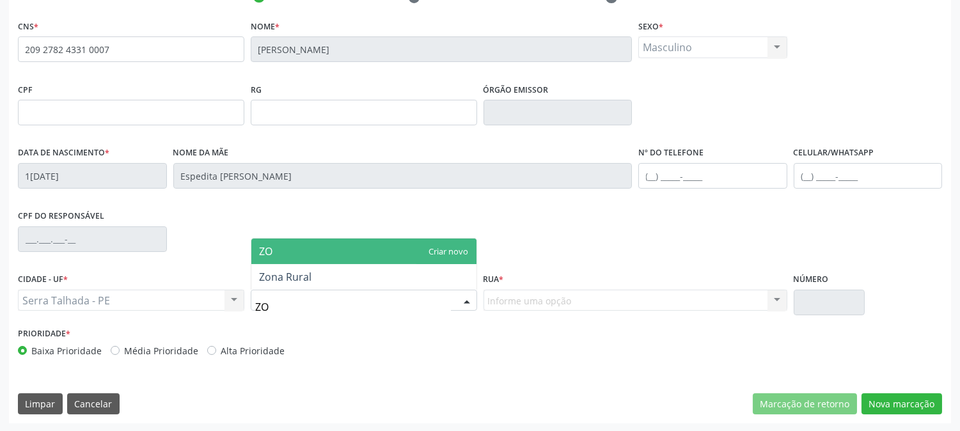
type input "ZON"
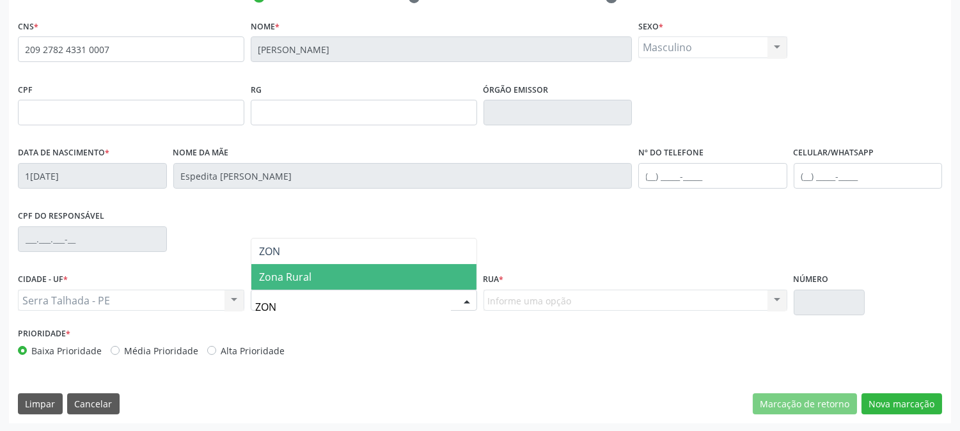
click at [352, 277] on span "Zona Rural" at bounding box center [363, 277] width 225 height 26
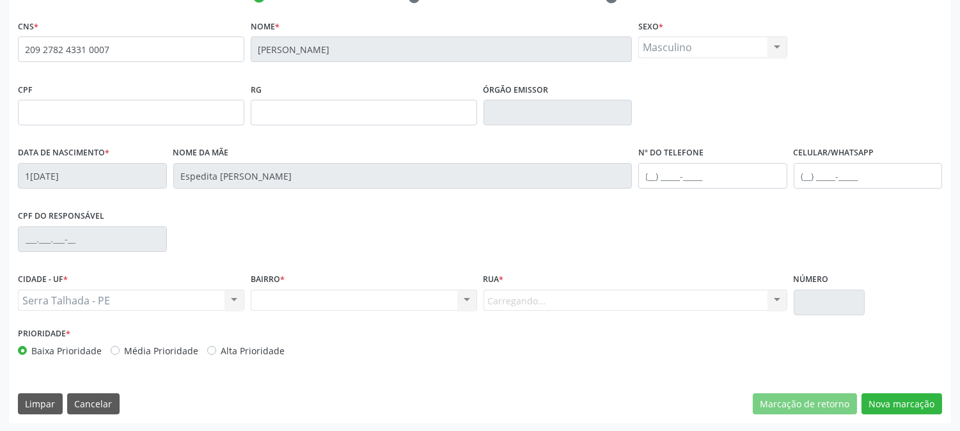
click at [528, 299] on div "Carregando... Nenhum resultado encontrado para: " " Nenhuma opção encontrada. D…" at bounding box center [636, 301] width 304 height 22
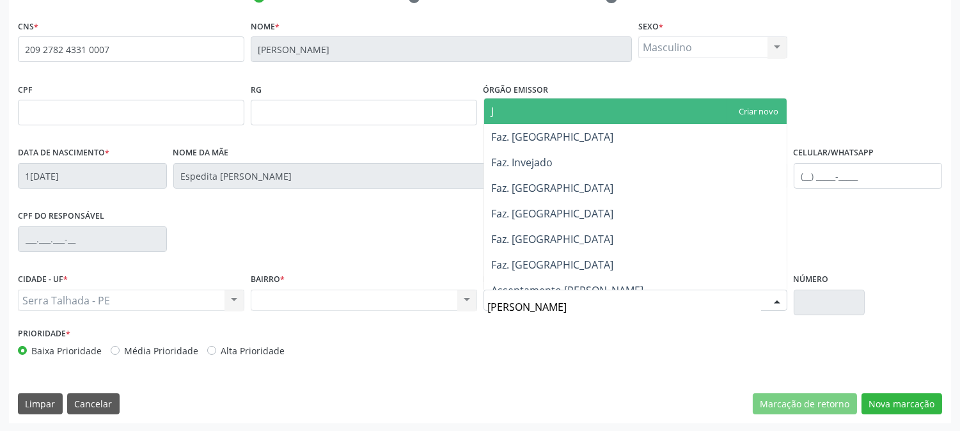
type input "JAR"
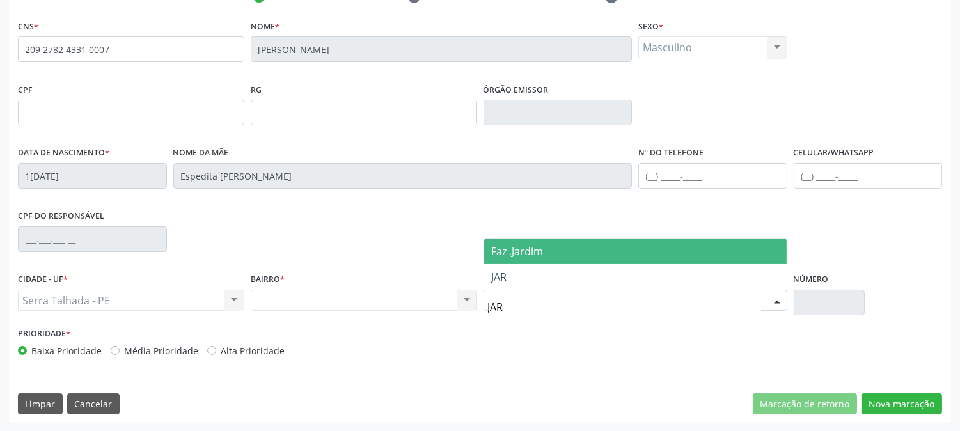
click at [568, 249] on span "Faz .Jardim" at bounding box center [635, 252] width 303 height 26
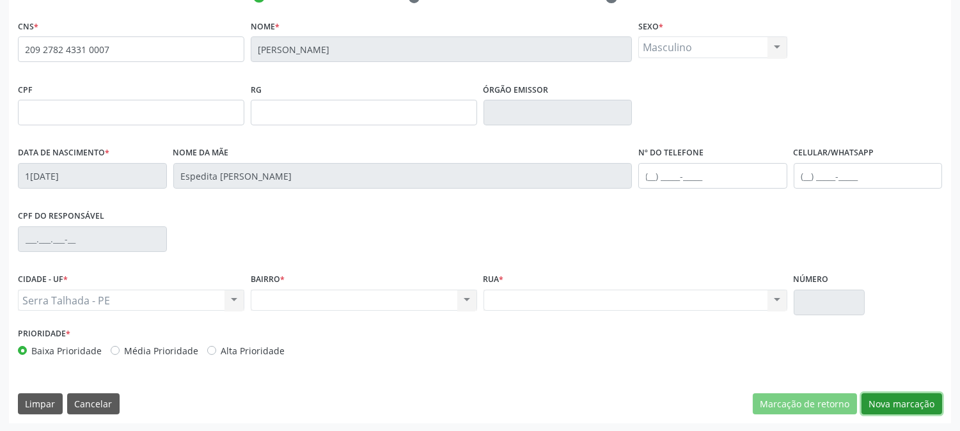
click at [905, 398] on button "Nova marcação" at bounding box center [902, 404] width 81 height 22
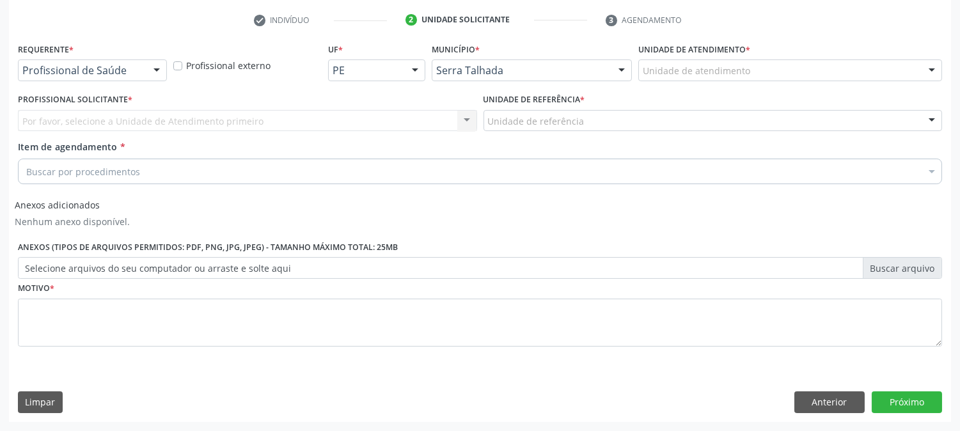
scroll to position [237, 0]
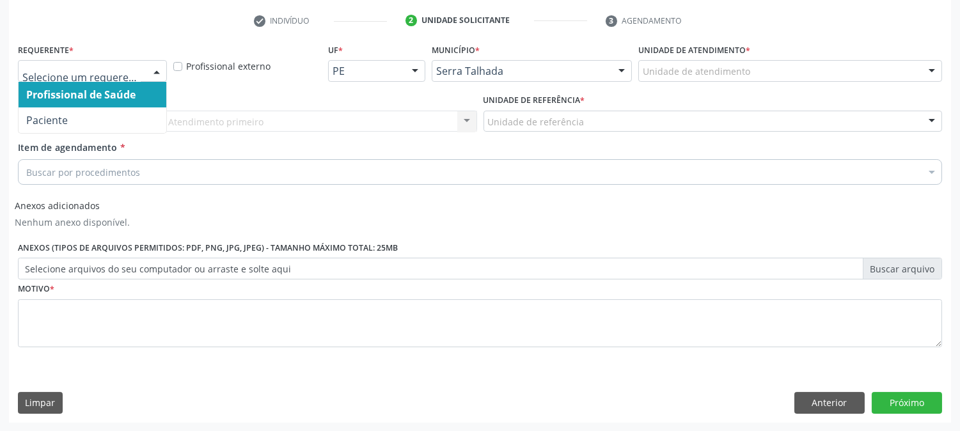
click at [150, 67] on div at bounding box center [156, 72] width 19 height 22
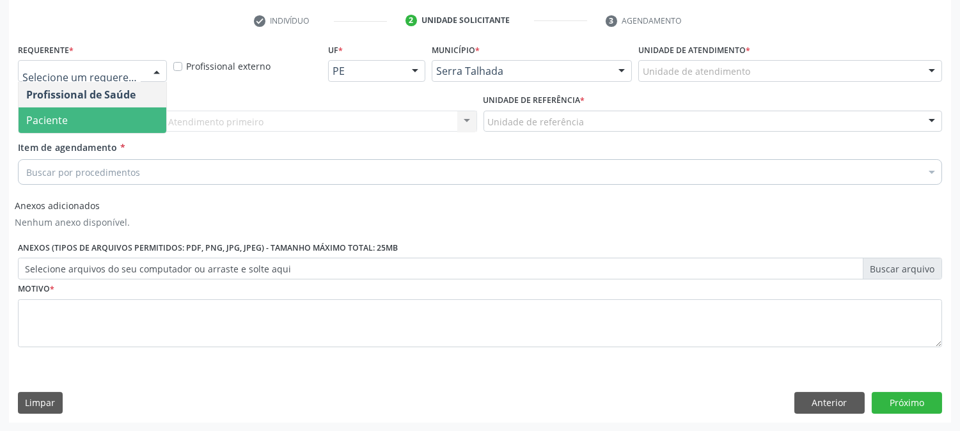
click at [139, 113] on span "Paciente" at bounding box center [93, 120] width 148 height 26
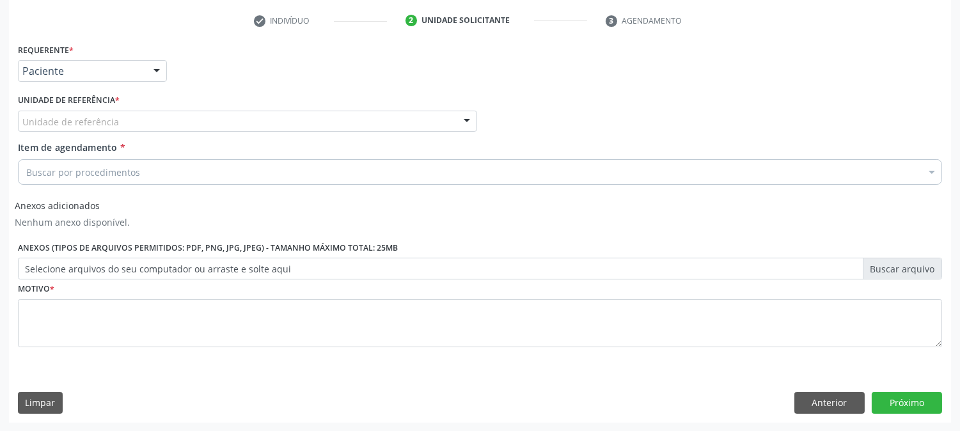
click at [139, 119] on div "Unidade de referência" at bounding box center [247, 122] width 459 height 22
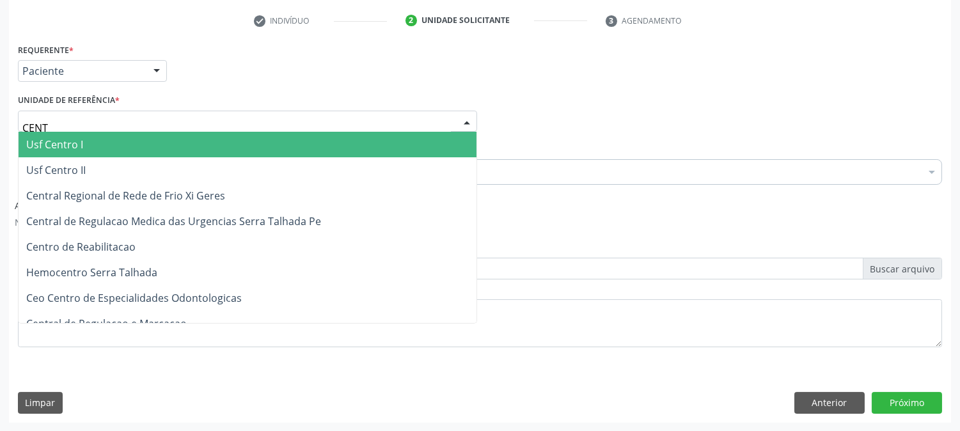
type input "CENTR"
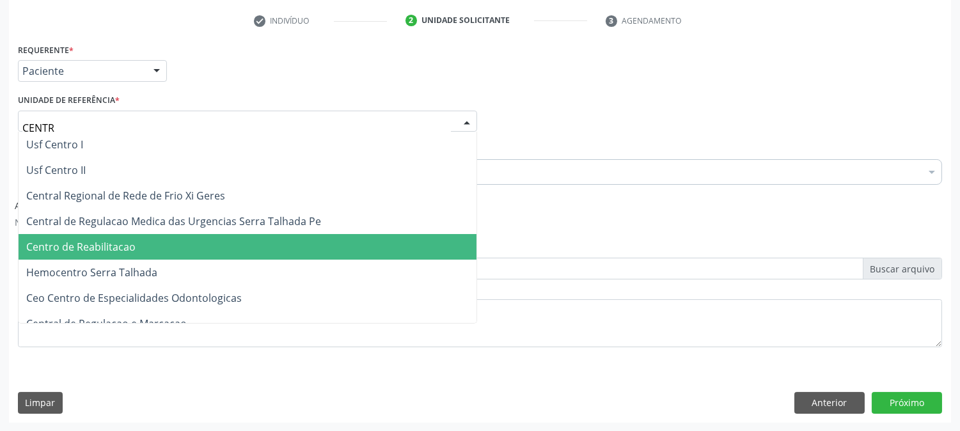
click at [195, 258] on span "Centro de Reabilitacao" at bounding box center [248, 247] width 458 height 26
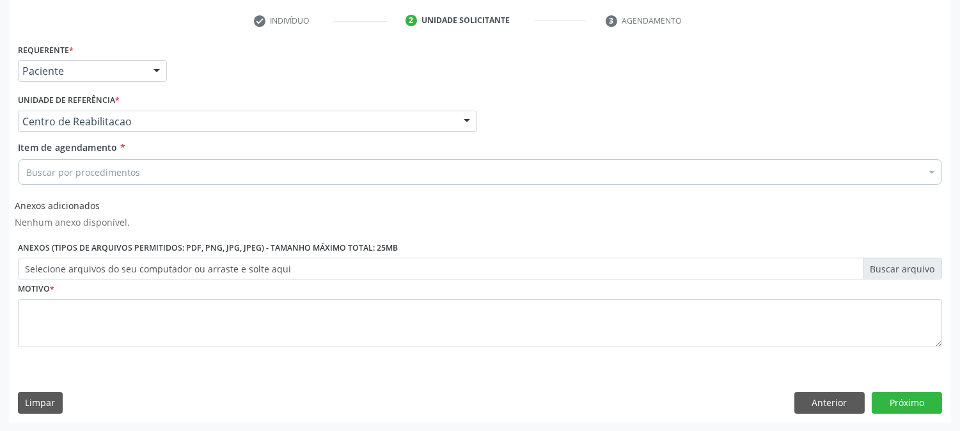
click at [146, 168] on div "Buscar por procedimentos" at bounding box center [480, 172] width 924 height 26
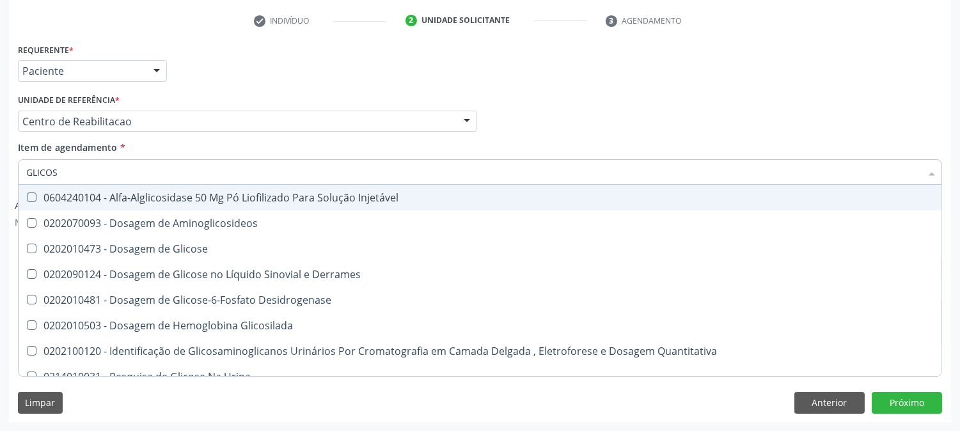
type input "GLICOSE"
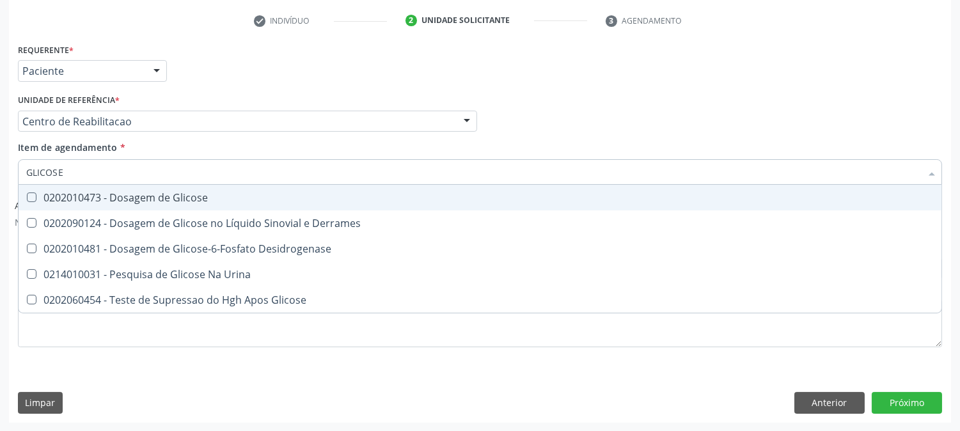
click at [145, 193] on div "0202010473 - Dosagem de Glicose" at bounding box center [480, 198] width 908 height 10
checkbox Glicose "true"
drag, startPoint x: 45, startPoint y: 174, endPoint x: 0, endPoint y: 169, distance: 45.6
click at [0, 169] on div "Acompanhamento Acompanhe a situação das marcações correntes e finalizadas Relat…" at bounding box center [480, 132] width 960 height 599
type input "CR"
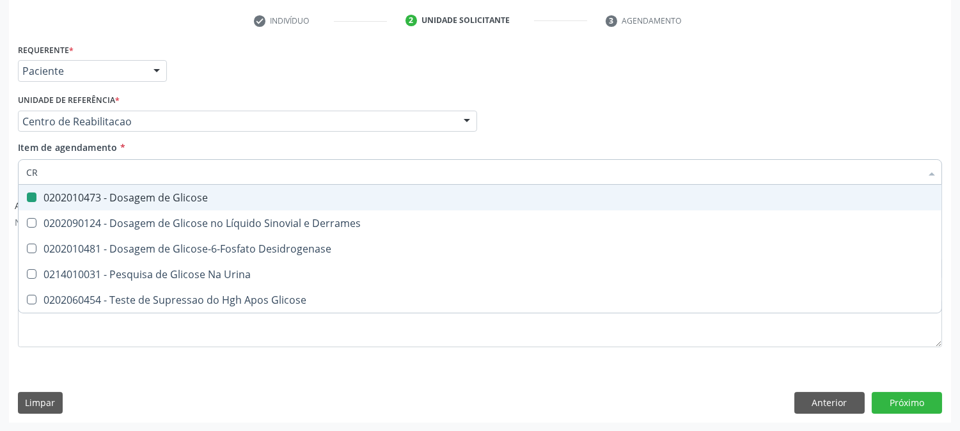
checkbox Glicose "false"
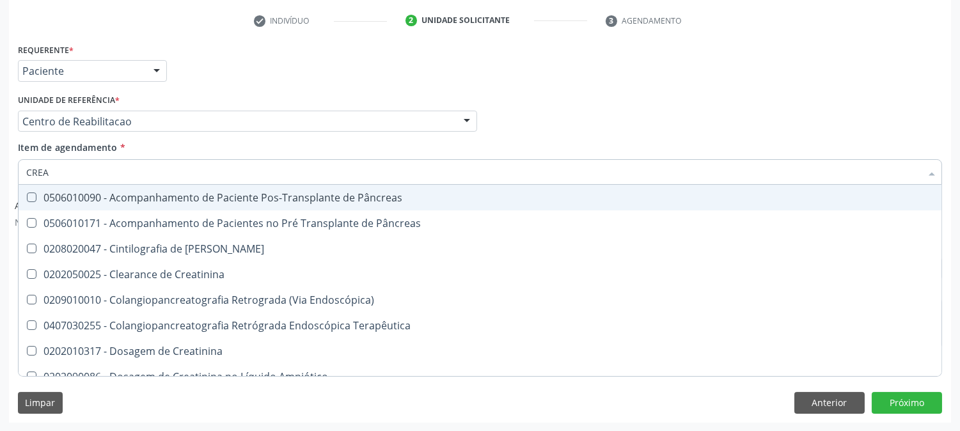
type input "CREAT"
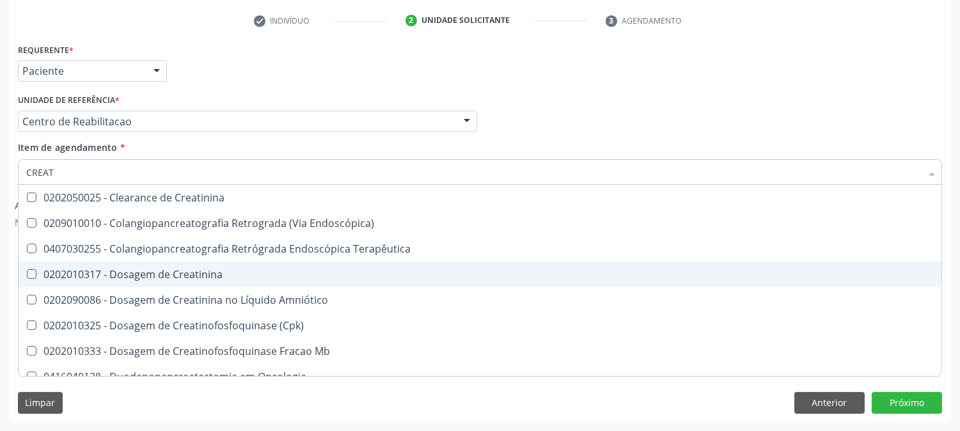
click at [164, 284] on span "0202010317 - Dosagem de Creatinina" at bounding box center [480, 275] width 923 height 26
checkbox Creatinina "true"
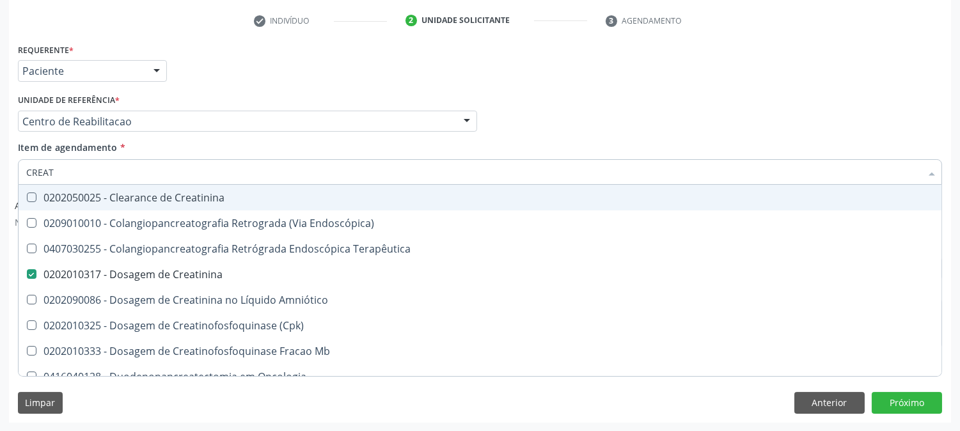
drag, startPoint x: 60, startPoint y: 169, endPoint x: 0, endPoint y: 168, distance: 60.1
click at [0, 168] on div "Acompanhamento Acompanhe a situação das marcações correntes e finalizadas Relat…" at bounding box center [480, 132] width 960 height 599
type input "CO"
checkbox Creatinina "false"
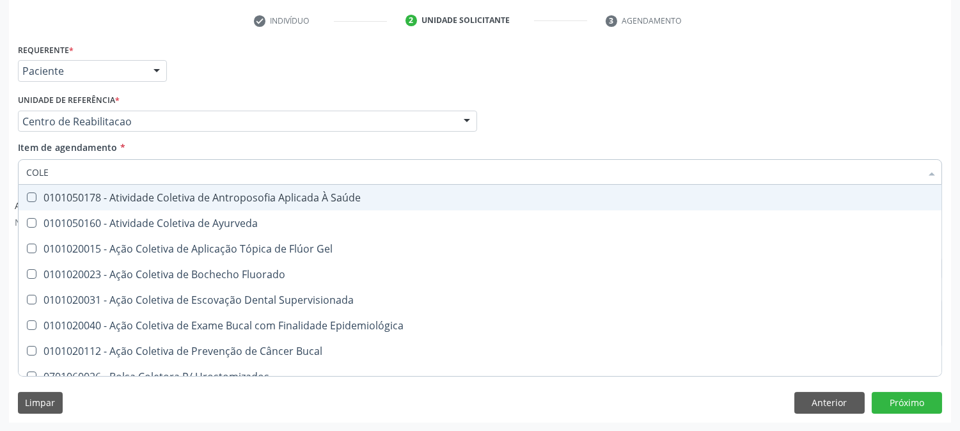
type input "COLES"
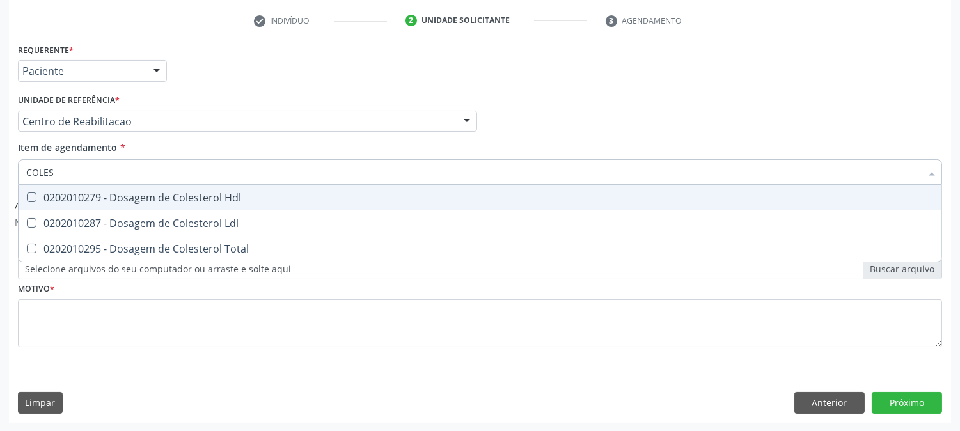
click at [67, 200] on div "0202010279 - Dosagem de Colesterol Hdl" at bounding box center [480, 198] width 908 height 10
checkbox Hdl "true"
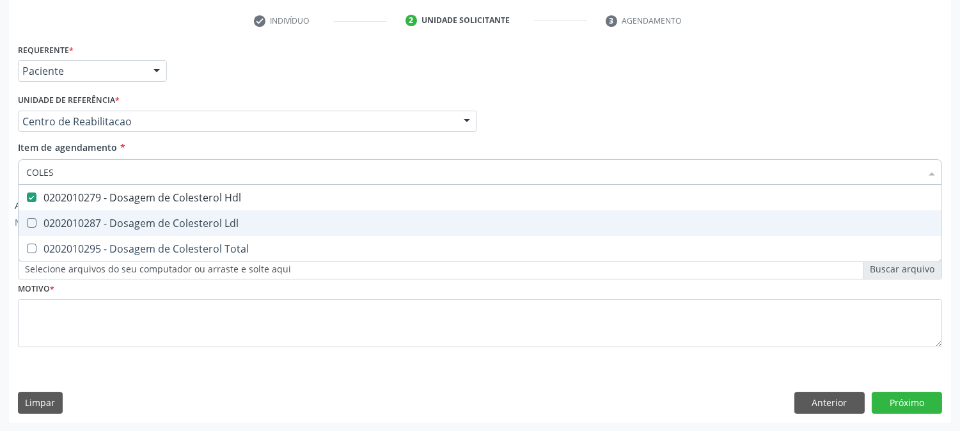
click at [61, 225] on div "0202010287 - Dosagem de Colesterol Ldl" at bounding box center [480, 223] width 908 height 10
checkbox Ldl "true"
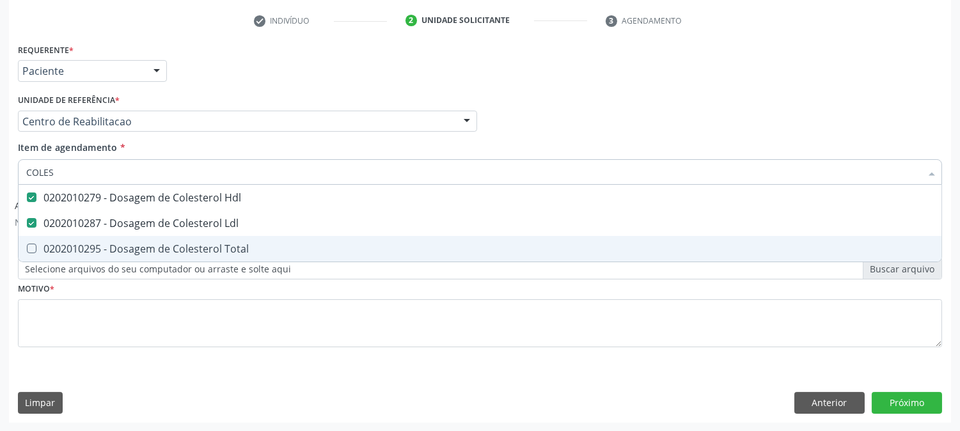
click at [52, 249] on div "0202010295 - Dosagem de Colesterol Total" at bounding box center [480, 249] width 908 height 10
checkbox Total "true"
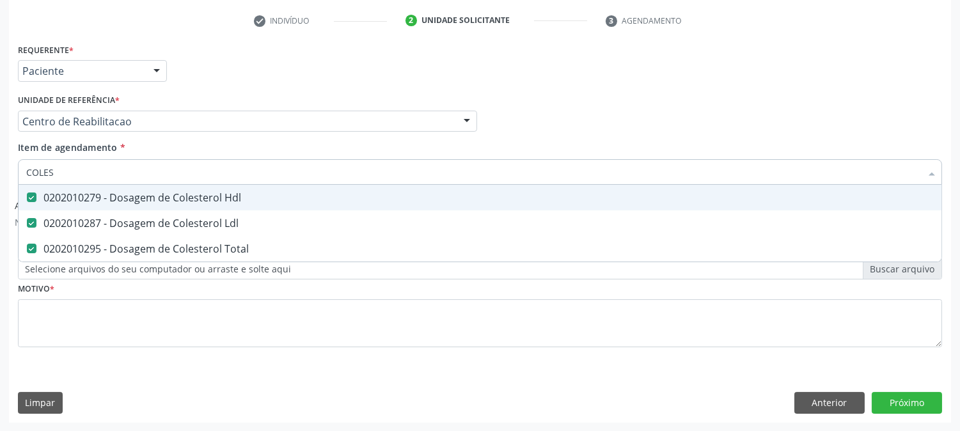
drag, startPoint x: 56, startPoint y: 173, endPoint x: 2, endPoint y: 180, distance: 54.1
click at [2, 180] on div "Acompanhamento Acompanhe a situação das marcações correntes e finalizadas Relat…" at bounding box center [480, 132] width 960 height 599
type input "TR"
checkbox Hdl "false"
checkbox Ldl "false"
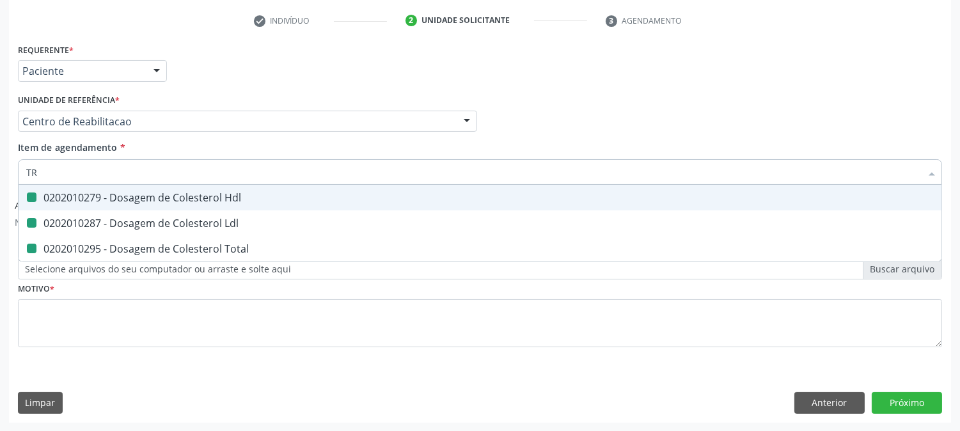
checkbox Total "false"
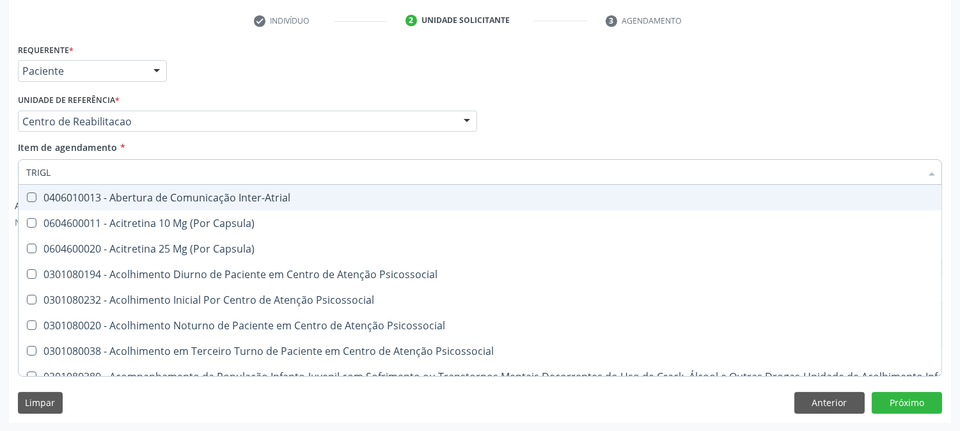
type input "TRIGLI"
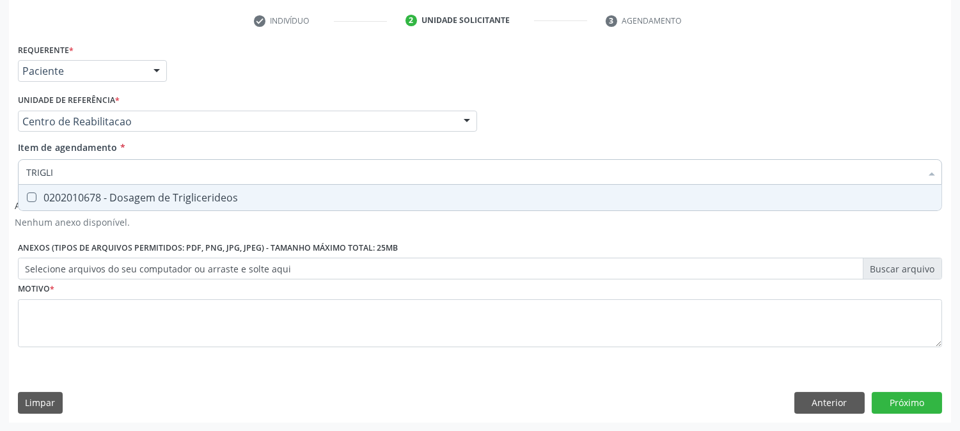
click at [36, 197] on Triglicerideos at bounding box center [32, 198] width 10 height 10
click at [27, 197] on Triglicerideos "checkbox" at bounding box center [23, 197] width 8 height 8
checkbox Triglicerideos "true"
drag, startPoint x: 68, startPoint y: 167, endPoint x: 0, endPoint y: 157, distance: 68.5
click at [0, 157] on div "Acompanhamento Acompanhe a situação das marcações correntes e finalizadas Relat…" at bounding box center [480, 132] width 960 height 599
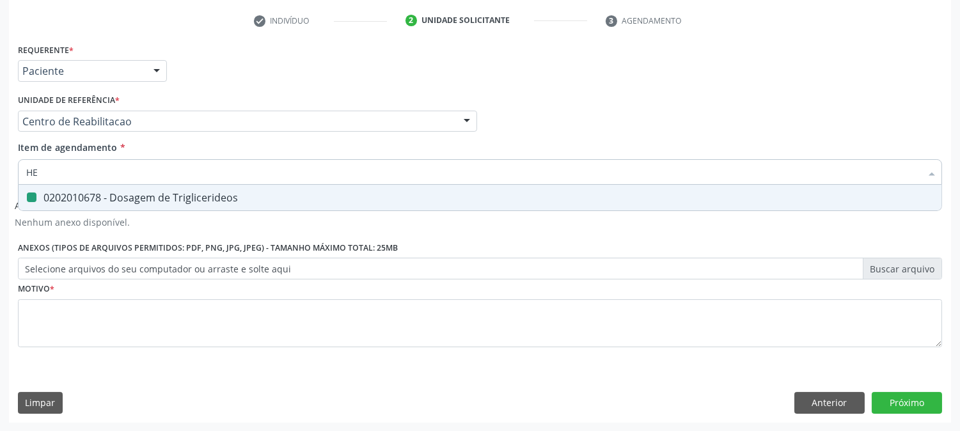
type input "HEM"
checkbox Triglicerideos "false"
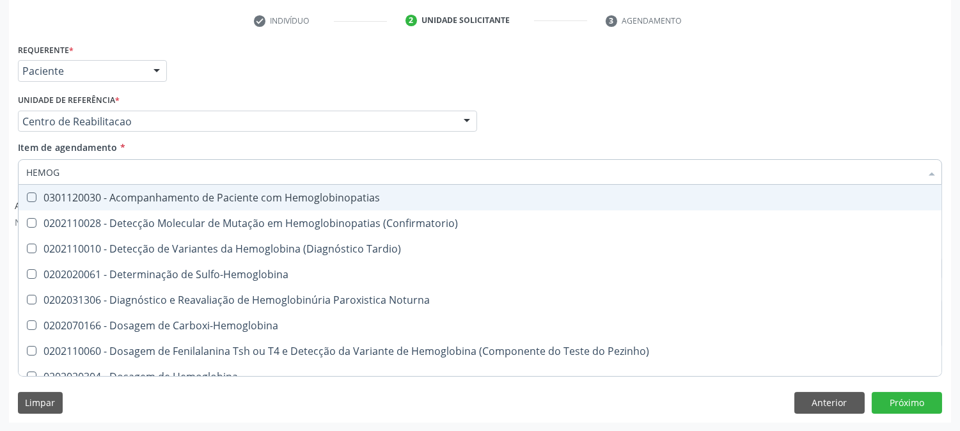
type input "HEMOGR"
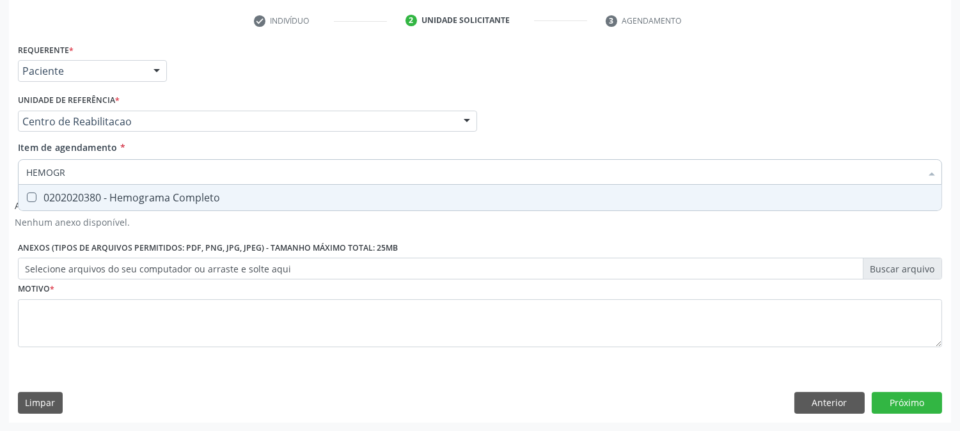
click at [156, 201] on div "0202020380 - Hemograma Completo" at bounding box center [480, 198] width 908 height 10
checkbox Completo "true"
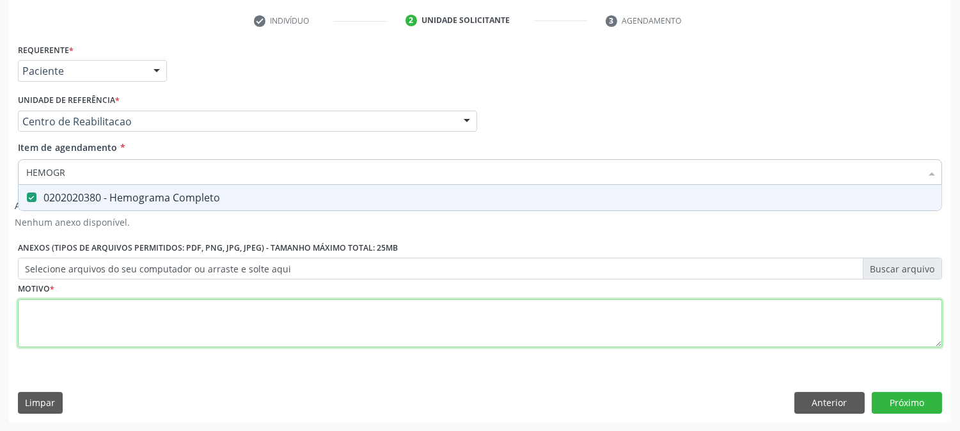
click at [125, 311] on div "Requerente * Paciente Profissional de Saúde Paciente Nenhum resultado encontrad…" at bounding box center [480, 202] width 924 height 325
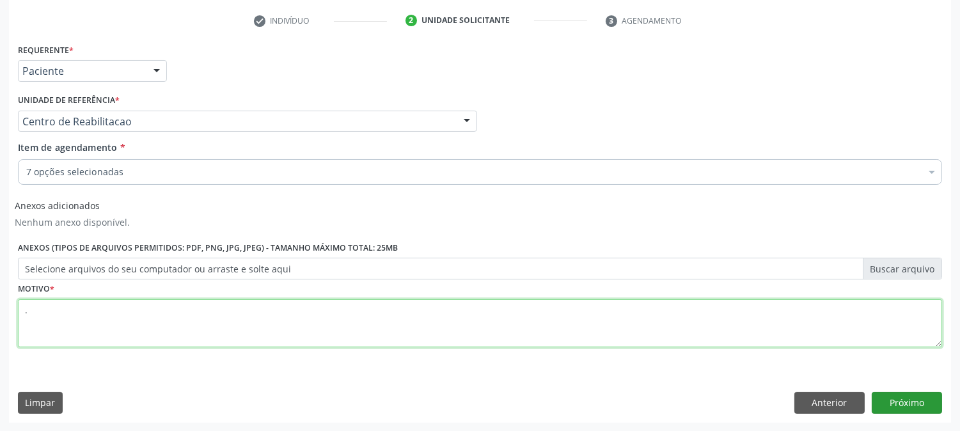
type textarea "."
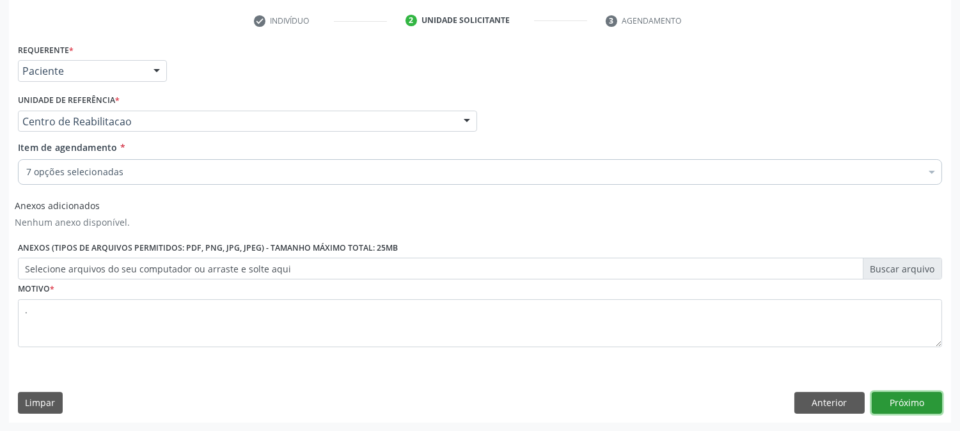
click at [918, 400] on button "Próximo" at bounding box center [907, 403] width 70 height 22
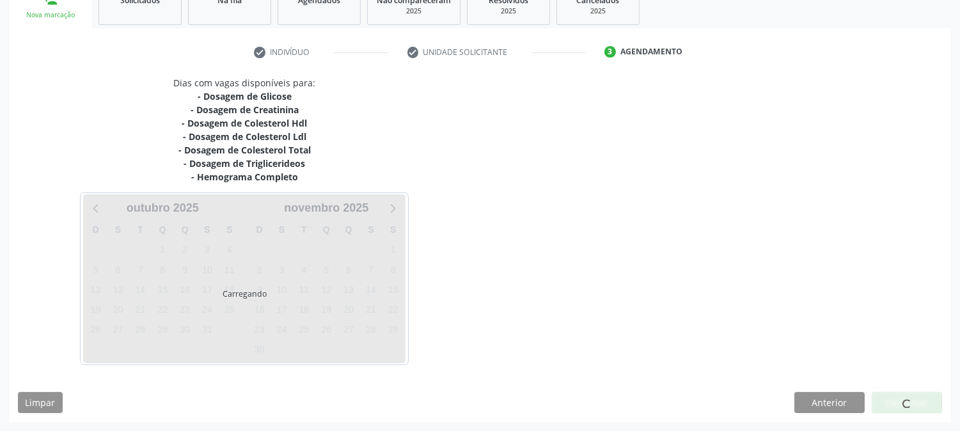
scroll to position [205, 0]
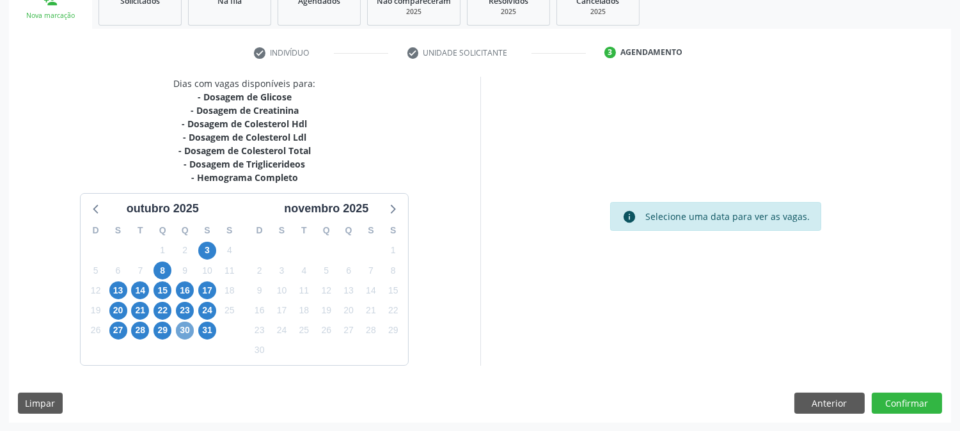
click at [184, 331] on span "30" at bounding box center [185, 331] width 18 height 18
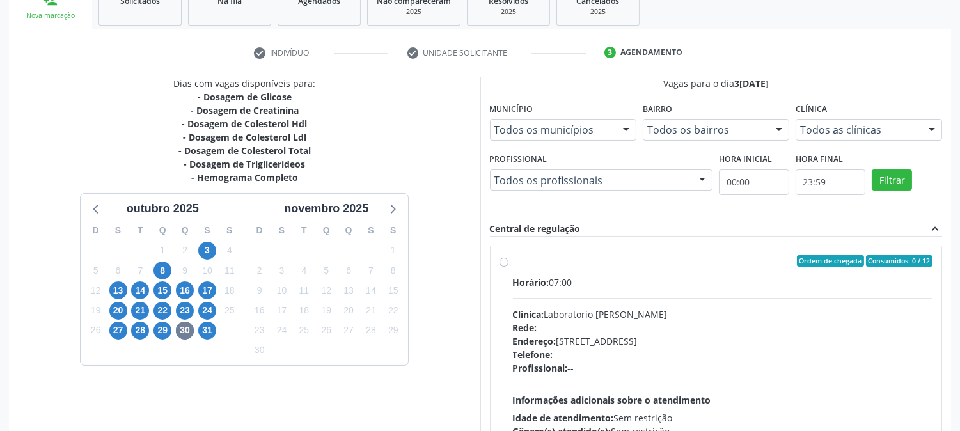
click at [173, 331] on div "29" at bounding box center [163, 330] width 22 height 20
click at [164, 331] on span "29" at bounding box center [163, 331] width 18 height 18
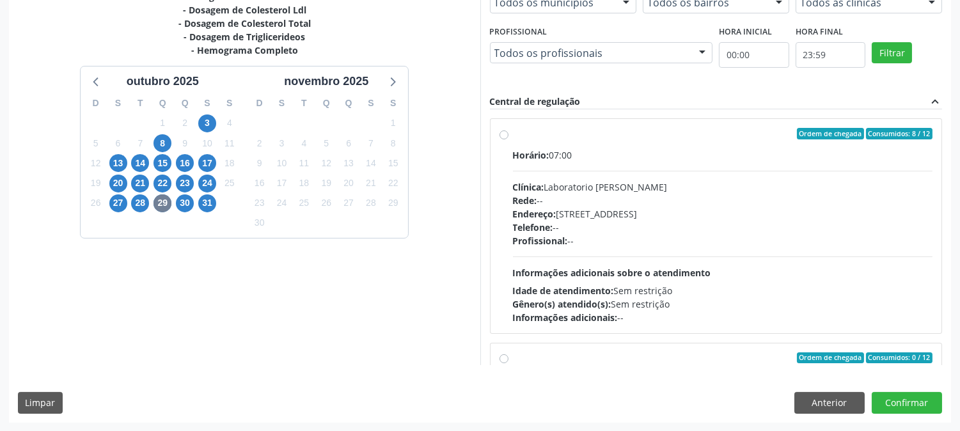
click at [680, 254] on div "Horário: 07:00 Clínica: Laboratorio [PERSON_NAME]: -- Endereço: [STREET_ADDRESS…" at bounding box center [723, 236] width 420 height 176
click at [508, 139] on input "Ordem de chegada Consumidos: 8 / 12 Horário: 07:00 Clínica: Laboratorio Jose Pa…" at bounding box center [504, 134] width 9 height 12
radio input "true"
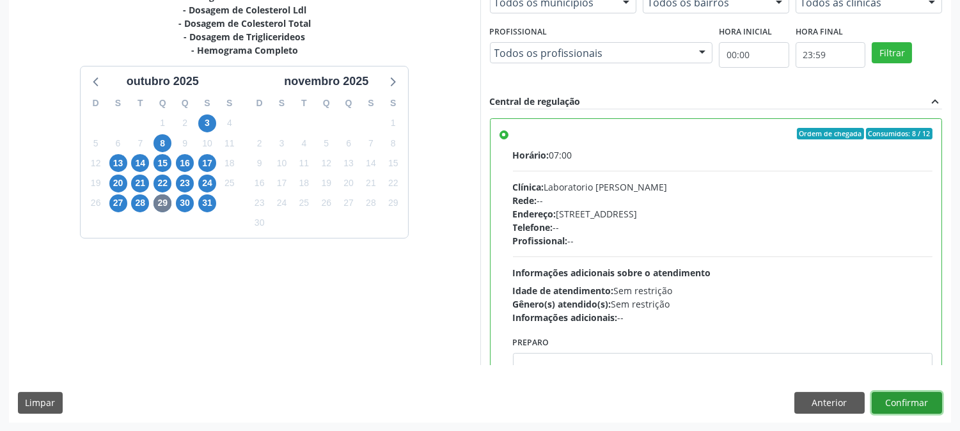
click at [907, 405] on button "Confirmar" at bounding box center [907, 403] width 70 height 22
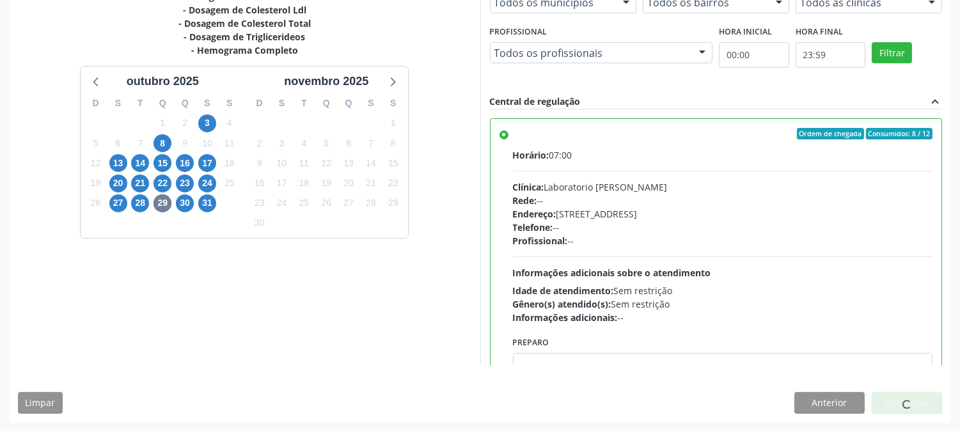
scroll to position [0, 0]
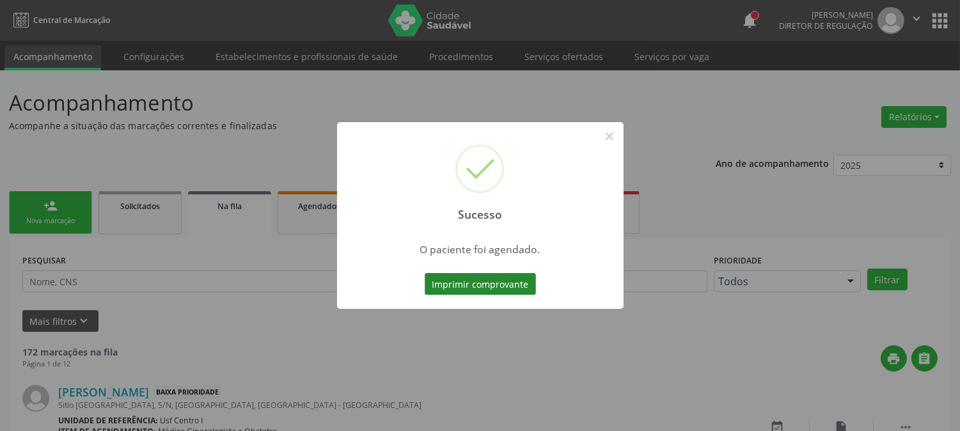
click at [473, 283] on button "Imprimir comprovante" at bounding box center [480, 284] width 111 height 22
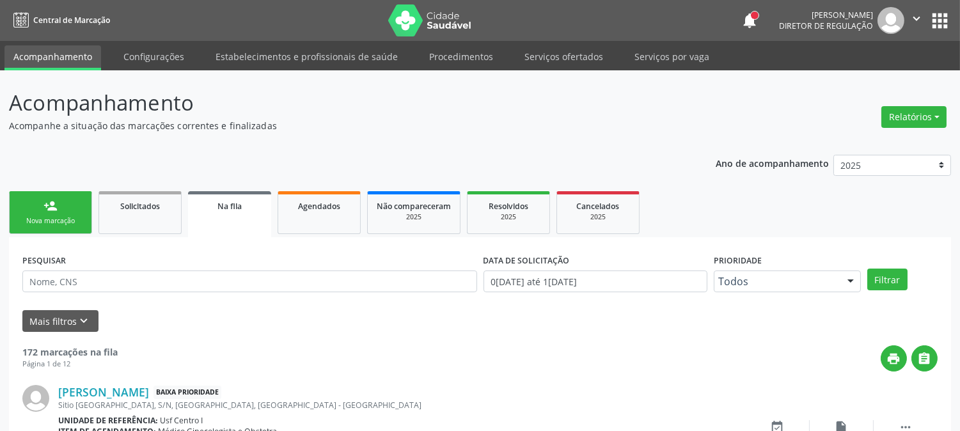
click at [56, 207] on div "person_add" at bounding box center [50, 206] width 14 height 14
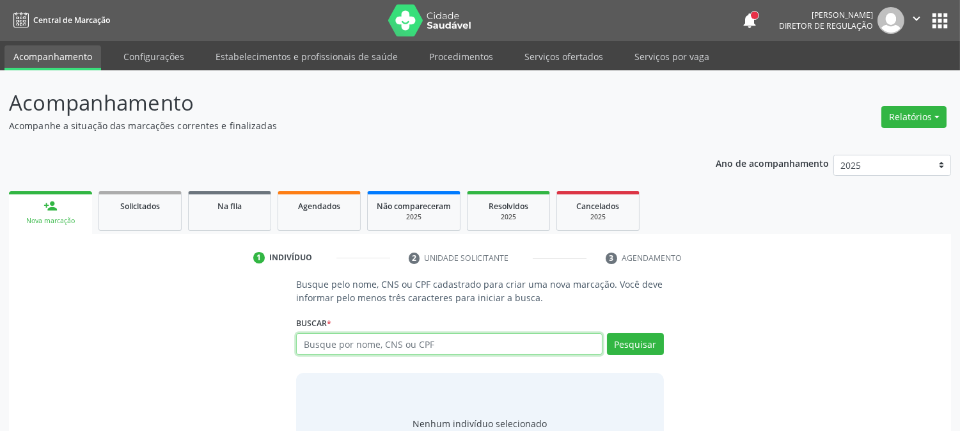
click at [372, 347] on input "text" at bounding box center [449, 344] width 306 height 22
paste input "209 2782 4331 0007"
type input "209 2782 4331 0007"
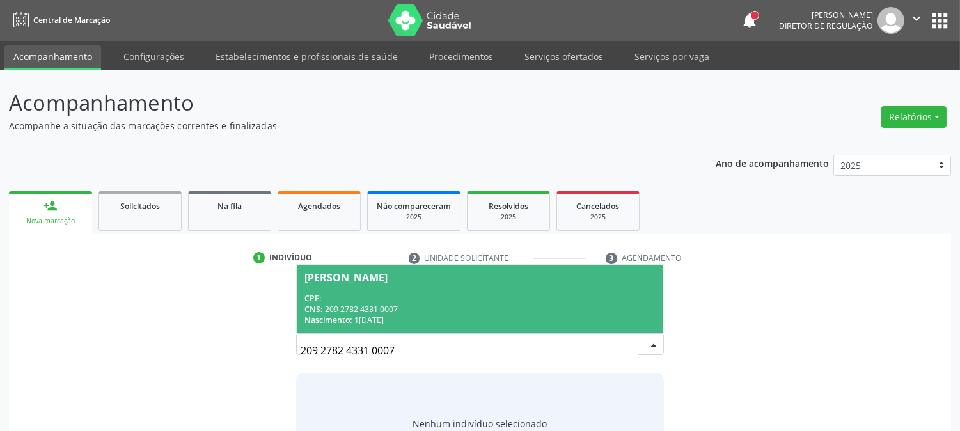
click at [329, 315] on span "Nascimento:" at bounding box center [327, 320] width 47 height 11
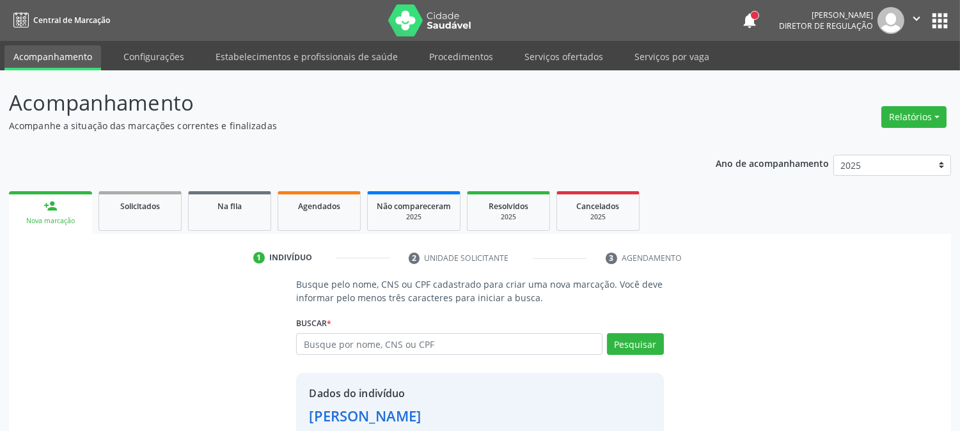
scroll to position [81, 0]
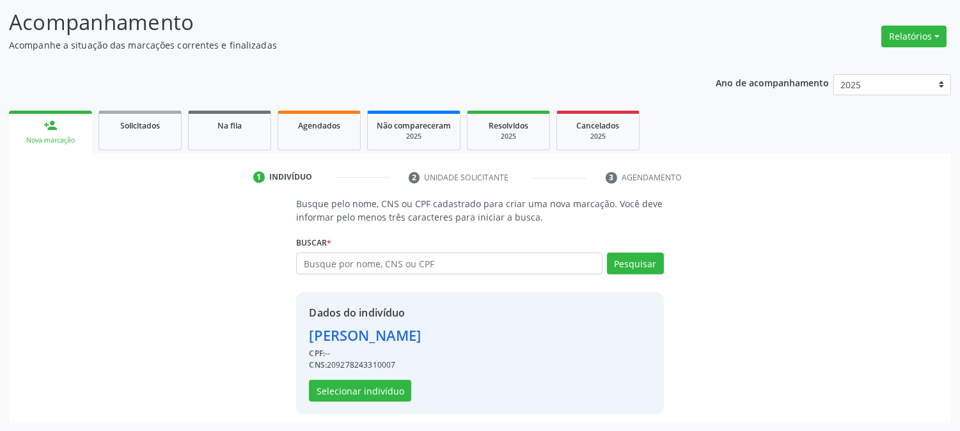
click at [335, 401] on div "Dados do indivíduo Jose Nilvan de Lima Araujo CPF: -- CNS: 209278243310007 Sele…" at bounding box center [479, 353] width 367 height 122
click at [336, 389] on button "Selecionar indivíduo" at bounding box center [360, 391] width 102 height 22
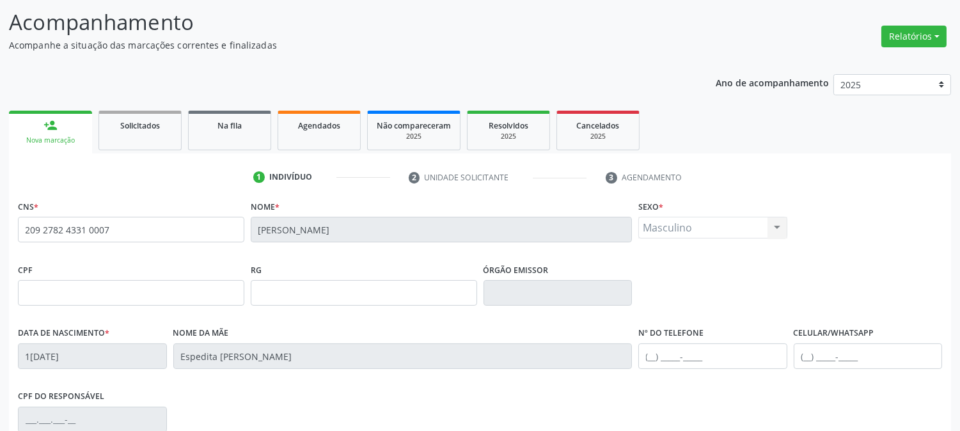
scroll to position [261, 0]
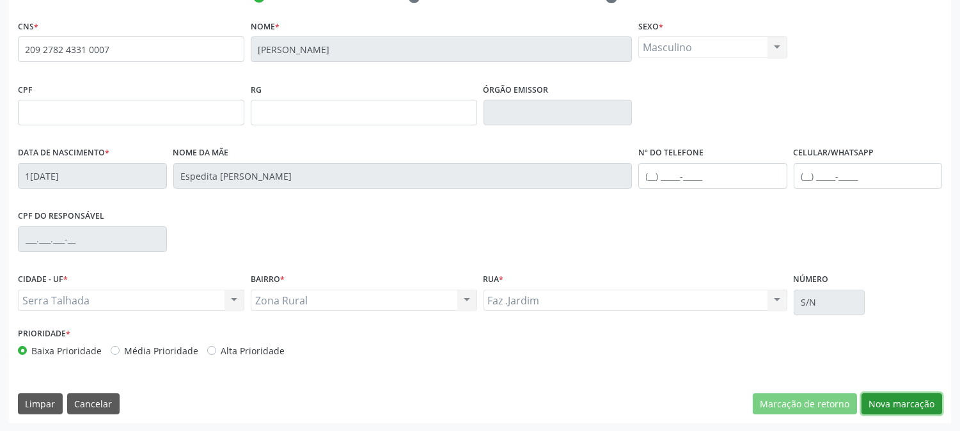
click at [913, 398] on button "Nova marcação" at bounding box center [902, 404] width 81 height 22
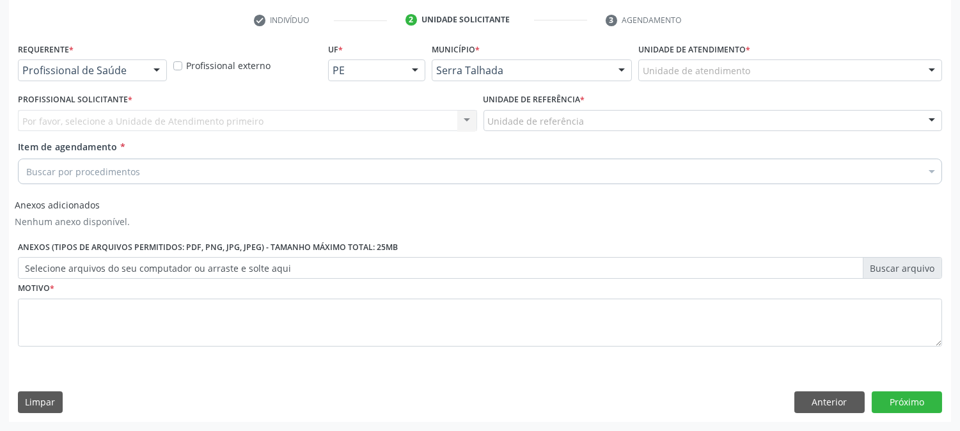
scroll to position [237, 0]
click at [141, 79] on div "Profissional de Saúde" at bounding box center [92, 71] width 149 height 22
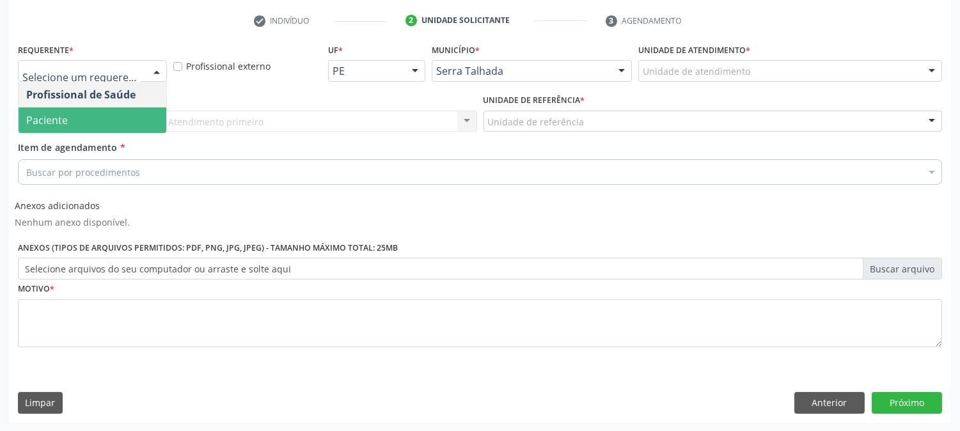
click at [101, 111] on span "Paciente" at bounding box center [93, 120] width 148 height 26
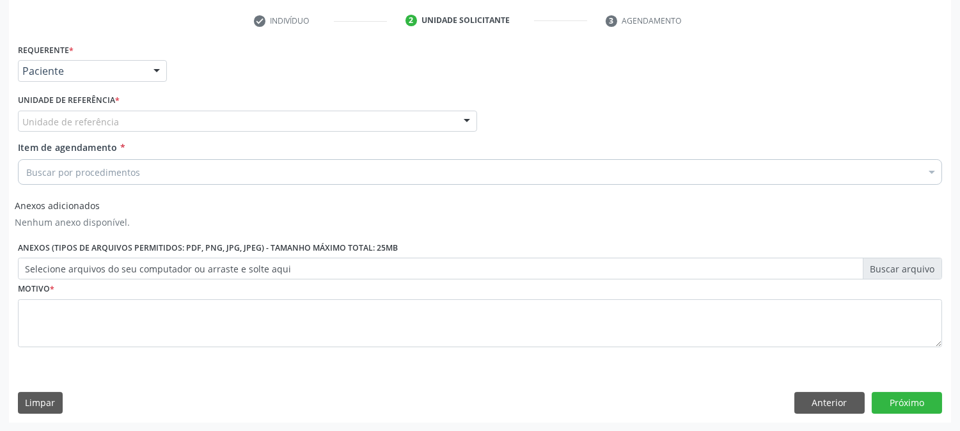
click at [106, 111] on div "Unidade de referência" at bounding box center [247, 122] width 459 height 22
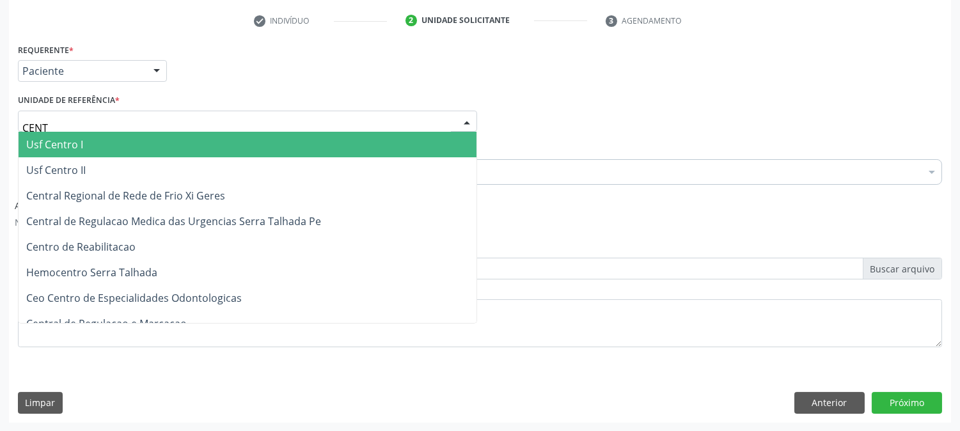
type input "CENTR"
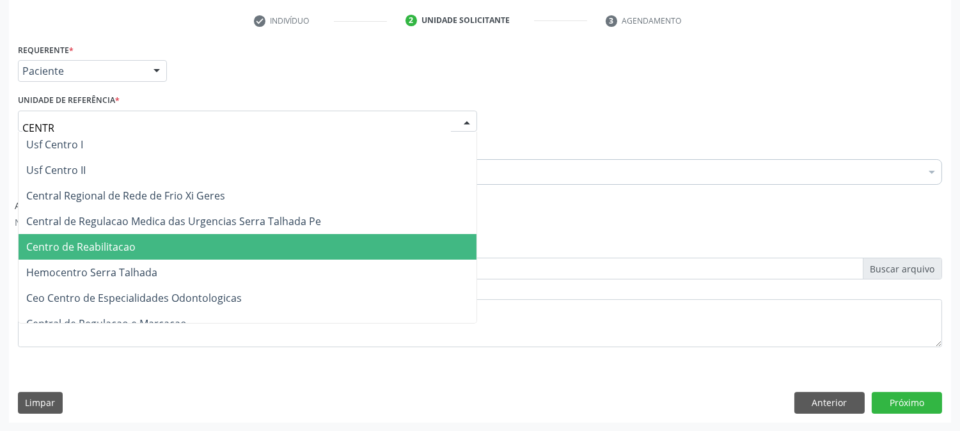
click at [111, 251] on span "Centro de Reabilitacao" at bounding box center [80, 247] width 109 height 14
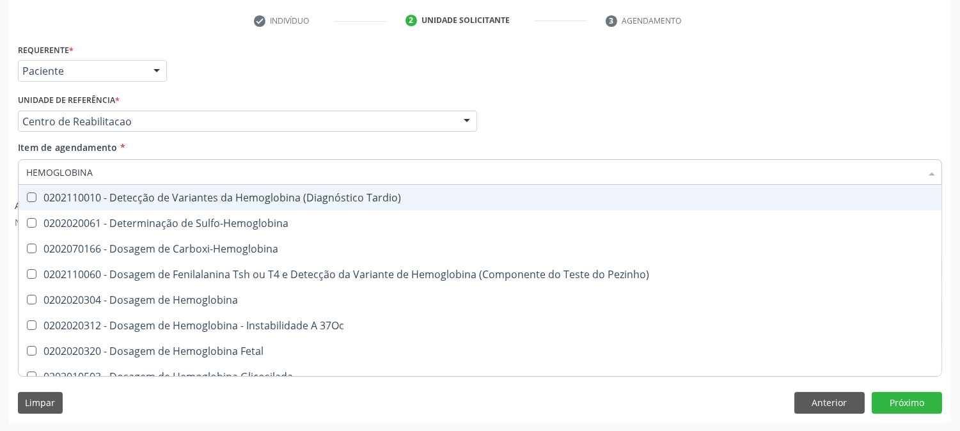
type input "HEMOGLOBINA G"
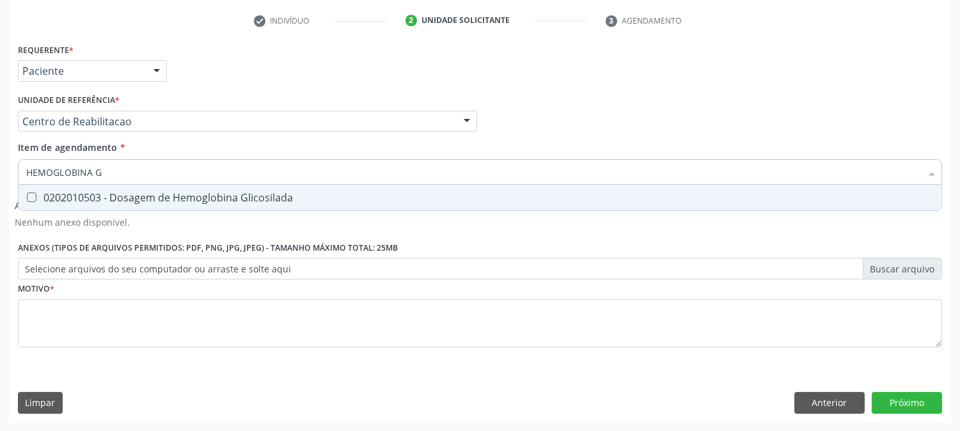
click at [135, 198] on div "0202010503 - Dosagem de Hemoglobina Glicosilada" at bounding box center [480, 198] width 908 height 10
checkbox Glicosilada "true"
drag, startPoint x: 114, startPoint y: 171, endPoint x: 3, endPoint y: 178, distance: 110.9
click at [3, 178] on div "Acompanhamento Acompanhe a situação das marcações correntes e finalizadas Relat…" at bounding box center [480, 132] width 960 height 599
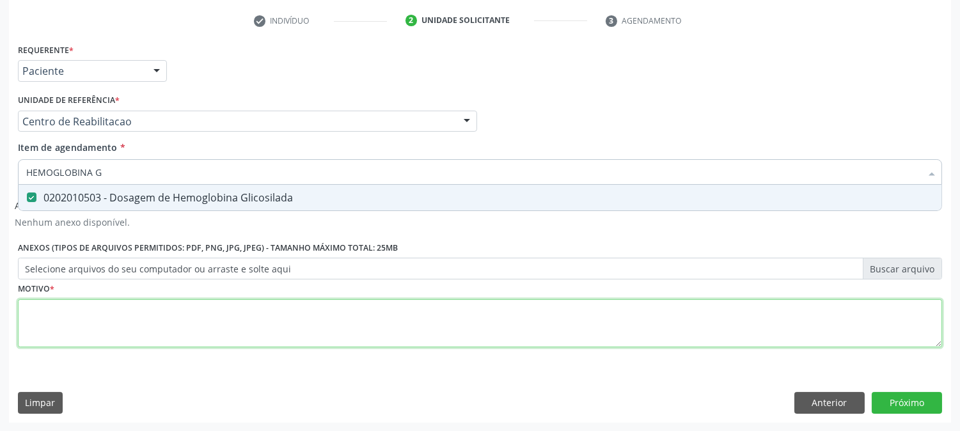
click at [139, 326] on div "Requerente * Paciente Profissional de Saúde Paciente Nenhum resultado encontrad…" at bounding box center [480, 202] width 924 height 325
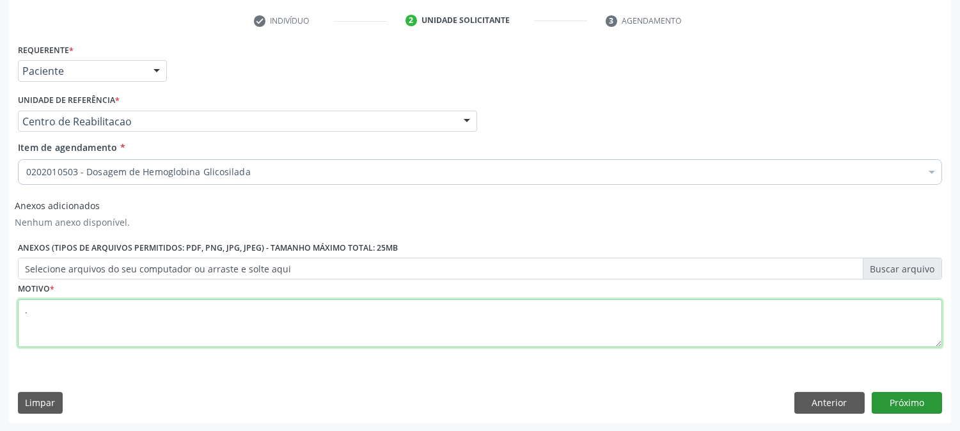
type textarea "."
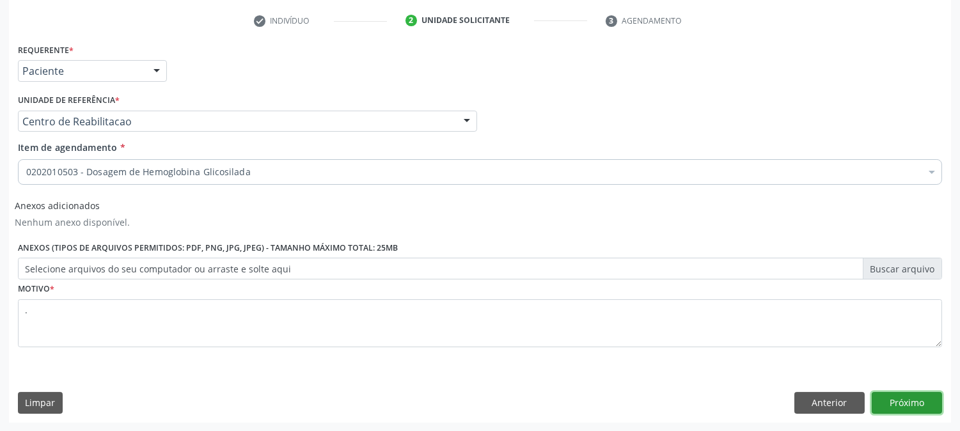
click at [918, 407] on button "Próximo" at bounding box center [907, 403] width 70 height 22
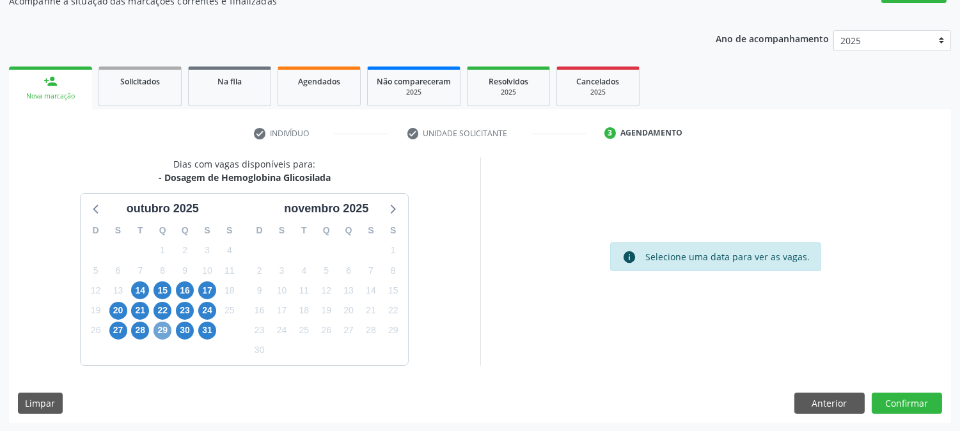
click at [162, 331] on span "29" at bounding box center [163, 331] width 18 height 18
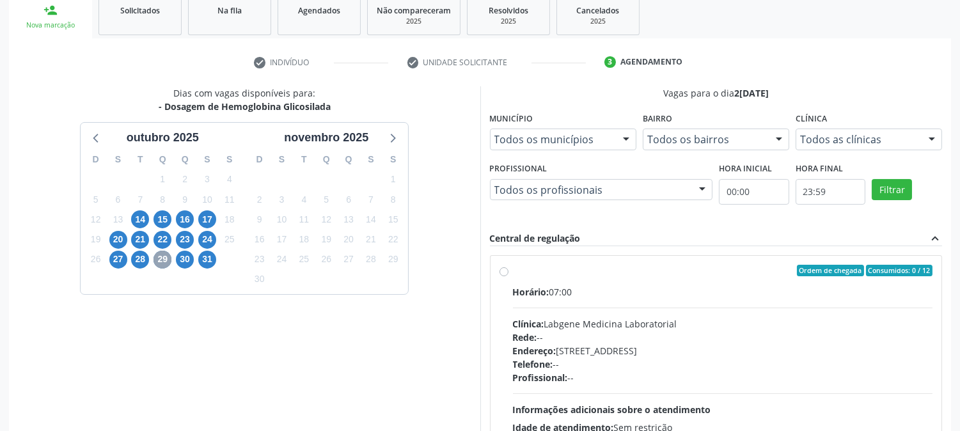
scroll to position [267, 0]
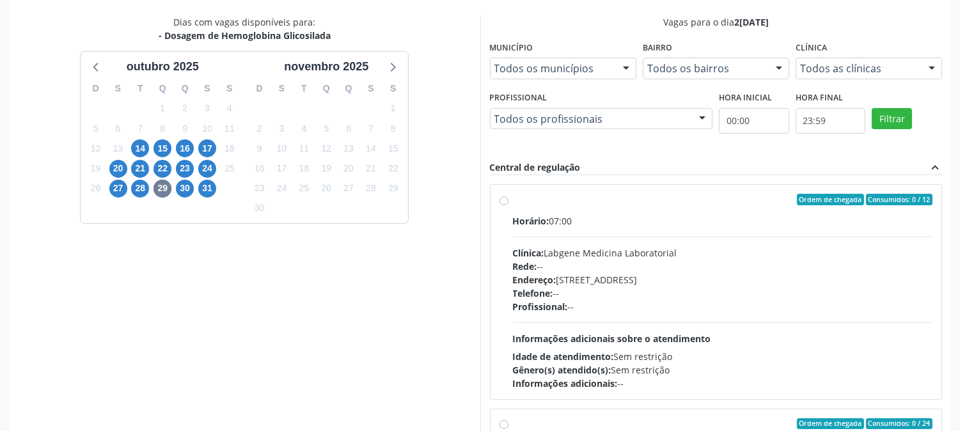
click at [183, 196] on div "30" at bounding box center [185, 188] width 18 height 20
click at [183, 189] on span "30" at bounding box center [185, 189] width 18 height 18
click at [138, 185] on span "28" at bounding box center [140, 189] width 18 height 18
click at [659, 237] on hr at bounding box center [723, 237] width 420 height 1
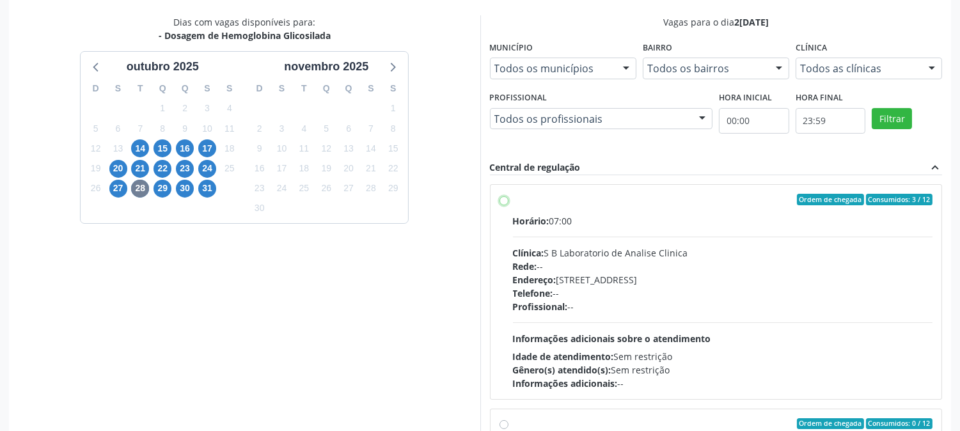
click at [508, 205] on input "Ordem de chegada Consumidos: 3 / 12 Horário: 07:00 Clínica: S B Laboratorio de …" at bounding box center [504, 200] width 9 height 12
radio input "true"
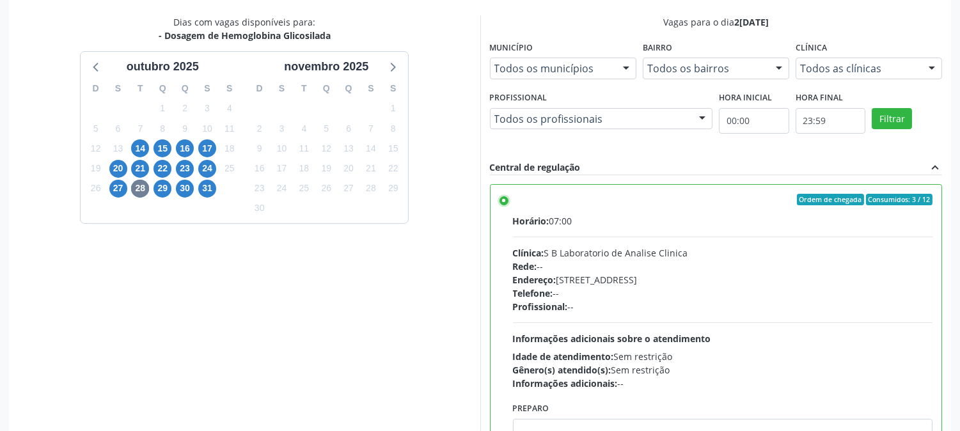
scroll to position [333, 0]
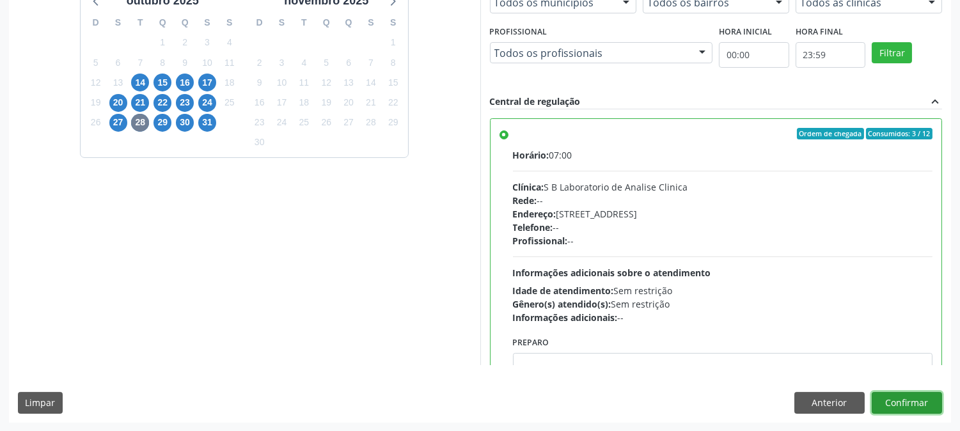
click at [924, 409] on button "Confirmar" at bounding box center [907, 403] width 70 height 22
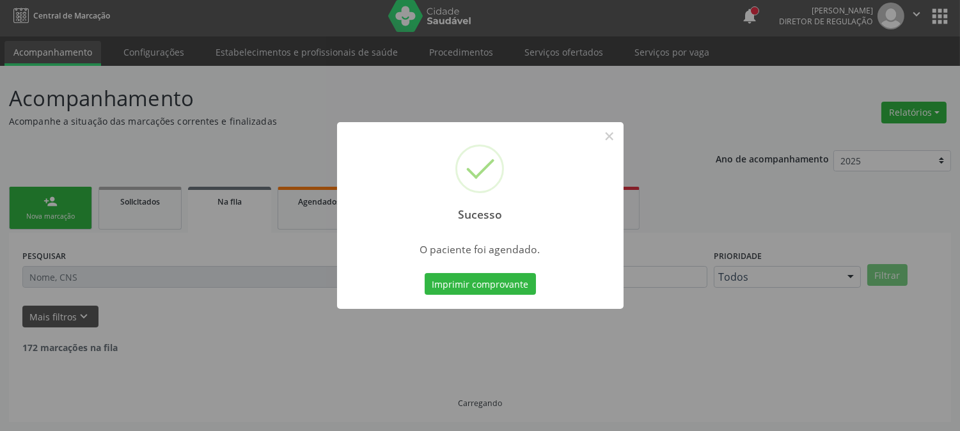
scroll to position [0, 0]
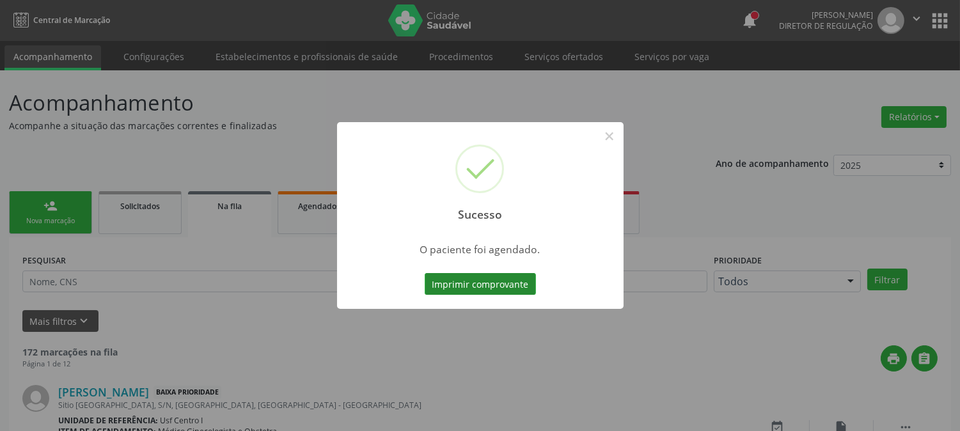
click at [488, 290] on button "Imprimir comprovante" at bounding box center [480, 284] width 111 height 22
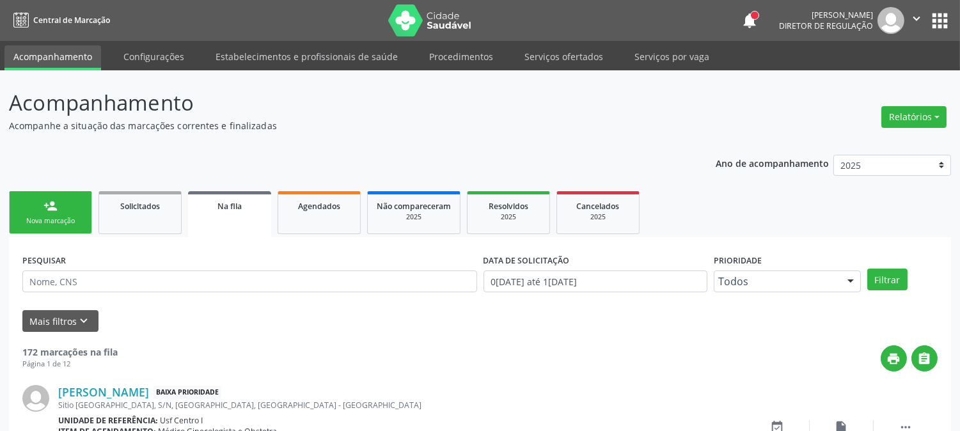
click at [65, 201] on link "person_add Nova marcação" at bounding box center [50, 212] width 83 height 43
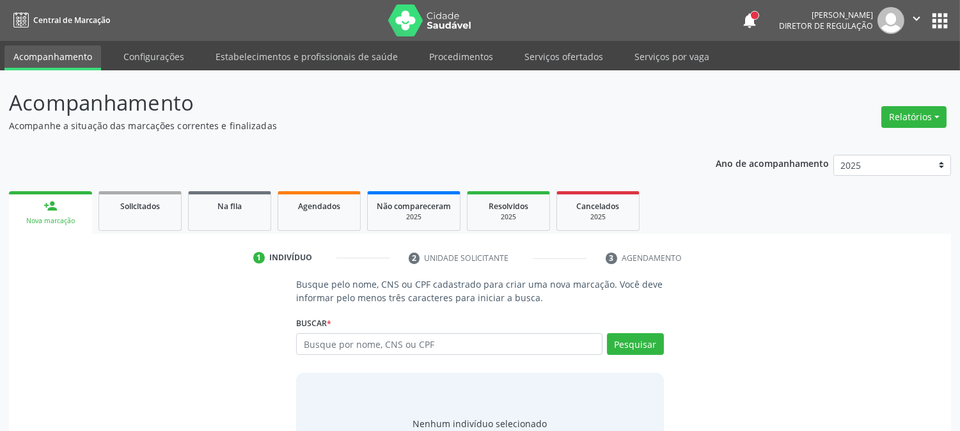
click at [363, 296] on p "Busque pelo nome, CNS ou CPF cadastrado para criar uma nova marcação. Você deve…" at bounding box center [479, 291] width 367 height 27
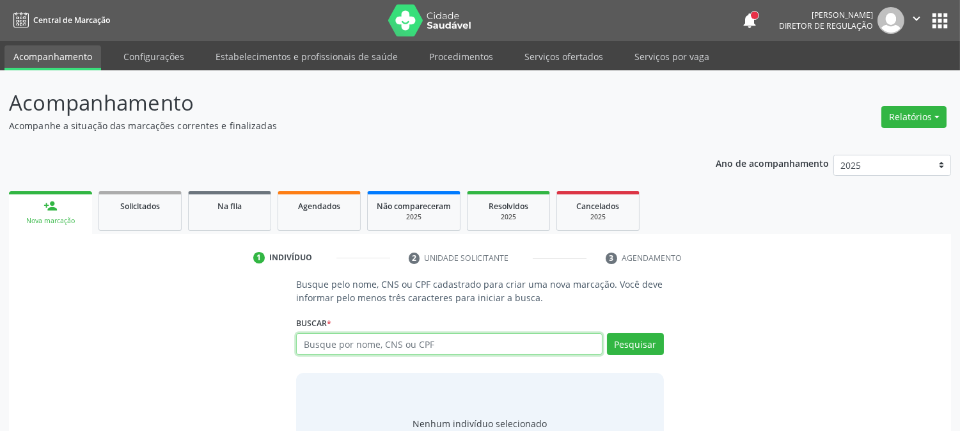
click at [345, 343] on input "text" at bounding box center [449, 344] width 306 height 22
type input "898005839947301"
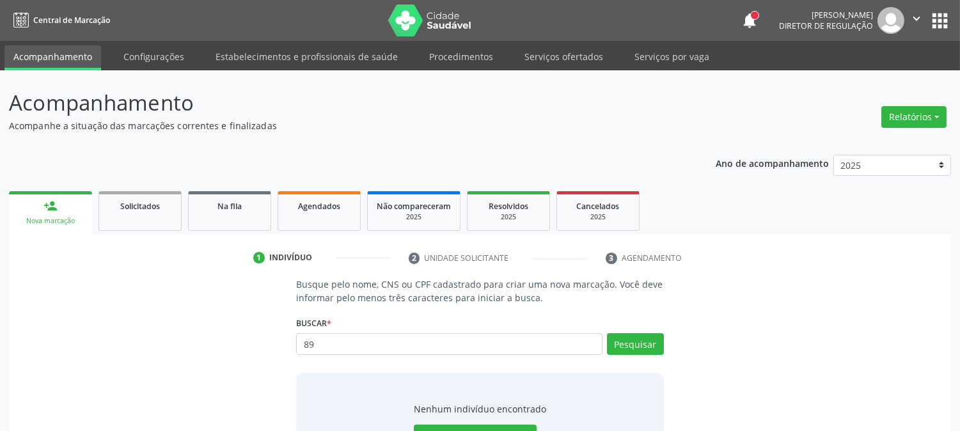
type input "8"
type input "NICOLE ARAUJO DE L"
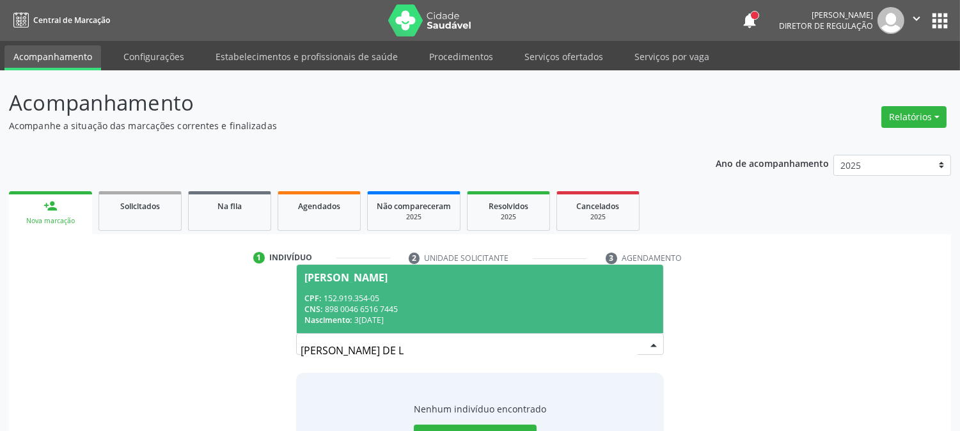
click at [406, 298] on div "CPF: 152.919.354-05" at bounding box center [479, 298] width 351 height 11
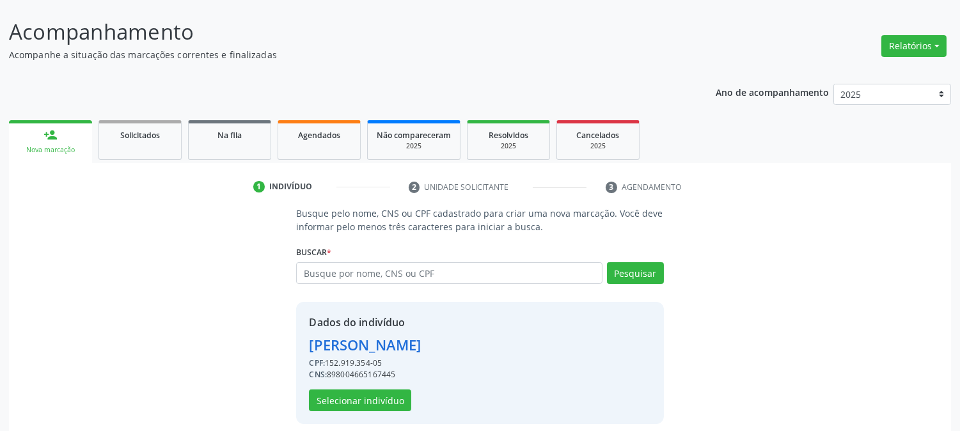
scroll to position [81, 0]
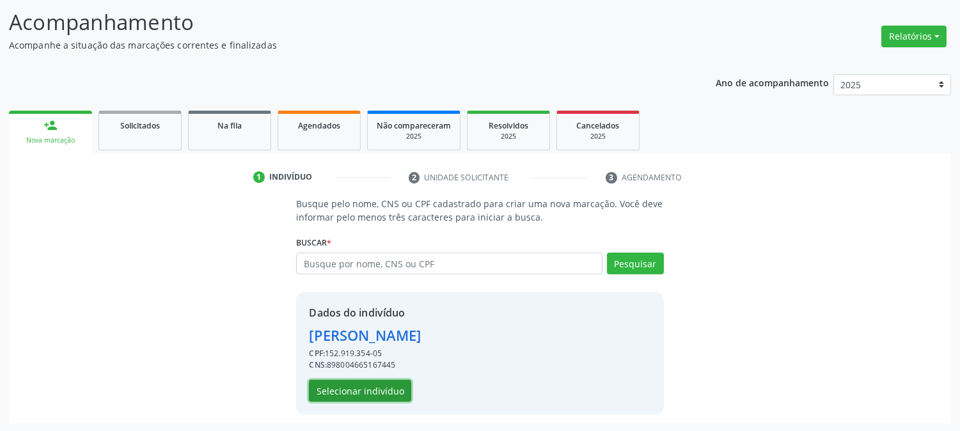
click at [361, 388] on button "Selecionar indivíduo" at bounding box center [360, 391] width 102 height 22
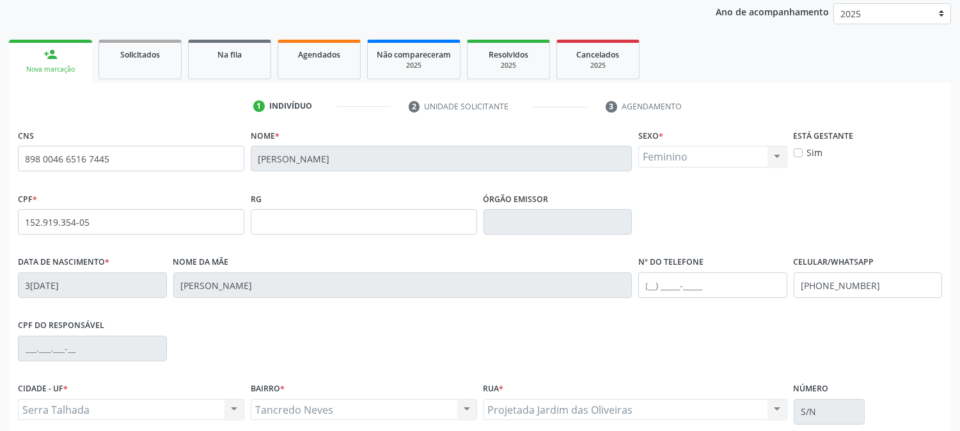
scroll to position [261, 0]
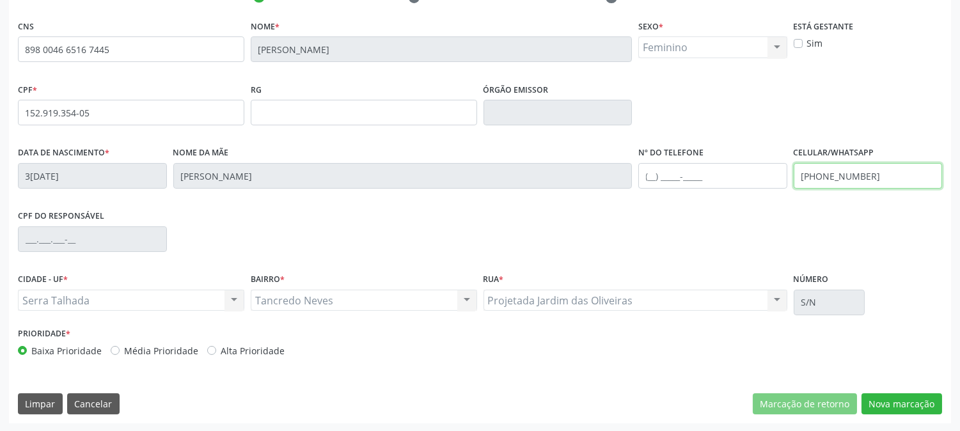
drag, startPoint x: 880, startPoint y: 180, endPoint x: 816, endPoint y: 181, distance: 64.6
click at [768, 180] on div "Data de nascimento * 31/08/2013 Nome da mãe Simone Maria da Silva Nº do Telefon…" at bounding box center [480, 174] width 931 height 63
click at [887, 400] on button "Nova marcação" at bounding box center [902, 404] width 81 height 22
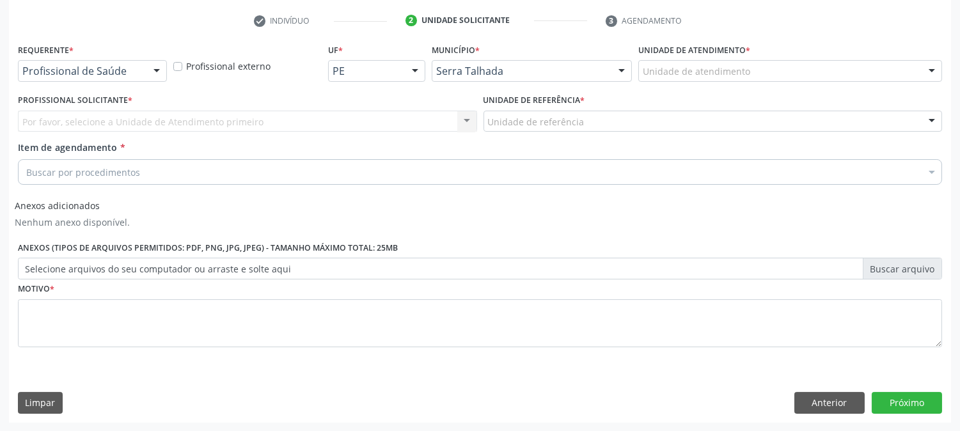
click at [145, 74] on div "Profissional de Saúde" at bounding box center [92, 71] width 149 height 22
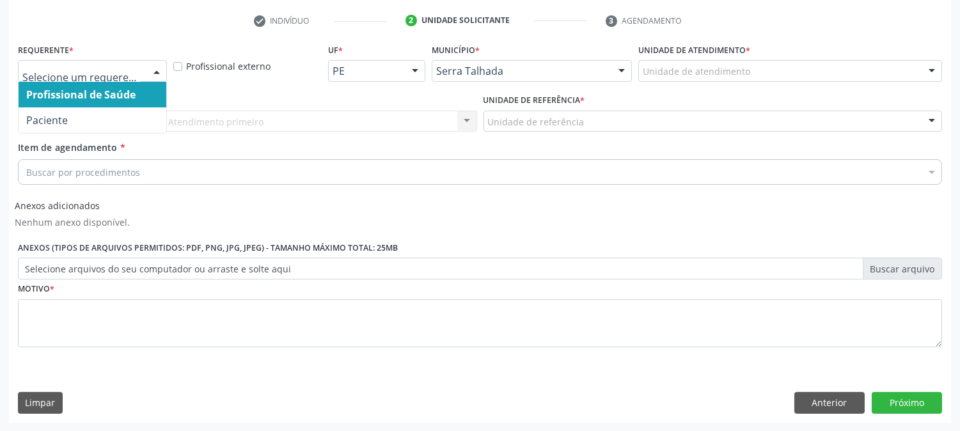
click at [134, 105] on span "Profissional de Saúde" at bounding box center [93, 95] width 148 height 26
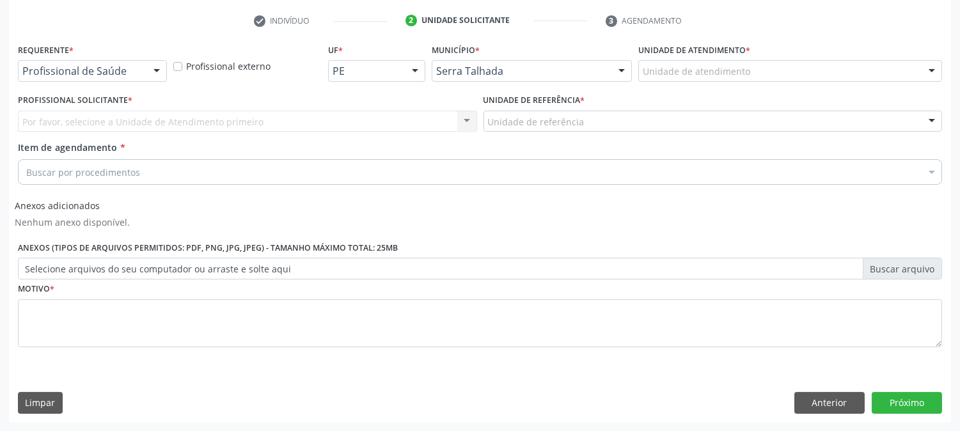
click at [130, 81] on div "Requerente * Profissional de Saúde Profissional de Saúde Paciente Nenhum result…" at bounding box center [92, 65] width 155 height 50
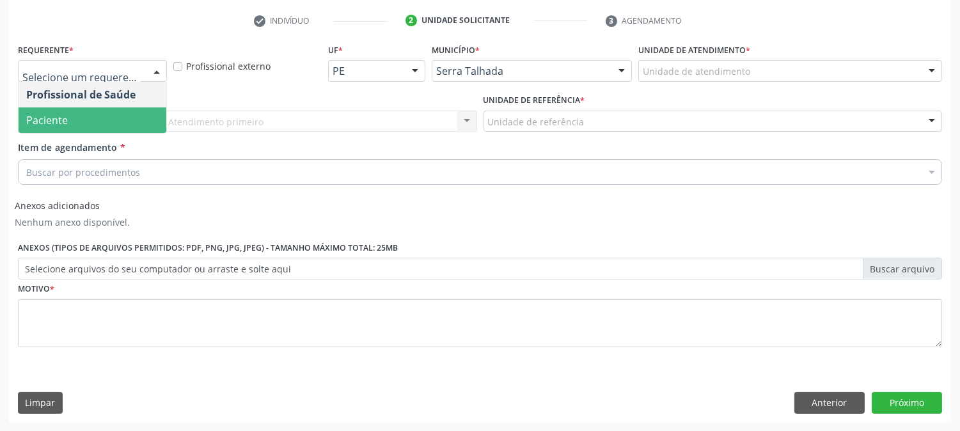
click at [99, 120] on span "Paciente" at bounding box center [93, 120] width 148 height 26
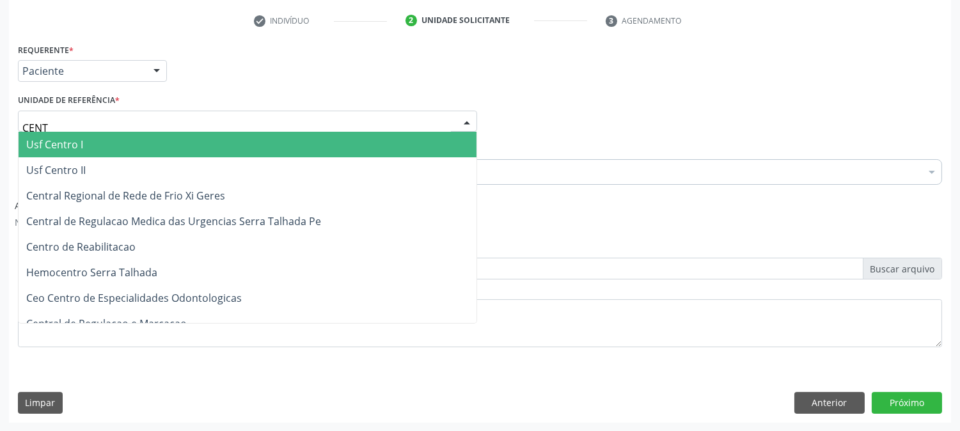
type input "CENTR"
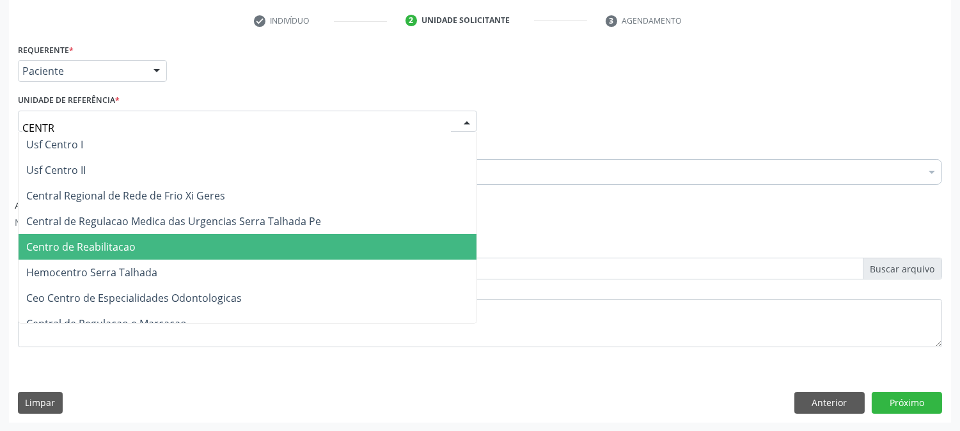
click at [91, 238] on span "Centro de Reabilitacao" at bounding box center [248, 247] width 458 height 26
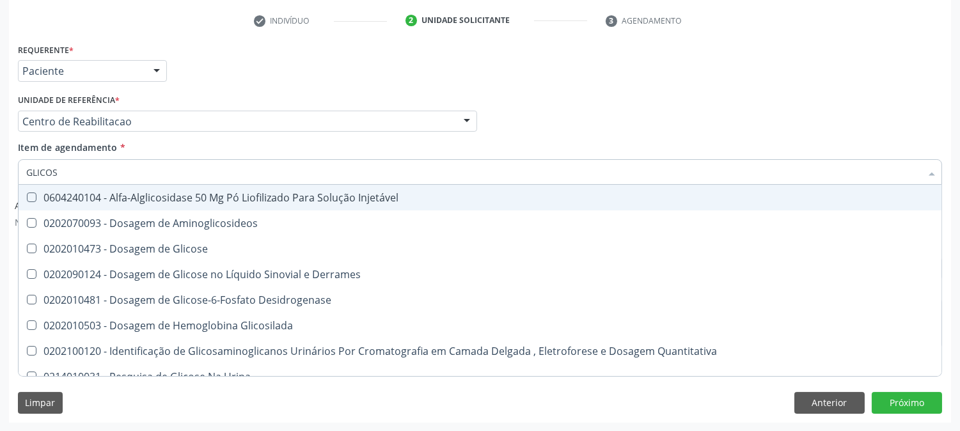
type input "GLICOSE"
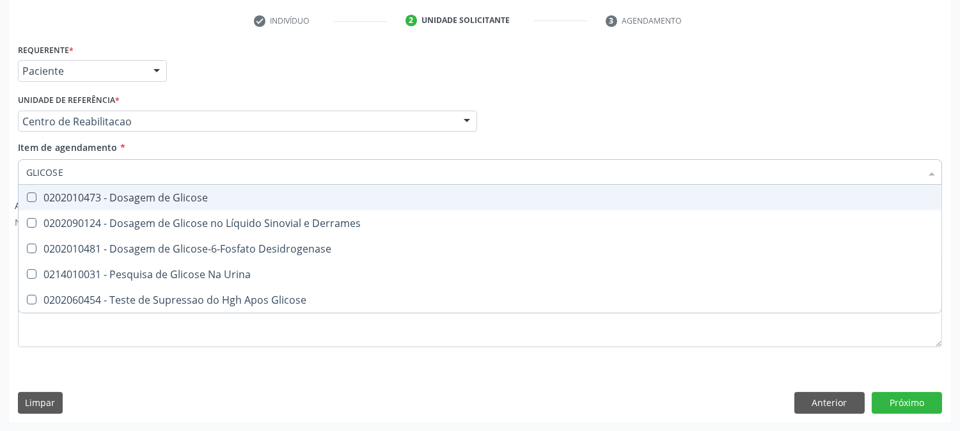
click at [91, 185] on span "0202010473 - Dosagem de Glicose" at bounding box center [480, 198] width 923 height 26
checkbox Glicose "true"
drag, startPoint x: 81, startPoint y: 175, endPoint x: 0, endPoint y: 175, distance: 80.6
click at [0, 175] on div "Acompanhamento Acompanhe a situação das marcações correntes e finalizadas Relat…" at bounding box center [480, 132] width 960 height 599
type input "H"
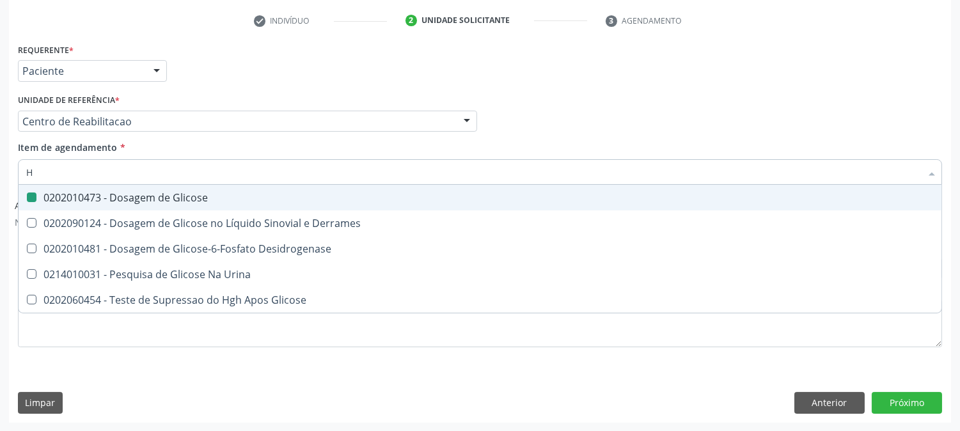
checkbox Glicose "false"
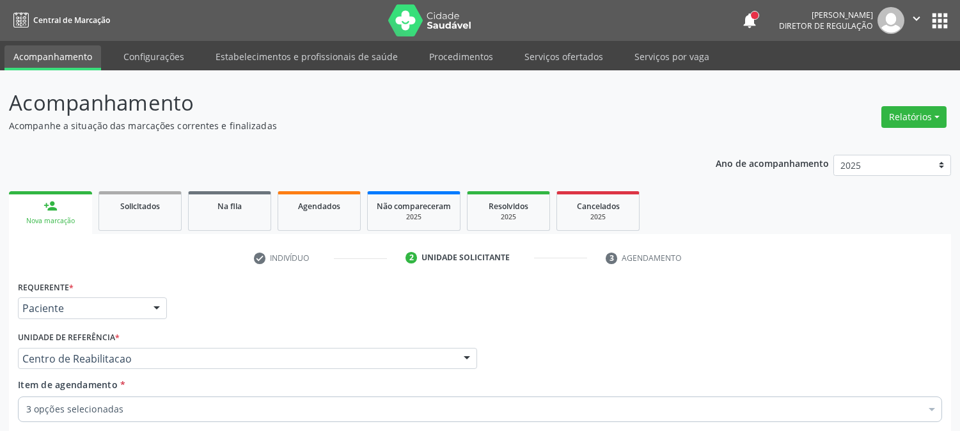
scroll to position [237, 0]
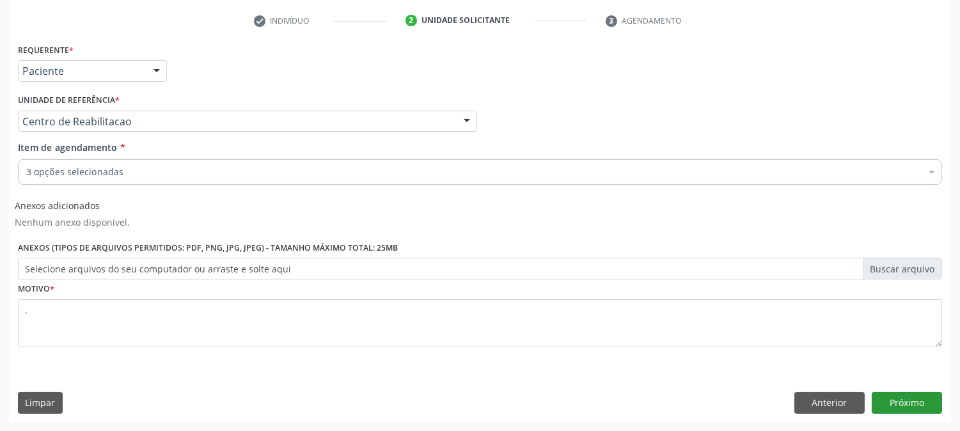
type textarea "."
click at [907, 395] on button "Próximo" at bounding box center [907, 403] width 70 height 22
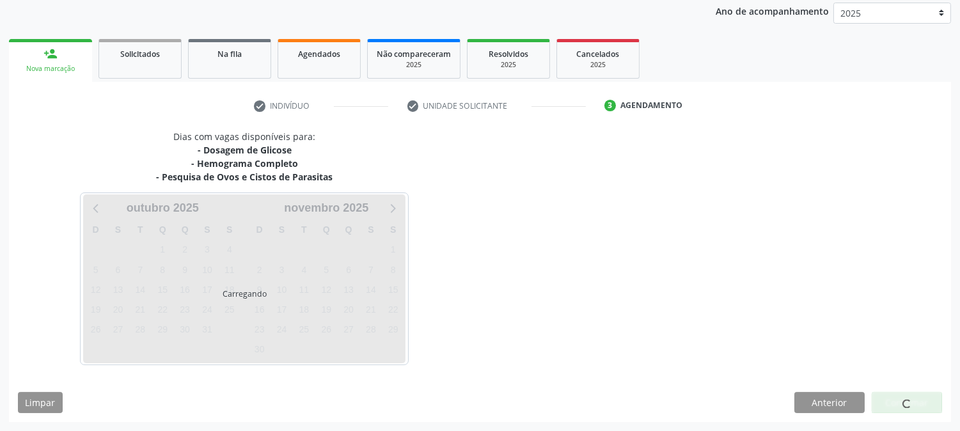
scroll to position [152, 0]
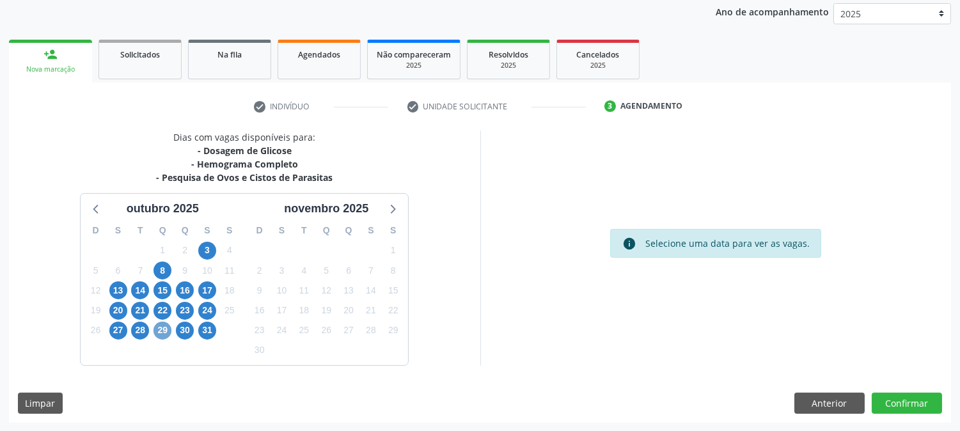
click at [162, 329] on span "29" at bounding box center [163, 331] width 18 height 18
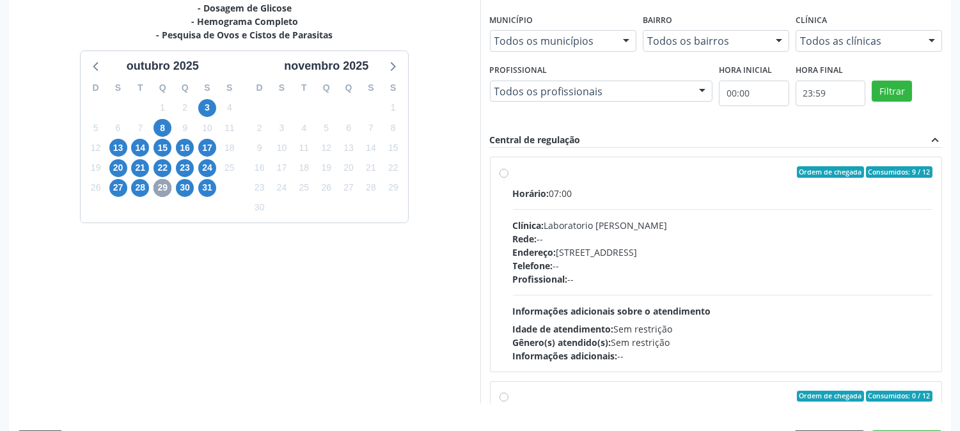
scroll to position [333, 0]
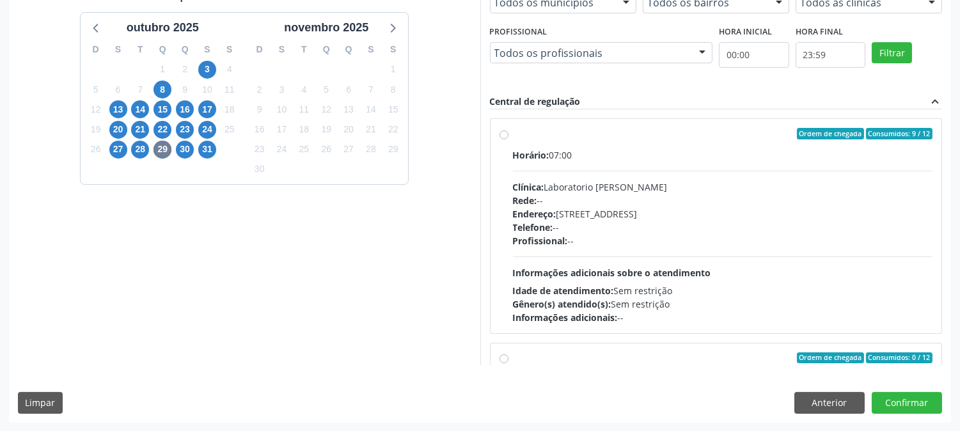
click at [611, 276] on span "Informações adicionais sobre o atendimento" at bounding box center [612, 273] width 198 height 12
click at [508, 139] on input "Ordem de chegada Consumidos: 9 / 12 Horário: 07:00 Clínica: Laboratorio [PERSON…" at bounding box center [504, 134] width 9 height 12
radio input "true"
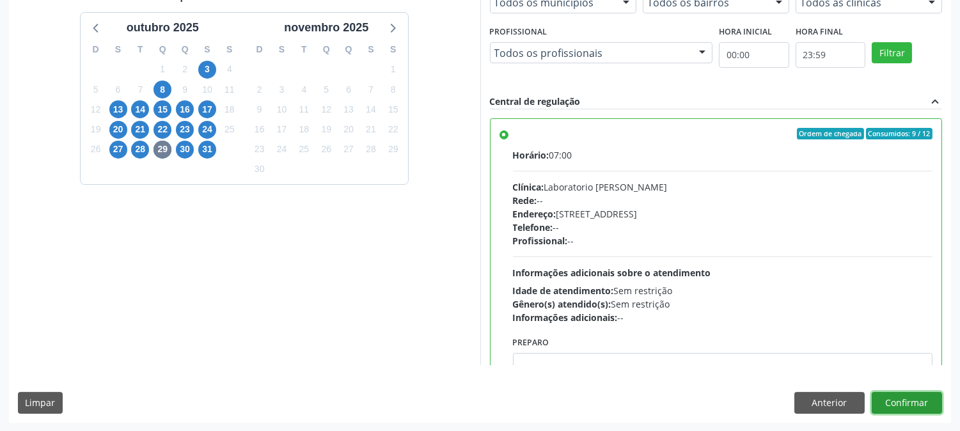
click at [897, 399] on button "Confirmar" at bounding box center [907, 403] width 70 height 22
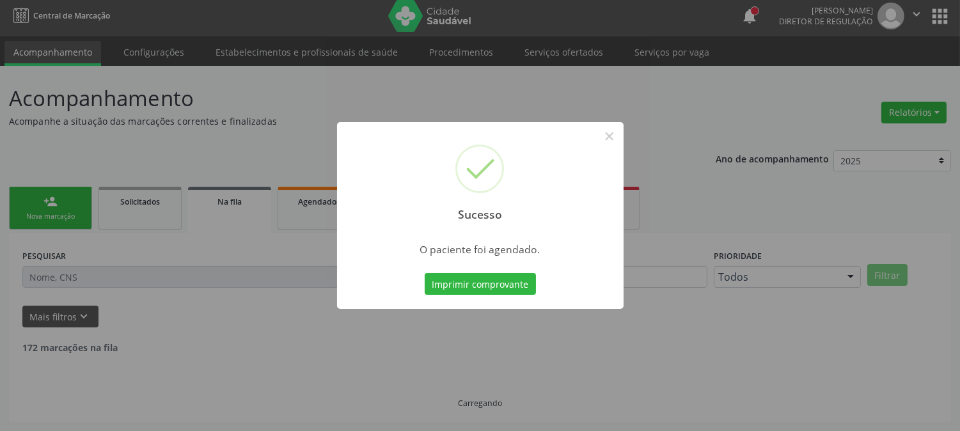
scroll to position [0, 0]
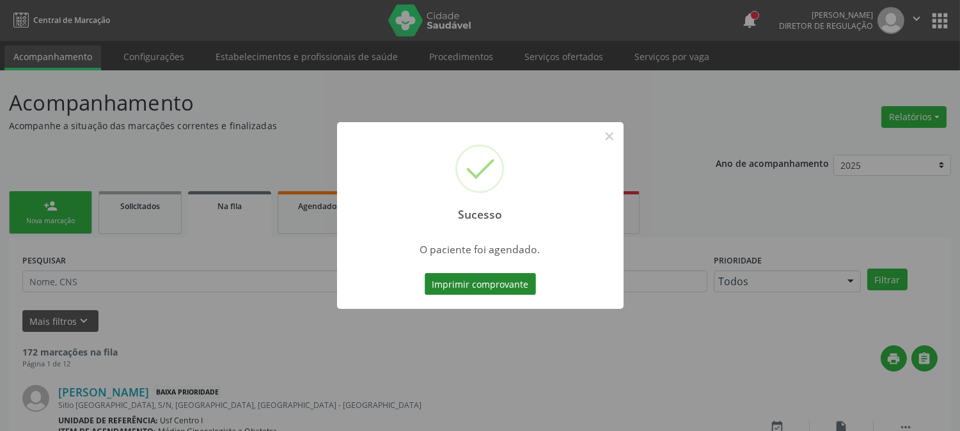
click at [469, 283] on button "Imprimir comprovante" at bounding box center [480, 284] width 111 height 22
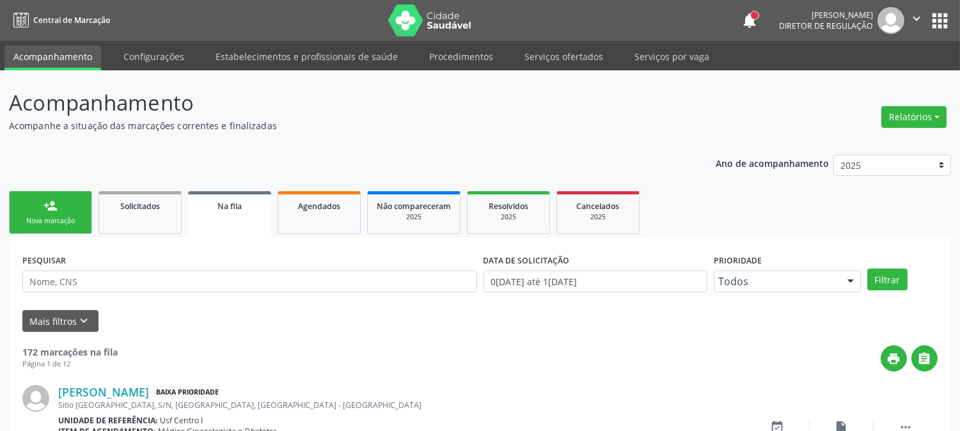
click at [58, 225] on div "Nova marcação" at bounding box center [51, 221] width 64 height 10
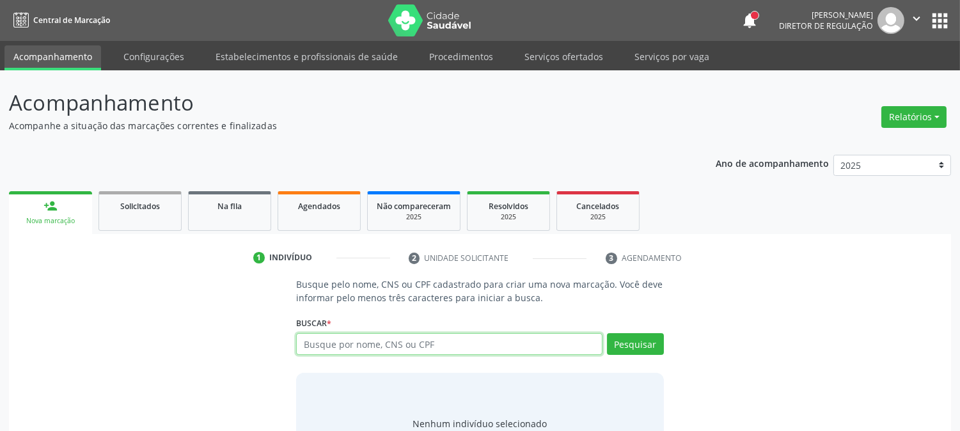
click at [420, 338] on input "text" at bounding box center [449, 344] width 306 height 22
type input "700103908880517"
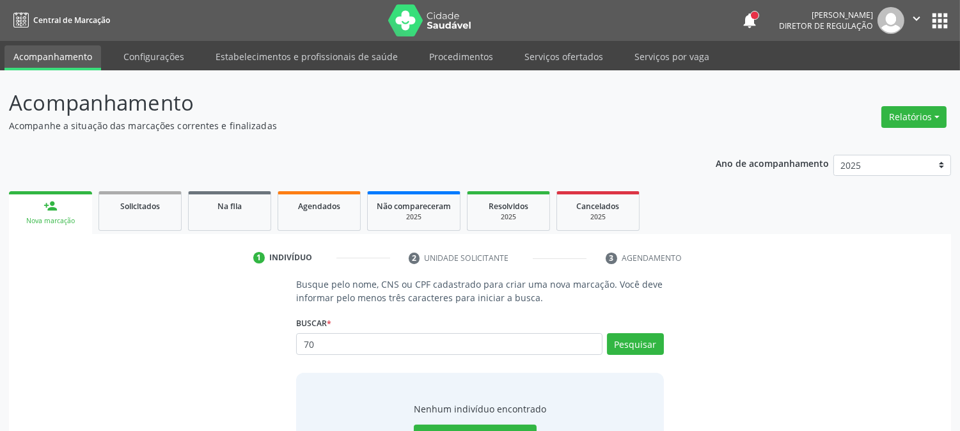
type input "7"
type input "ALZINES RO"
type input "A"
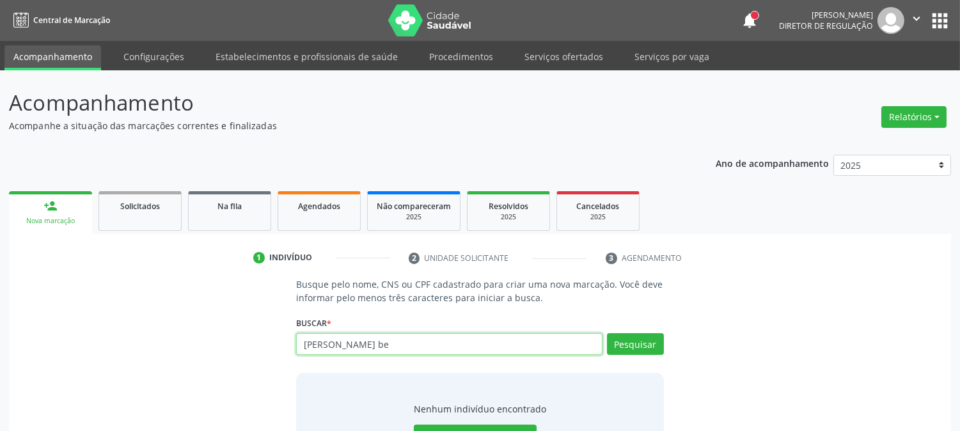
type input "[PERSON_NAME] be"
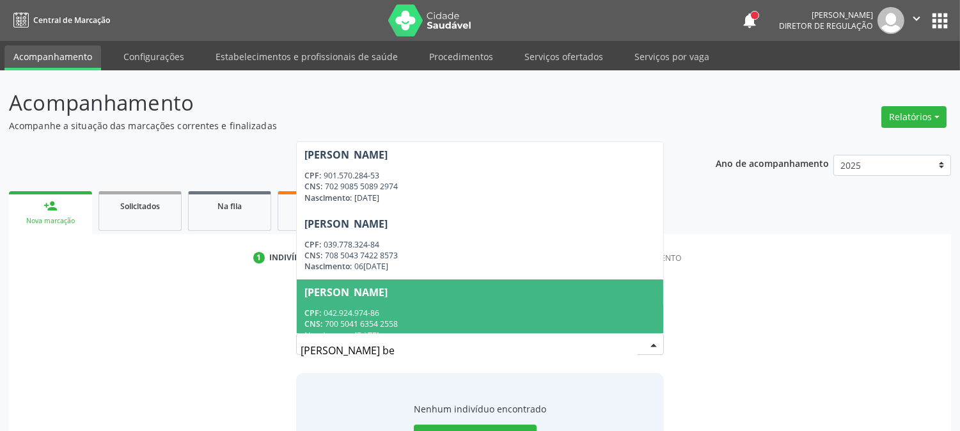
drag, startPoint x: 398, startPoint y: 354, endPoint x: 265, endPoint y: 348, distance: 132.5
click at [265, 348] on div "Busque pelo nome, CNS ou CPF cadastrado para criar uma nova marcação. Você deve…" at bounding box center [480, 376] width 924 height 197
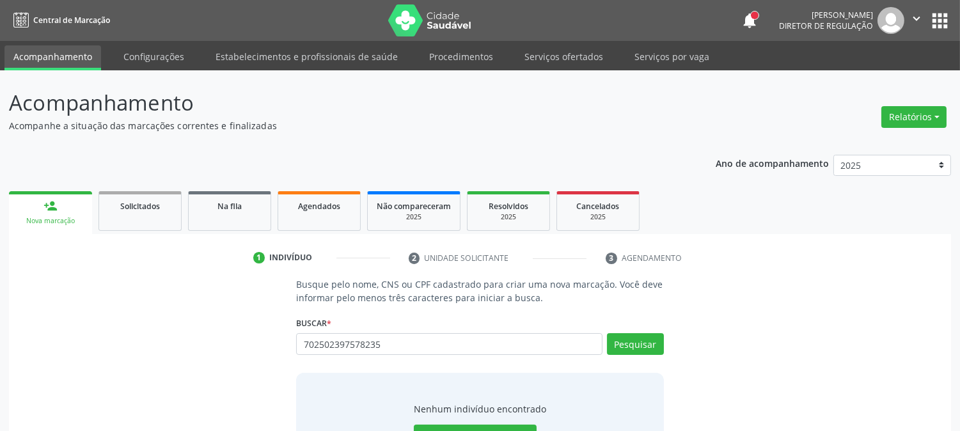
type input "702502397578235"
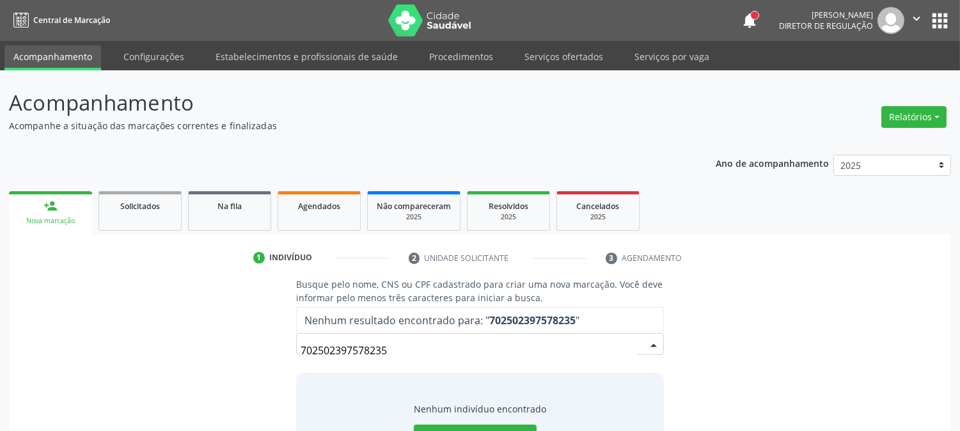
drag, startPoint x: 394, startPoint y: 348, endPoint x: 219, endPoint y: 353, distance: 175.3
click at [219, 353] on div "Busque pelo nome, CNS ou CPF cadastrado para criar uma nova marcação. Você deve…" at bounding box center [480, 376] width 924 height 197
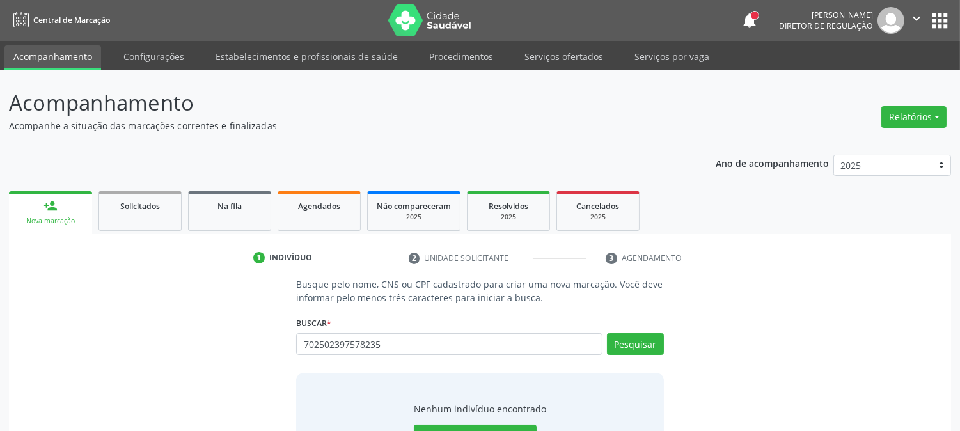
type input "702502397578235"
drag, startPoint x: 393, startPoint y: 345, endPoint x: 239, endPoint y: 347, distance: 154.2
click at [239, 347] on div "Busque pelo nome, CNS ou CPF cadastrado para criar uma nova marcação. Você deve…" at bounding box center [480, 376] width 924 height 197
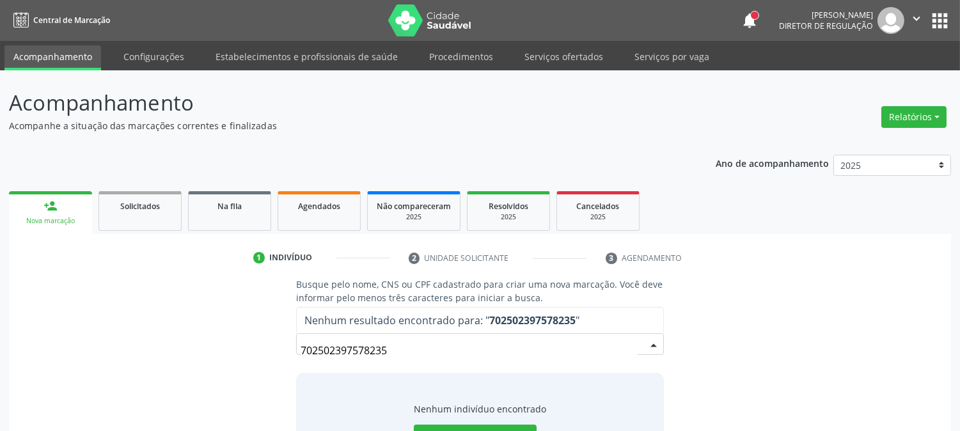
scroll to position [61, 0]
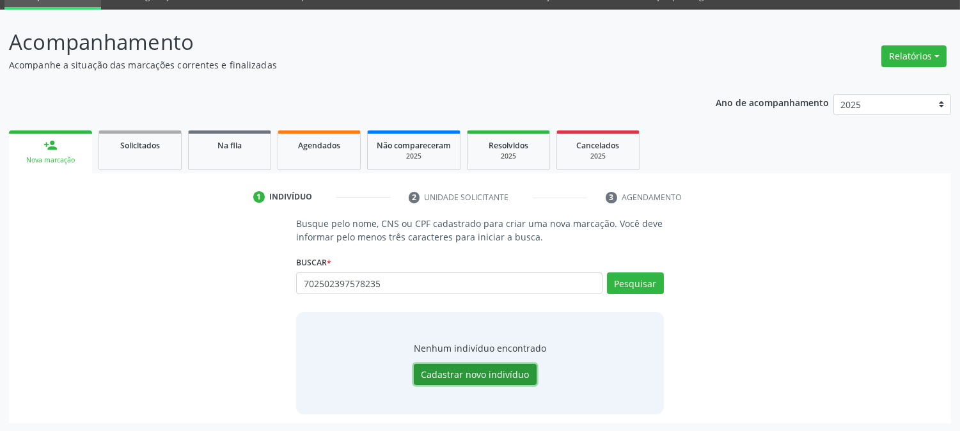
click at [467, 378] on button "Cadastrar novo indivíduo" at bounding box center [475, 375] width 123 height 22
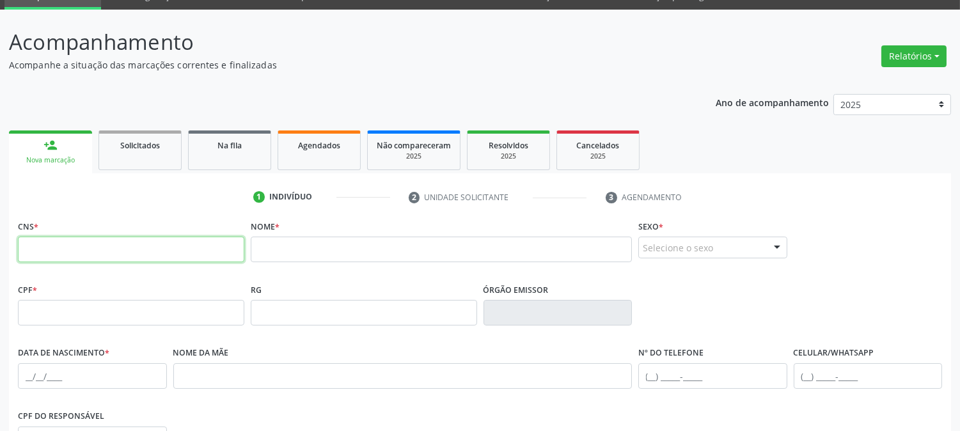
click at [139, 260] on input "text" at bounding box center [131, 250] width 226 height 26
paste input "702 5023 9757 8235"
type input "702 5023 9757 8235"
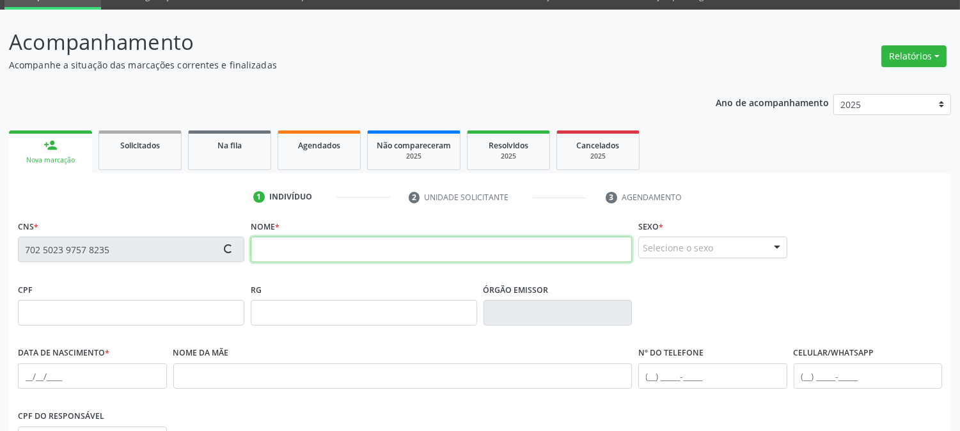
click at [458, 252] on input "text" at bounding box center [441, 250] width 381 height 26
type input "m"
type input "[PERSON_NAME]"
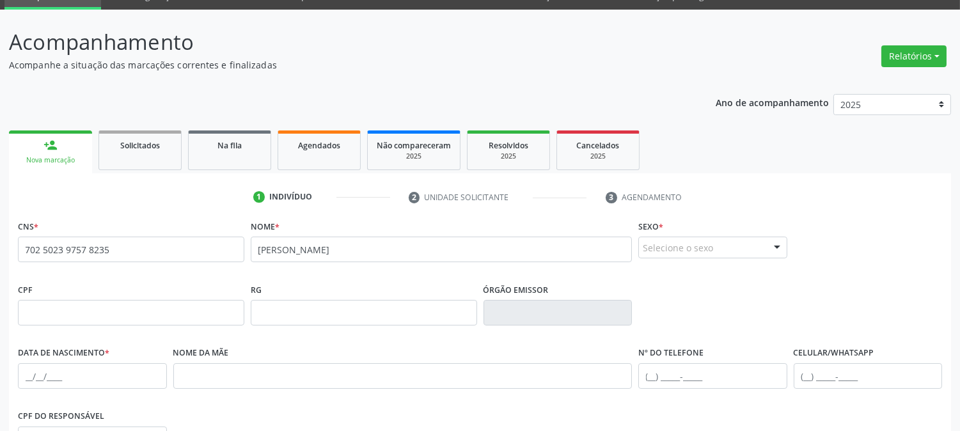
click at [737, 240] on div "Selecione o sexo" at bounding box center [712, 248] width 149 height 22
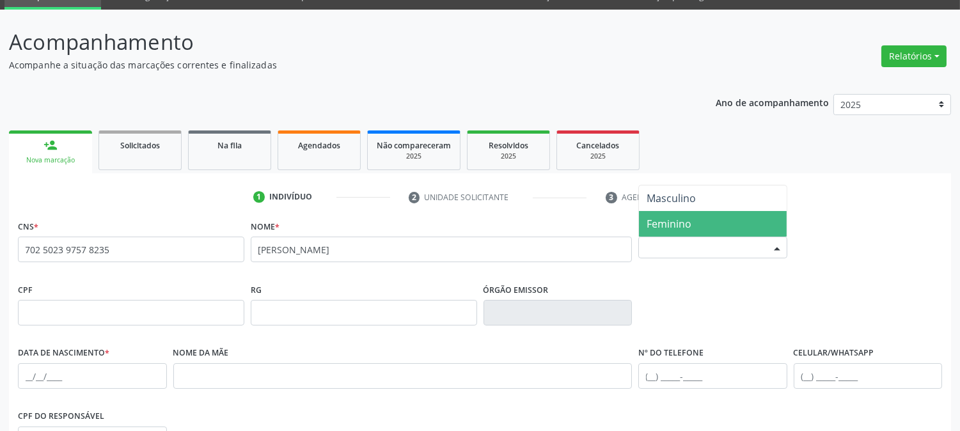
click at [711, 235] on span "Feminino" at bounding box center [713, 224] width 148 height 26
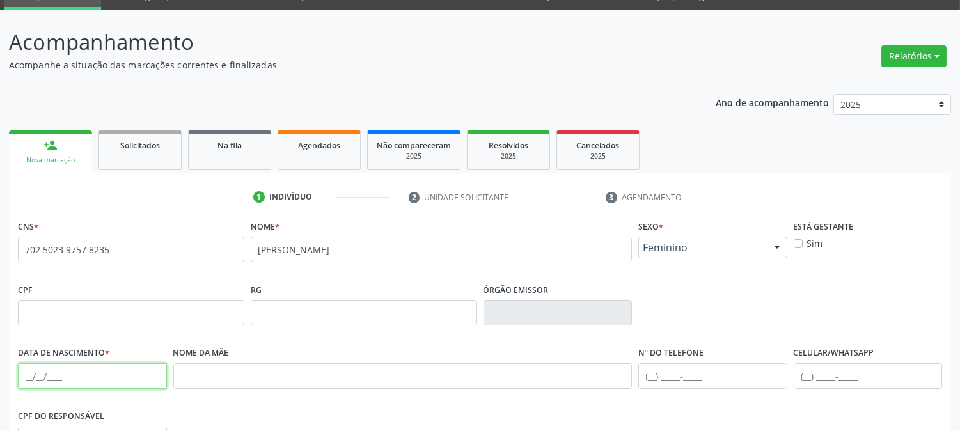
click at [26, 365] on input "text" at bounding box center [92, 376] width 149 height 26
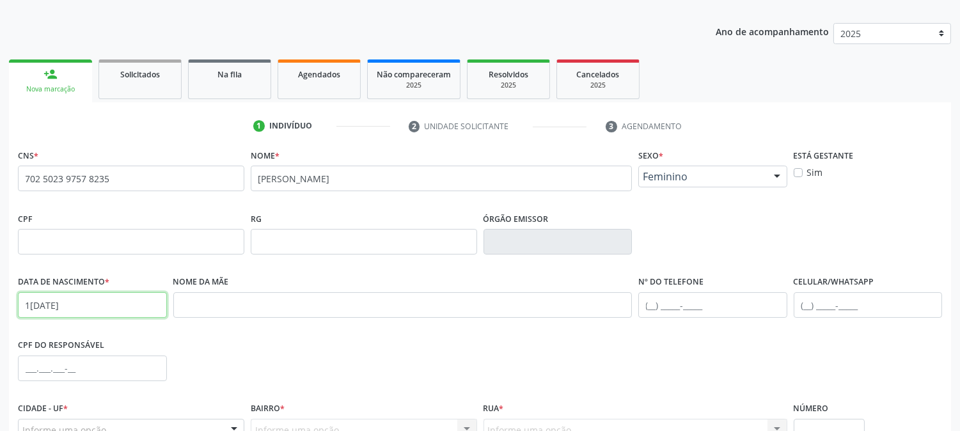
scroll to position [203, 0]
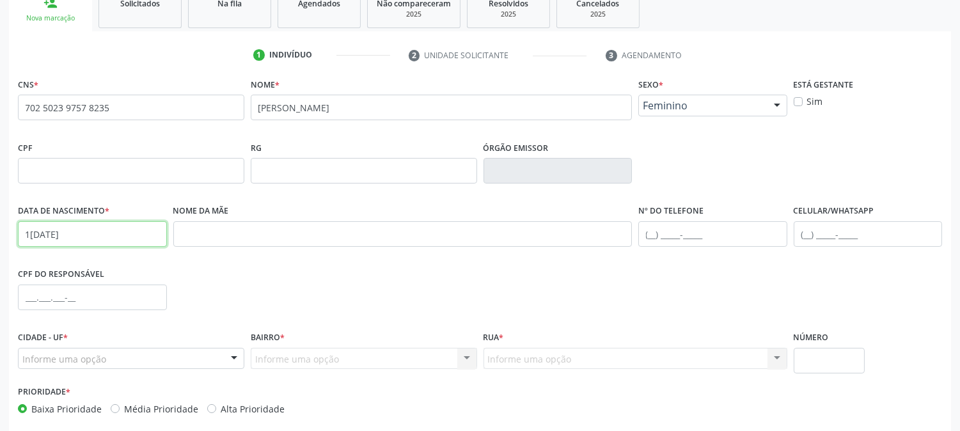
type input "1[DATE]"
click at [111, 354] on div "Informe uma opção" at bounding box center [131, 359] width 226 height 22
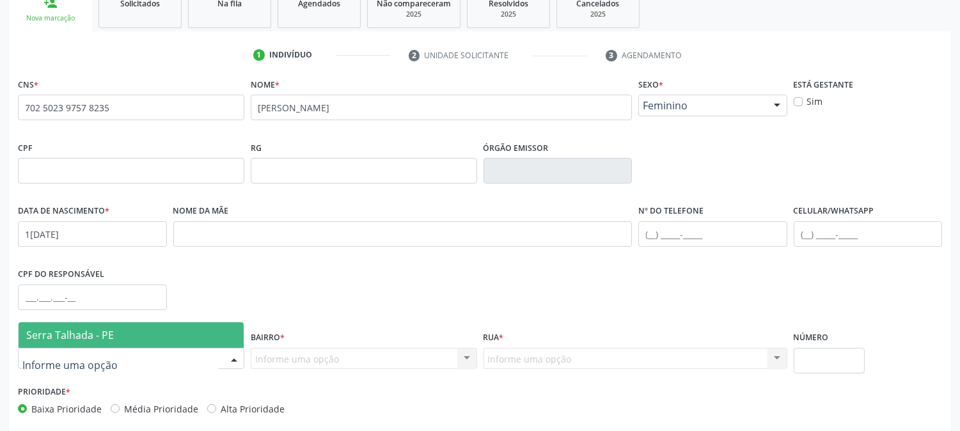
click at [110, 330] on span "Serra Talhada - PE" at bounding box center [70, 335] width 88 height 14
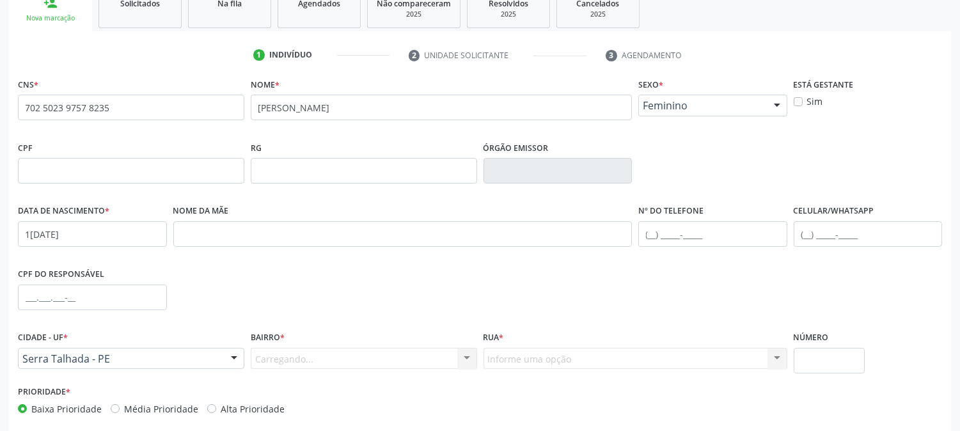
click at [285, 356] on div "Carregando... Nenhum resultado encontrado para: " " Nenhuma opção encontrada. D…" at bounding box center [364, 359] width 226 height 22
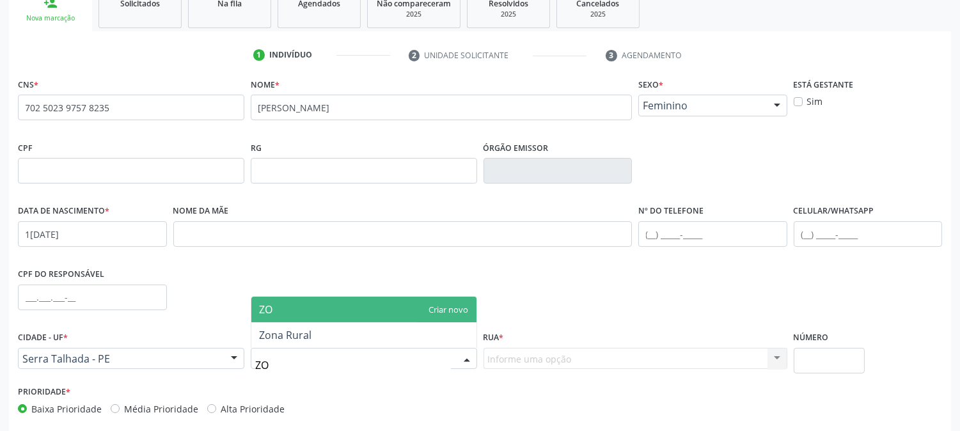
type input "ZON"
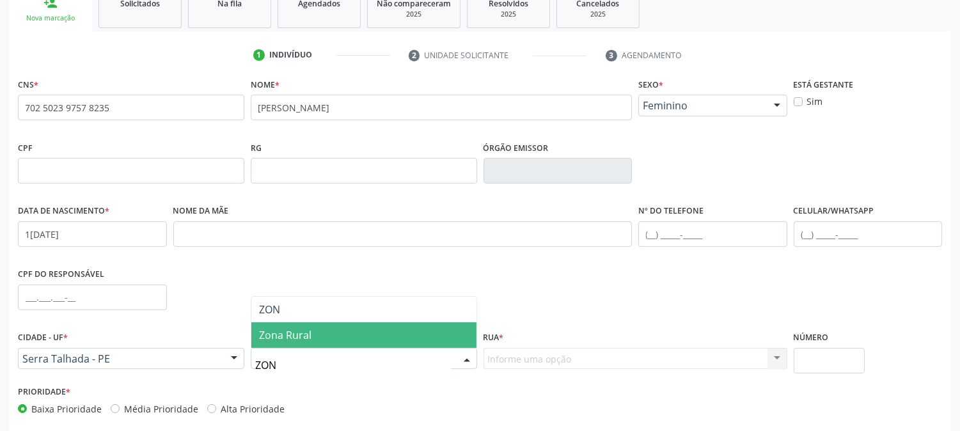
click at [285, 340] on span "Zona Rural" at bounding box center [363, 335] width 225 height 26
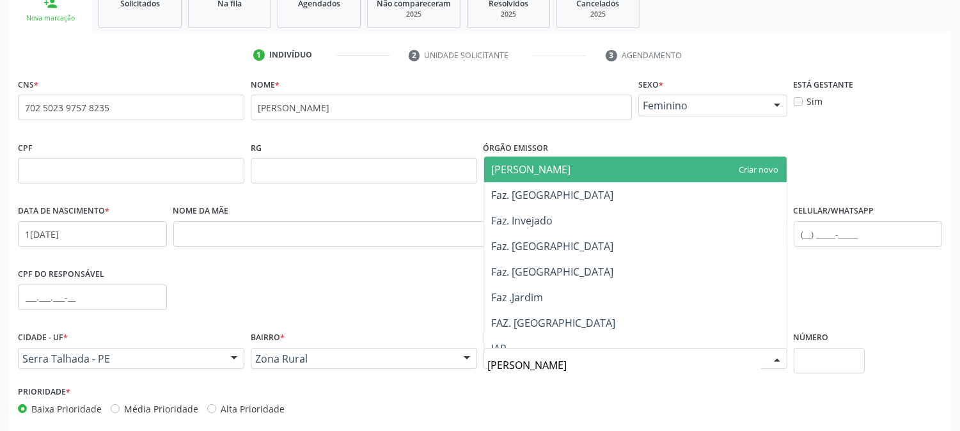
type input "JAR"
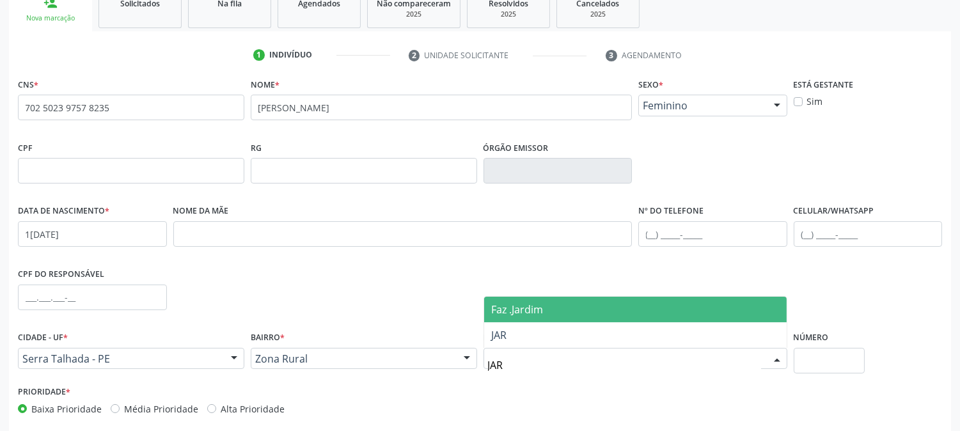
click at [565, 303] on span "Faz .Jardim" at bounding box center [635, 310] width 303 height 26
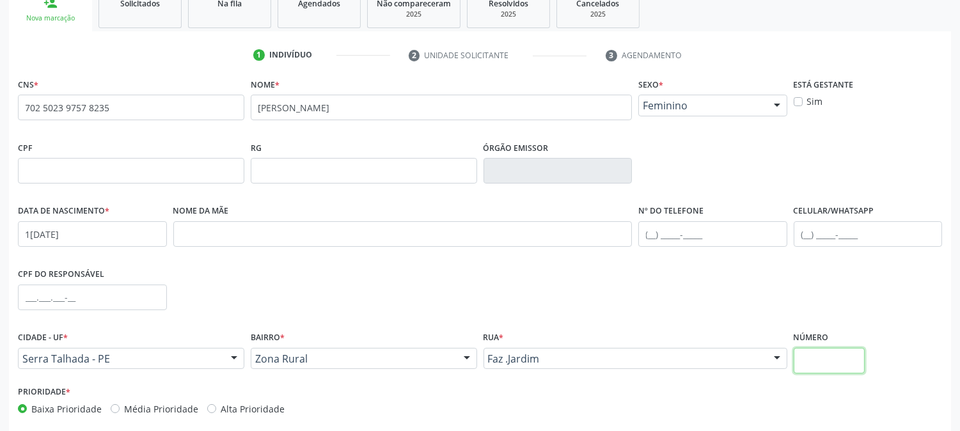
click at [797, 359] on input "text" at bounding box center [829, 361] width 71 height 26
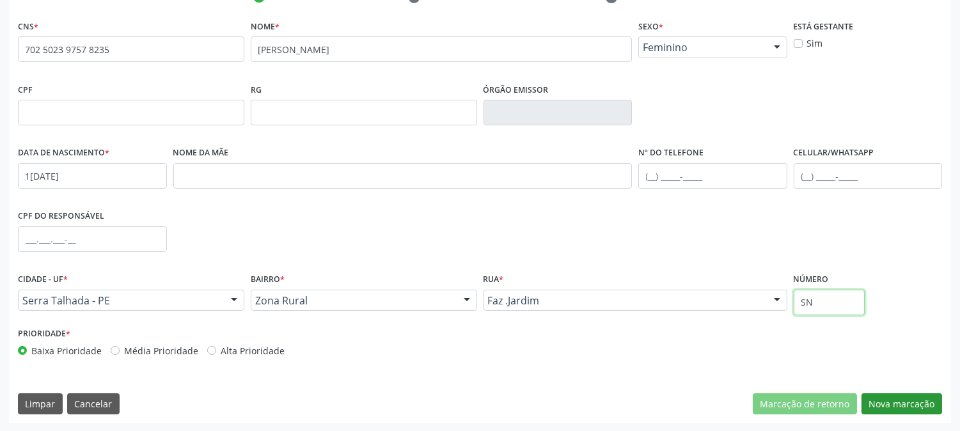
type input "SN"
click at [926, 399] on button "Nova marcação" at bounding box center [902, 404] width 81 height 22
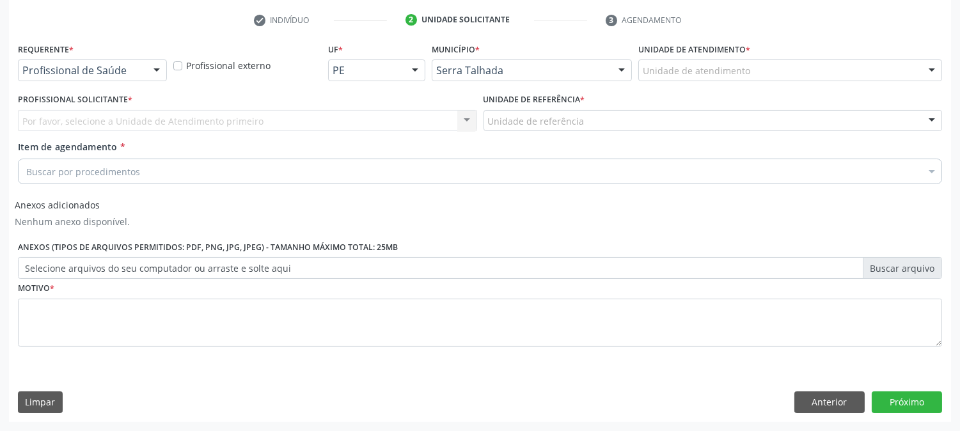
scroll to position [237, 0]
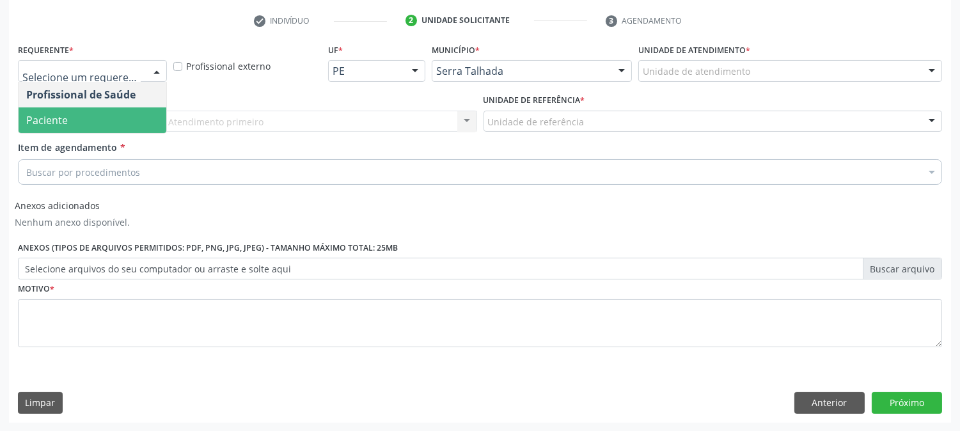
click at [109, 109] on span "Paciente" at bounding box center [93, 120] width 148 height 26
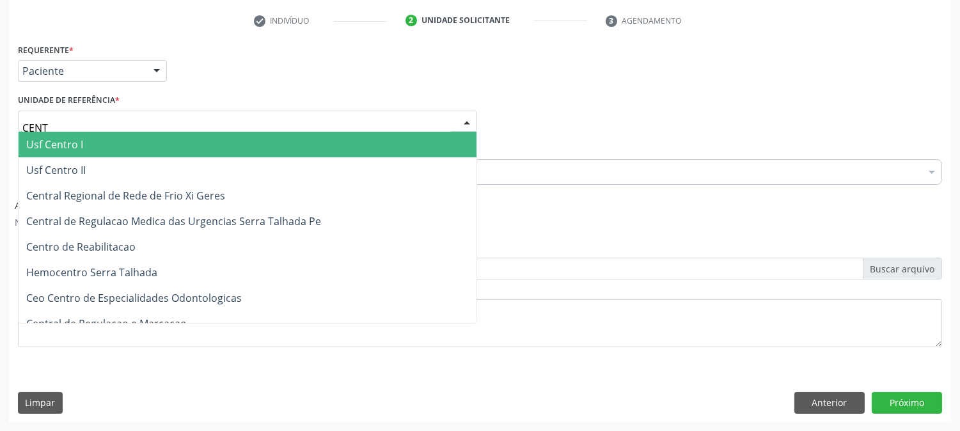
type input "CENTR"
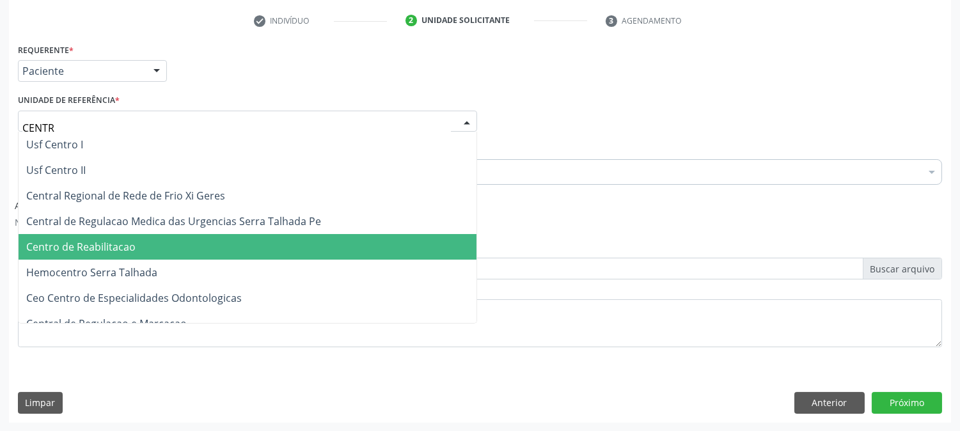
click at [130, 243] on span "Centro de Reabilitacao" at bounding box center [80, 247] width 109 height 14
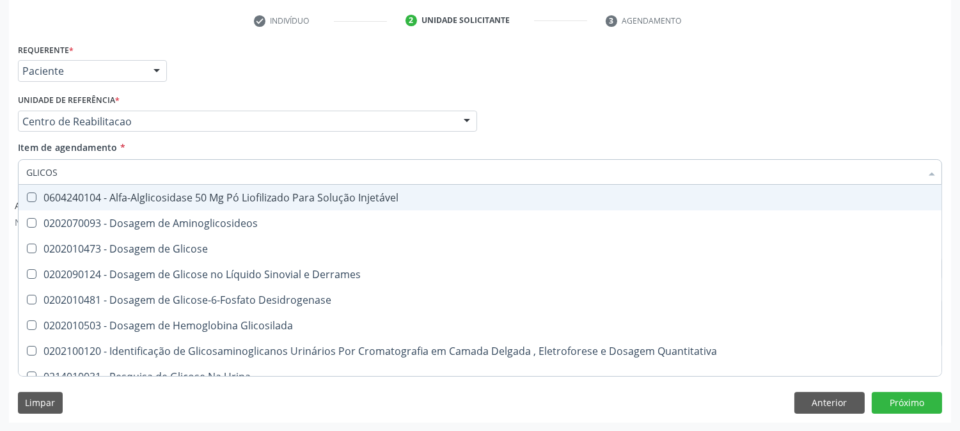
type input "GLICOSE"
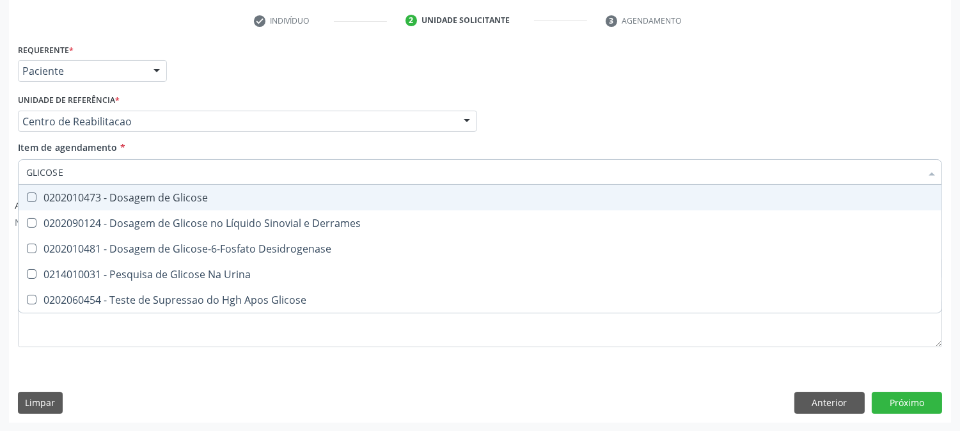
click at [134, 194] on div "0202010473 - Dosagem de Glicose" at bounding box center [480, 198] width 908 height 10
checkbox Glicose "true"
drag, startPoint x: 86, startPoint y: 173, endPoint x: 0, endPoint y: 176, distance: 85.7
click at [0, 176] on div "Acompanhamento Acompanhe a situação das marcações correntes e finalizadas Relat…" at bounding box center [480, 132] width 960 height 599
type input "AC"
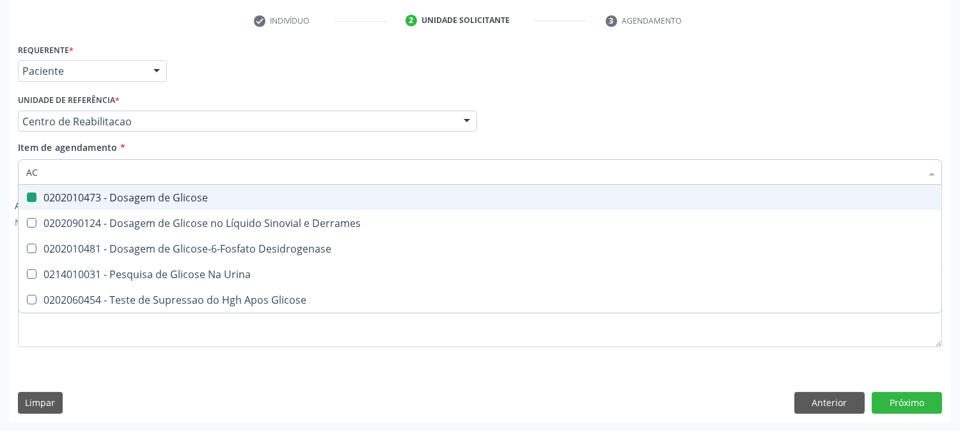
checkbox Glicose "false"
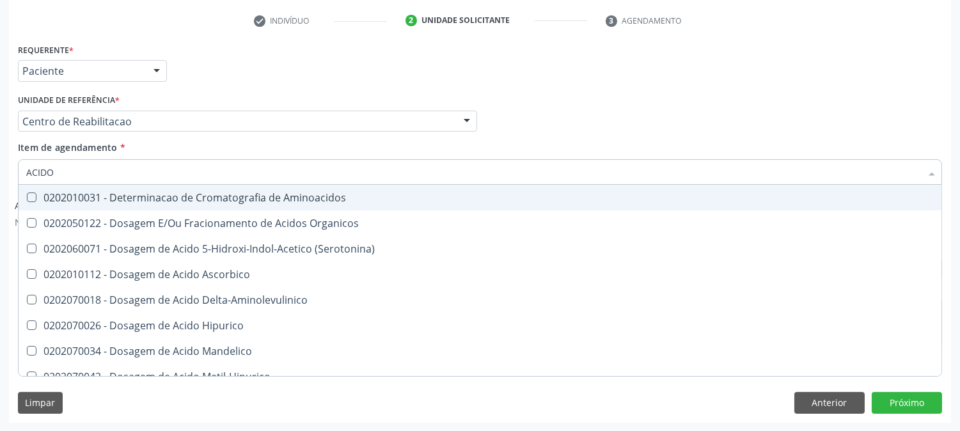
type input "ACIDO U"
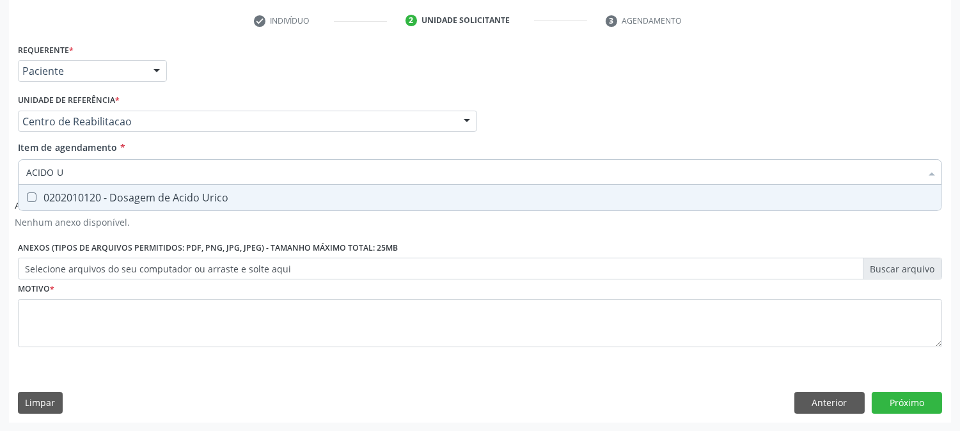
click at [93, 193] on div "0202010120 - Dosagem de Acido Urico" at bounding box center [480, 198] width 908 height 10
checkbox Urico "true"
drag, startPoint x: 72, startPoint y: 177, endPoint x: 8, endPoint y: 176, distance: 64.0
click at [9, 176] on div "Requerente * Paciente Profissional de Saúde Paciente Nenhum resultado encontrad…" at bounding box center [480, 231] width 942 height 382
type input "C"
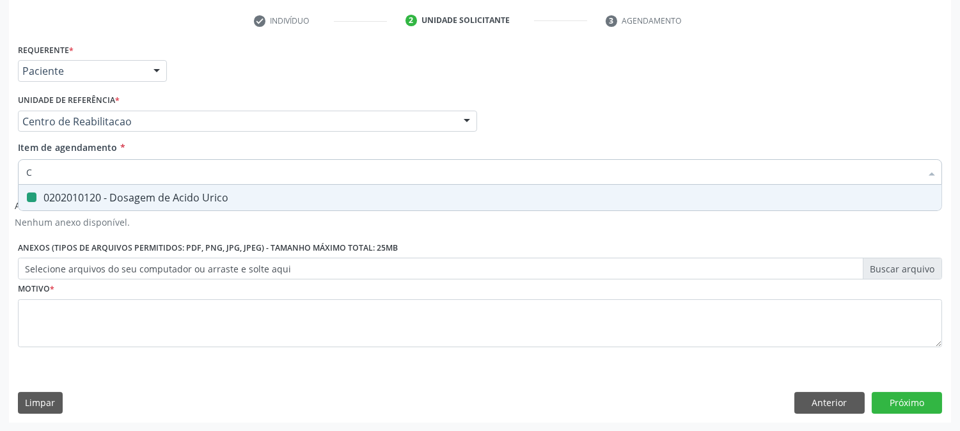
checkbox Urico "false"
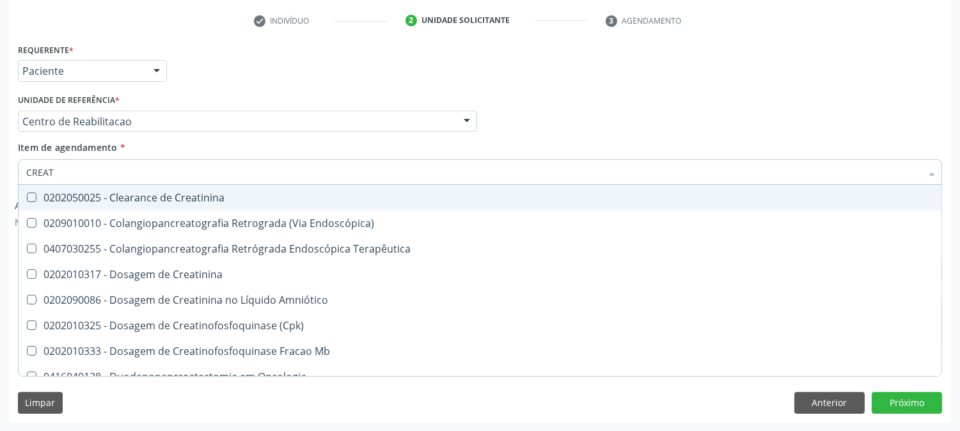
type input "CREATI"
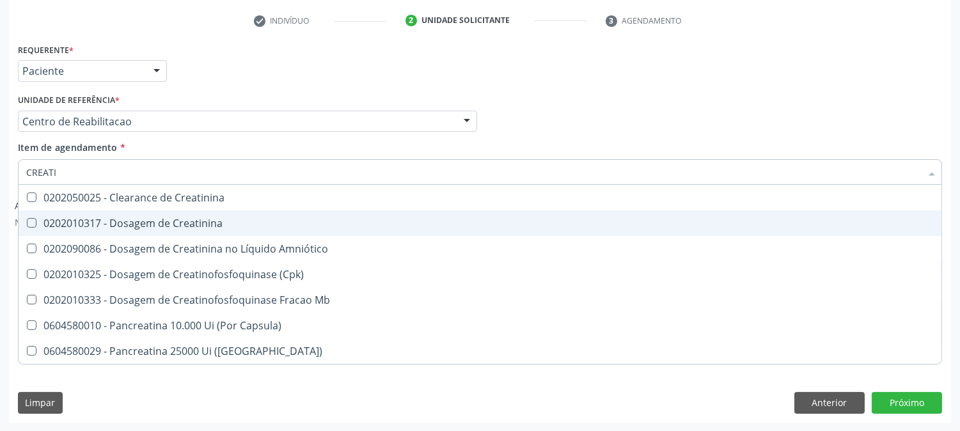
click at [95, 214] on span "0202010317 - Dosagem de Creatinina" at bounding box center [480, 223] width 923 height 26
checkbox Creatinina "true"
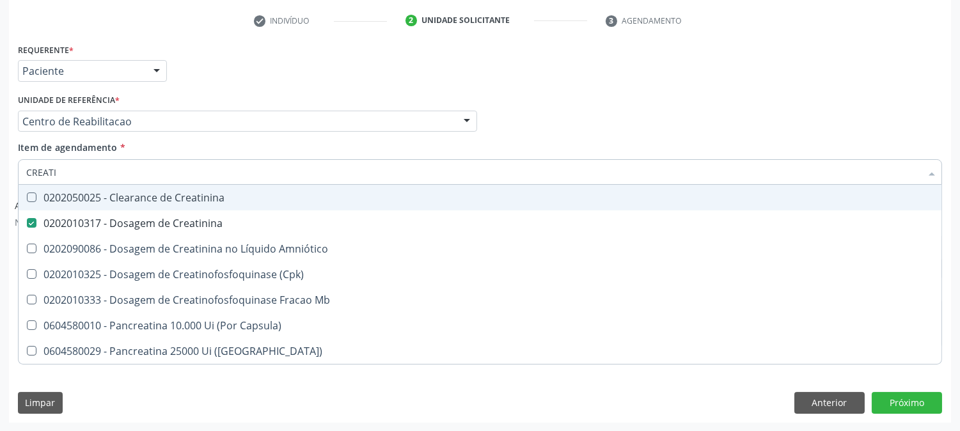
drag, startPoint x: 71, startPoint y: 173, endPoint x: 0, endPoint y: 165, distance: 71.5
click at [0, 165] on div "Acompanhamento Acompanhe a situação das marcações correntes e finalizadas Relat…" at bounding box center [480, 132] width 960 height 599
type input "U"
checkbox Creatinina "false"
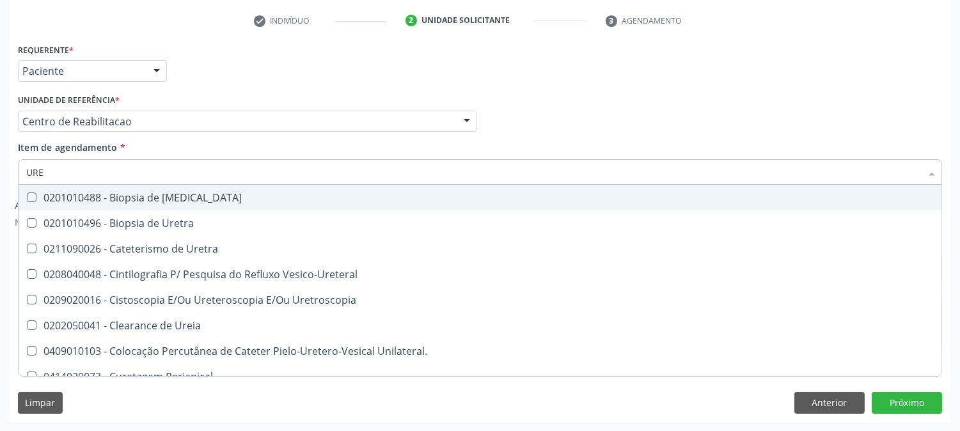
type input "UREI"
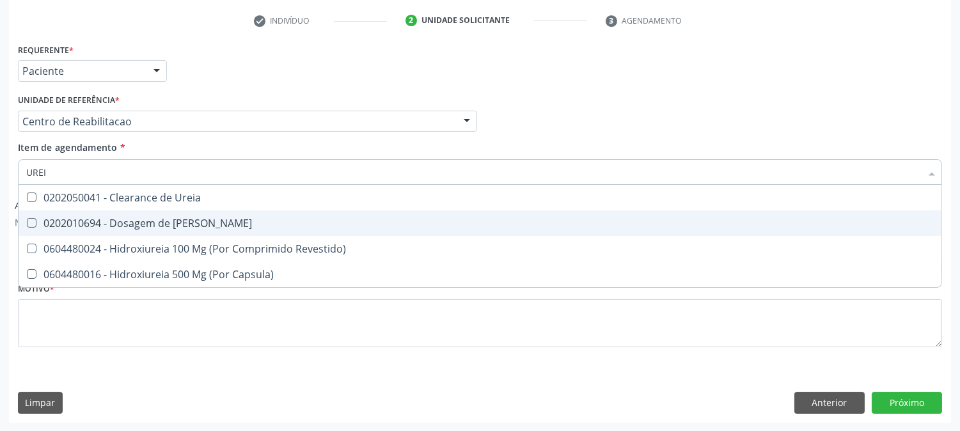
drag, startPoint x: 87, startPoint y: 221, endPoint x: 56, endPoint y: 182, distance: 50.0
click at [84, 221] on div "0202010694 - Dosagem de [PERSON_NAME]" at bounding box center [480, 223] width 908 height 10
checkbox Ureia "true"
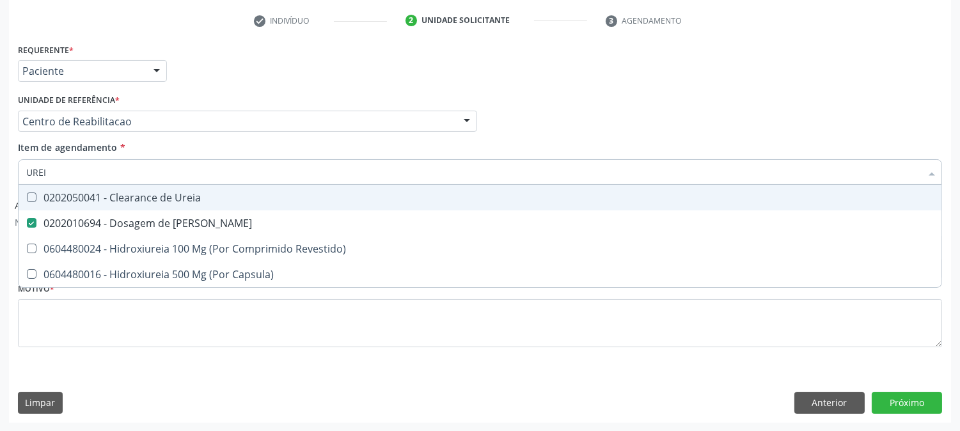
drag, startPoint x: 54, startPoint y: 173, endPoint x: 0, endPoint y: 173, distance: 54.4
click at [0, 173] on div "Acompanhamento Acompanhe a situação das marcações correntes e finalizadas Relat…" at bounding box center [480, 132] width 960 height 599
type input "C"
checkbox Ureia "false"
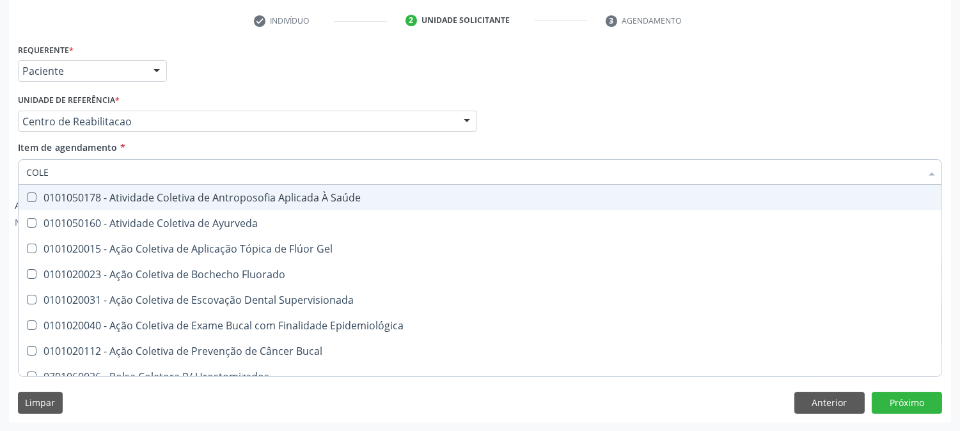
type input "COLES"
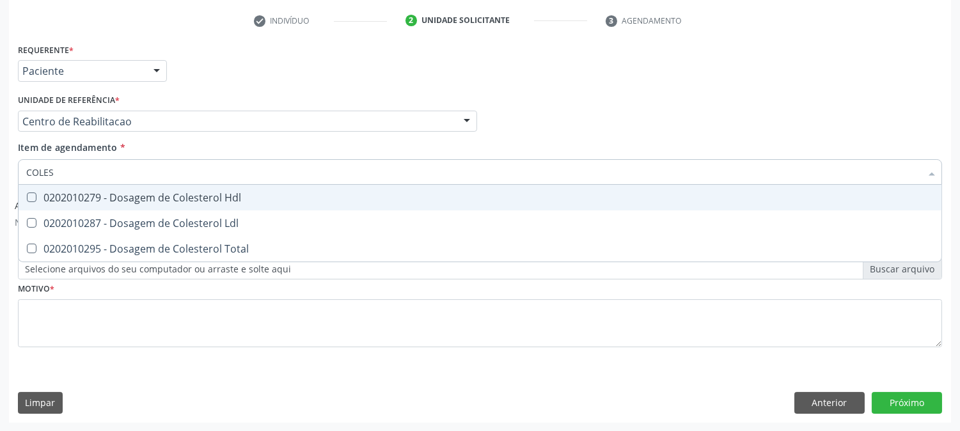
click at [111, 206] on span "0202010279 - Dosagem de Colesterol Hdl" at bounding box center [480, 198] width 923 height 26
checkbox Hdl "true"
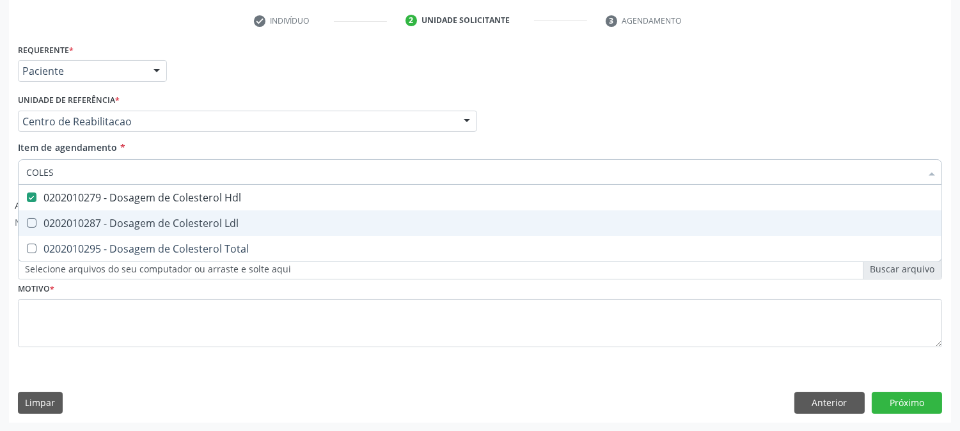
click at [111, 225] on div "0202010287 - Dosagem de Colesterol Ldl" at bounding box center [480, 223] width 908 height 10
checkbox Ldl "true"
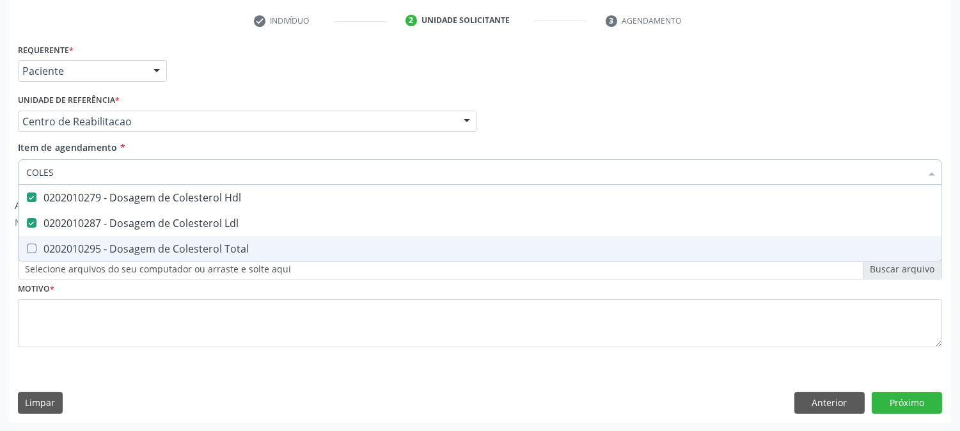
click at [115, 244] on div "0202010295 - Dosagem de Colesterol Total" at bounding box center [480, 249] width 908 height 10
checkbox Total "true"
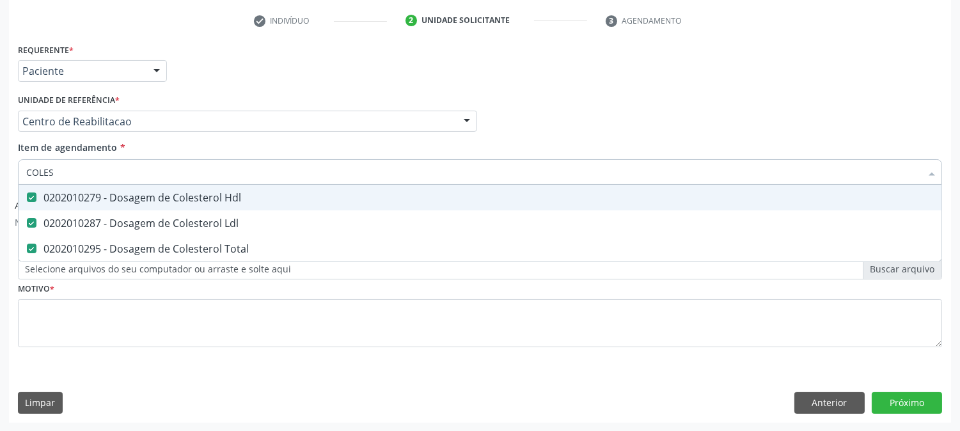
drag, startPoint x: 61, startPoint y: 177, endPoint x: 0, endPoint y: 185, distance: 62.1
click at [0, 185] on div "Acompanhamento Acompanhe a situação das marcações correntes e finalizadas Relat…" at bounding box center [480, 132] width 960 height 599
type input "R"
checkbox Hdl "false"
checkbox Ldl "false"
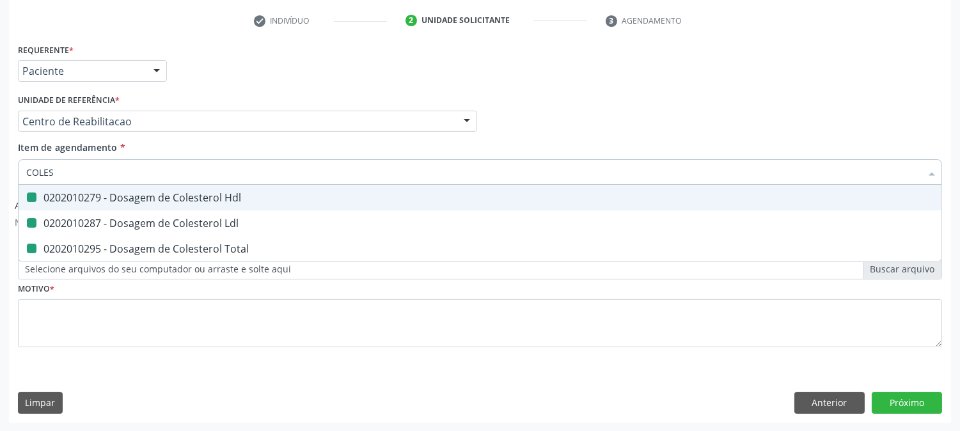
checkbox Total "false"
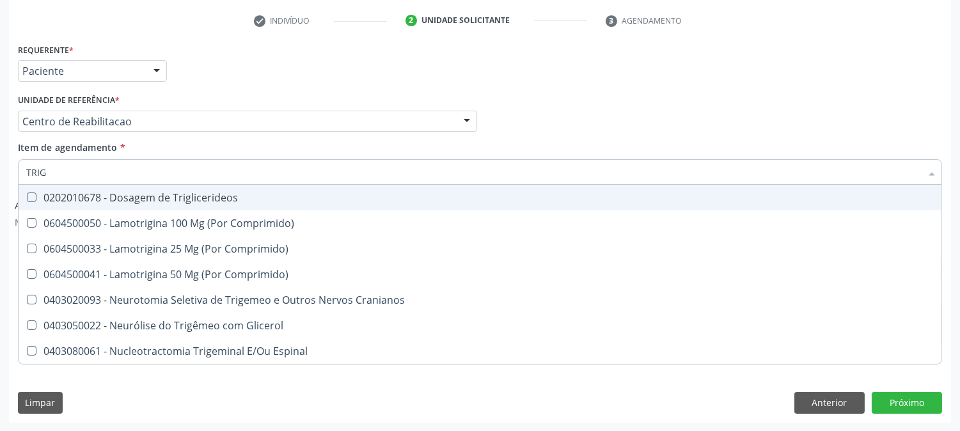
type input "TRIGL"
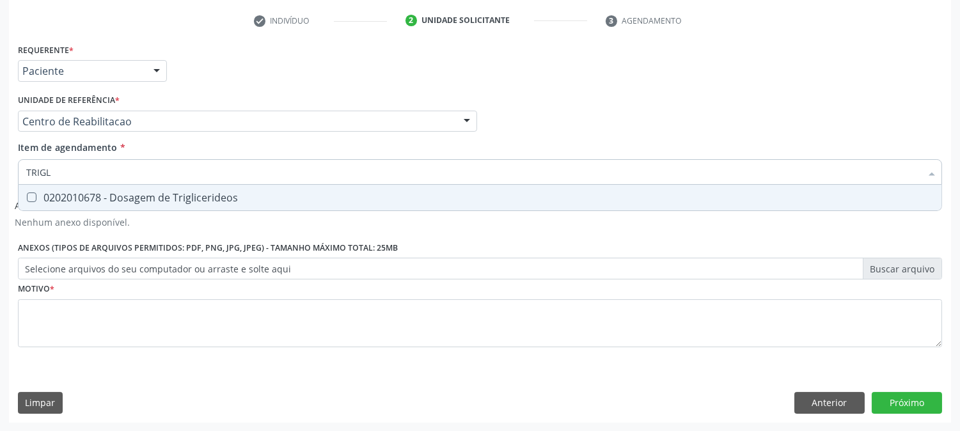
click at [55, 196] on div "0202010678 - Dosagem de Triglicerideos" at bounding box center [480, 198] width 908 height 10
checkbox Triglicerideos "true"
drag, startPoint x: 61, startPoint y: 175, endPoint x: 7, endPoint y: 184, distance: 55.1
click at [7, 184] on div "Acompanhamento Acompanhe a situação das marcações correntes e finalizadas Relat…" at bounding box center [480, 132] width 960 height 599
type input "HE"
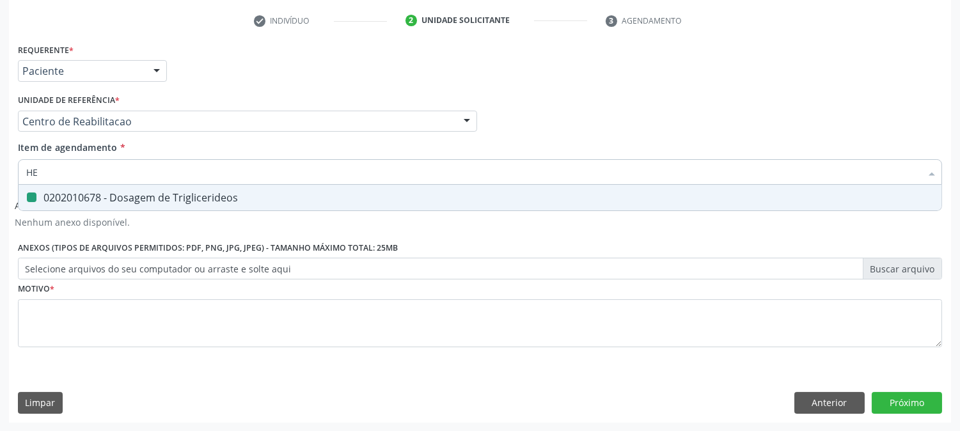
checkbox Triglicerideos "false"
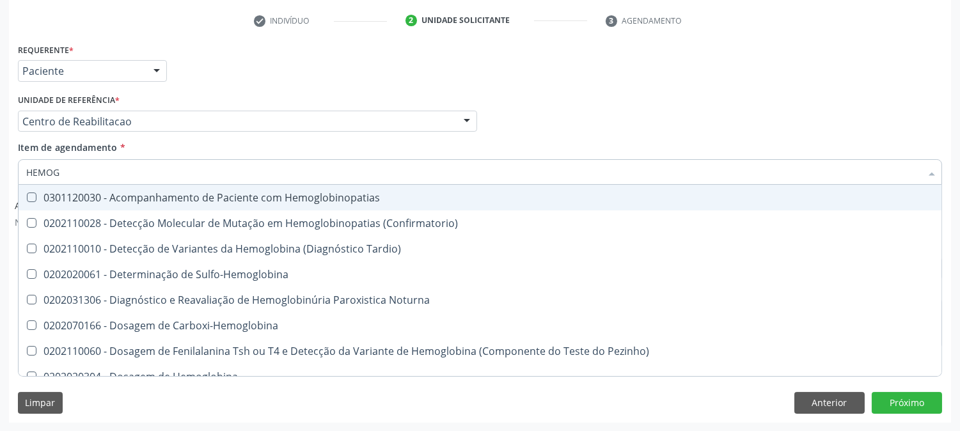
type input "HEMOGR"
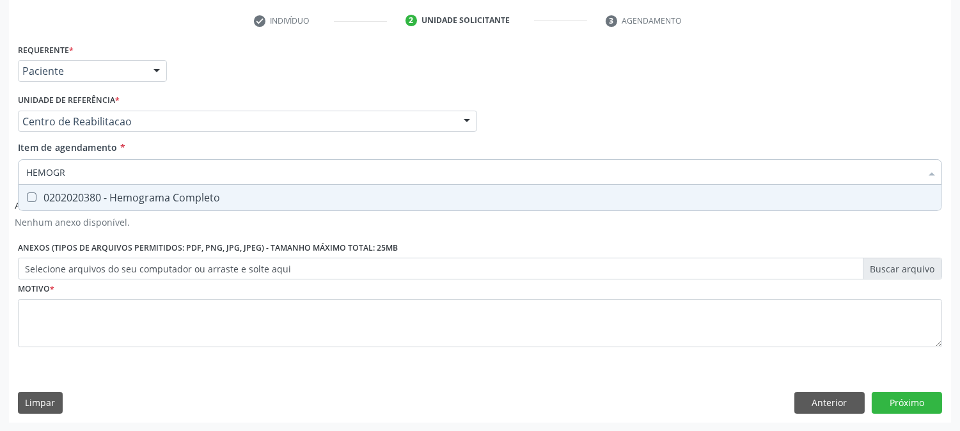
click at [90, 180] on input "HEMOGR" at bounding box center [473, 172] width 895 height 26
click at [74, 195] on div "0202020380 - Hemograma Completo" at bounding box center [480, 198] width 908 height 10
checkbox Completo "true"
drag, startPoint x: 74, startPoint y: 173, endPoint x: 0, endPoint y: 180, distance: 74.5
click at [0, 180] on div "Acompanhamento Acompanhe a situação das marcações correntes e finalizadas Relat…" at bounding box center [480, 132] width 960 height 599
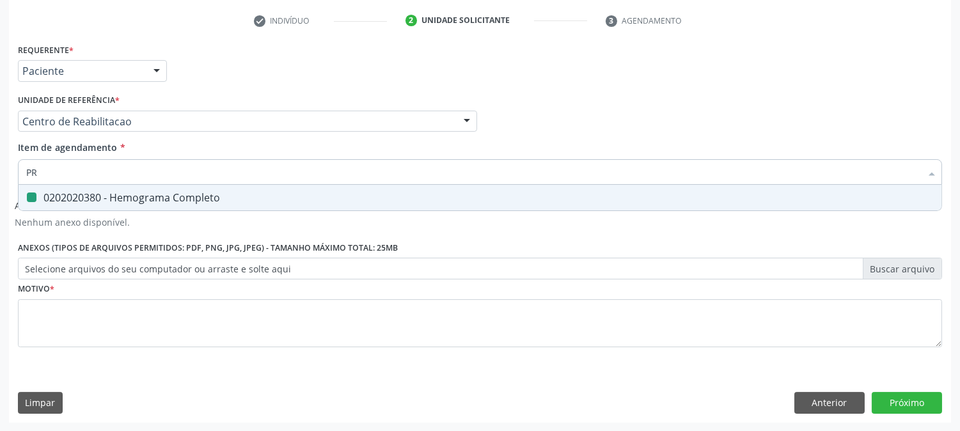
type input "PRO"
checkbox Completo "false"
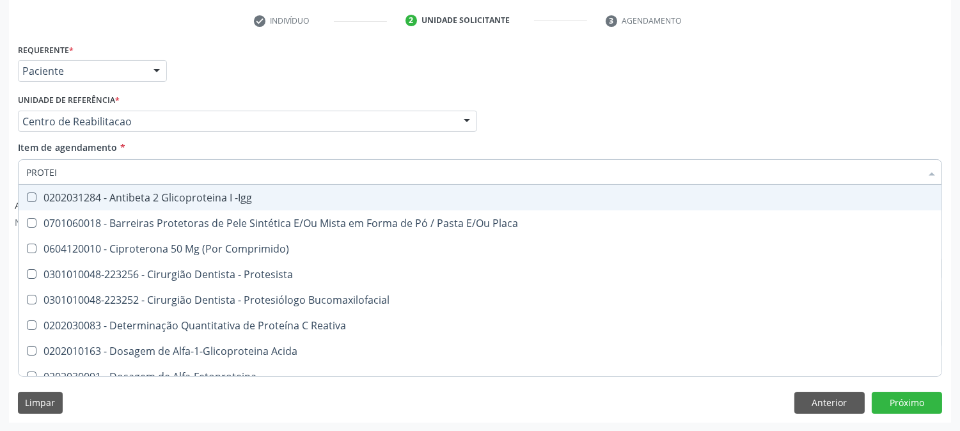
type input "PROTEIN"
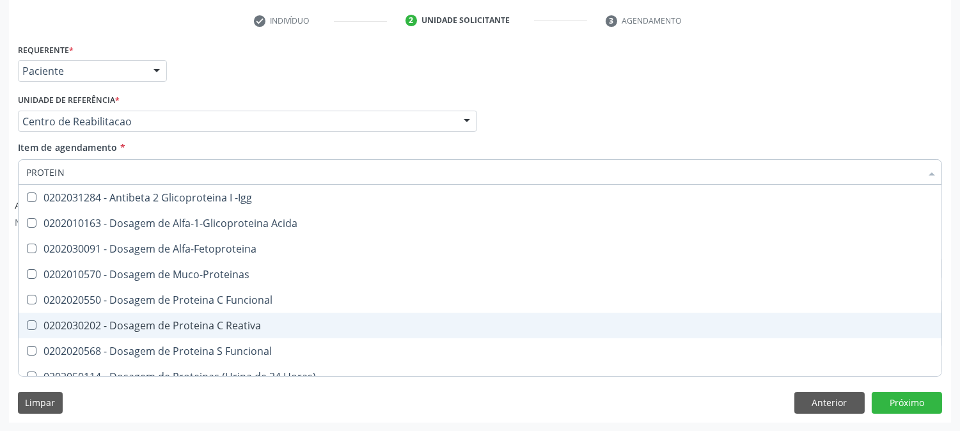
click at [150, 330] on div "0202030202 - Dosagem de Proteina C Reativa" at bounding box center [480, 325] width 908 height 10
checkbox Reativa "true"
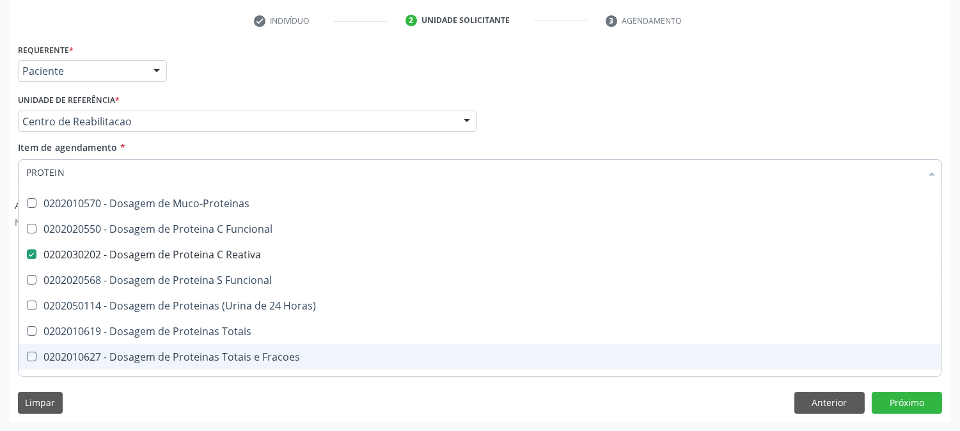
click at [0, 325] on div "Acompanhamento Acompanhe a situação das marcações correntes e finalizadas Relat…" at bounding box center [480, 132] width 960 height 599
click at [137, 397] on div "Limpar Anterior Próximo" at bounding box center [480, 403] width 924 height 22
checkbox Acida "true"
checkbox Alfa-Fetoproteina "true"
checkbox Muco-Proteinas "true"
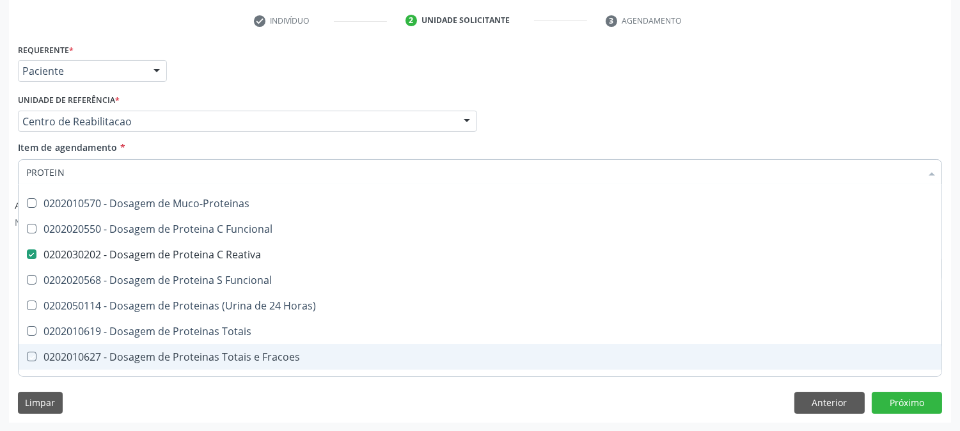
checkbox Funcional "true"
checkbox Horas\) "true"
checkbox Totais "true"
checkbox Fracoes "true"
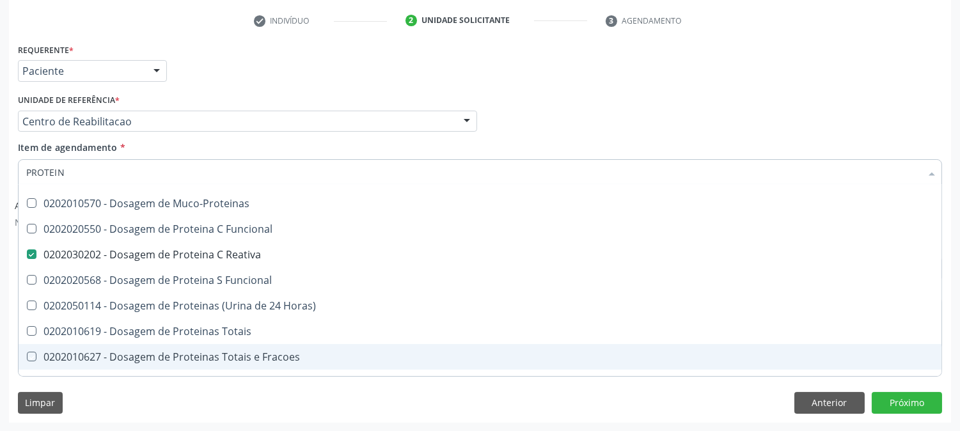
checkbox Derrames "true"
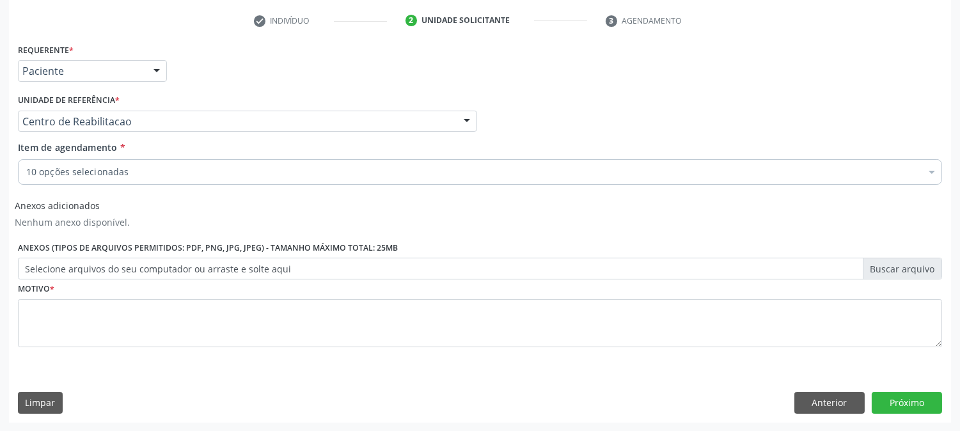
scroll to position [0, 0]
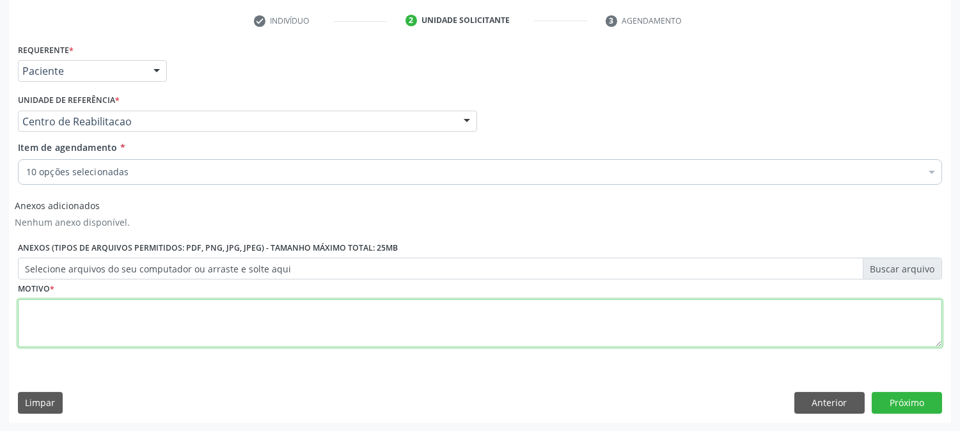
click at [155, 308] on textarea at bounding box center [480, 323] width 924 height 49
type textarea "."
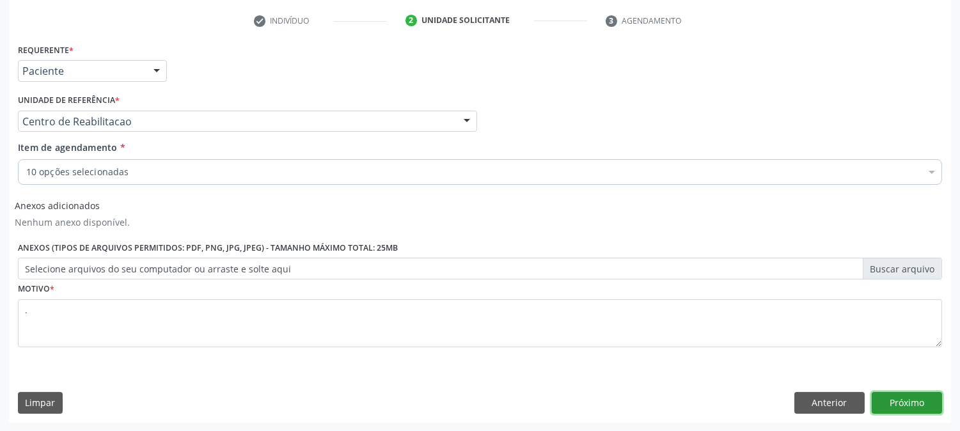
click at [911, 397] on button "Próximo" at bounding box center [907, 403] width 70 height 22
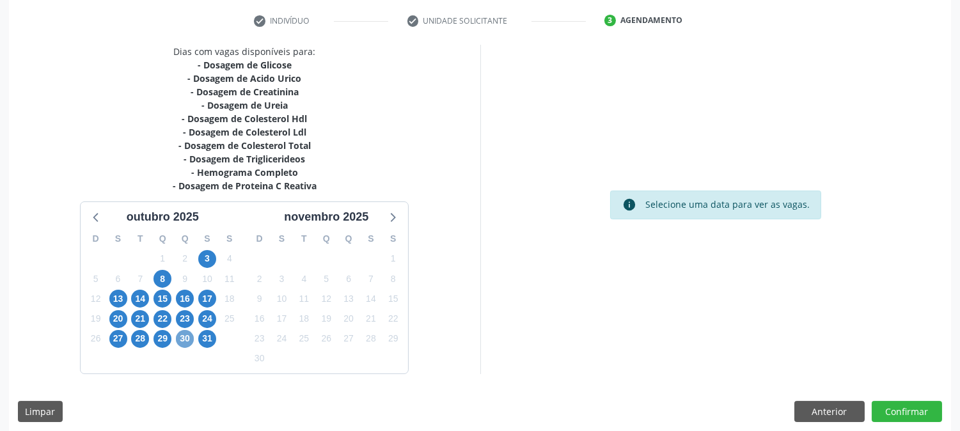
click at [182, 335] on span "30" at bounding box center [185, 339] width 18 height 18
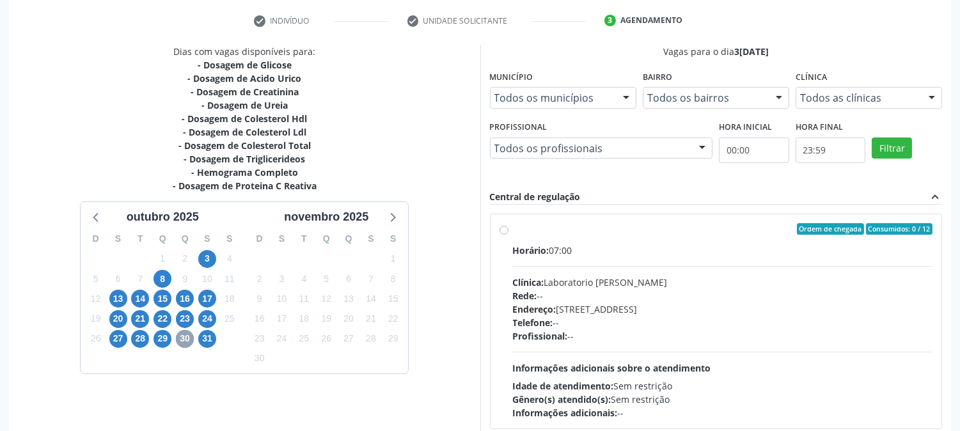
scroll to position [308, 0]
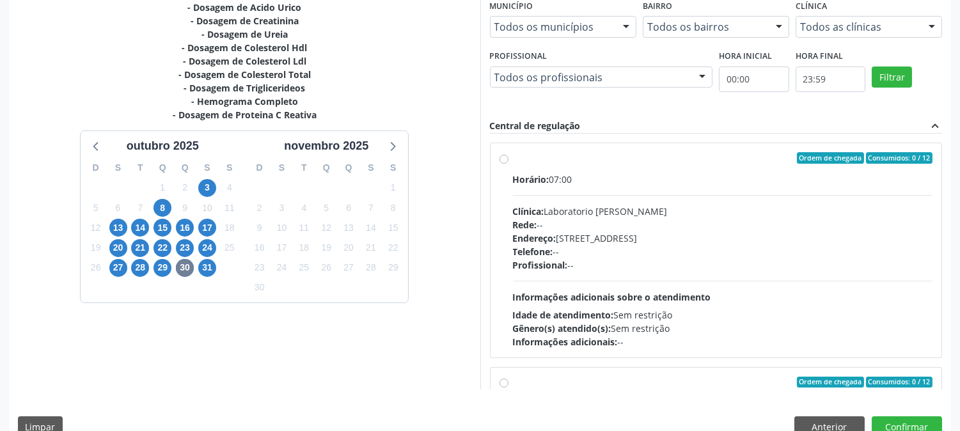
click at [855, 278] on div "Horário: 07:00 Clínica: Laboratorio [PERSON_NAME]: -- Endereço: [STREET_ADDRESS…" at bounding box center [723, 261] width 420 height 176
click at [508, 164] on input "Ordem de chegada Consumidos: 0 / 12 Horário: 07:00 Clínica: Laboratorio [PERSON…" at bounding box center [504, 158] width 9 height 12
radio input "true"
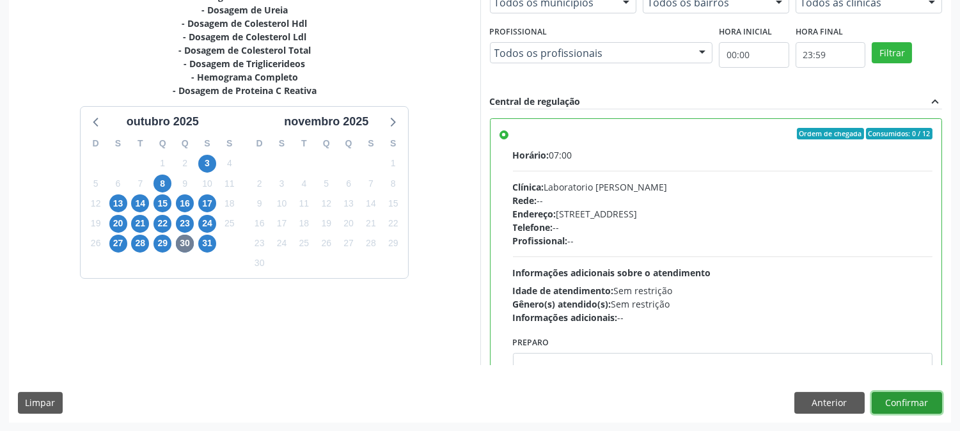
click at [904, 406] on button "Confirmar" at bounding box center [907, 403] width 70 height 22
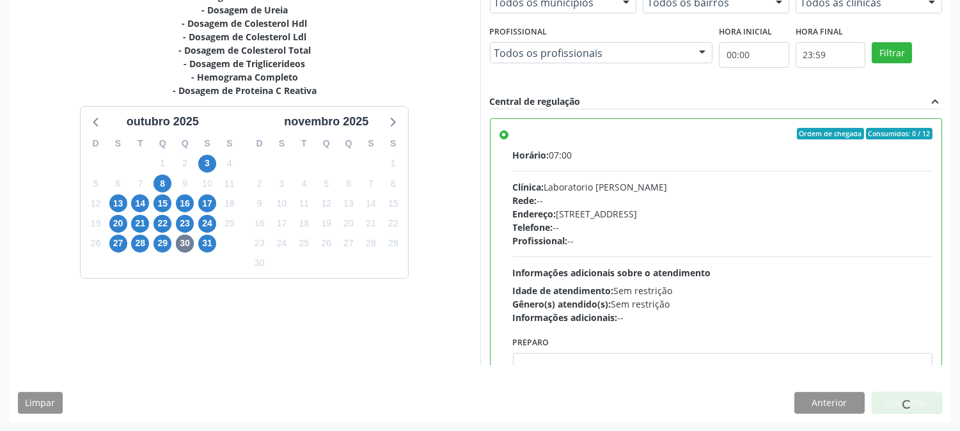
scroll to position [0, 0]
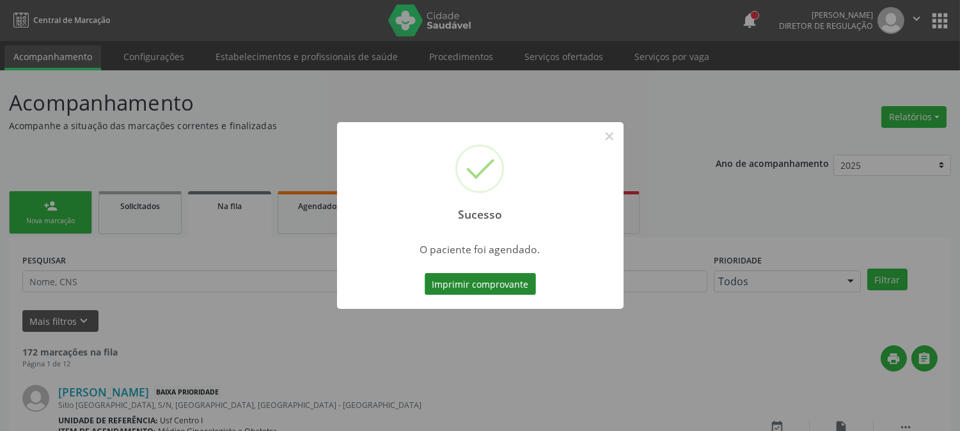
click at [474, 285] on button "Imprimir comprovante" at bounding box center [480, 284] width 111 height 22
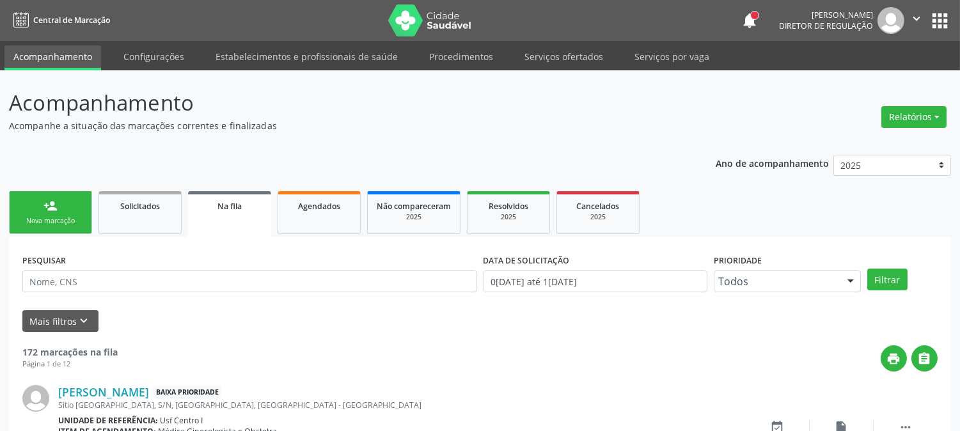
click at [43, 212] on link "person_add Nova marcação" at bounding box center [50, 212] width 83 height 43
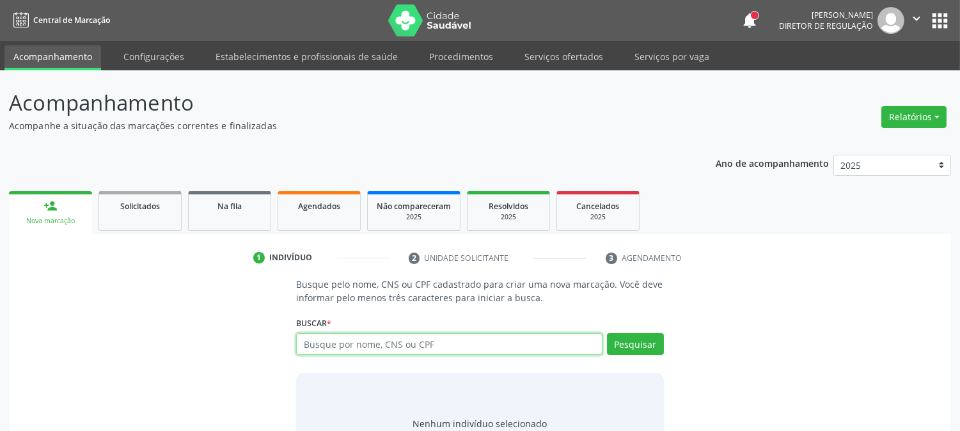
click at [369, 347] on input "text" at bounding box center [449, 344] width 306 height 22
paste input "702 5023 9757 8235"
type input "702 5023 9757 8235"
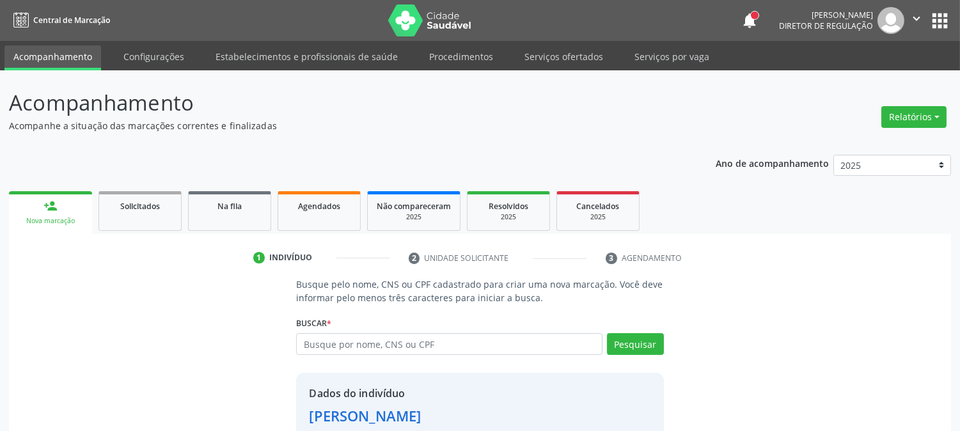
scroll to position [81, 0]
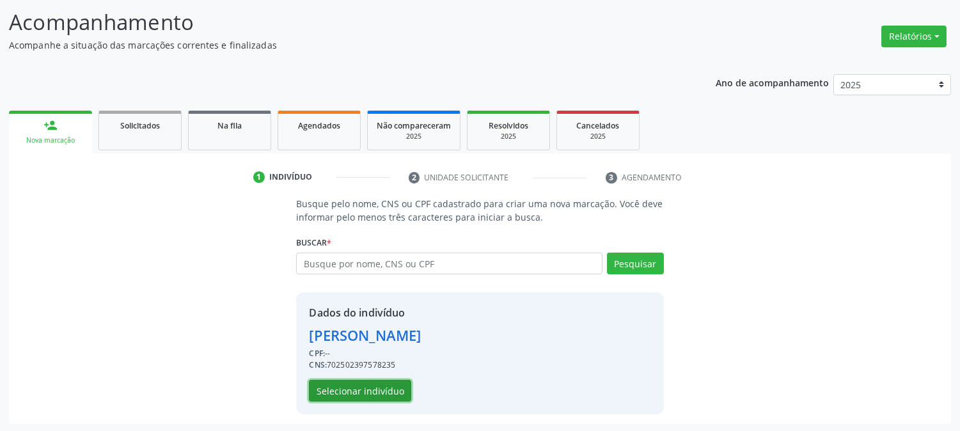
click at [367, 380] on button "Selecionar indivíduo" at bounding box center [360, 391] width 102 height 22
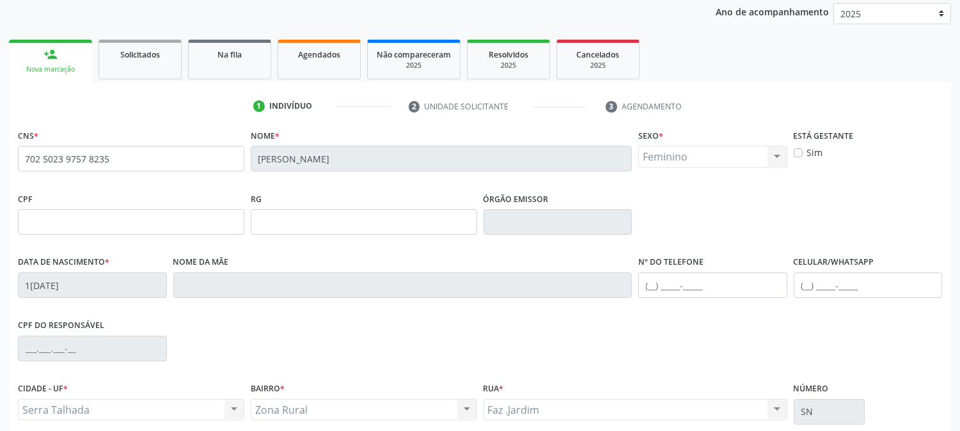
scroll to position [261, 0]
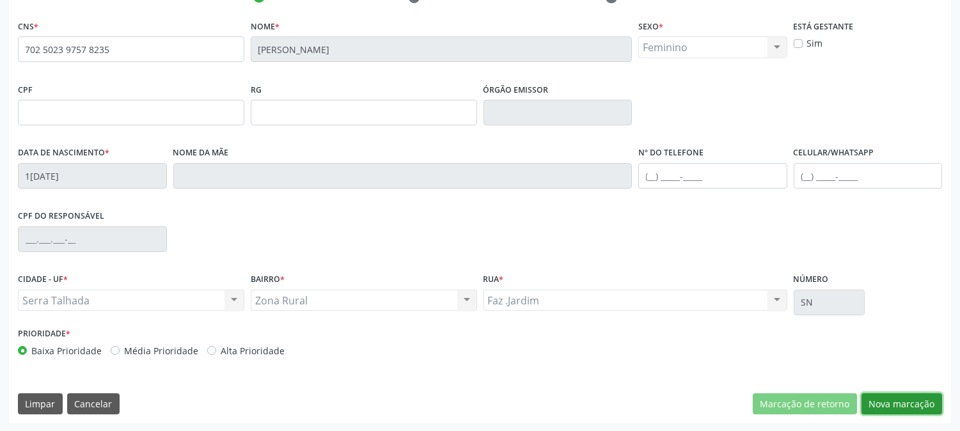
click at [912, 402] on button "Nova marcação" at bounding box center [902, 404] width 81 height 22
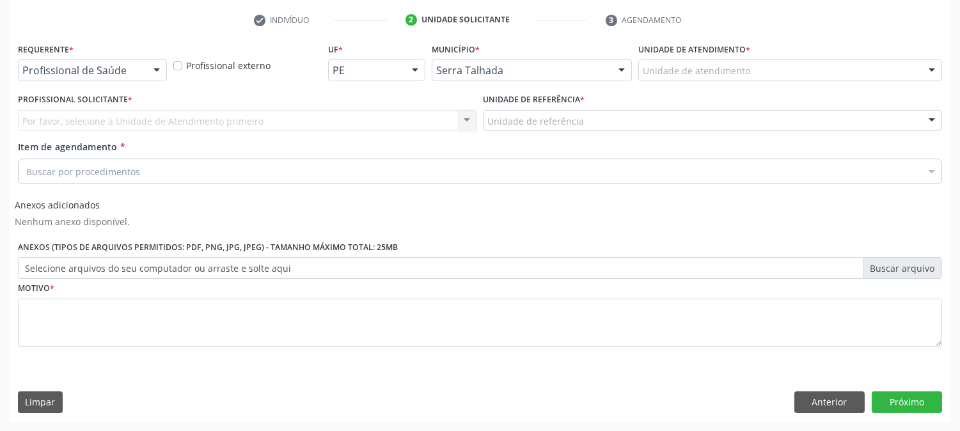
scroll to position [237, 0]
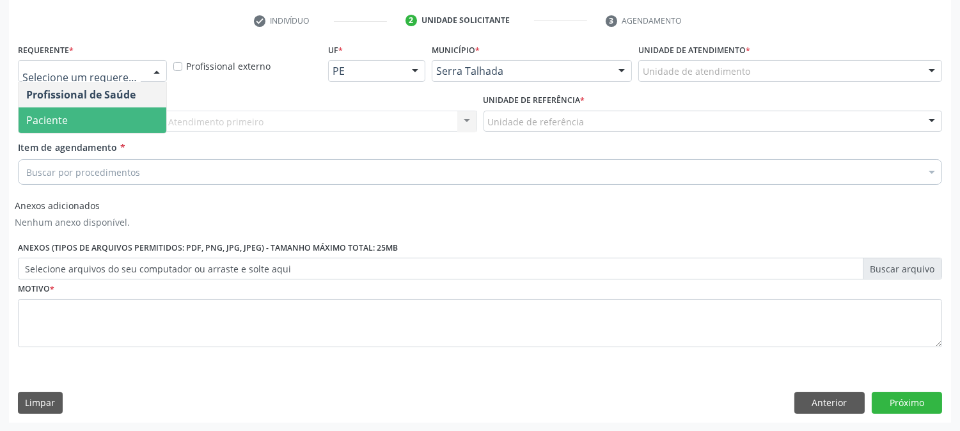
click at [116, 113] on span "Paciente" at bounding box center [93, 120] width 148 height 26
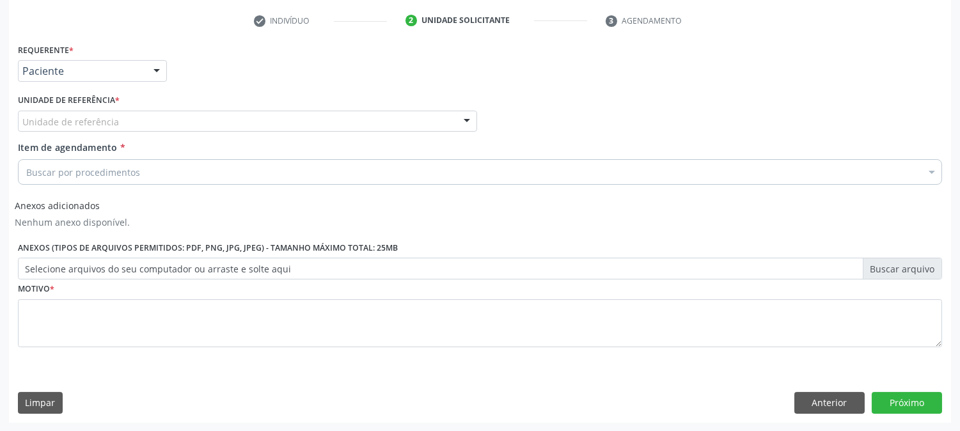
click at [116, 116] on div "Unidade de referência" at bounding box center [247, 122] width 459 height 22
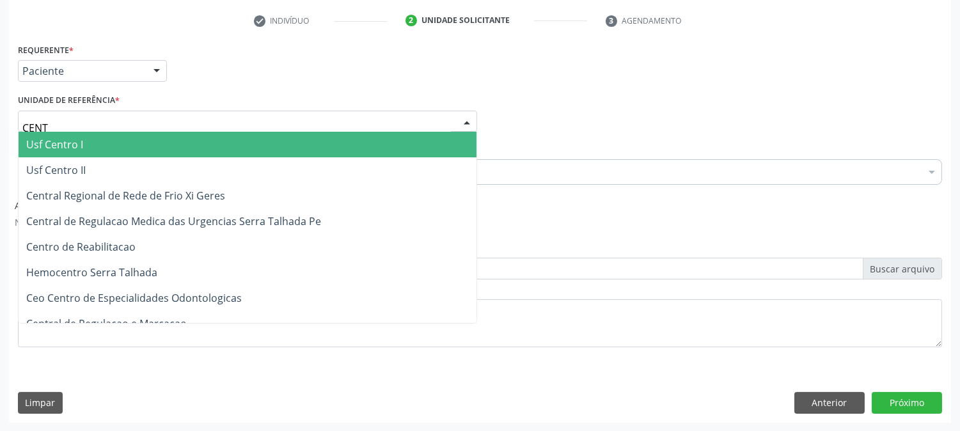
type input "CENTR"
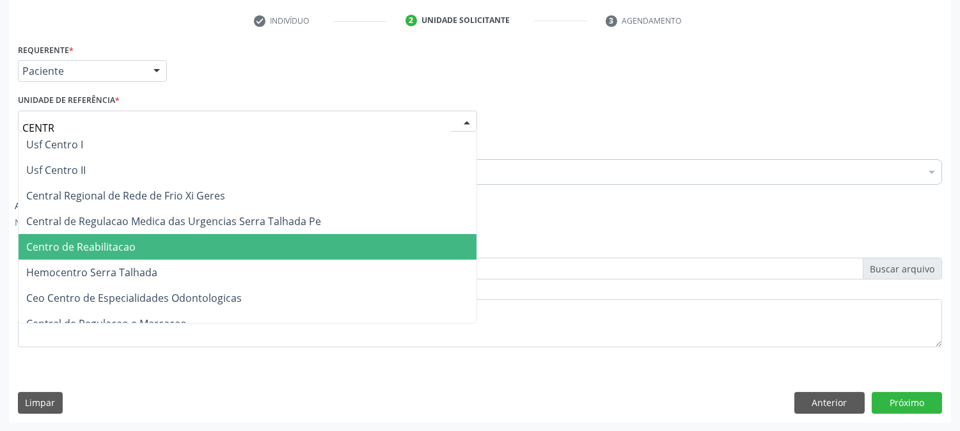
click at [129, 243] on span "Centro de Reabilitacao" at bounding box center [80, 247] width 109 height 14
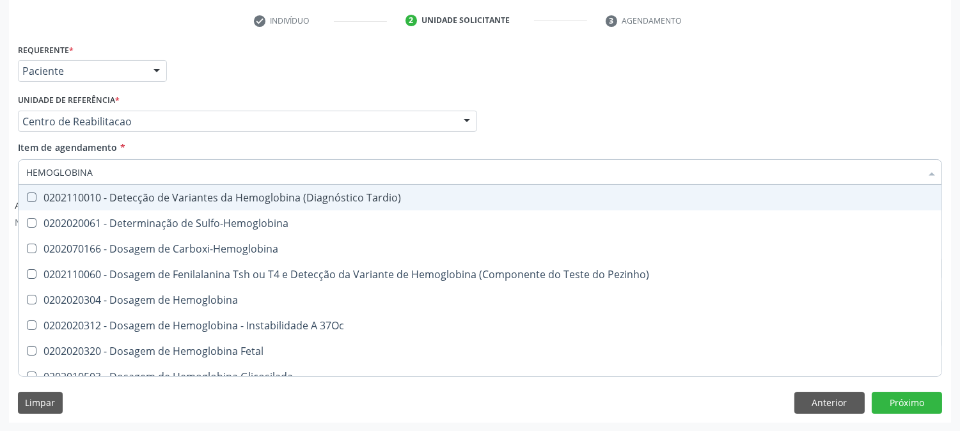
type input "HEMOGLOBINA G"
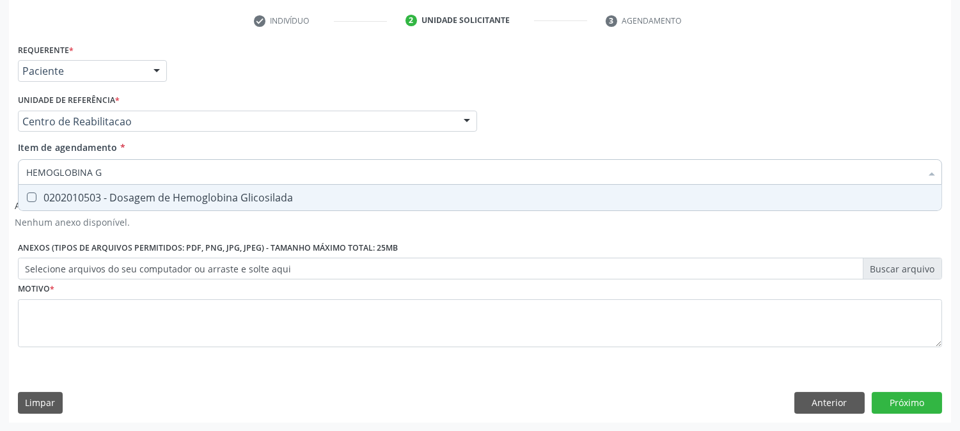
click at [116, 194] on div "0202010503 - Dosagem de Hemoglobina Glicosilada" at bounding box center [480, 198] width 908 height 10
checkbox Glicosilada "true"
drag, startPoint x: 109, startPoint y: 169, endPoint x: 3, endPoint y: 161, distance: 106.6
click at [5, 161] on div "Acompanhamento Acompanhe a situação das marcações correntes e finalizadas Relat…" at bounding box center [480, 132] width 960 height 599
type input "T4"
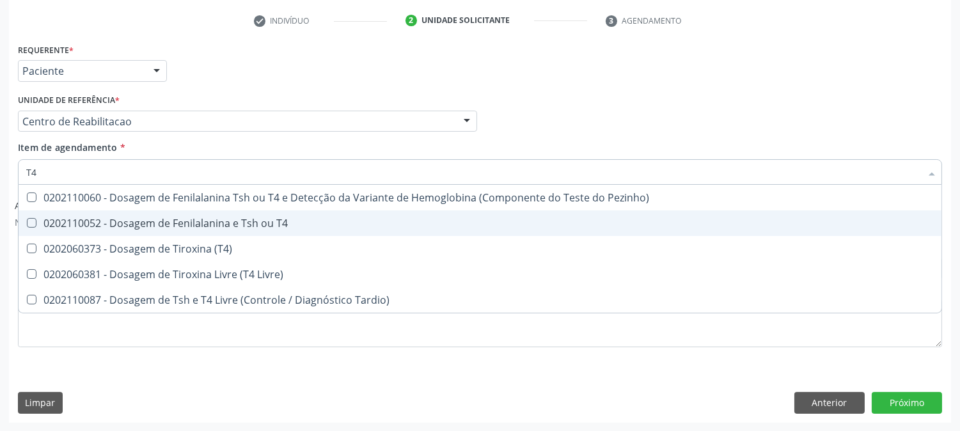
checkbox Pezinho\) "false"
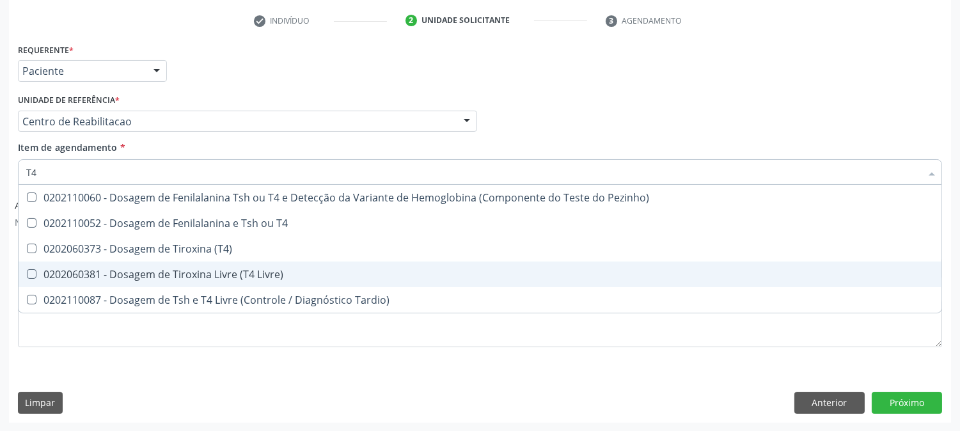
click at [59, 265] on span "0202060381 - Dosagem de Tiroxina Livre (T4 Livre)" at bounding box center [480, 275] width 923 height 26
checkbox Livre\) "true"
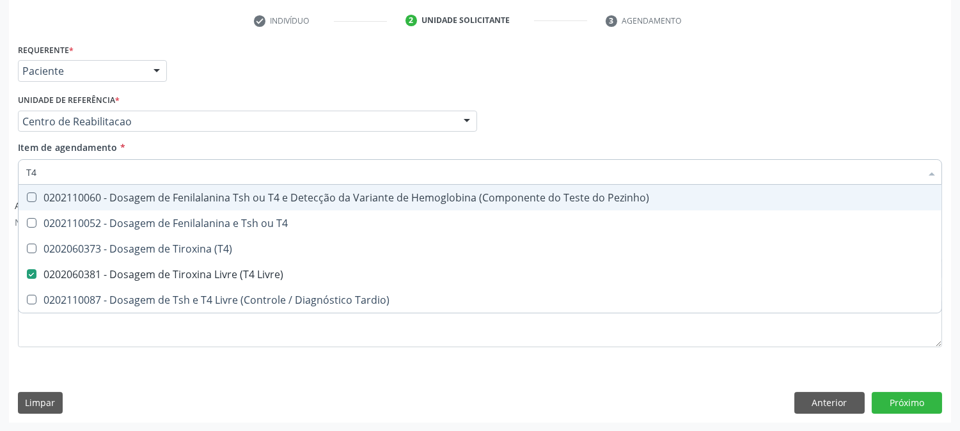
drag, startPoint x: 40, startPoint y: 173, endPoint x: 0, endPoint y: 161, distance: 42.1
click at [0, 162] on div "Acompanhamento Acompanhe a situação das marcações correntes e finalizadas Relat…" at bounding box center [480, 132] width 960 height 599
type input "TS"
checkbox Livre\) "false"
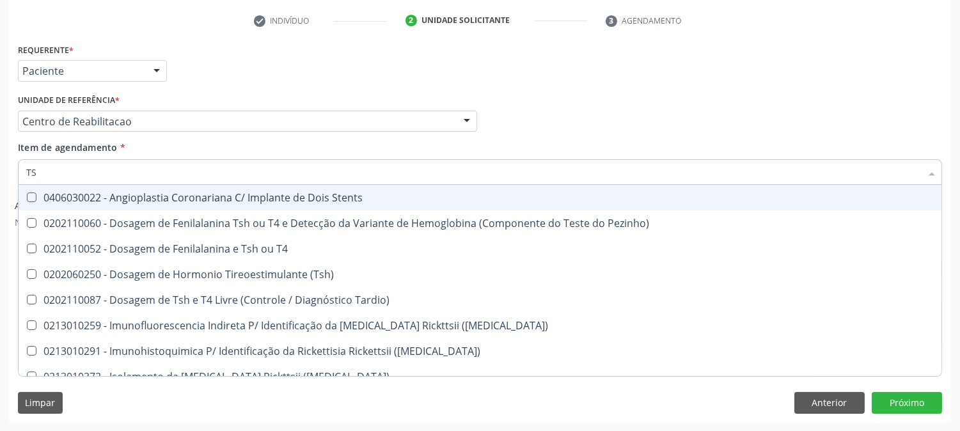
type input "TSH"
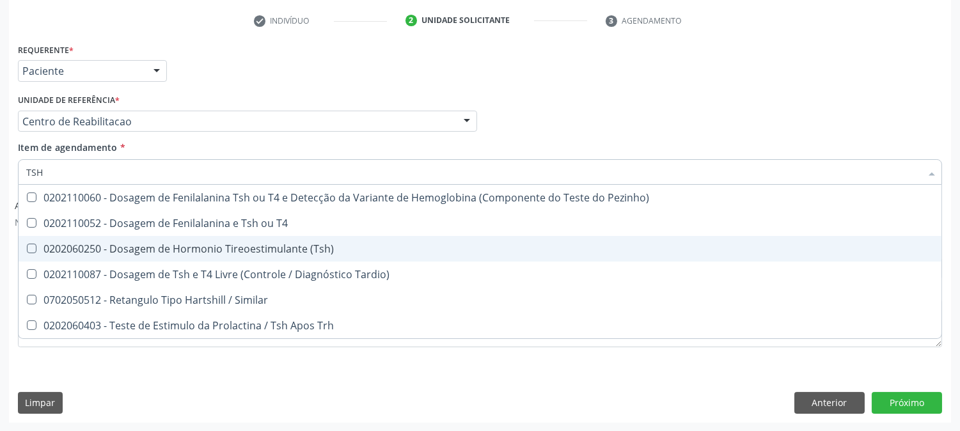
click at [95, 244] on div "0202060250 - Dosagem de Hormonio Tireoestimulante (Tsh)" at bounding box center [480, 249] width 908 height 10
checkbox \(Tsh\) "true"
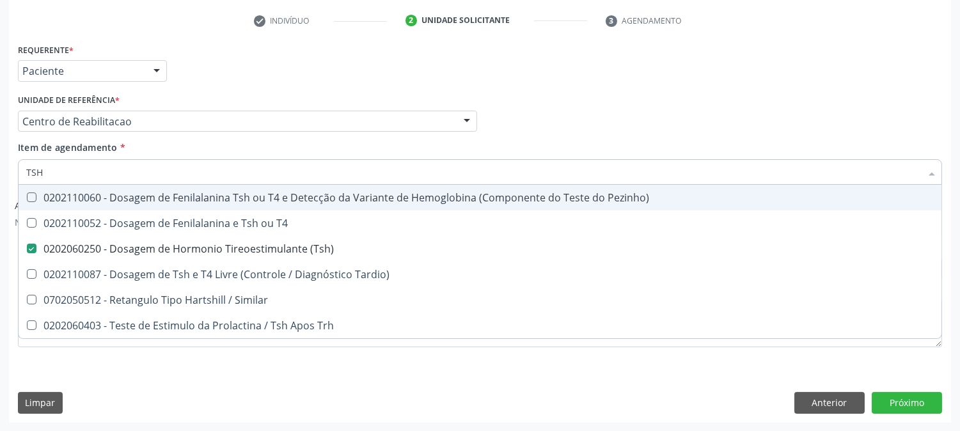
drag, startPoint x: 54, startPoint y: 176, endPoint x: 0, endPoint y: 175, distance: 54.4
click at [0, 175] on div "Acompanhamento Acompanhe a situação das marcações correntes e finalizadas Relat…" at bounding box center [480, 132] width 960 height 599
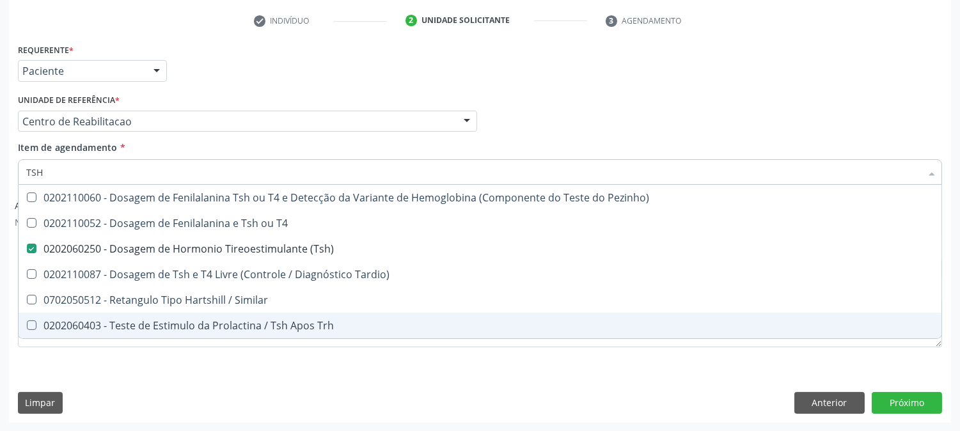
click at [80, 381] on div "Requerente * Paciente Profissional de Saúde Paciente Nenhum resultado encontrad…" at bounding box center [480, 231] width 942 height 382
checkbox T4 "true"
checkbox Tardio\) "true"
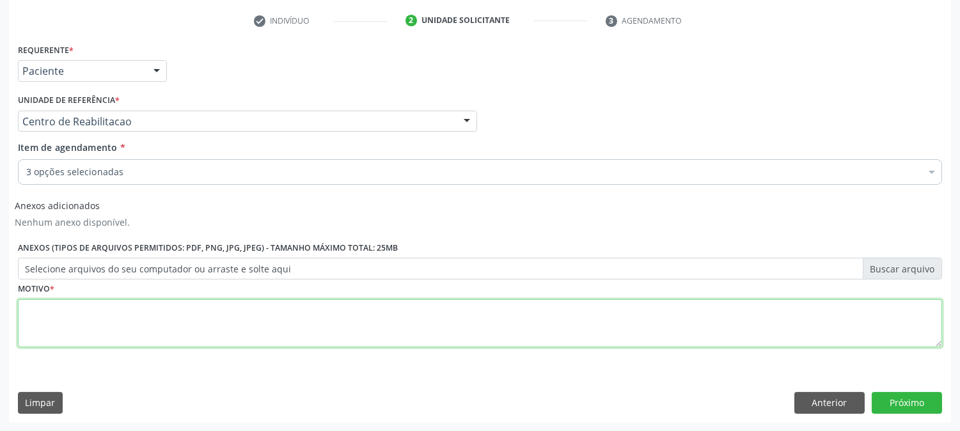
click at [113, 341] on textarea at bounding box center [480, 323] width 924 height 49
type textarea "."
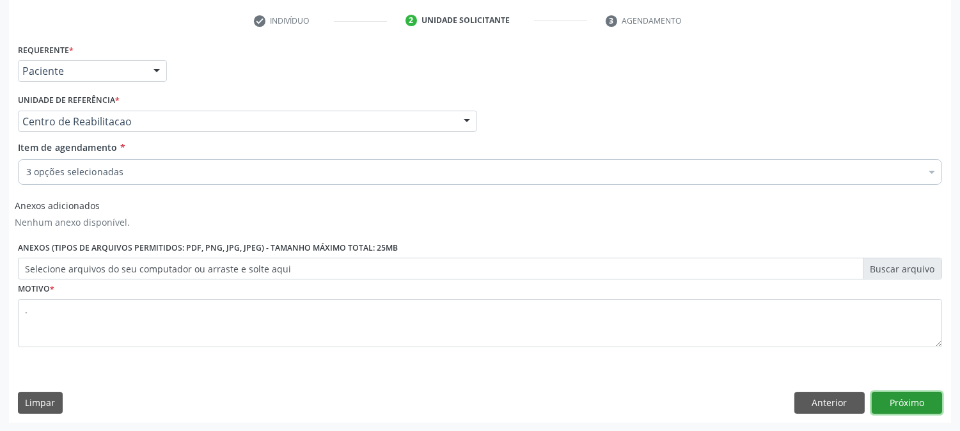
click at [930, 400] on button "Próximo" at bounding box center [907, 403] width 70 height 22
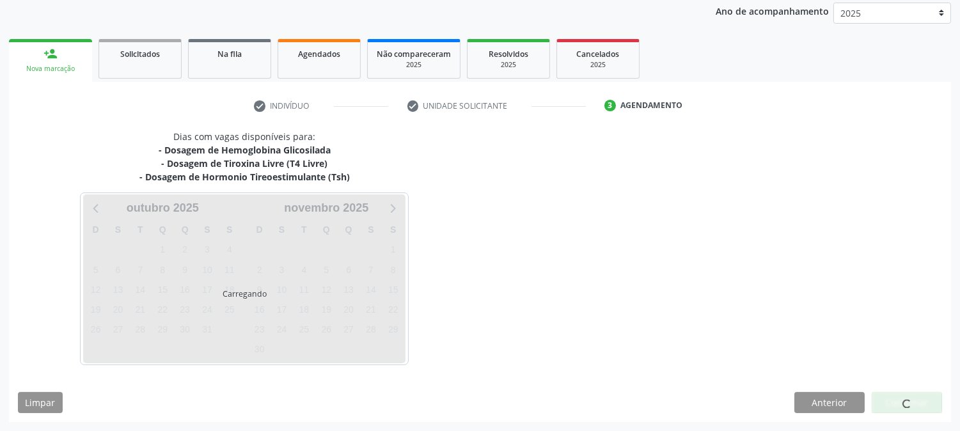
scroll to position [152, 0]
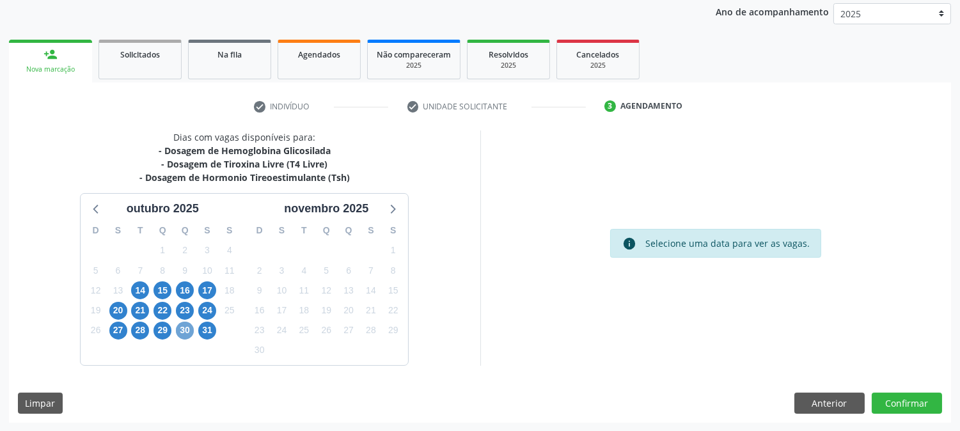
click at [187, 328] on span "30" at bounding box center [185, 331] width 18 height 18
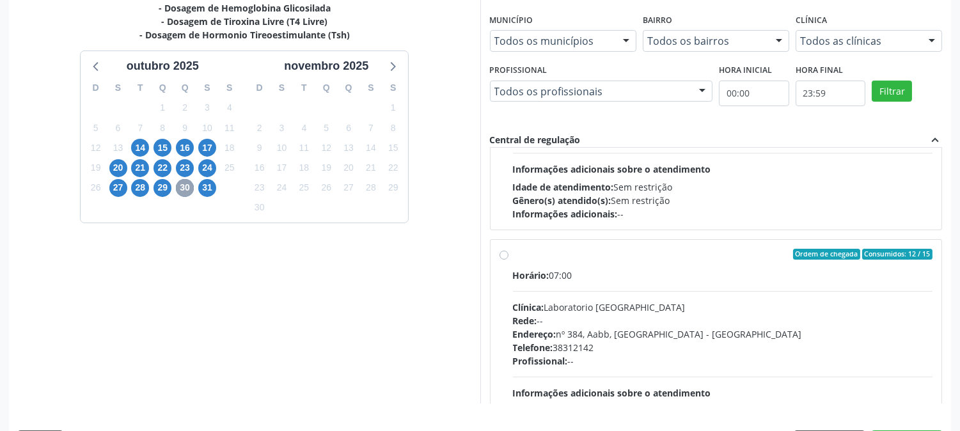
scroll to position [201, 0]
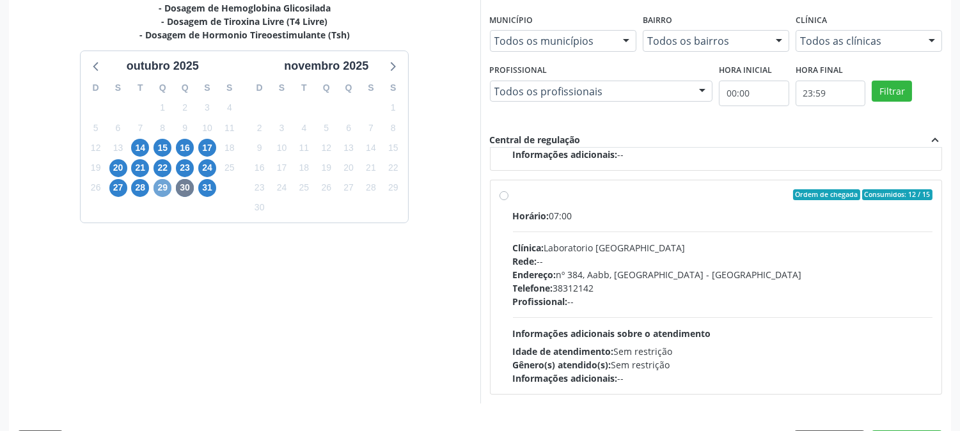
click at [162, 187] on span "29" at bounding box center [163, 188] width 18 height 18
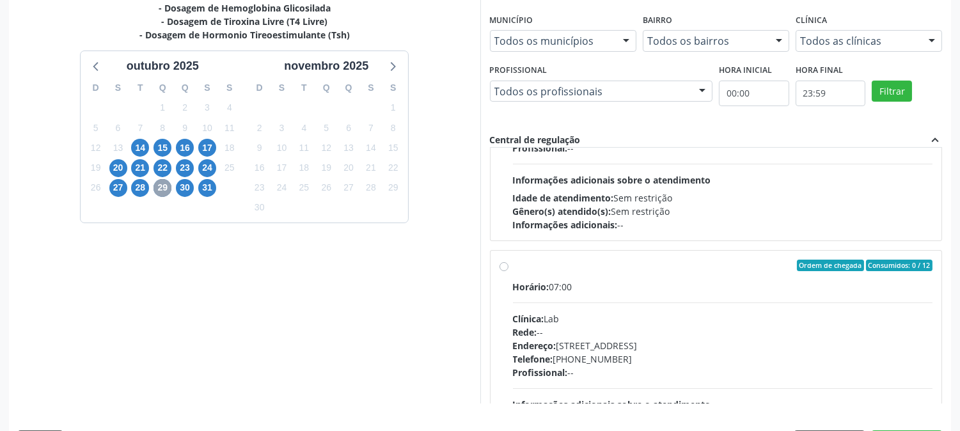
scroll to position [425, 0]
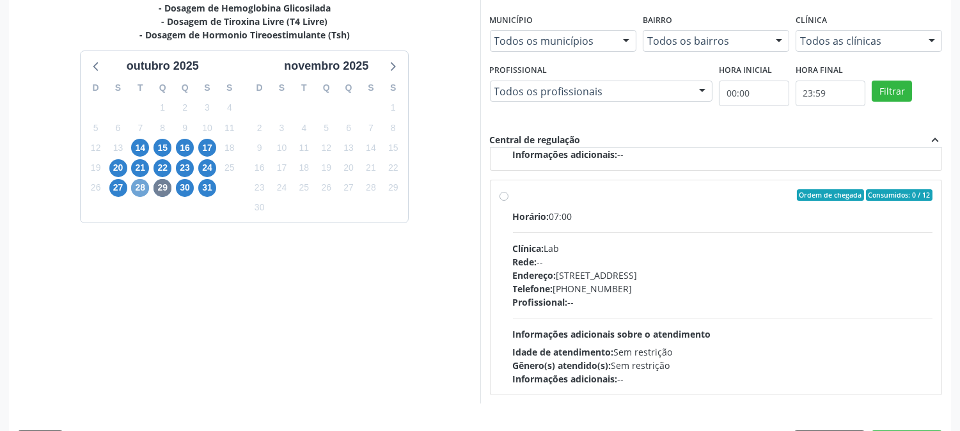
click at [144, 188] on span "28" at bounding box center [140, 188] width 18 height 18
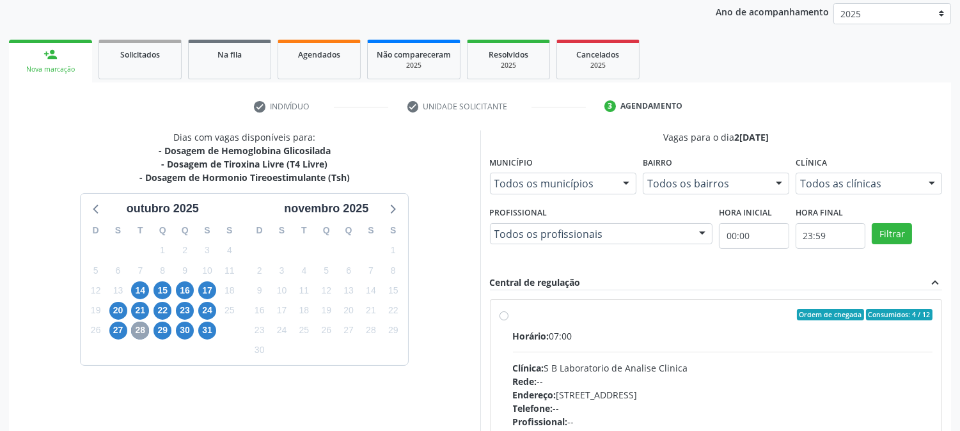
scroll to position [294, 0]
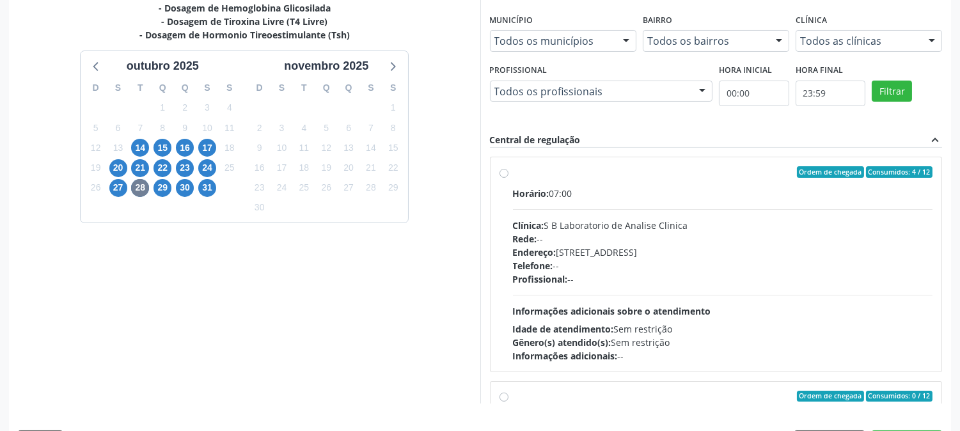
click at [706, 322] on div "Idade de atendimento: Sem restrição" at bounding box center [723, 328] width 420 height 13
click at [508, 178] on input "Ordem de chegada Consumidos: 4 / 12 Horário: 07:00 Clínica: S B Laboratorio de …" at bounding box center [504, 172] width 9 height 12
radio input "true"
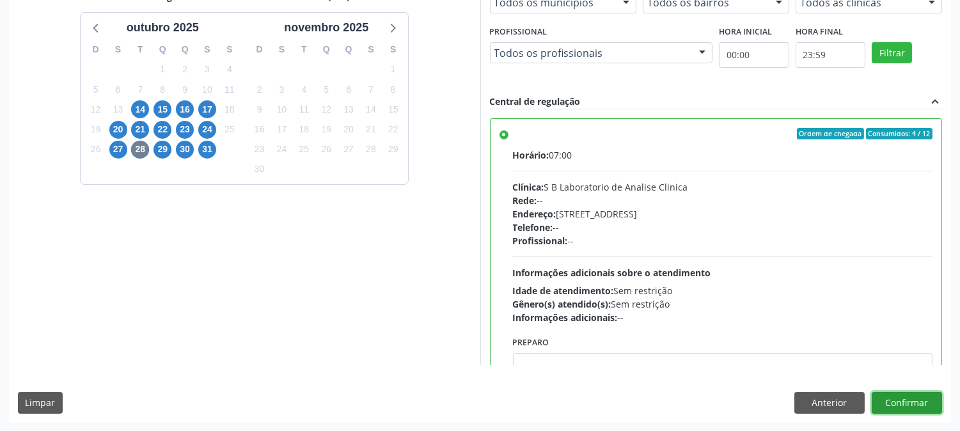
click at [904, 399] on button "Confirmar" at bounding box center [907, 403] width 70 height 22
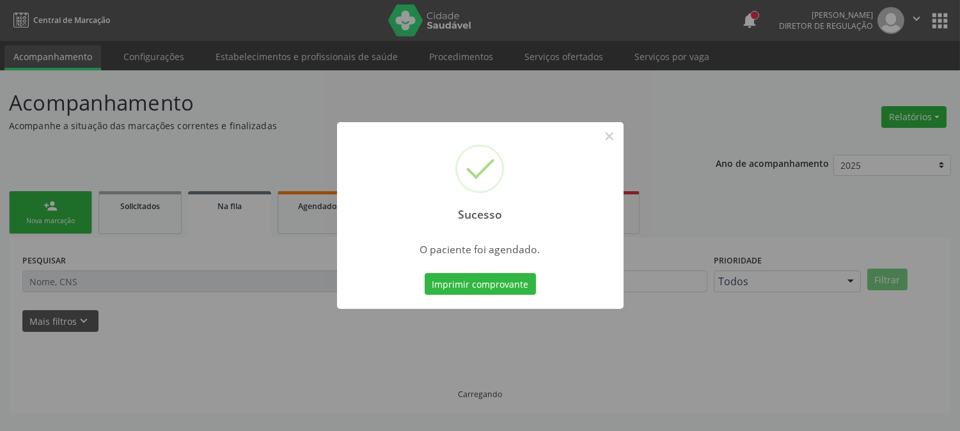
scroll to position [0, 0]
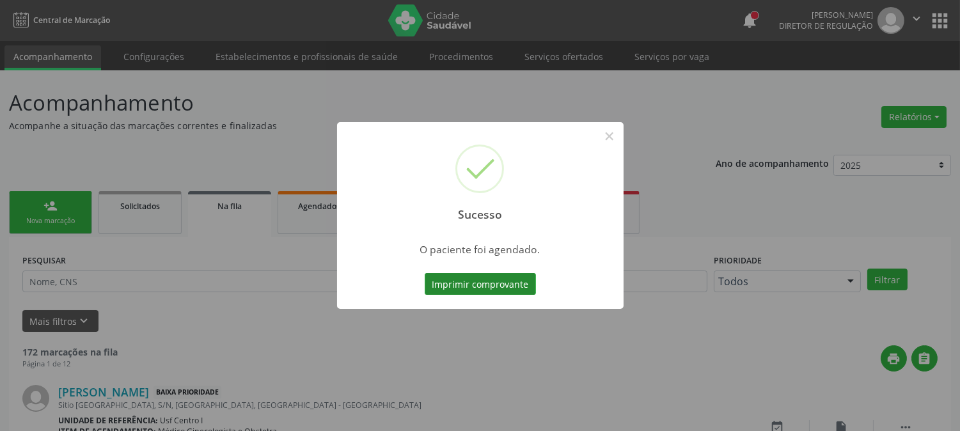
click at [474, 290] on button "Imprimir comprovante" at bounding box center [480, 284] width 111 height 22
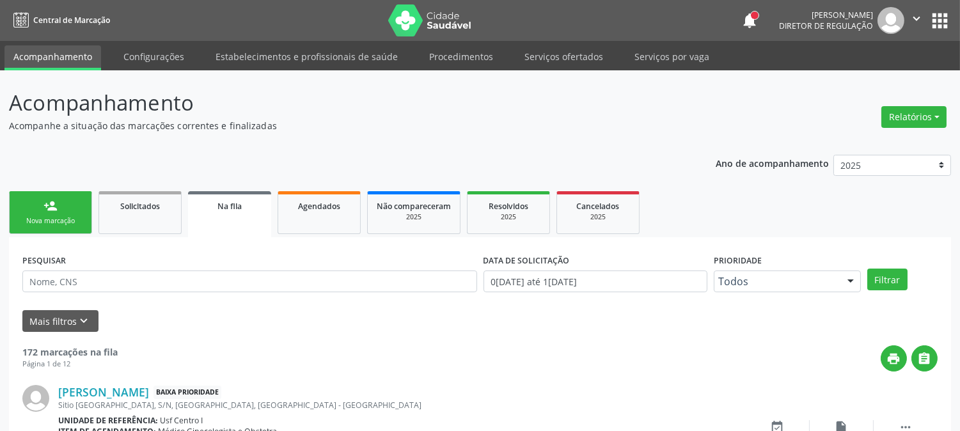
click at [63, 224] on div "Nova marcação" at bounding box center [51, 221] width 64 height 10
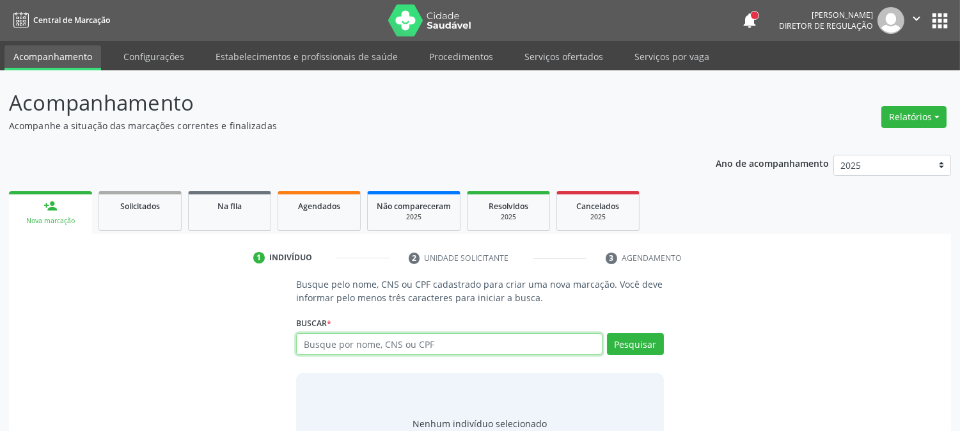
click at [315, 335] on input "text" at bounding box center [449, 344] width 306 height 22
type input "704009358371460"
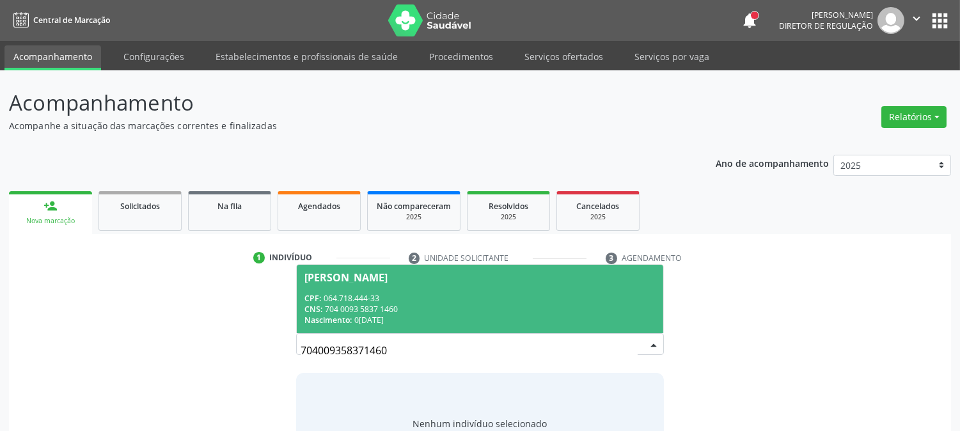
click at [349, 252] on div "1 Indivíduo" at bounding box center [321, 258] width 137 height 12
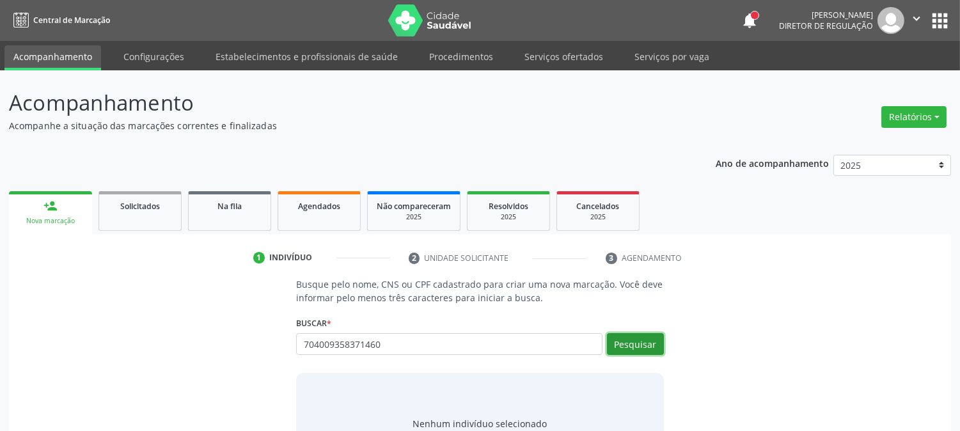
click at [638, 351] on button "Pesquisar" at bounding box center [635, 344] width 57 height 22
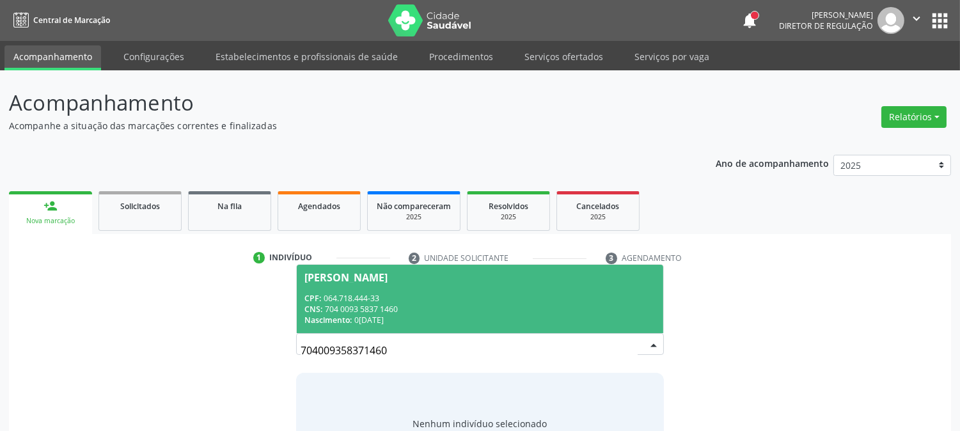
click at [359, 304] on div "CNS: 704 0093 5837 1460" at bounding box center [479, 309] width 351 height 11
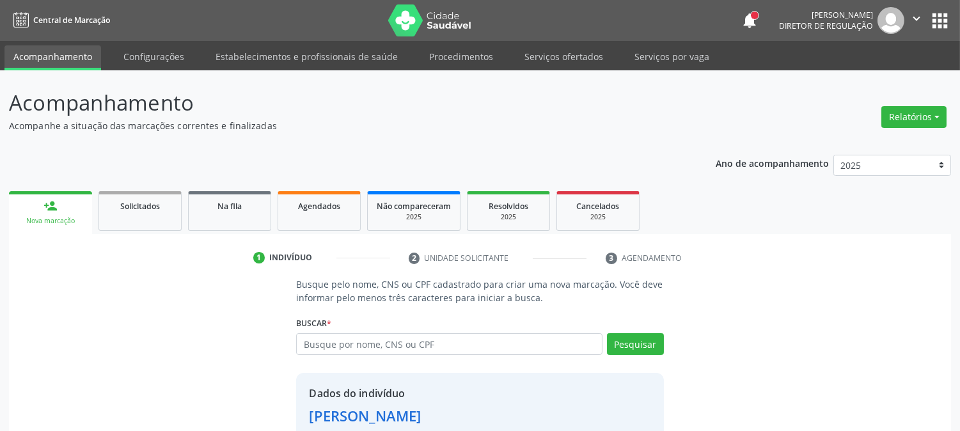
scroll to position [81, 0]
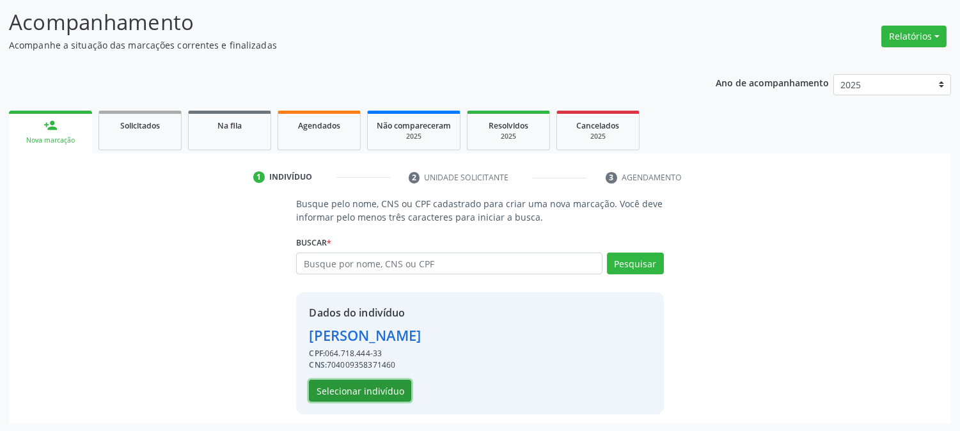
click at [362, 388] on button "Selecionar indivíduo" at bounding box center [360, 391] width 102 height 22
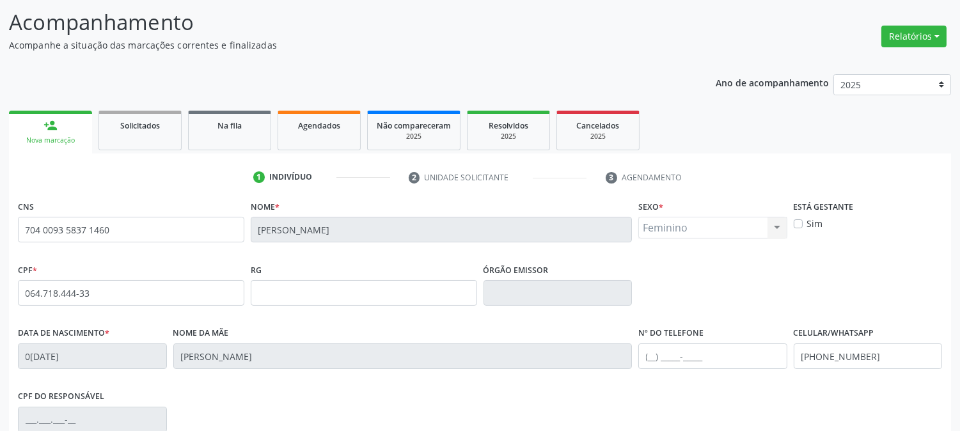
scroll to position [223, 0]
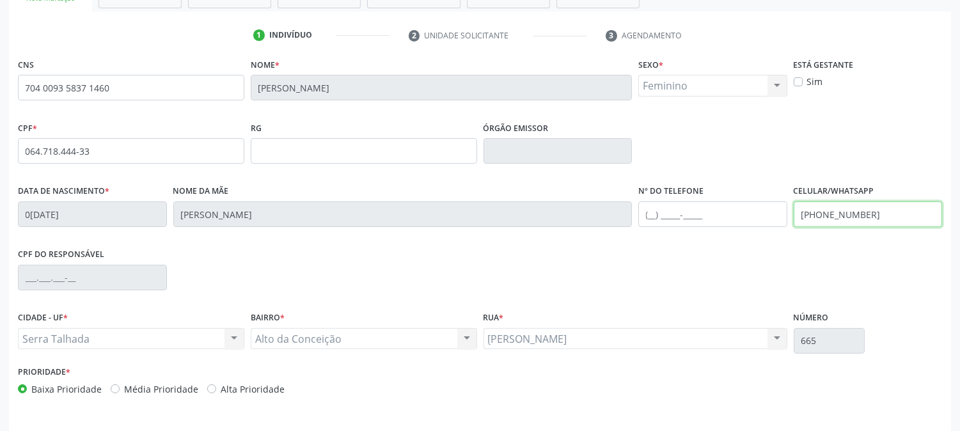
click at [720, 221] on div "Data de nascimento * [DATE] Nome da mãe [PERSON_NAME] Nº do Telefone Celular/Wh…" at bounding box center [480, 213] width 931 height 63
click at [894, 272] on div "CPF do responsável" at bounding box center [480, 276] width 931 height 63
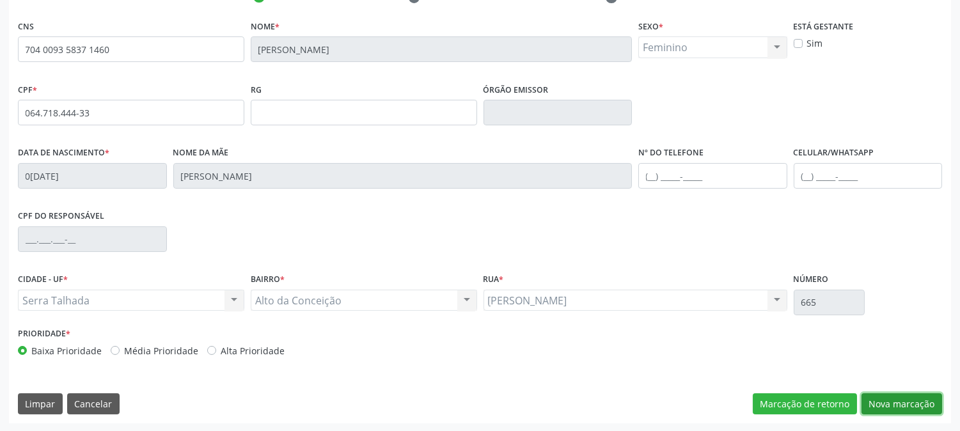
click at [891, 407] on button "Nova marcação" at bounding box center [902, 404] width 81 height 22
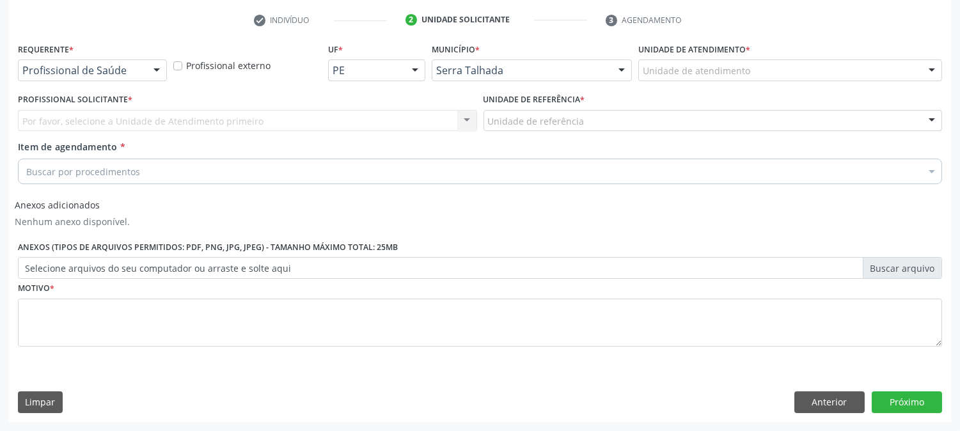
scroll to position [237, 0]
click at [136, 62] on div "Profissional de Saúde" at bounding box center [92, 71] width 149 height 22
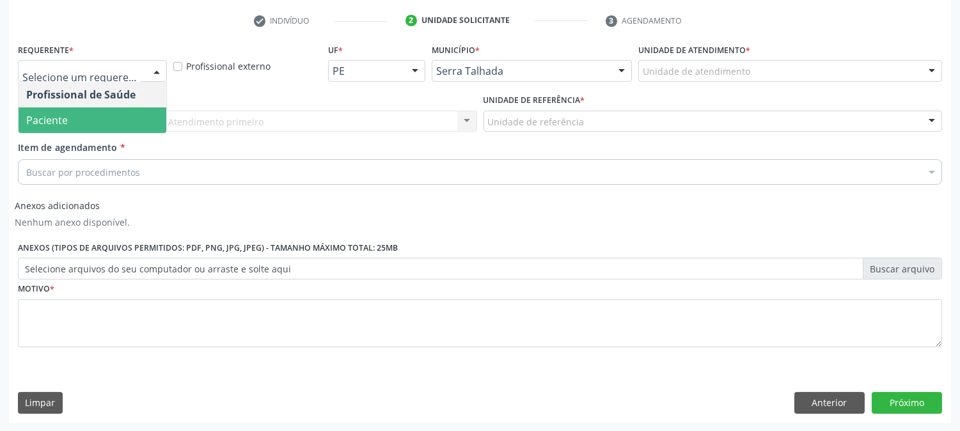
click at [123, 116] on span "Paciente" at bounding box center [93, 120] width 148 height 26
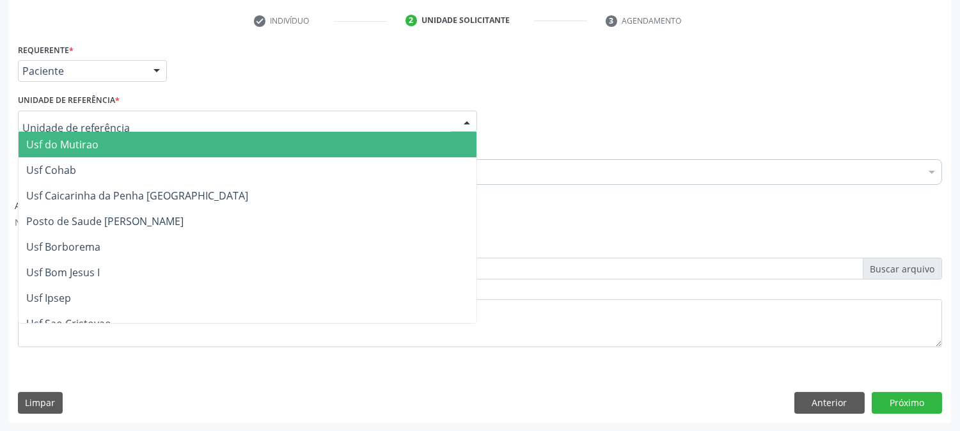
click at [123, 116] on div at bounding box center [247, 122] width 459 height 22
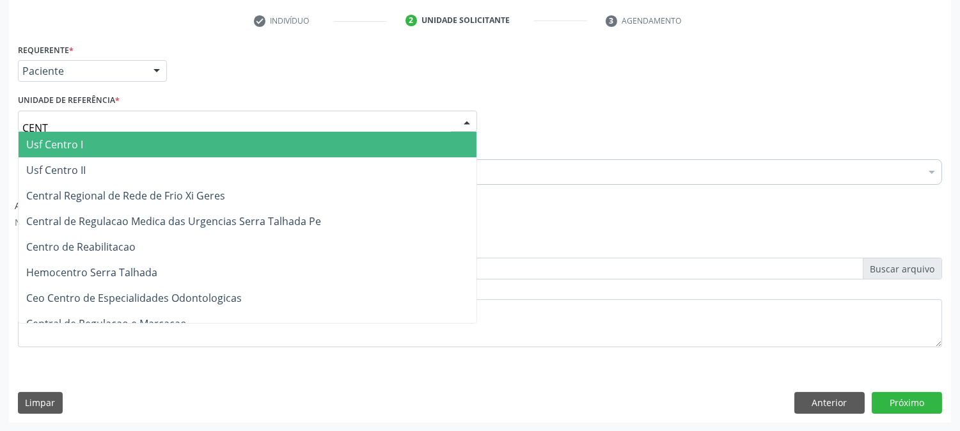
type input "CENTR"
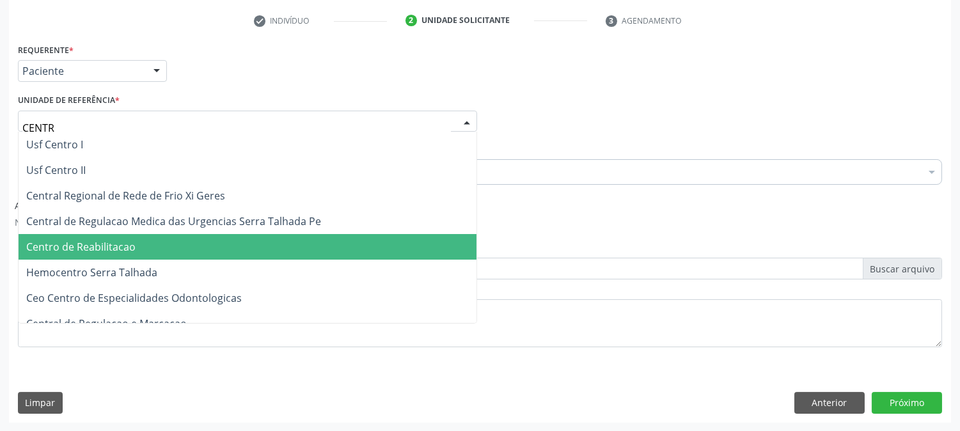
click at [141, 239] on span "Centro de Reabilitacao" at bounding box center [248, 247] width 458 height 26
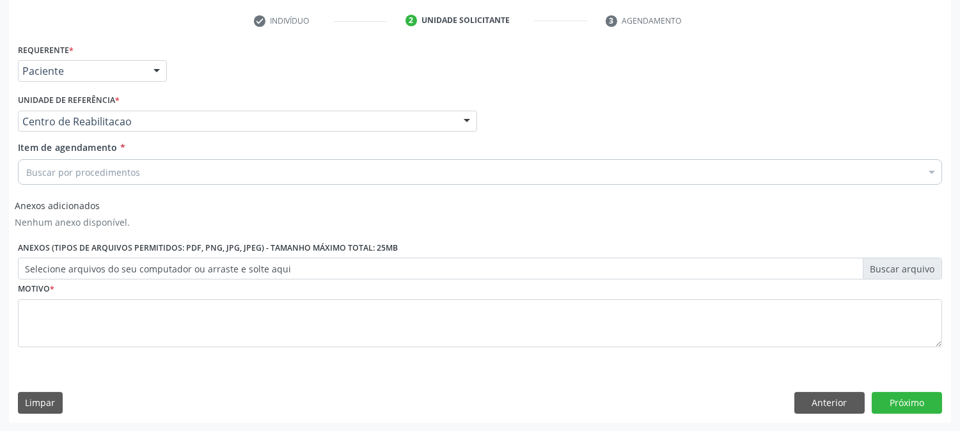
click at [139, 169] on div "Buscar por procedimentos" at bounding box center [480, 172] width 924 height 26
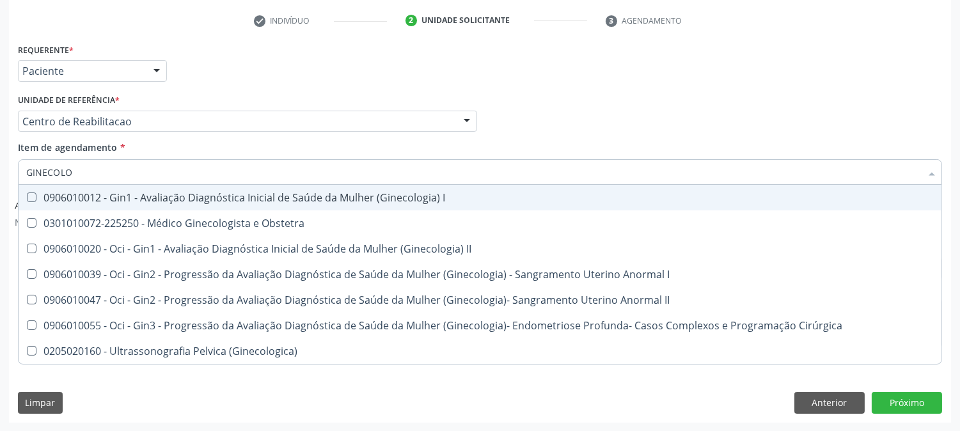
type input "GINECOLOG"
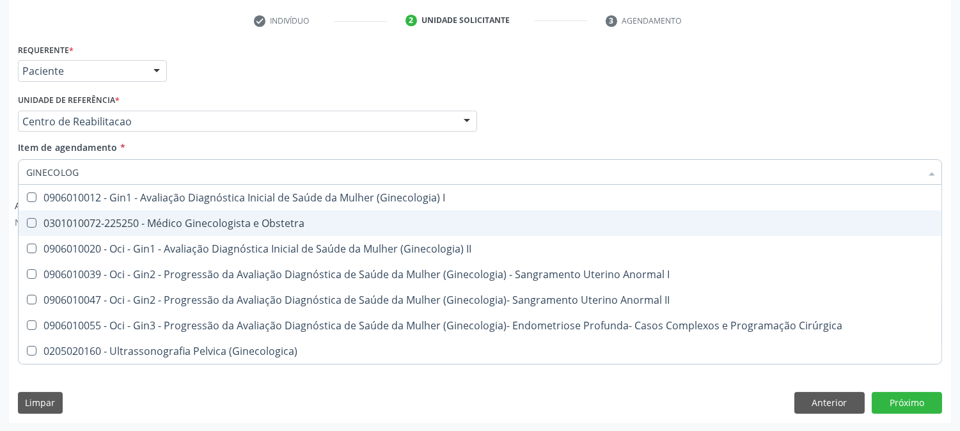
click at [253, 219] on div "0301010072-225250 - Médico Ginecologista e Obstetra" at bounding box center [480, 223] width 908 height 10
checkbox Obstetra "true"
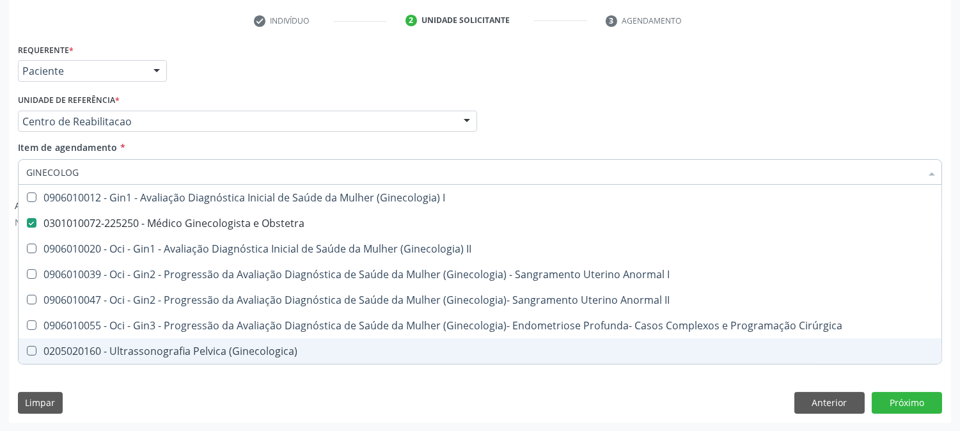
click at [254, 395] on div "Limpar Anterior Próximo" at bounding box center [480, 403] width 924 height 22
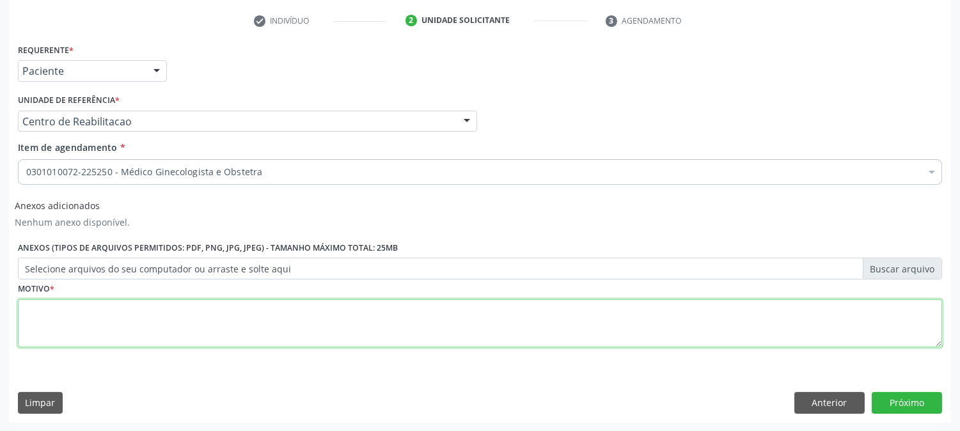
click at [271, 314] on textarea at bounding box center [480, 323] width 924 height 49
type textarea "."
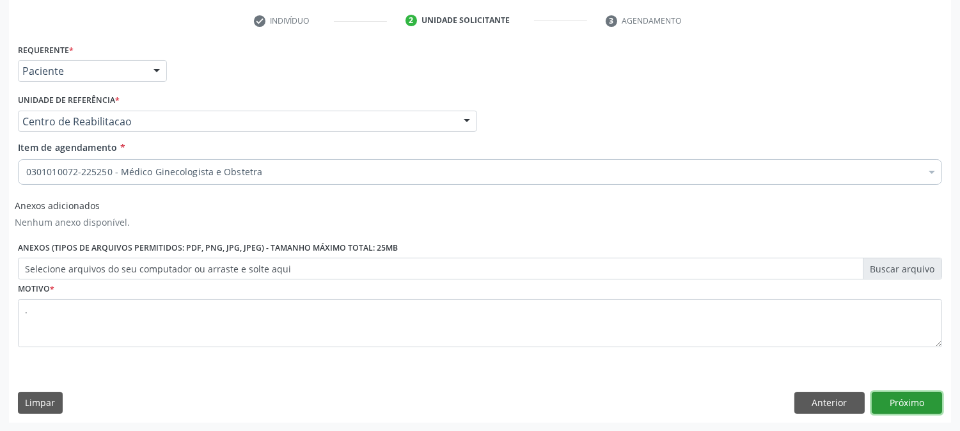
click at [922, 407] on button "Próximo" at bounding box center [907, 403] width 70 height 22
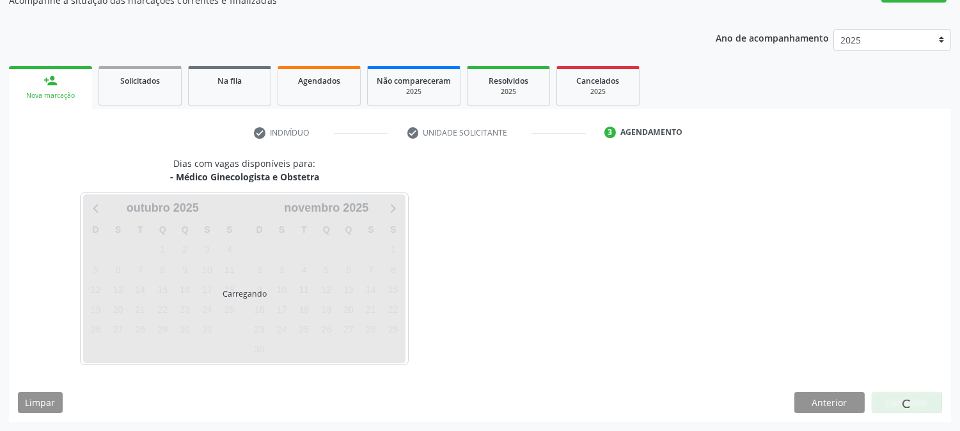
scroll to position [125, 0]
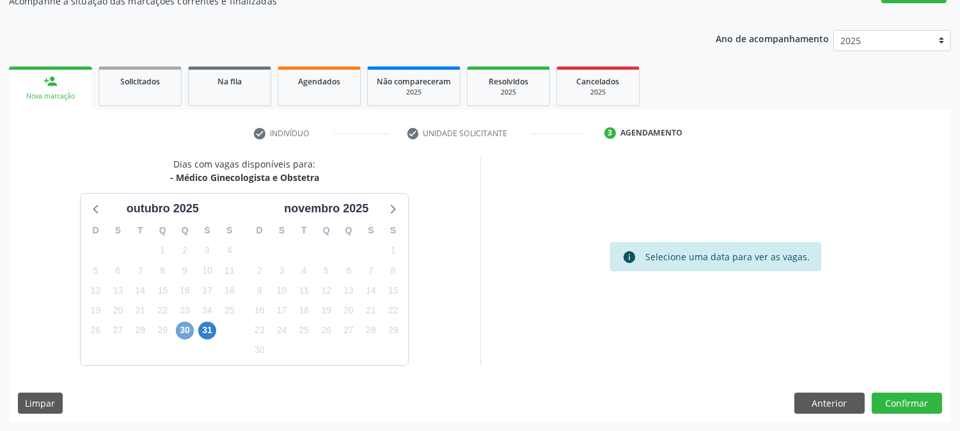
click at [184, 327] on span "30" at bounding box center [185, 331] width 18 height 18
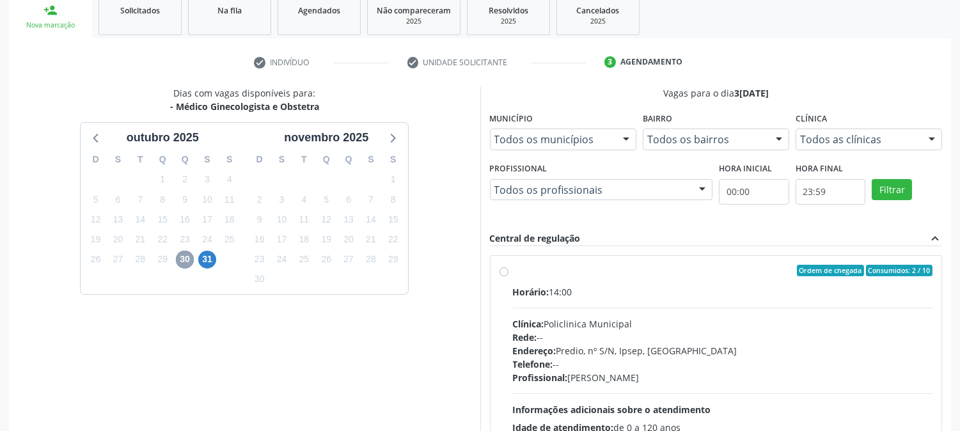
scroll to position [310, 0]
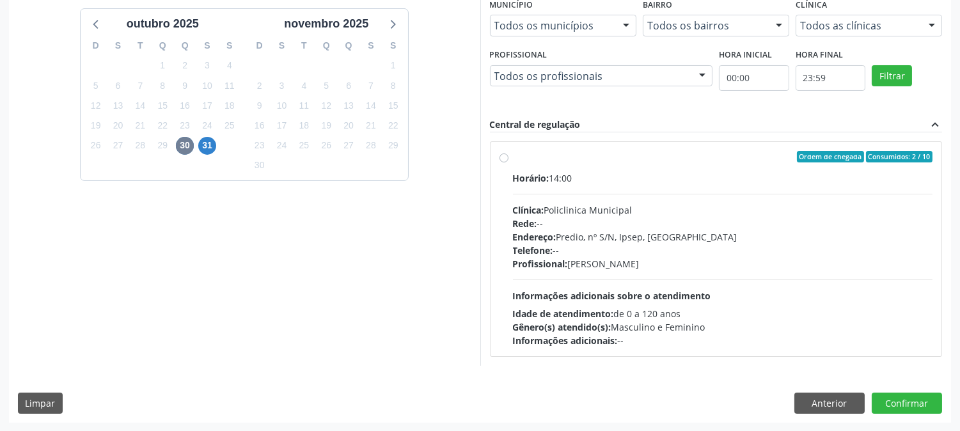
click at [546, 248] on span "Telefone:" at bounding box center [533, 250] width 40 height 12
click at [508, 162] on input "Ordem de chegada Consumidos: 2 / 10 Horário: 14:00 Clínica: Policlinica Municip…" at bounding box center [504, 157] width 9 height 12
radio input "true"
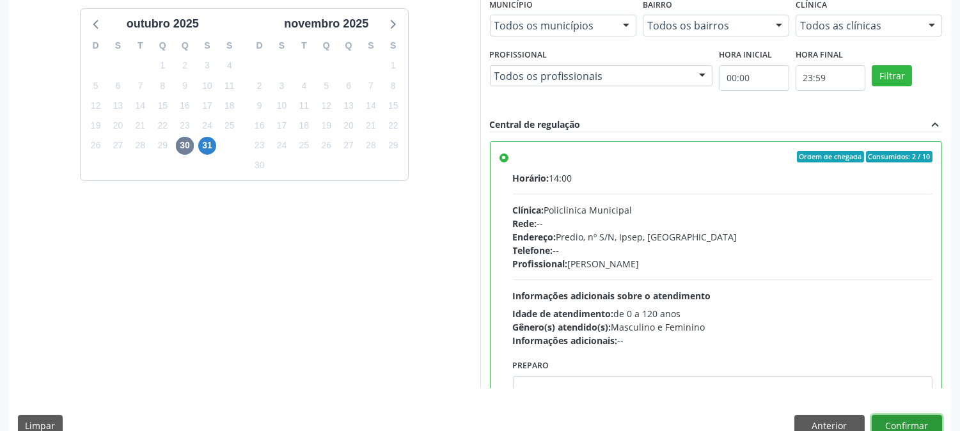
click at [906, 427] on button "Confirmar" at bounding box center [907, 426] width 70 height 22
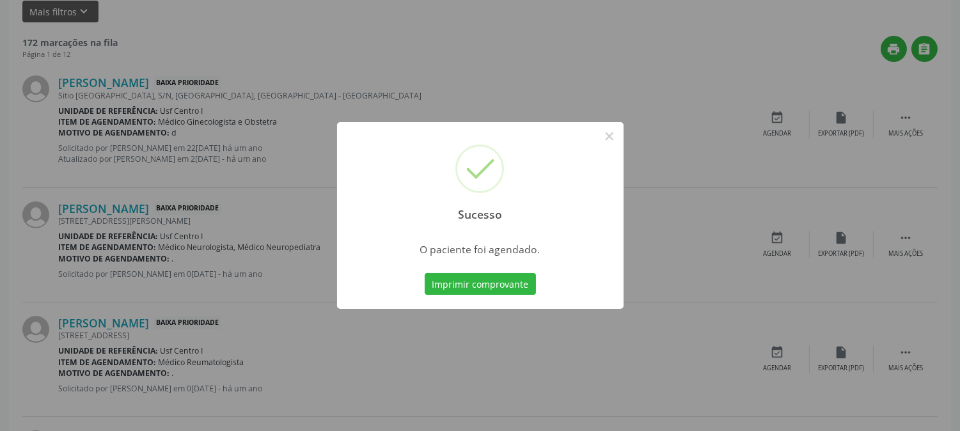
scroll to position [0, 0]
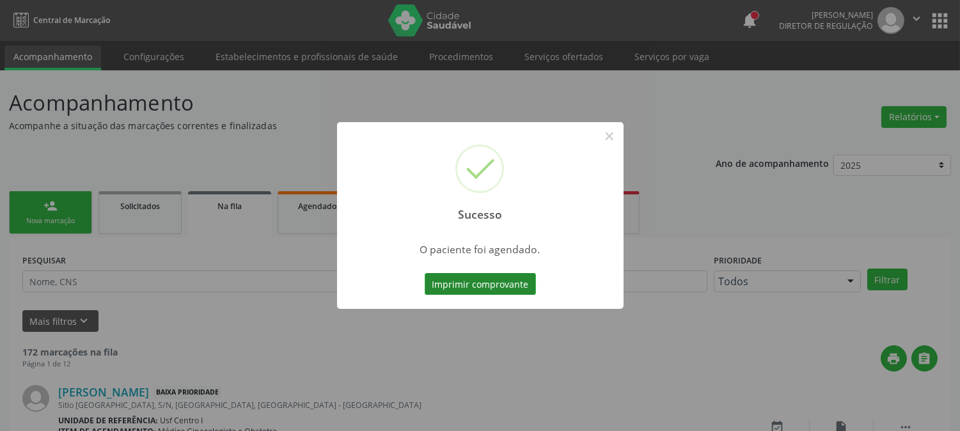
click at [509, 282] on button "Imprimir comprovante" at bounding box center [480, 284] width 111 height 22
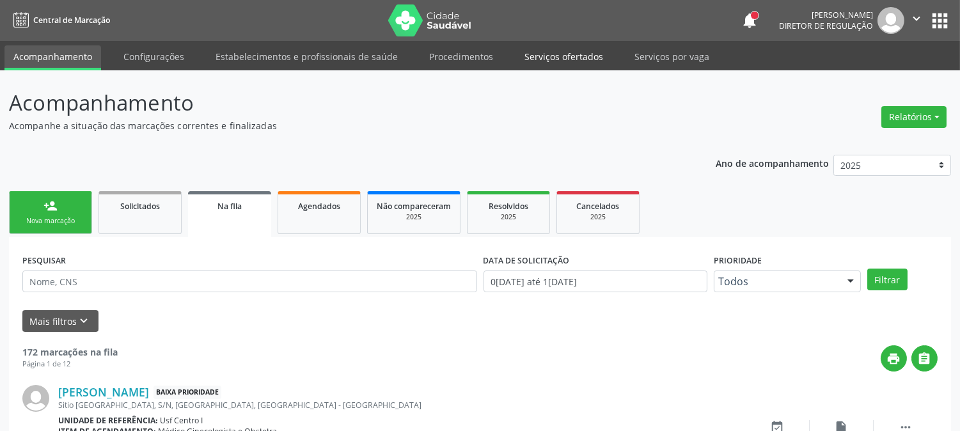
click at [533, 64] on link "Serviços ofertados" at bounding box center [564, 56] width 97 height 22
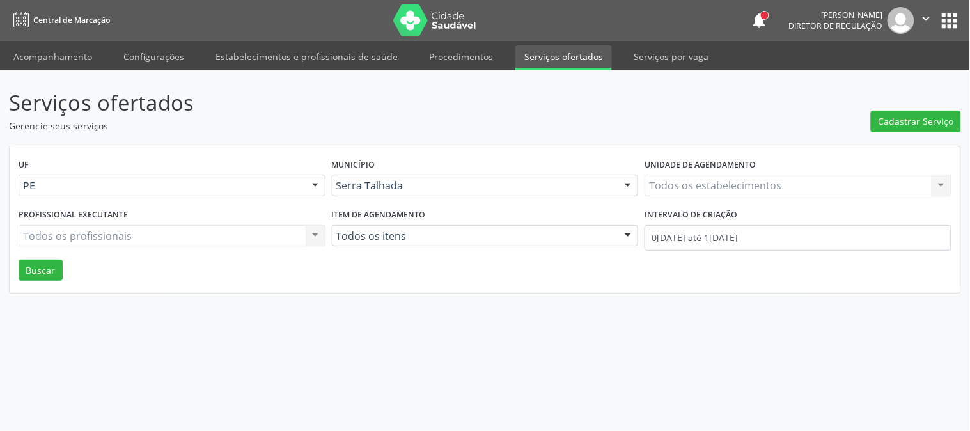
click at [691, 185] on div "Todos os estabelecimentos Todos os estabelecimentos Nenhum resultado encontrado…" at bounding box center [798, 186] width 307 height 22
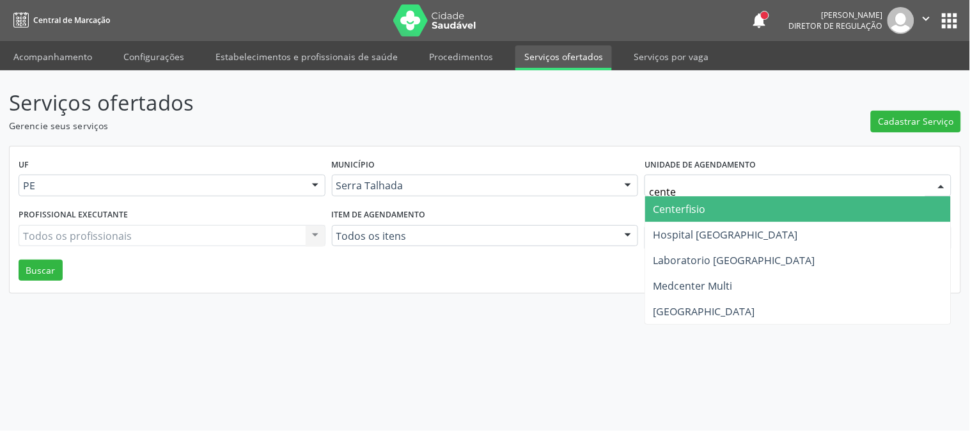
type input "center"
click at [715, 214] on span "Centerfisio" at bounding box center [798, 209] width 306 height 26
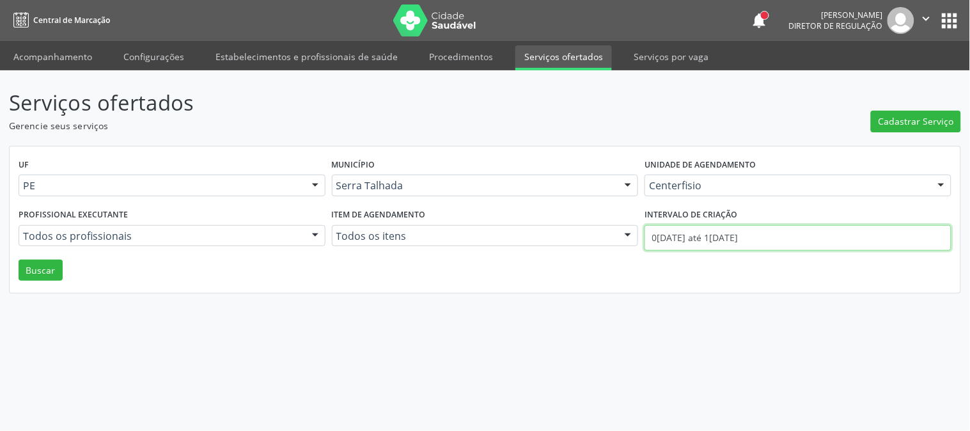
click at [715, 226] on input "0[DATE] até 1[DATE]" at bounding box center [798, 238] width 307 height 26
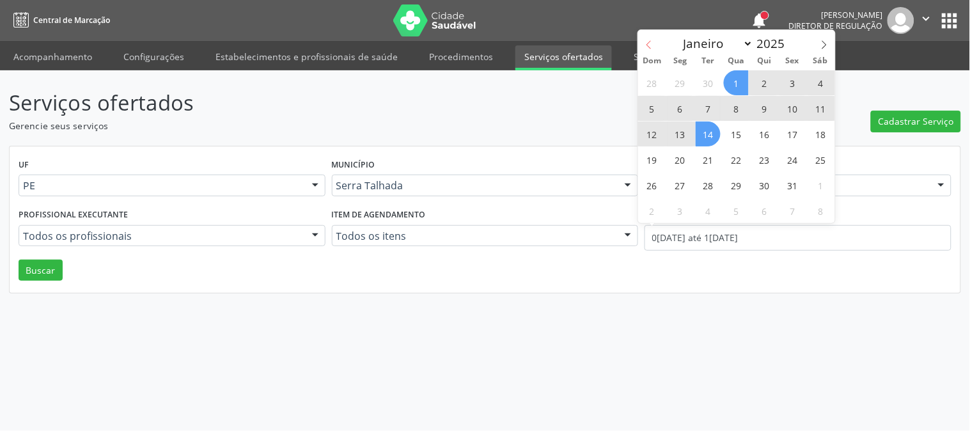
click at [646, 45] on icon at bounding box center [649, 44] width 9 height 9
select select "8"
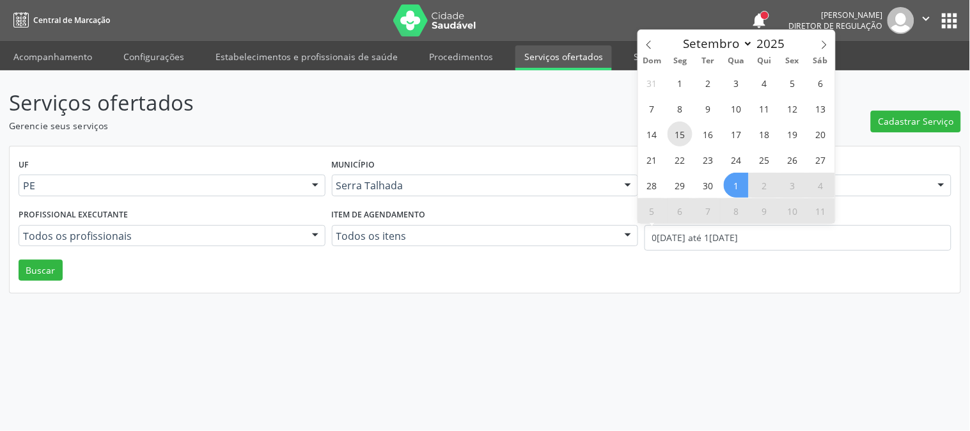
click at [675, 129] on span "15" at bounding box center [680, 134] width 25 height 25
type input "[DATE]"
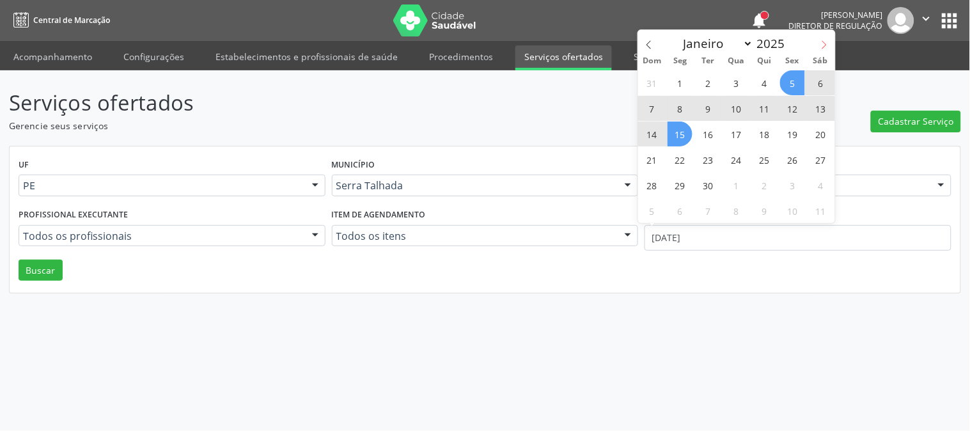
click at [828, 43] on icon at bounding box center [824, 44] width 9 height 9
select select "9"
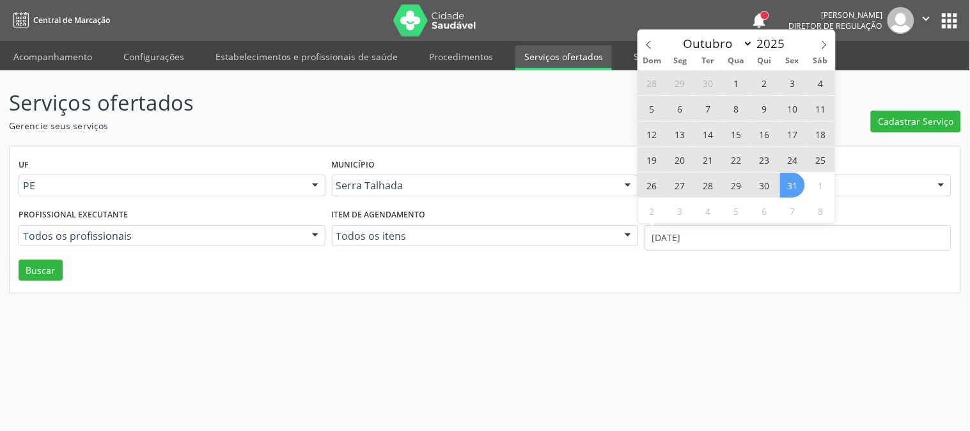
click at [792, 192] on span "31" at bounding box center [792, 185] width 25 height 25
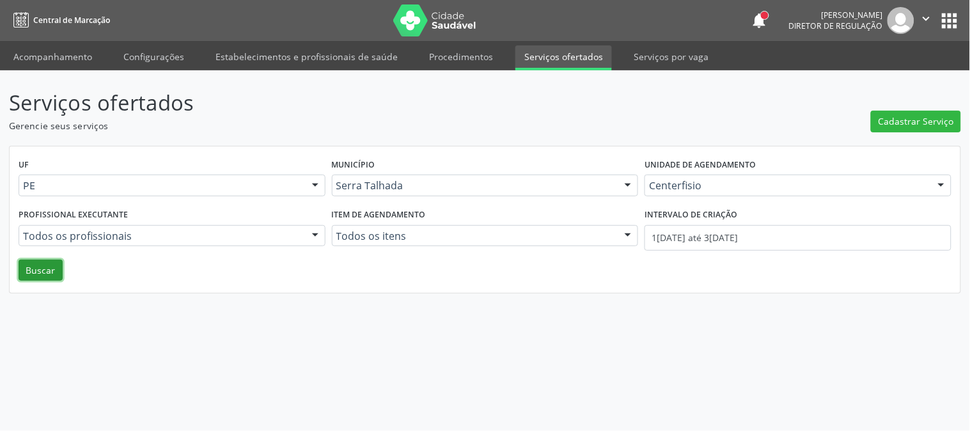
click at [41, 269] on button "Buscar" at bounding box center [41, 271] width 44 height 22
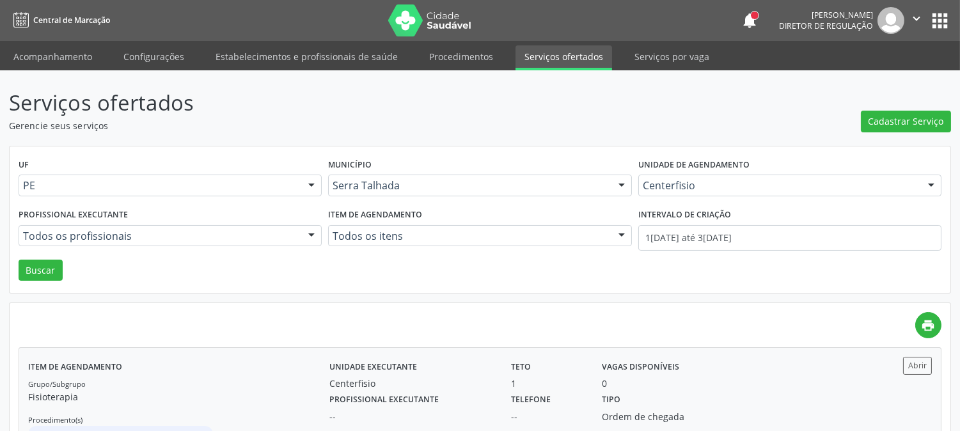
scroll to position [167, 0]
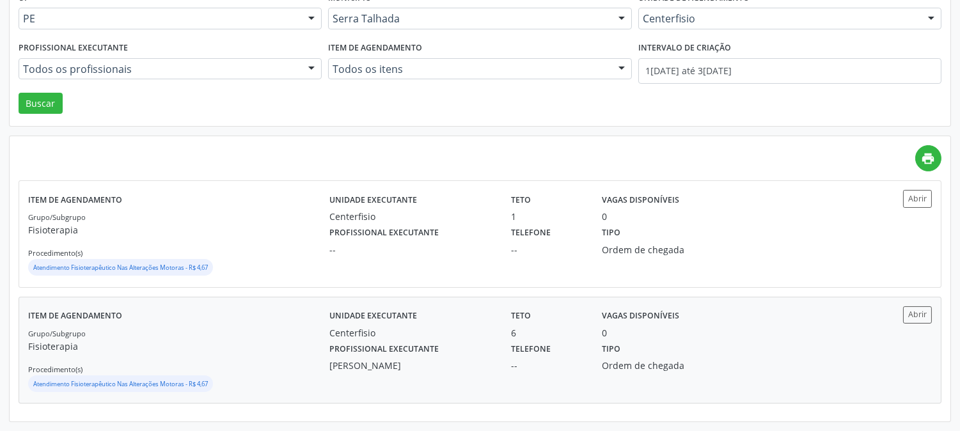
click at [274, 342] on p "Fisioterapia" at bounding box center [178, 346] width 301 height 13
